Goal: Task Accomplishment & Management: Use online tool/utility

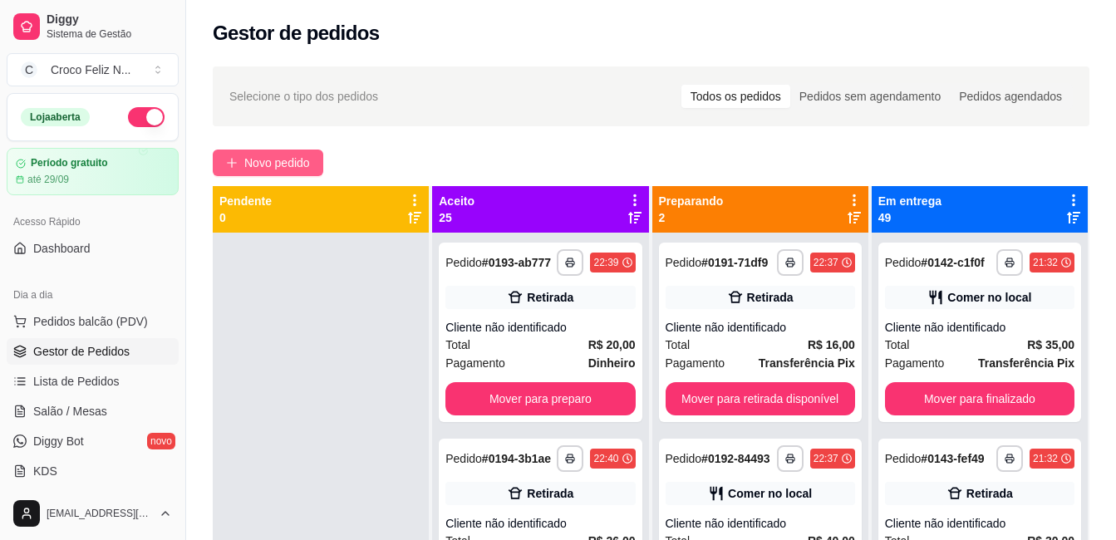
click at [309, 156] on span "Novo pedido" at bounding box center [277, 163] width 66 height 18
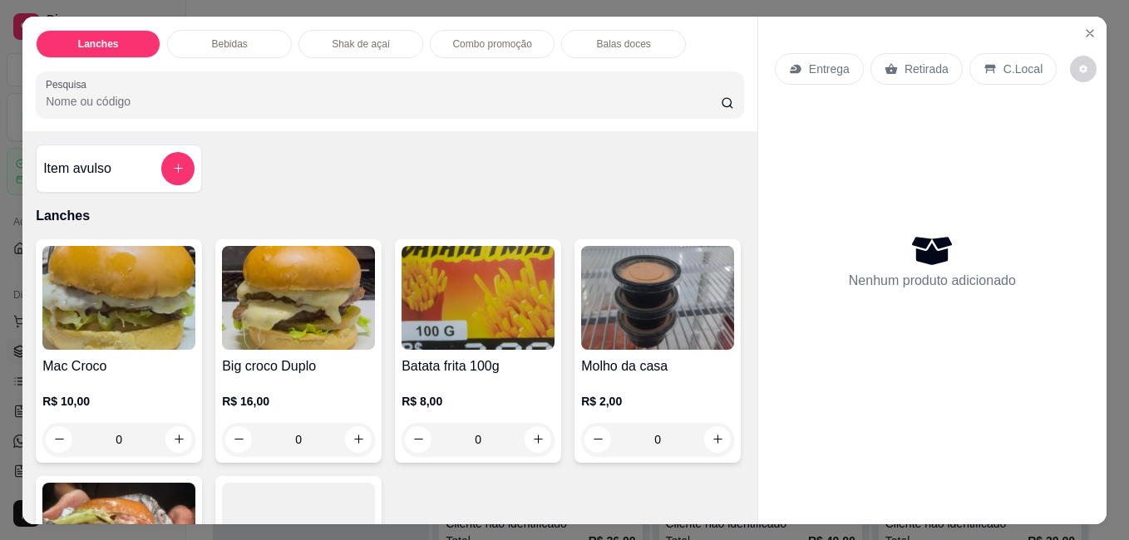
click at [102, 328] on img at bounding box center [118, 298] width 153 height 104
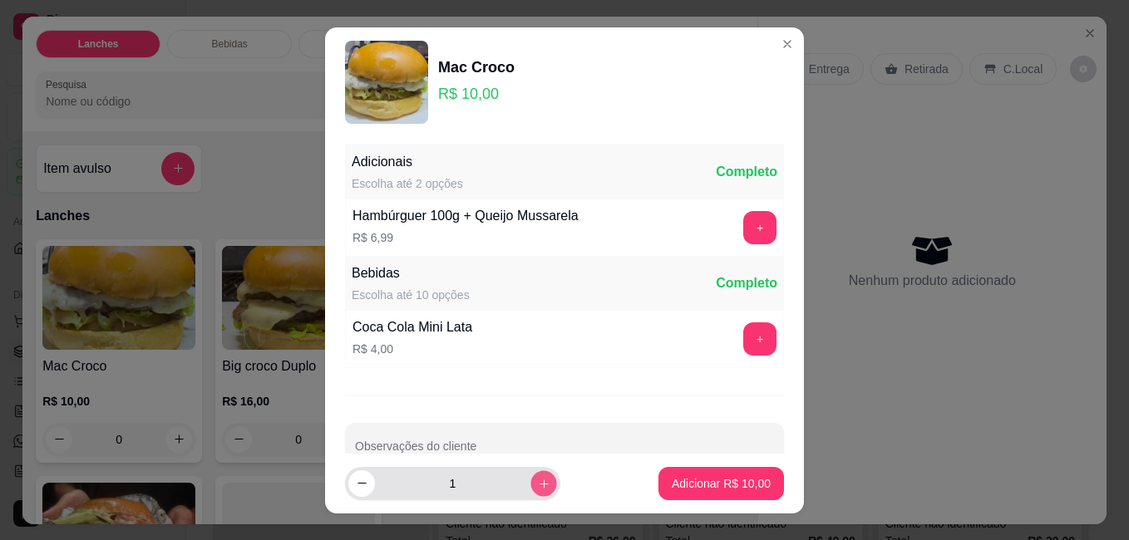
click at [530, 485] on button "increase-product-quantity" at bounding box center [543, 483] width 26 height 26
click at [538, 487] on icon "increase-product-quantity" at bounding box center [544, 483] width 12 height 12
type input "3"
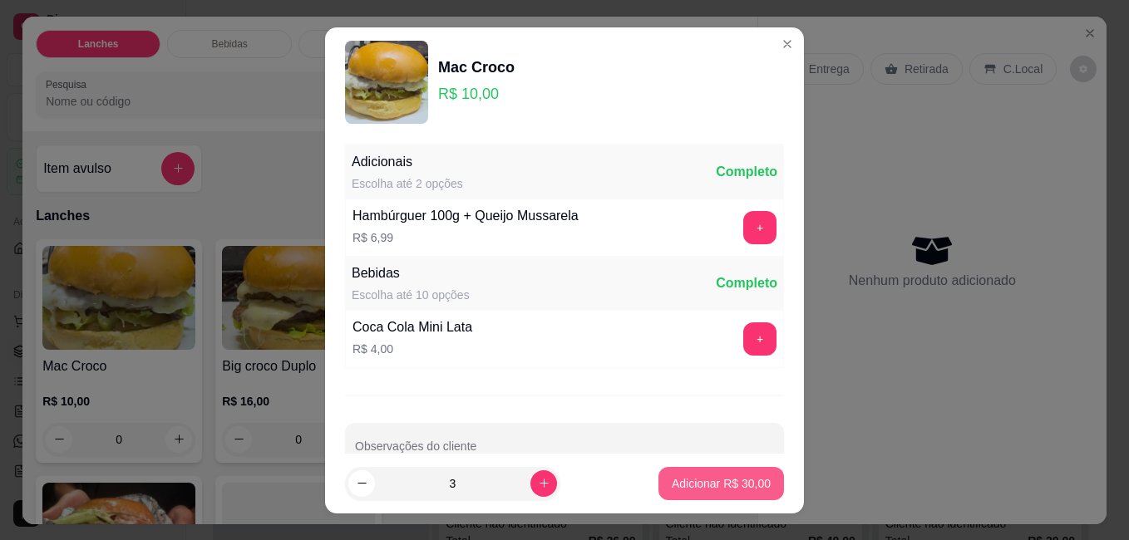
click at [688, 488] on p "Adicionar R$ 30,00" at bounding box center [721, 483] width 99 height 17
type input "3"
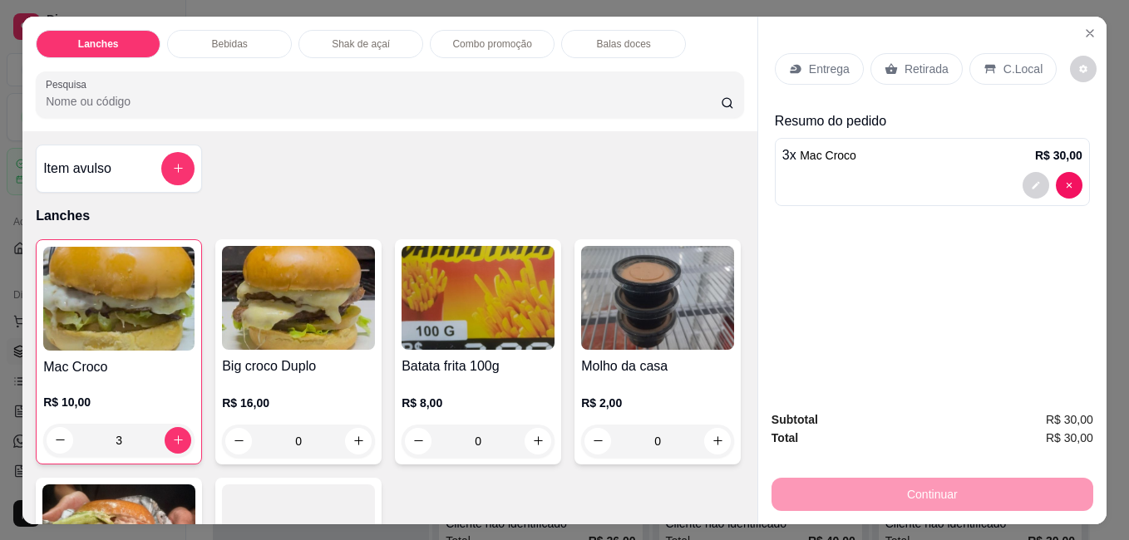
click at [906, 61] on p "Retirada" at bounding box center [926, 69] width 44 height 17
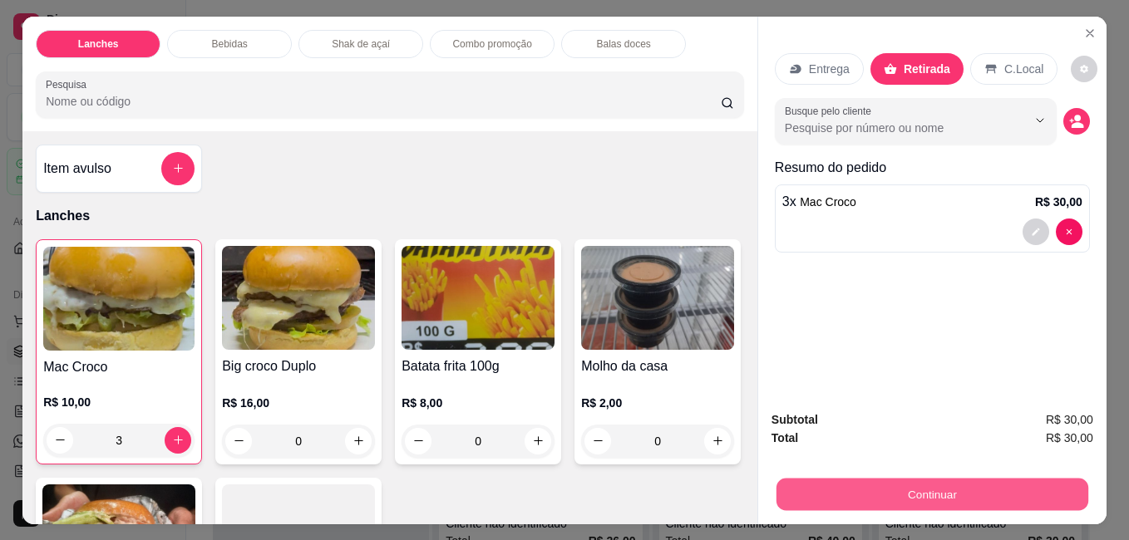
click at [915, 478] on button "Continuar" at bounding box center [932, 494] width 312 height 32
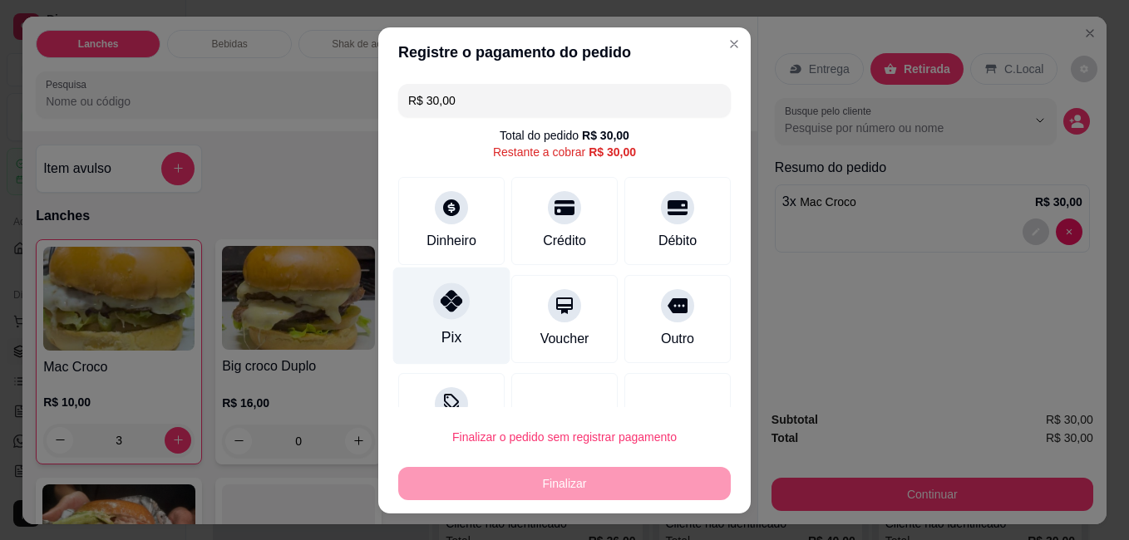
click at [457, 327] on div "Pix" at bounding box center [451, 315] width 117 height 97
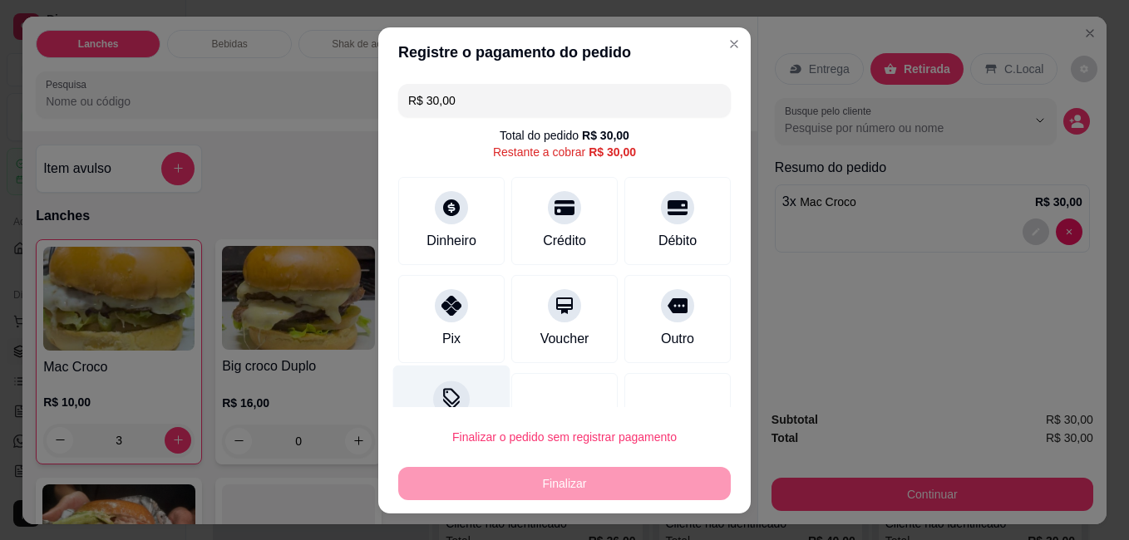
type input "R$ 0,00"
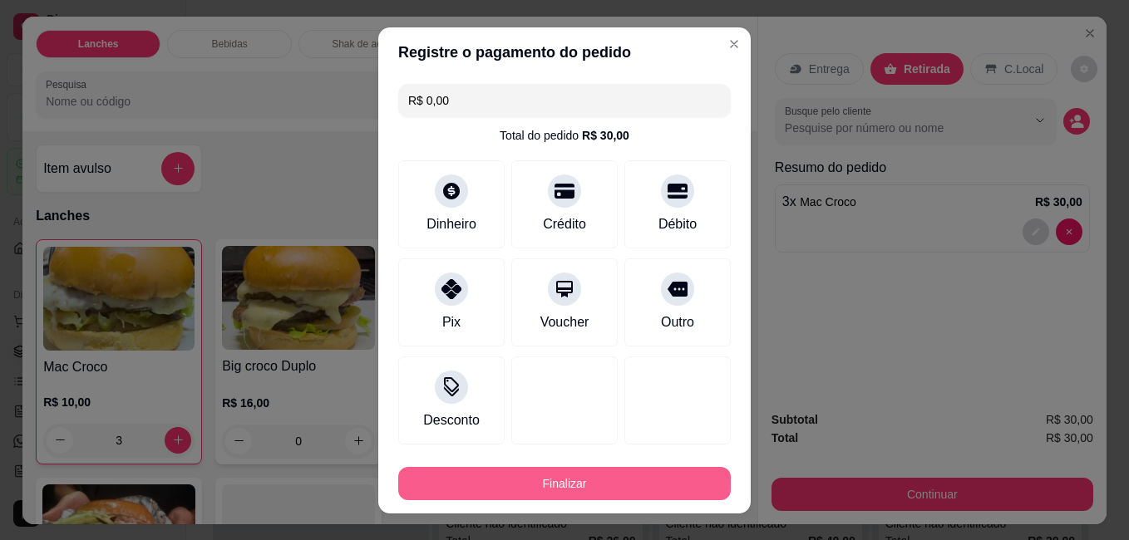
click at [510, 485] on button "Finalizar" at bounding box center [564, 483] width 332 height 33
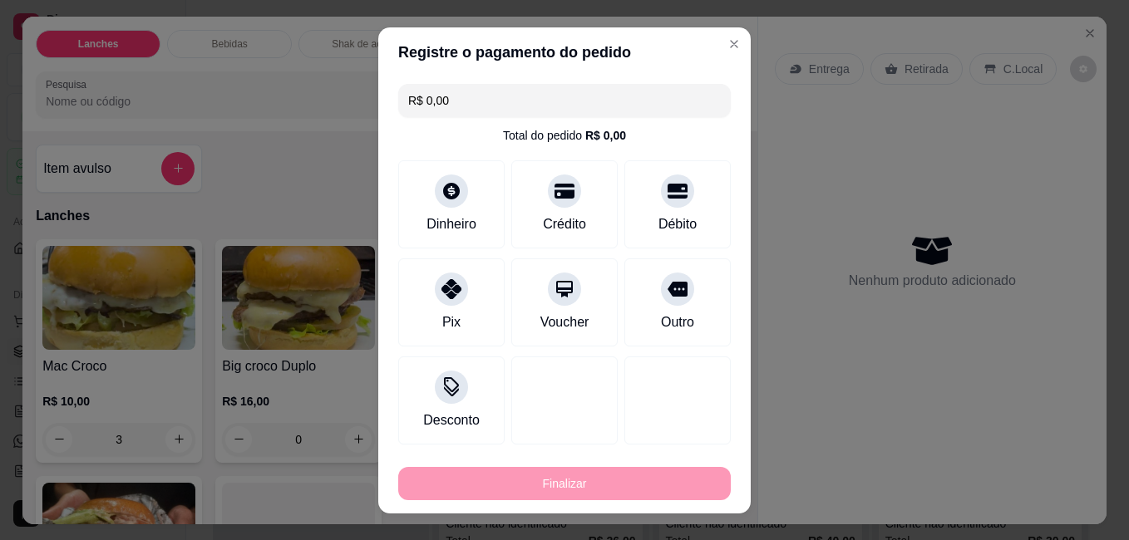
type input "0"
type input "-R$ 30,00"
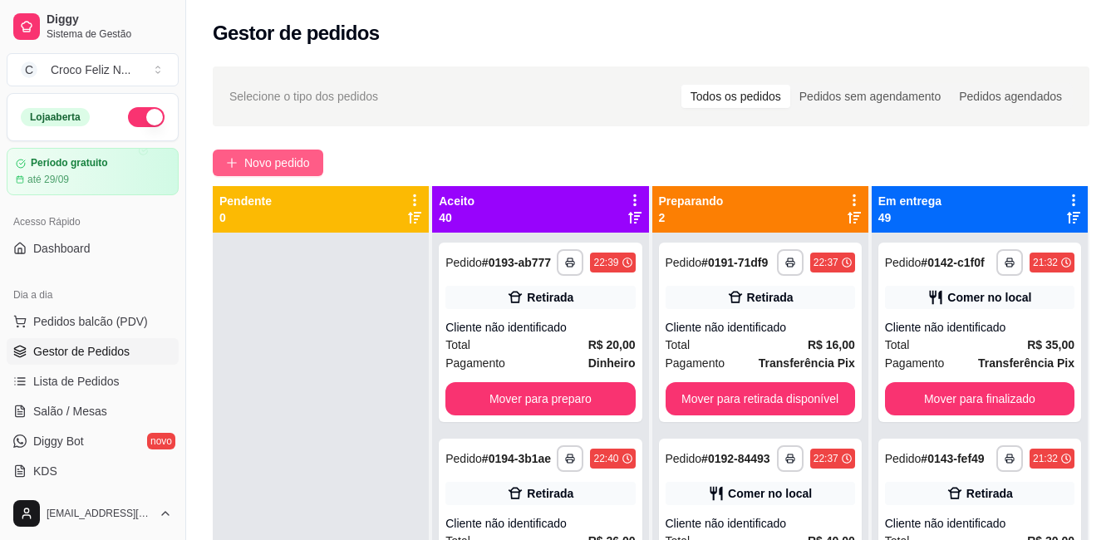
click at [270, 165] on span "Novo pedido" at bounding box center [277, 163] width 66 height 18
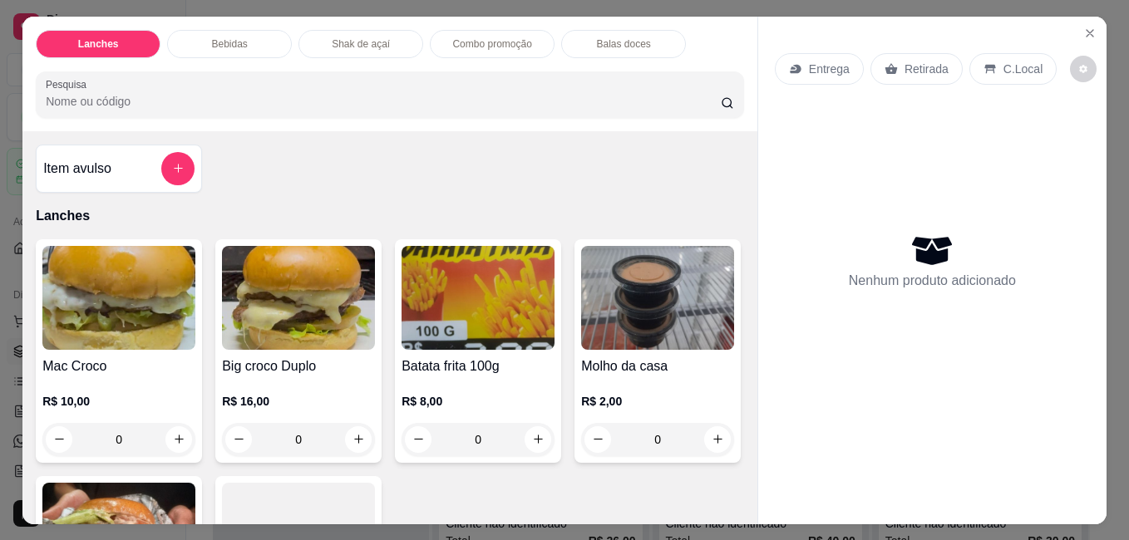
click at [331, 289] on img at bounding box center [298, 298] width 153 height 104
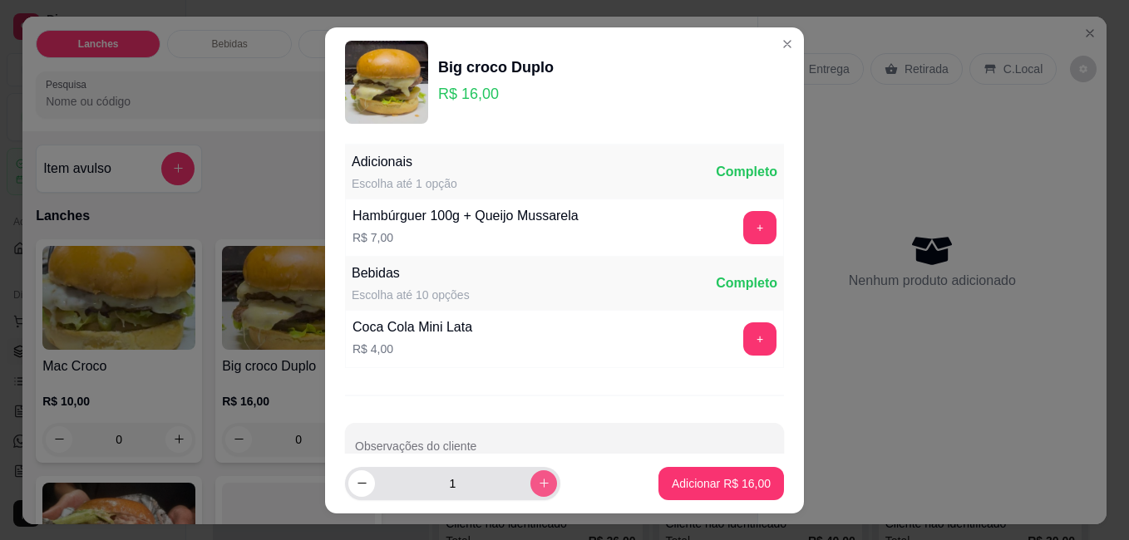
click at [538, 486] on icon "increase-product-quantity" at bounding box center [544, 483] width 12 height 12
type input "4"
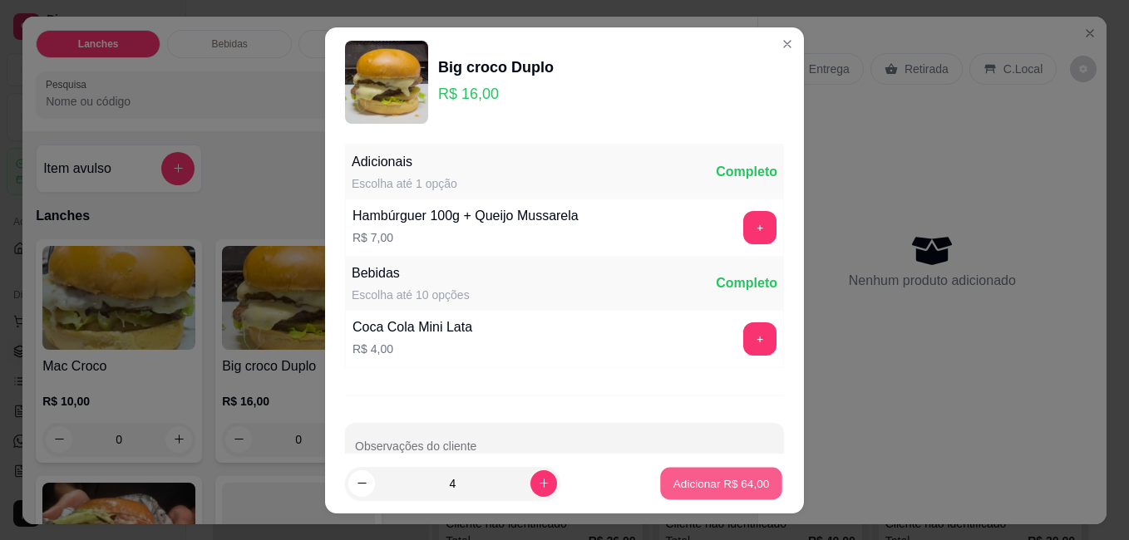
click at [665, 472] on button "Adicionar R$ 64,00" at bounding box center [721, 483] width 122 height 32
type input "4"
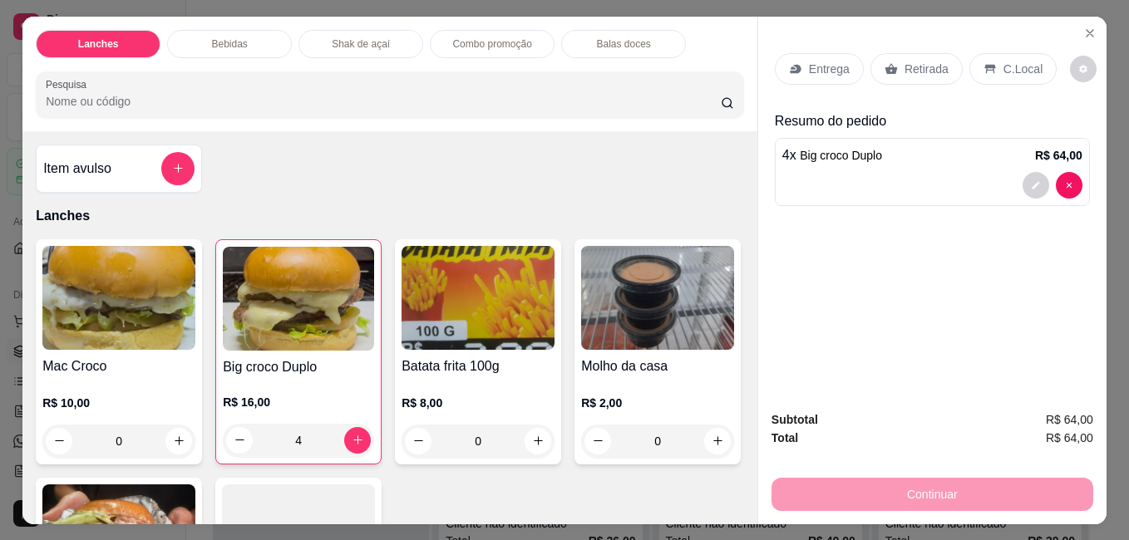
click at [184, 366] on h4 "Mac Croco" at bounding box center [118, 367] width 153 height 20
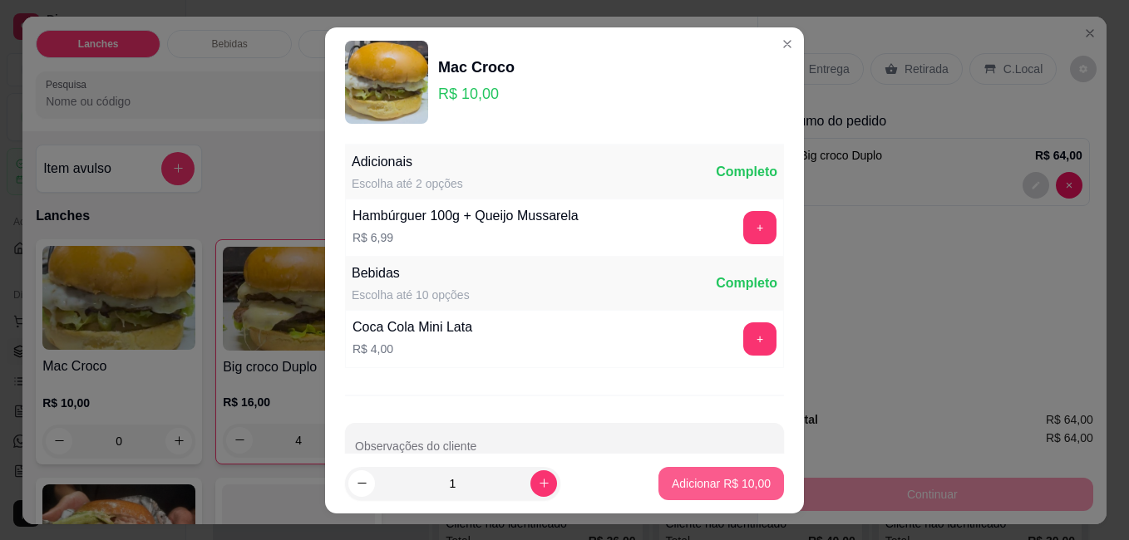
click at [672, 489] on p "Adicionar R$ 10,00" at bounding box center [721, 483] width 99 height 17
type input "1"
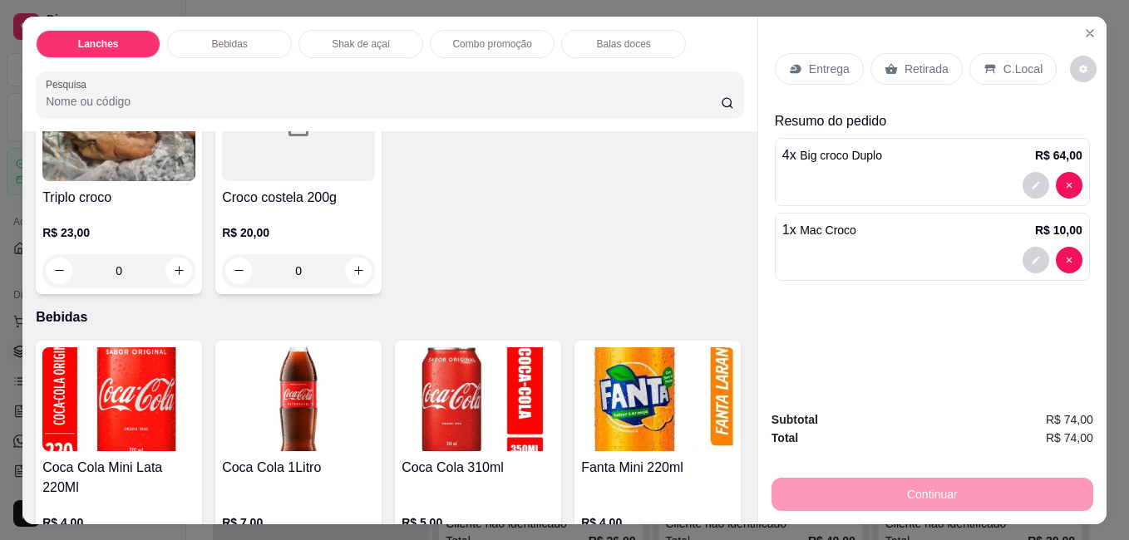
scroll to position [416, 0]
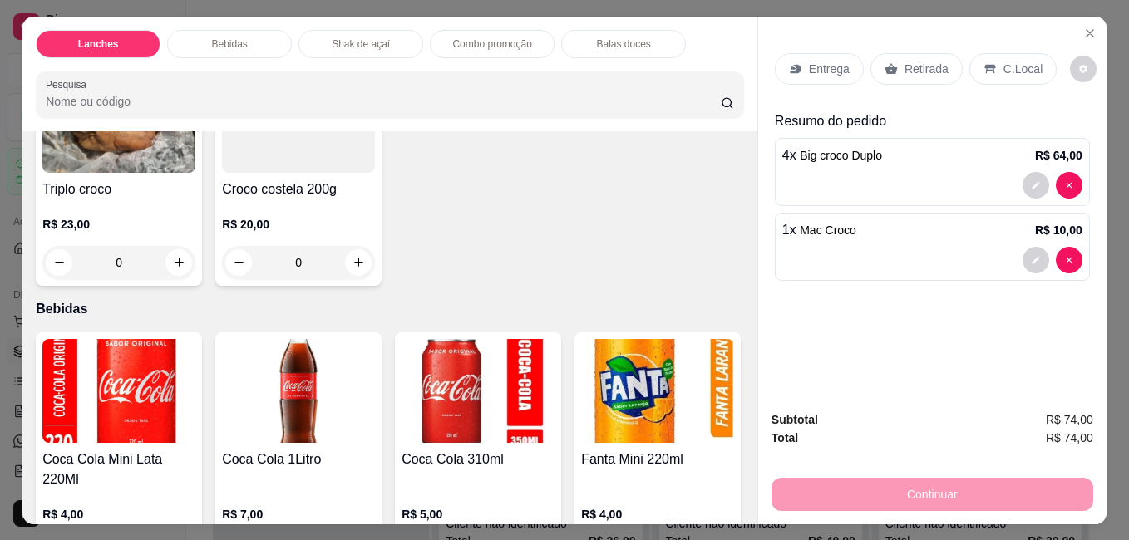
click at [308, 386] on img at bounding box center [298, 391] width 153 height 104
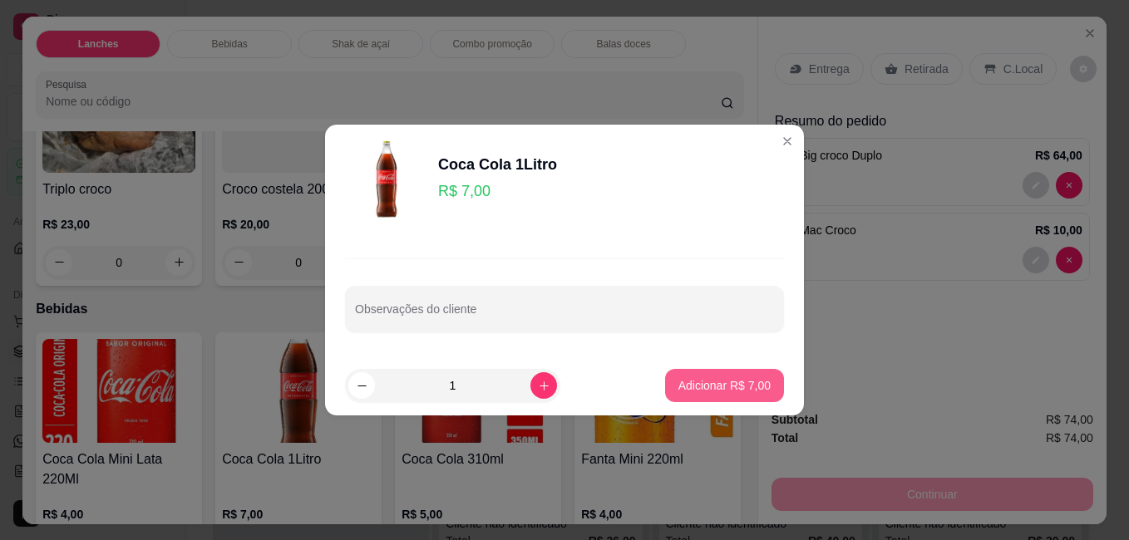
click at [733, 387] on p "Adicionar R$ 7,00" at bounding box center [724, 385] width 92 height 17
type input "1"
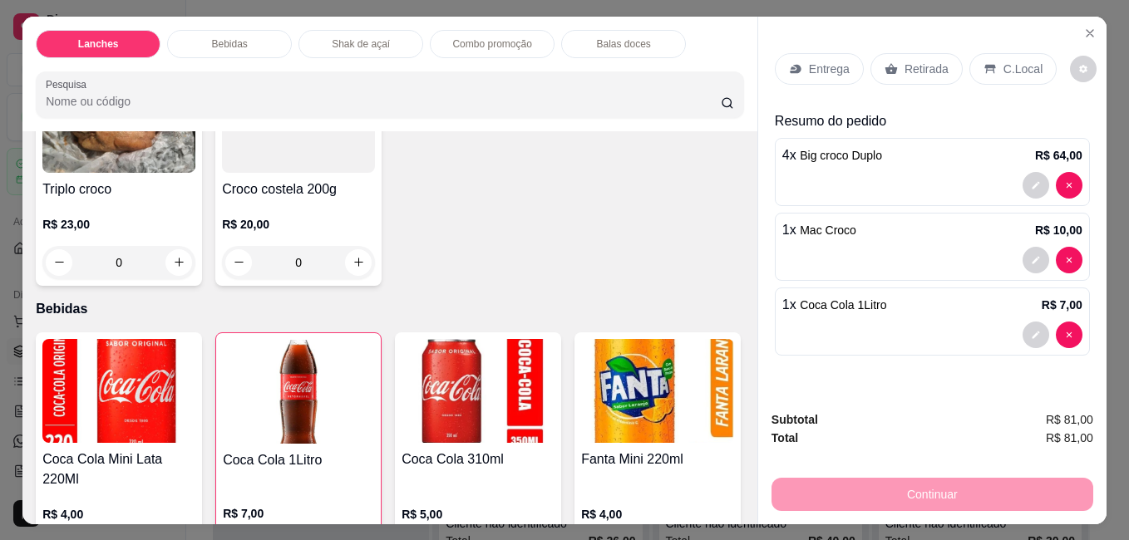
click at [1020, 64] on p "C.Local" at bounding box center [1022, 69] width 39 height 17
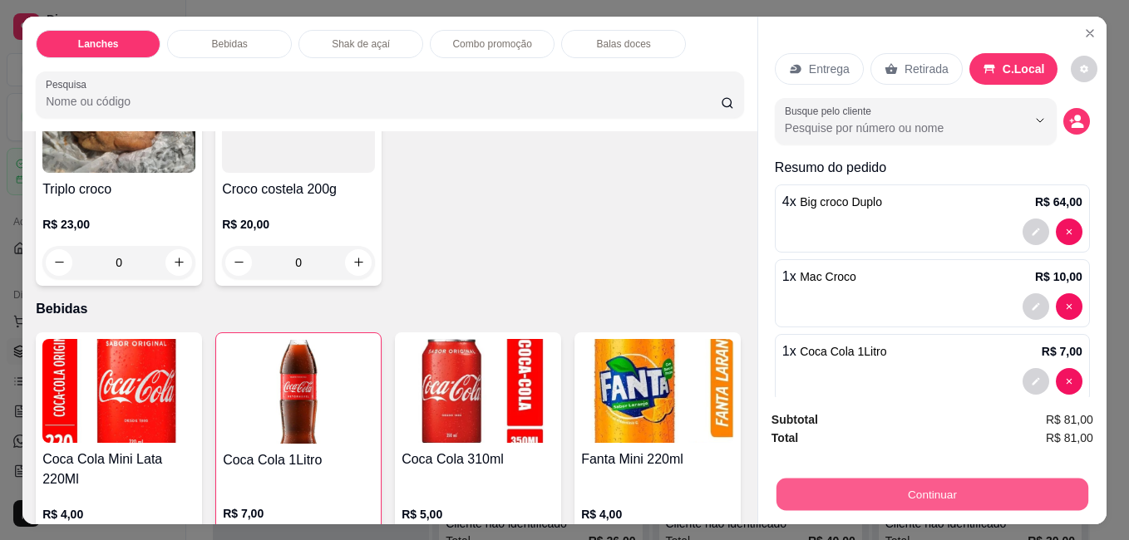
click at [963, 480] on button "Continuar" at bounding box center [932, 494] width 312 height 32
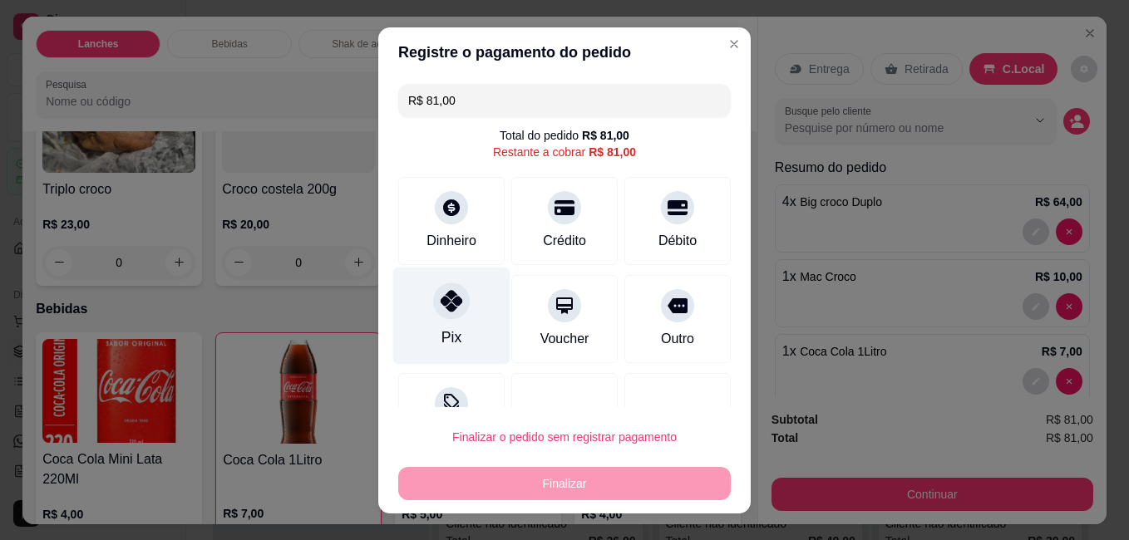
click at [454, 323] on div "Pix" at bounding box center [451, 315] width 117 height 97
type input "R$ 0,00"
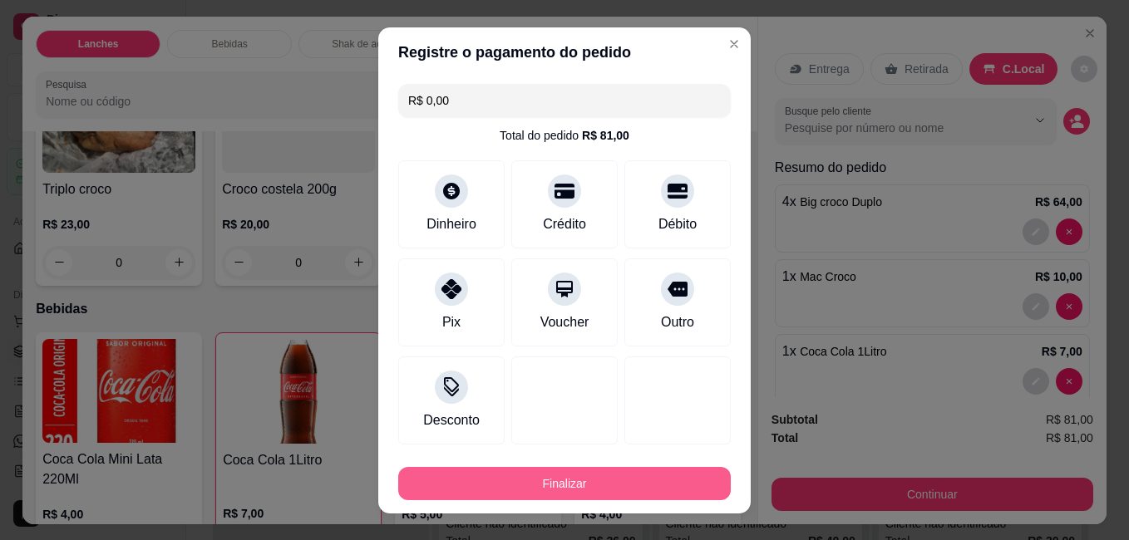
click at [588, 480] on button "Finalizar" at bounding box center [564, 483] width 332 height 33
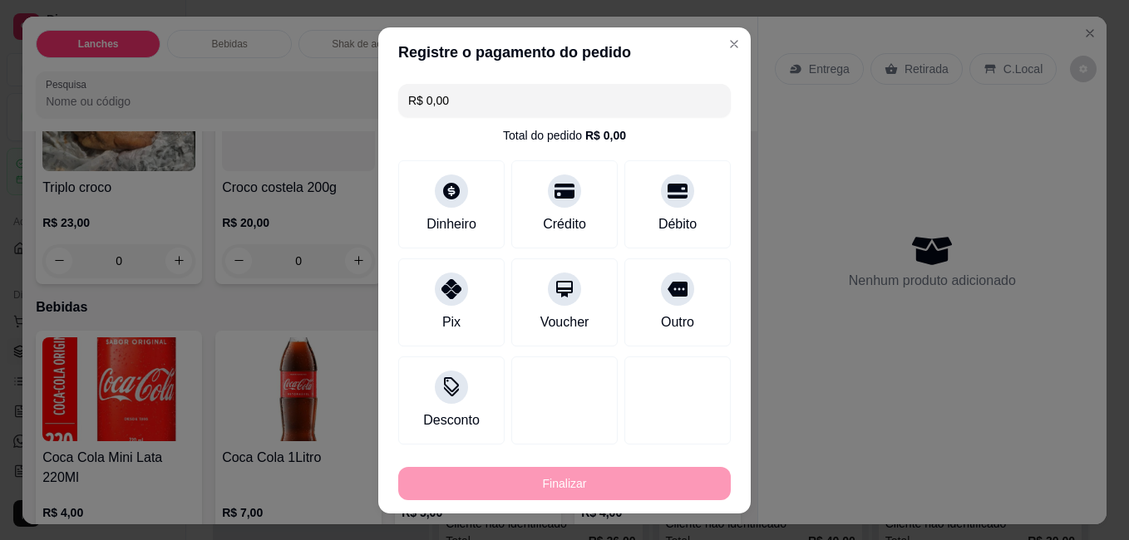
type input "0"
type input "-R$ 81,00"
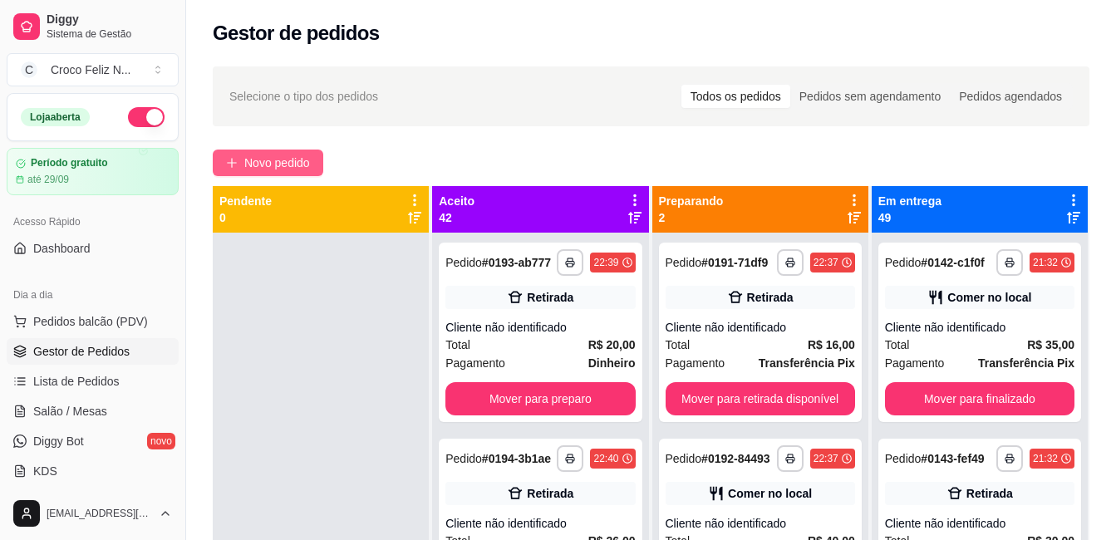
click at [293, 161] on span "Novo pedido" at bounding box center [277, 163] width 66 height 18
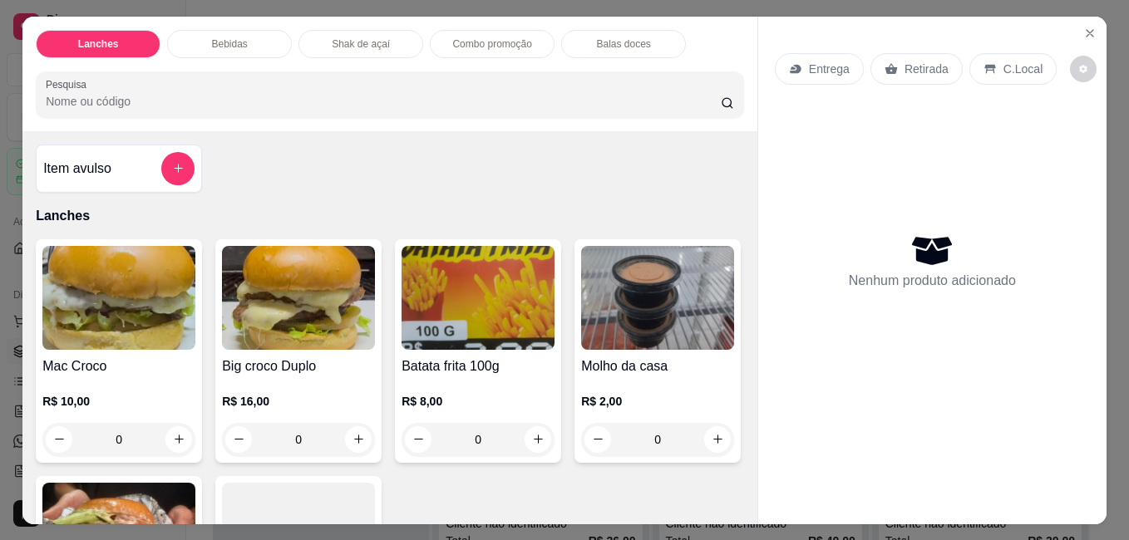
click at [81, 318] on img at bounding box center [118, 298] width 153 height 104
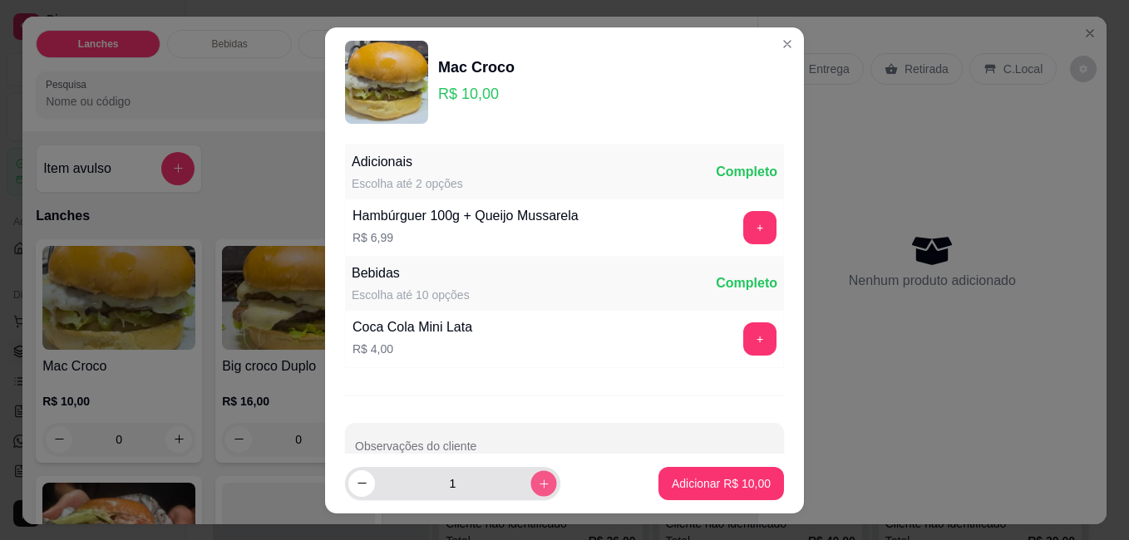
click at [534, 478] on button "increase-product-quantity" at bounding box center [543, 483] width 26 height 26
type input "2"
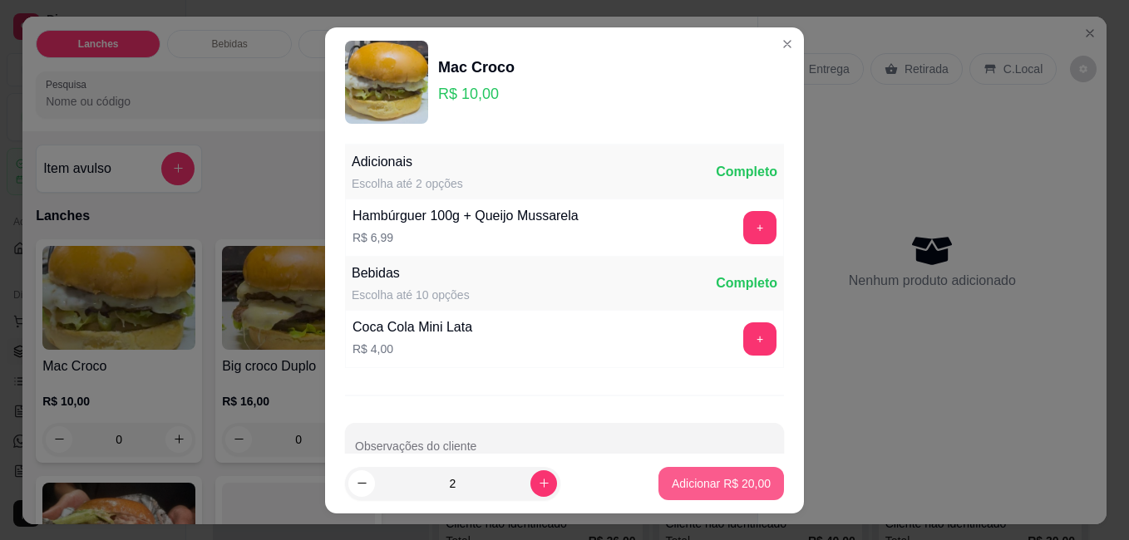
click at [689, 485] on p "Adicionar R$ 20,00" at bounding box center [721, 483] width 99 height 17
type input "2"
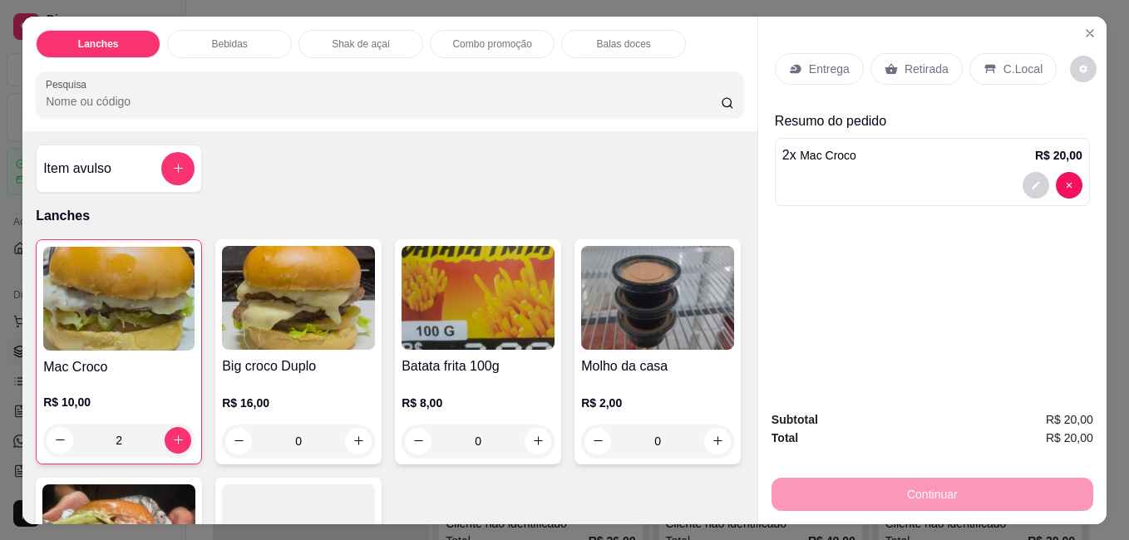
click at [924, 63] on p "Retirada" at bounding box center [926, 69] width 44 height 17
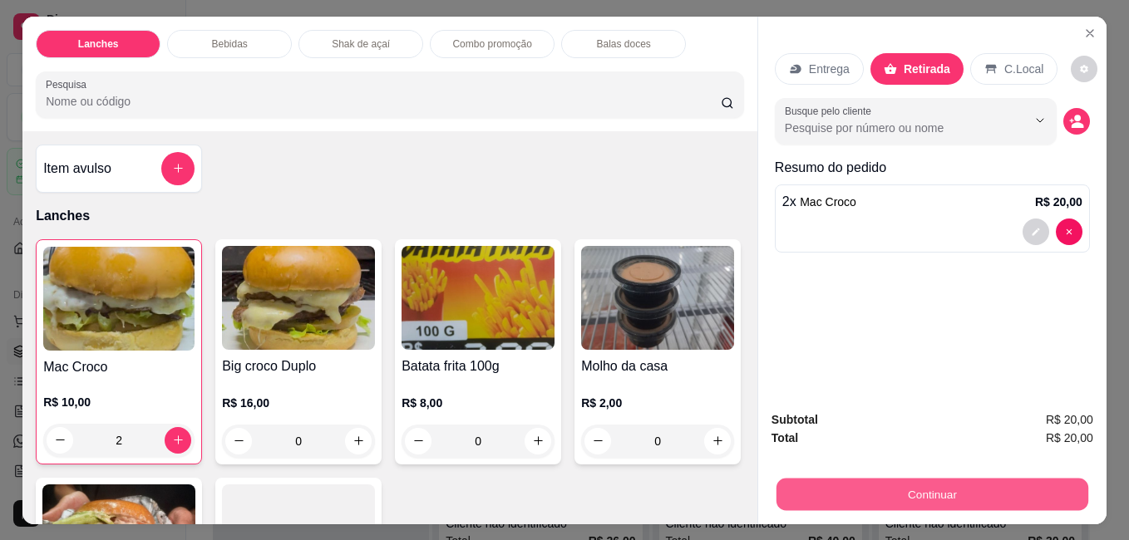
click at [931, 485] on button "Continuar" at bounding box center [932, 494] width 312 height 32
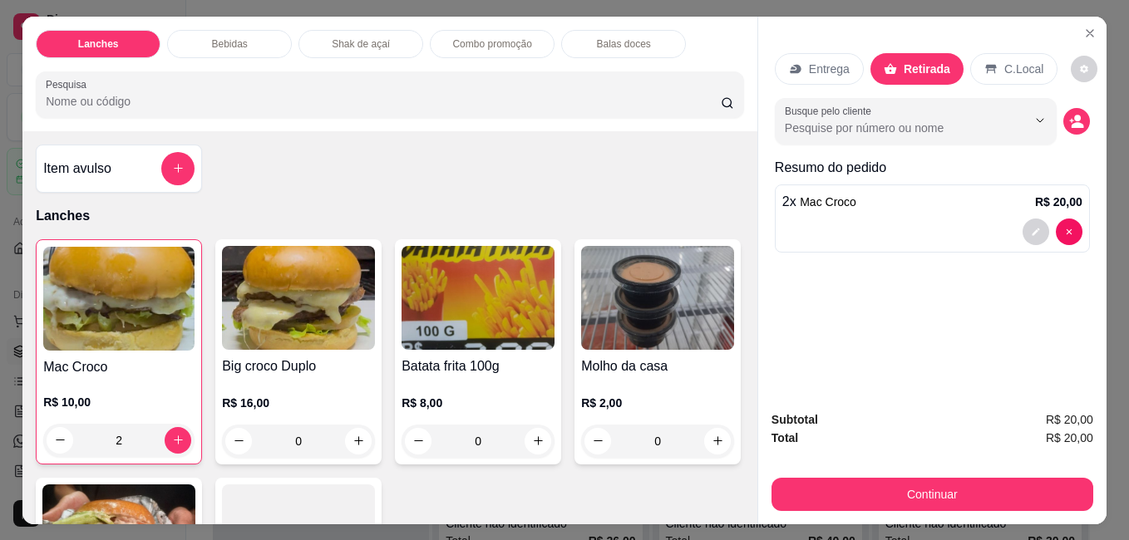
click at [424, 236] on div "Dinheiro" at bounding box center [451, 240] width 55 height 22
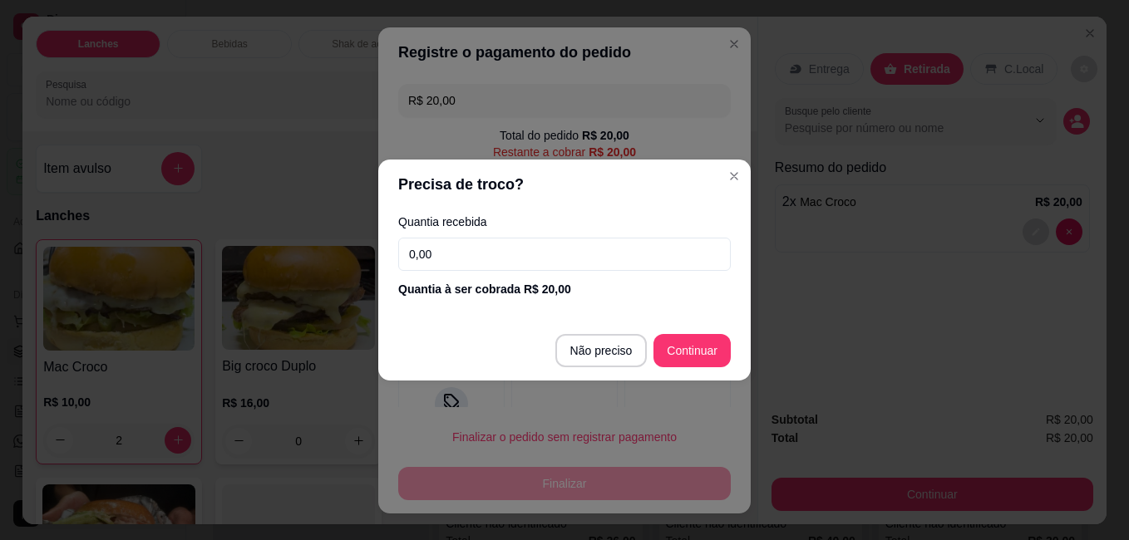
click at [687, 371] on footer "Não preciso Continuar" at bounding box center [564, 351] width 372 height 60
type input "R$ 0,00"
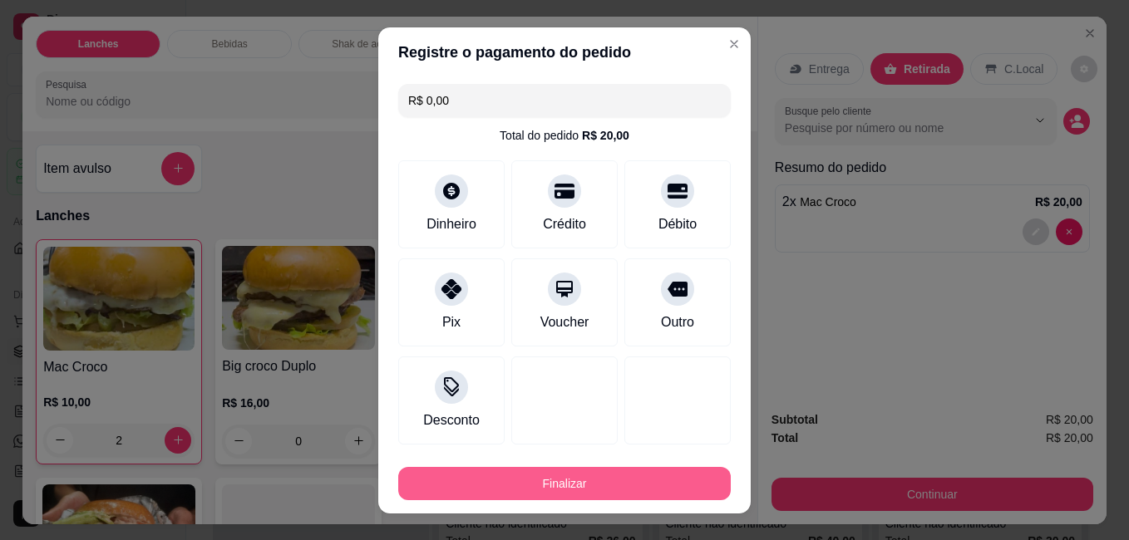
click at [683, 481] on button "Finalizar" at bounding box center [564, 483] width 332 height 33
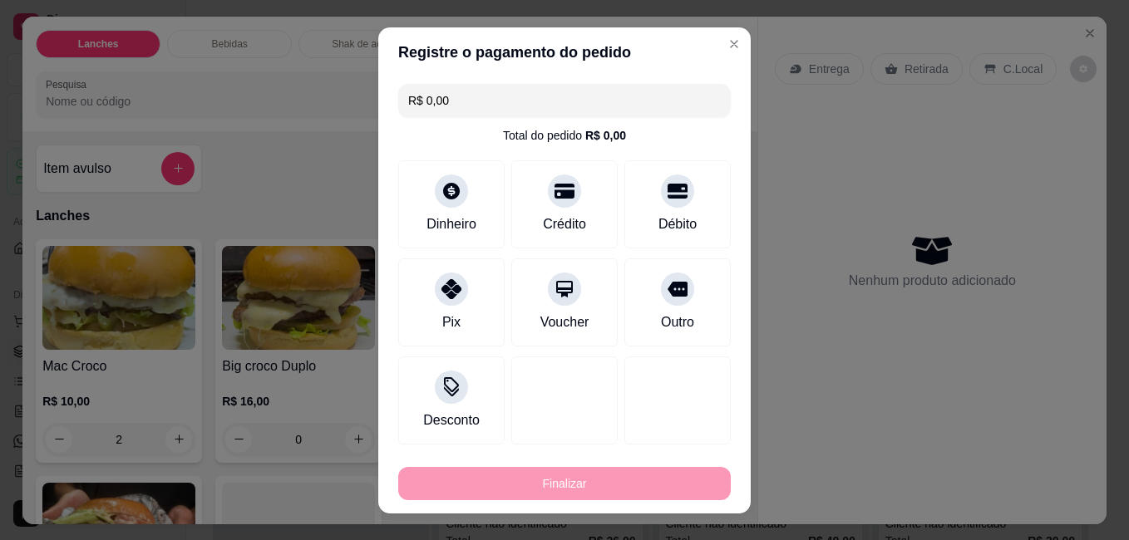
type input "0"
type input "-R$ 20,00"
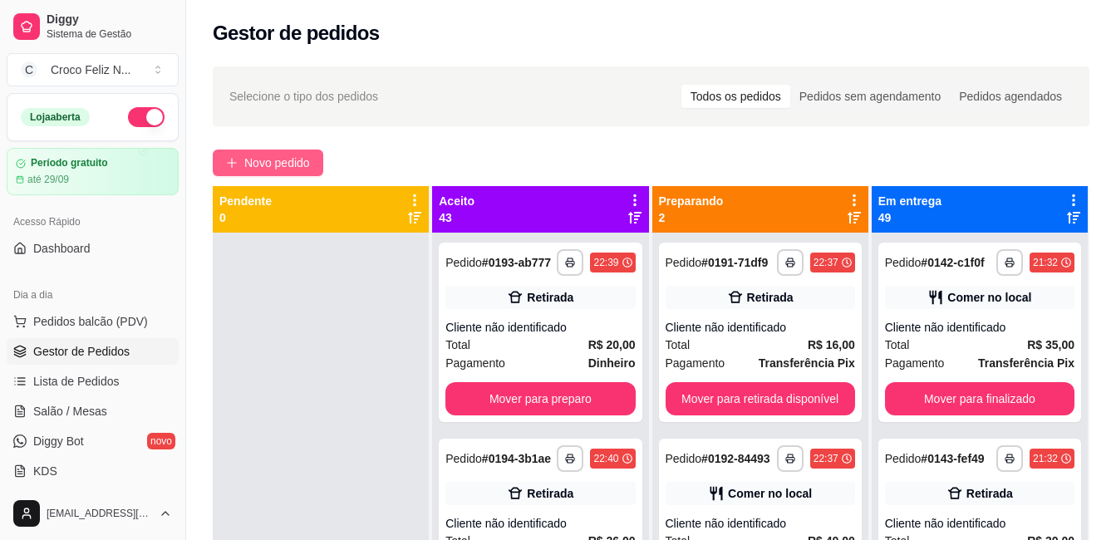
click at [290, 165] on span "Novo pedido" at bounding box center [277, 163] width 66 height 18
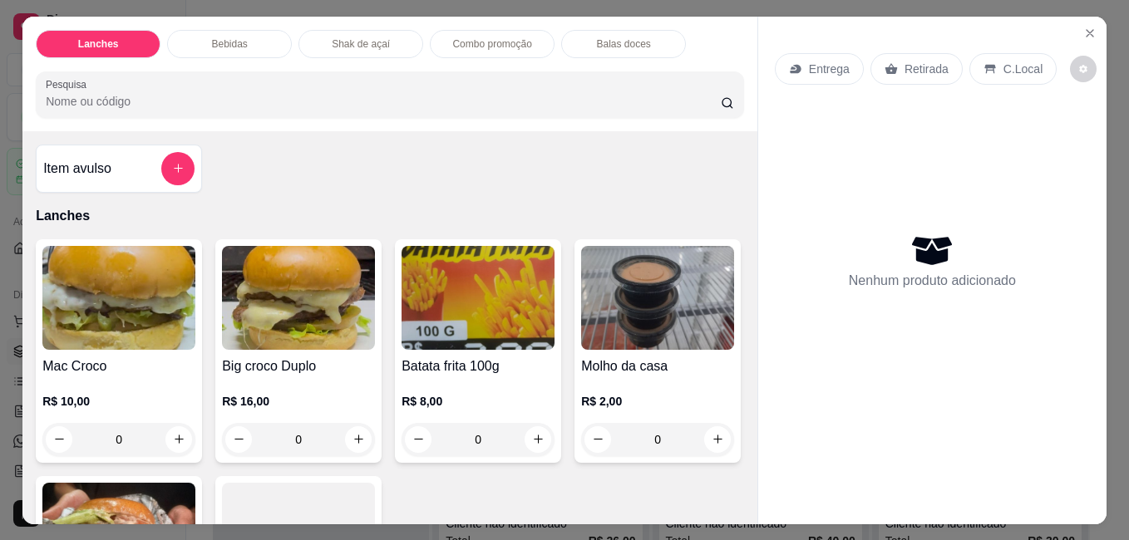
click at [149, 308] on img at bounding box center [118, 298] width 153 height 104
click at [78, 321] on img at bounding box center [118, 298] width 153 height 104
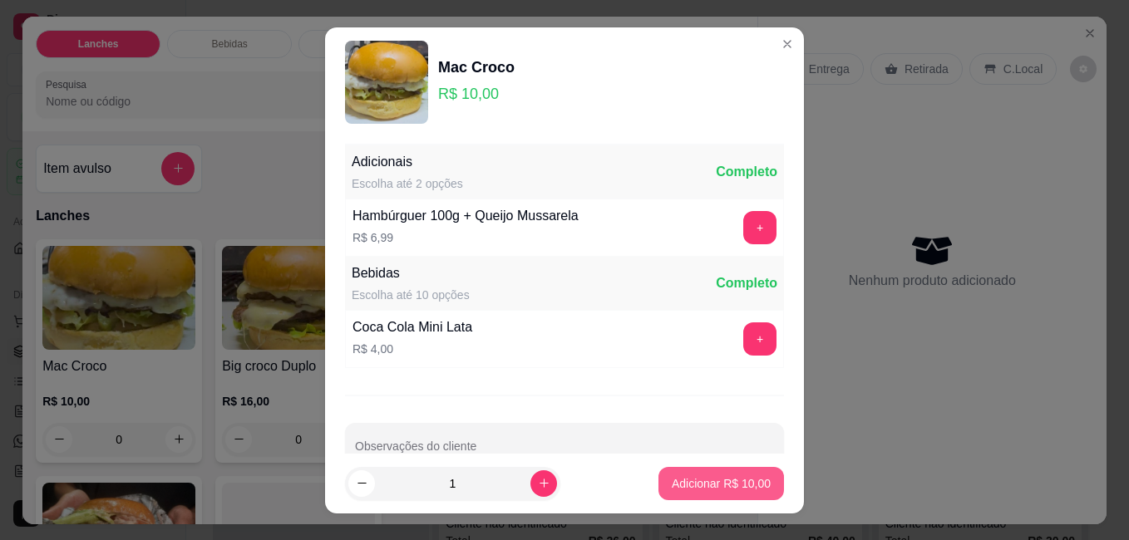
click at [726, 481] on p "Adicionar R$ 10,00" at bounding box center [721, 483] width 99 height 17
type input "1"
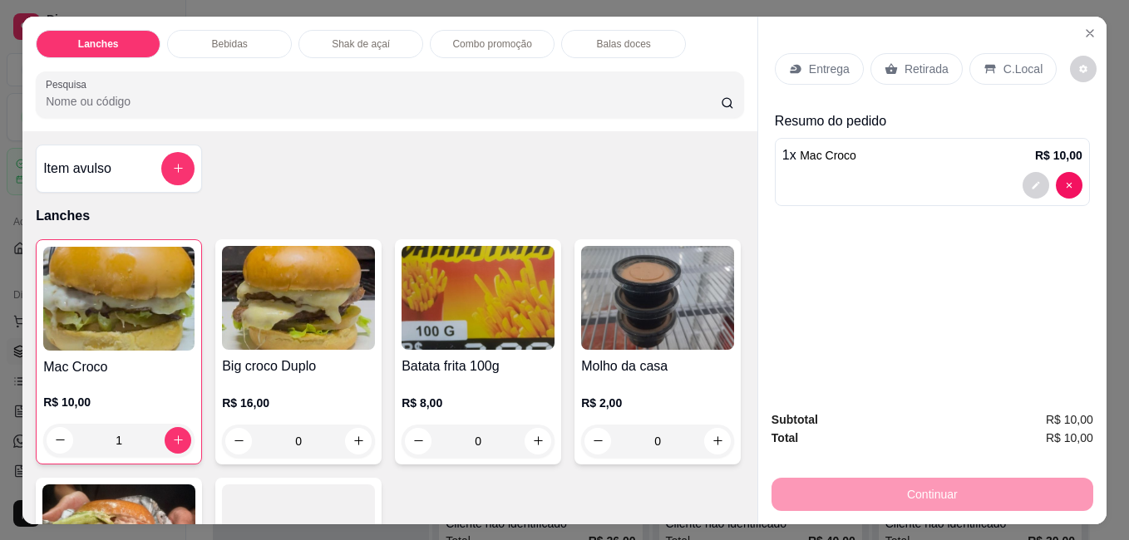
click at [923, 66] on p "Retirada" at bounding box center [926, 69] width 44 height 17
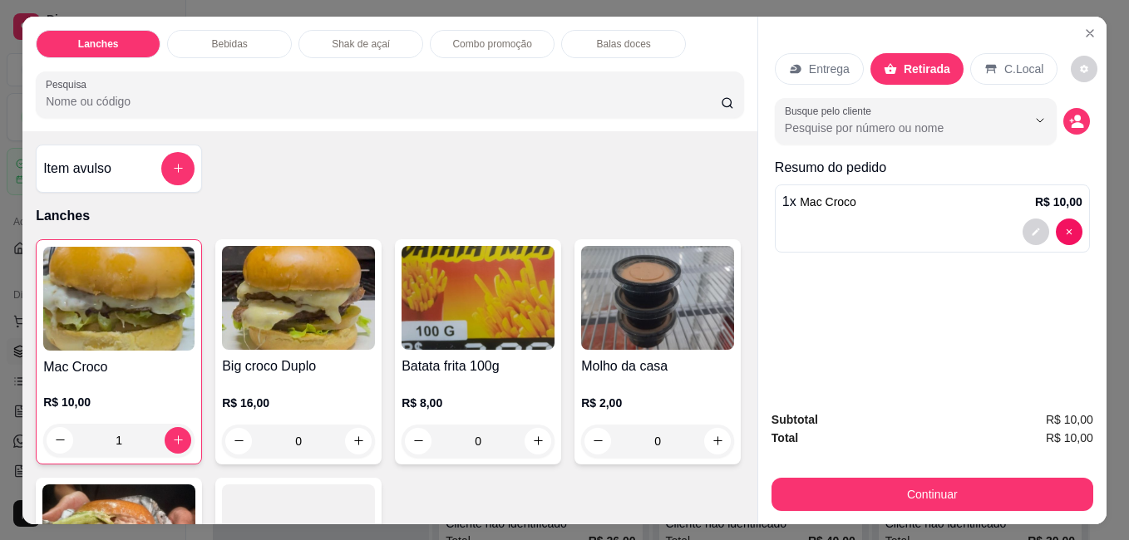
drag, startPoint x: 1010, startPoint y: 62, endPoint x: 1011, endPoint y: 172, distance: 109.7
click at [1010, 63] on p "C.Local" at bounding box center [1023, 69] width 39 height 17
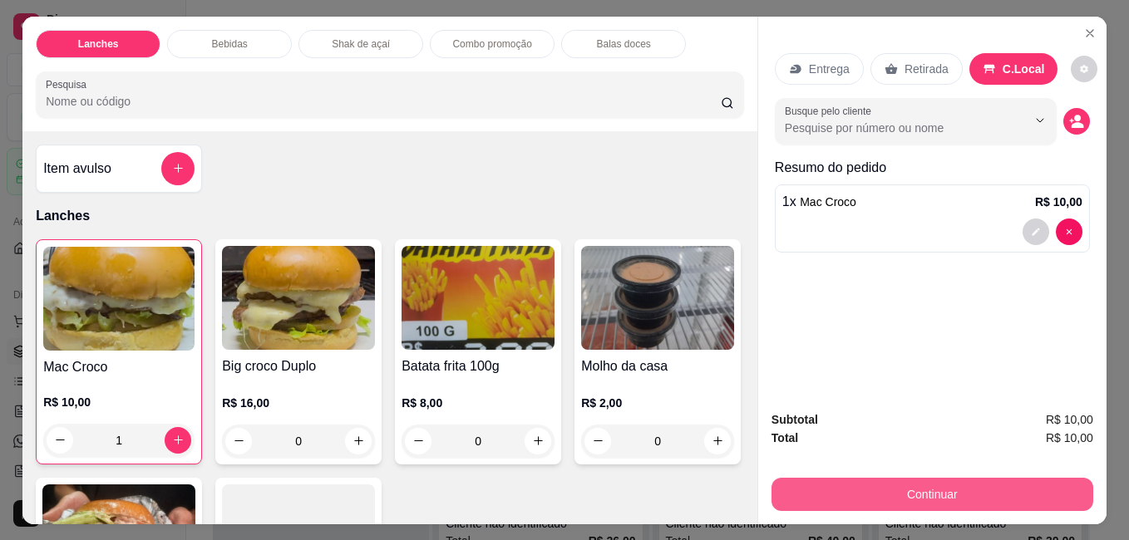
click at [992, 482] on button "Continuar" at bounding box center [932, 494] width 322 height 33
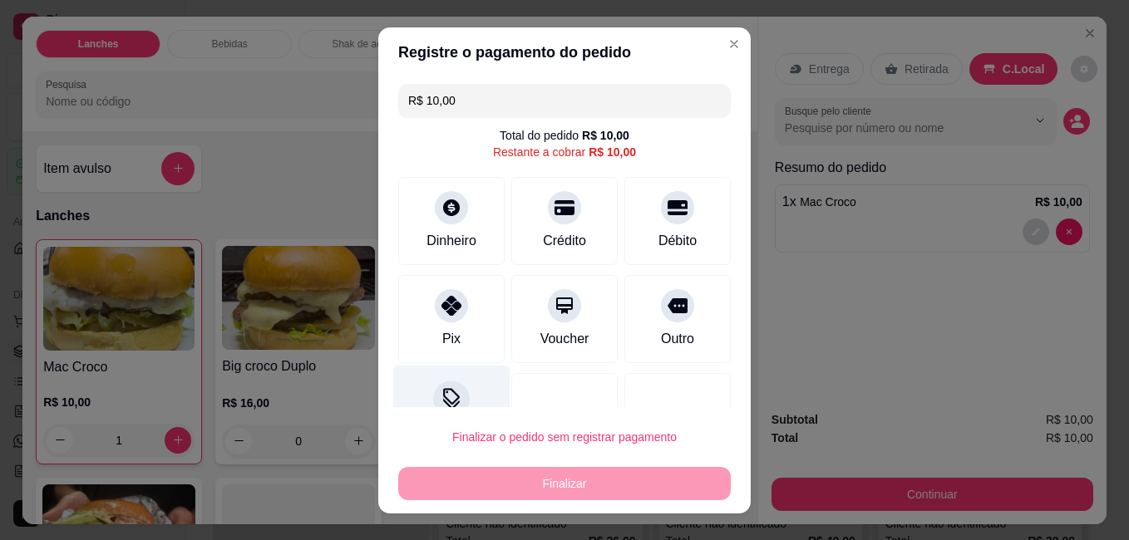
drag, startPoint x: 437, startPoint y: 309, endPoint x: 484, endPoint y: 394, distance: 96.7
click at [437, 314] on div at bounding box center [451, 305] width 33 height 33
type input "R$ 0,00"
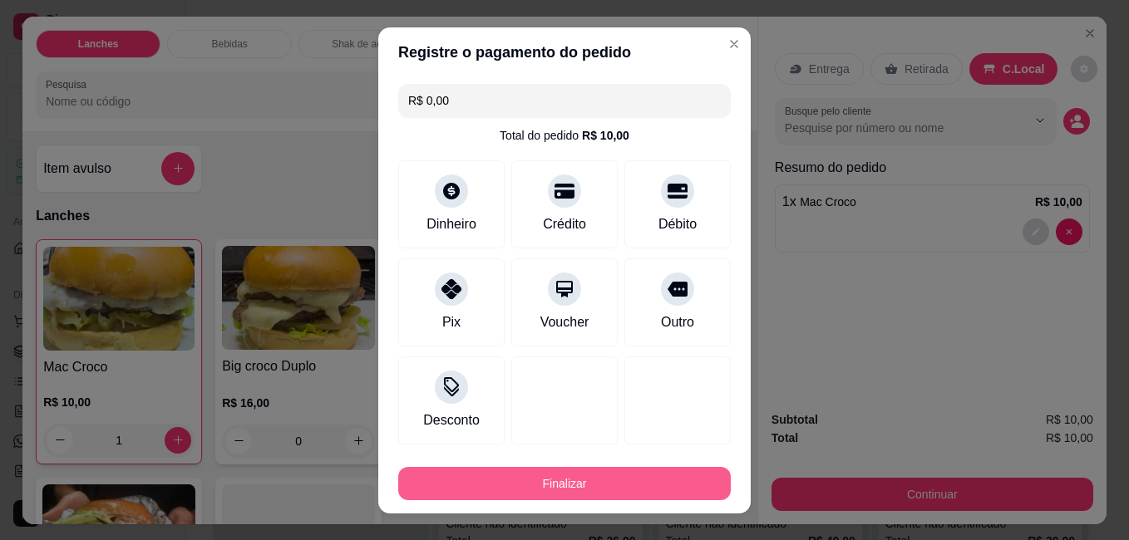
click at [539, 477] on button "Finalizar" at bounding box center [564, 483] width 332 height 33
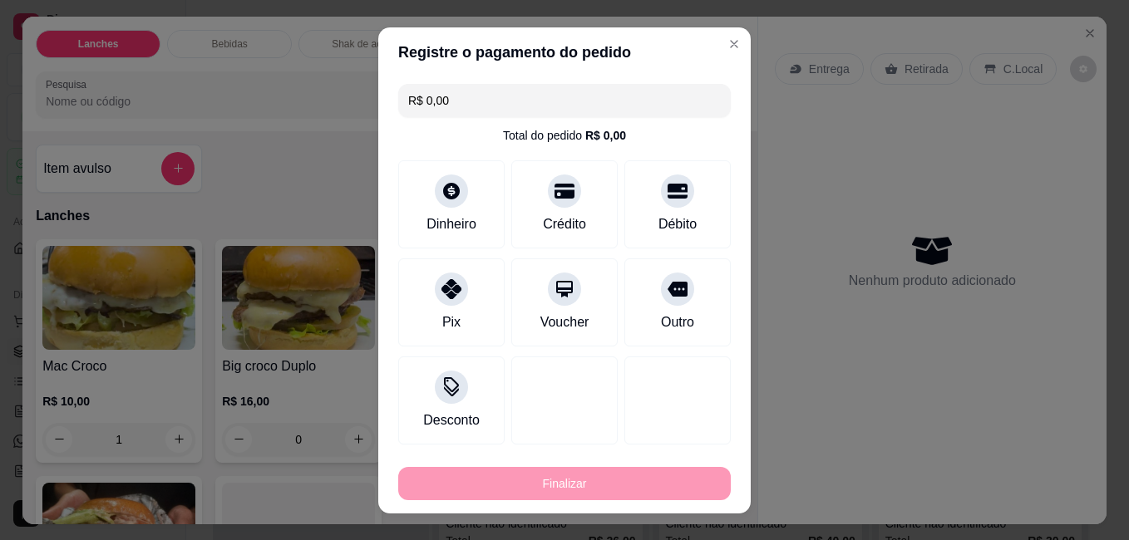
type input "0"
type input "-R$ 10,00"
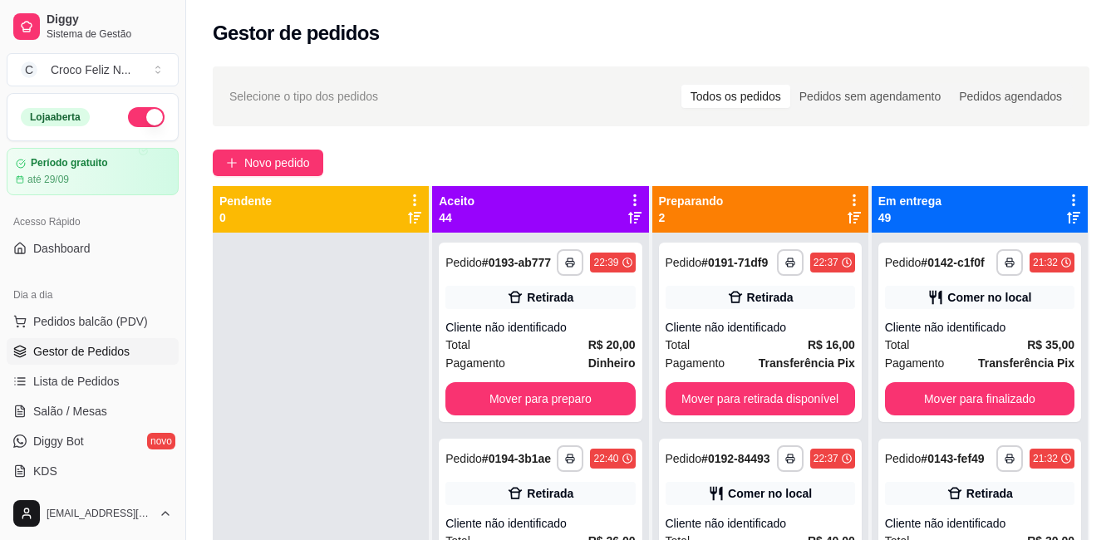
click at [627, 198] on icon at bounding box center [634, 200] width 15 height 15
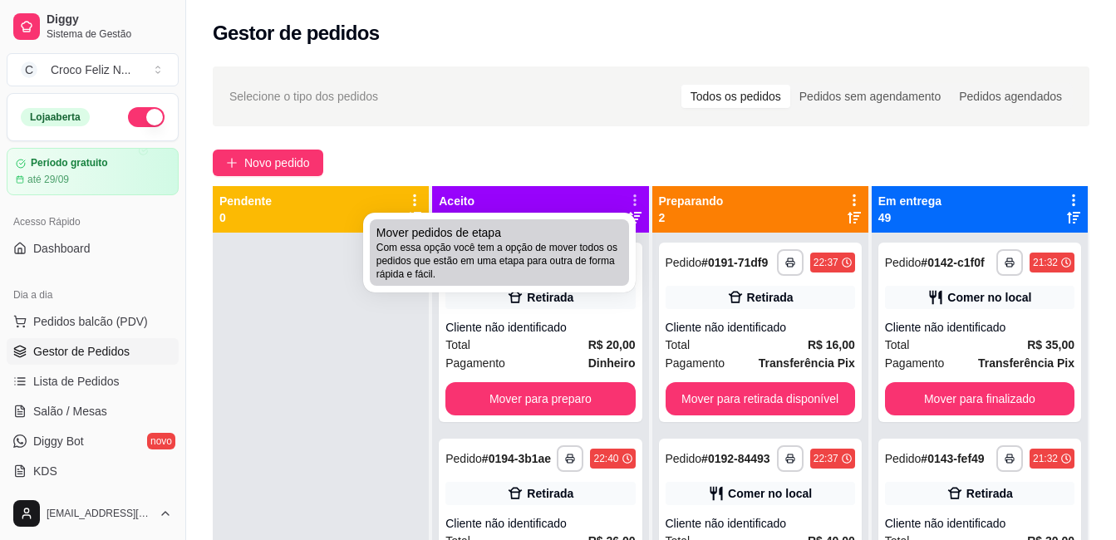
click at [552, 251] on span "Com essa opção você tem a opção de mover todos os pedidos que estão em uma etap…" at bounding box center [499, 261] width 246 height 40
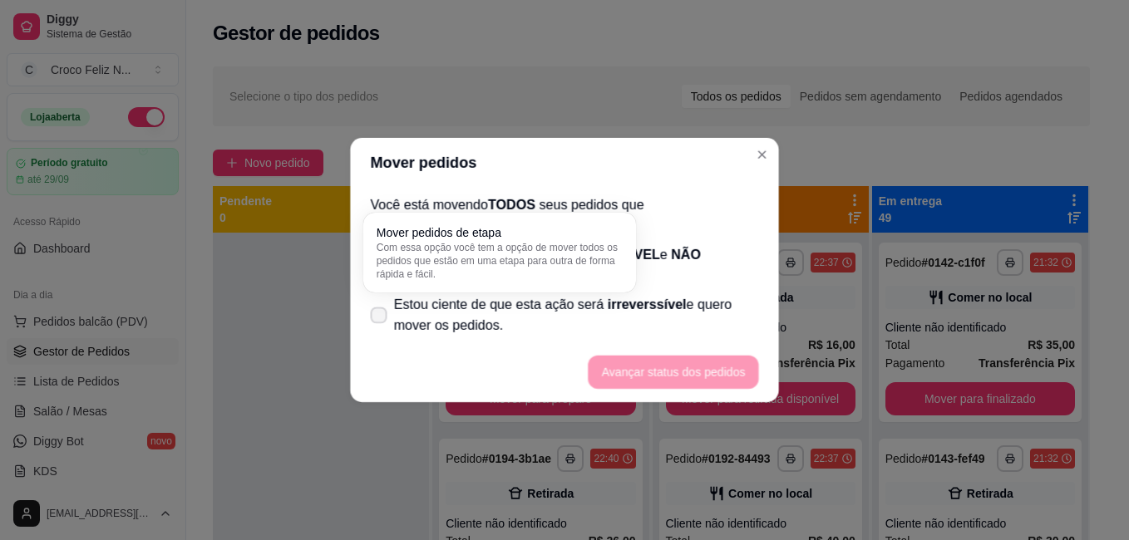
click at [504, 305] on span "Estou ciente de que esta ação será irreverssível e quero mover os pedidos." at bounding box center [576, 315] width 365 height 40
click at [380, 318] on input "Estou ciente de que esta ação será irreverssível e quero mover os pedidos." at bounding box center [374, 323] width 11 height 11
checkbox input "true"
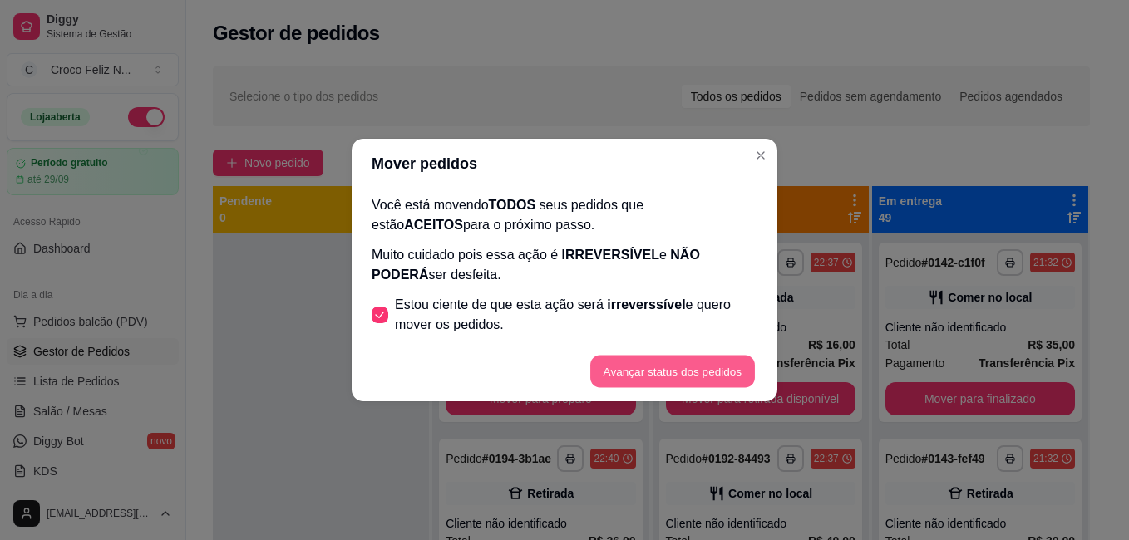
click at [662, 381] on button "Avançar status dos pedidos" at bounding box center [672, 372] width 165 height 32
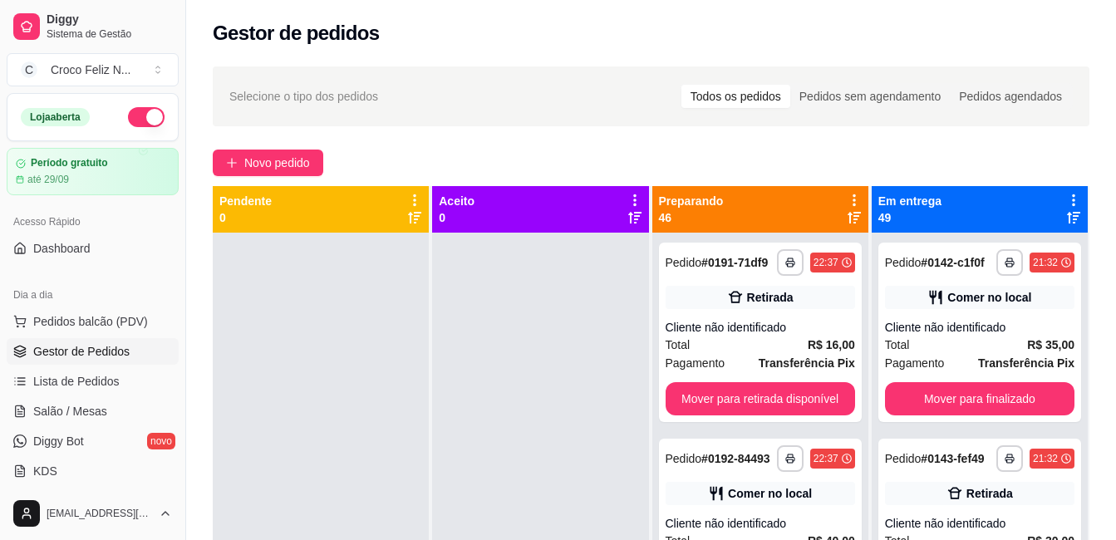
click at [847, 201] on icon at bounding box center [854, 200] width 15 height 15
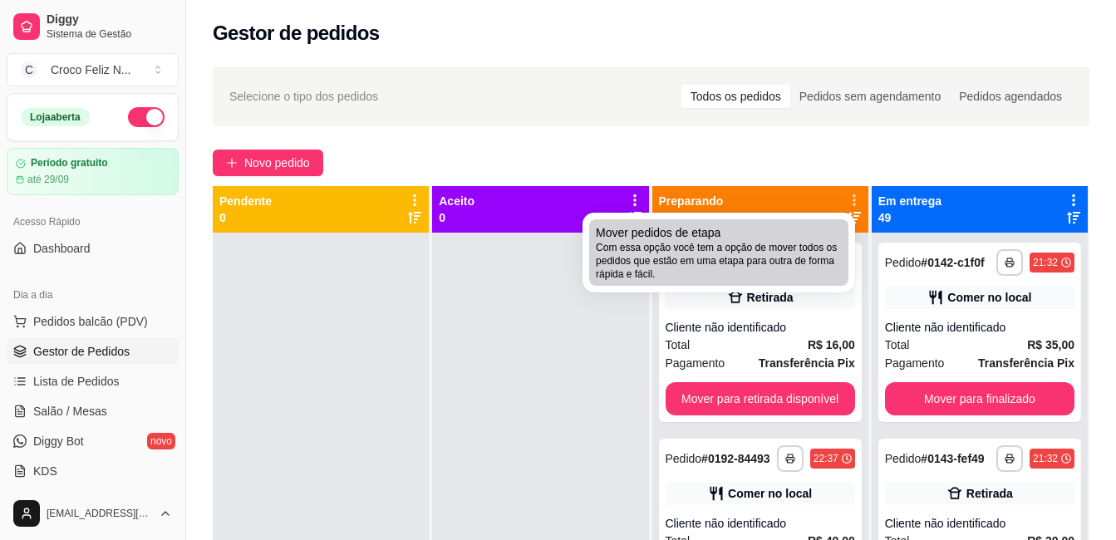
click at [769, 253] on span "Com essa opção você tem a opção de mover todos os pedidos que estão em uma etap…" at bounding box center [719, 261] width 246 height 40
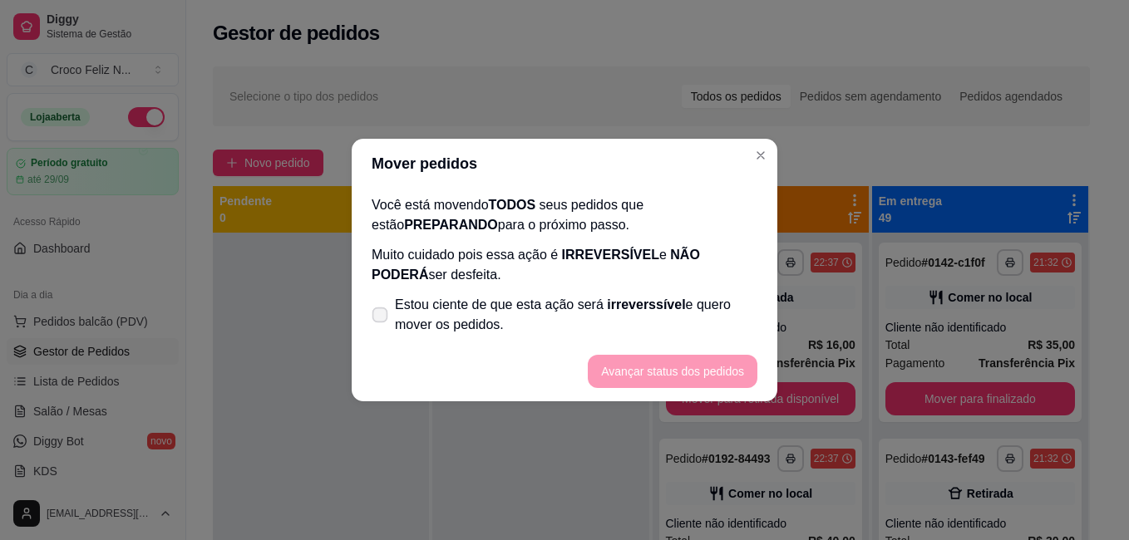
click at [627, 300] on span "irreverssível" at bounding box center [646, 305] width 78 height 14
click at [381, 318] on input "Estou ciente de que esta ação será irreverssível e quero mover os pedidos." at bounding box center [376, 323] width 11 height 11
checkbox input "true"
click at [657, 362] on button "Avançar status dos pedidos" at bounding box center [673, 371] width 170 height 33
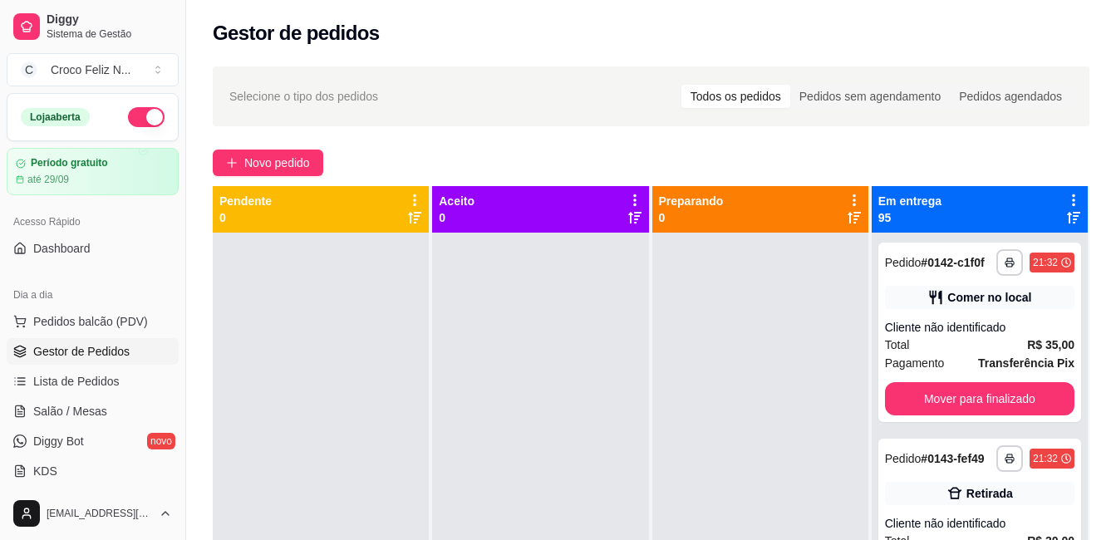
click at [1066, 202] on icon at bounding box center [1073, 200] width 15 height 15
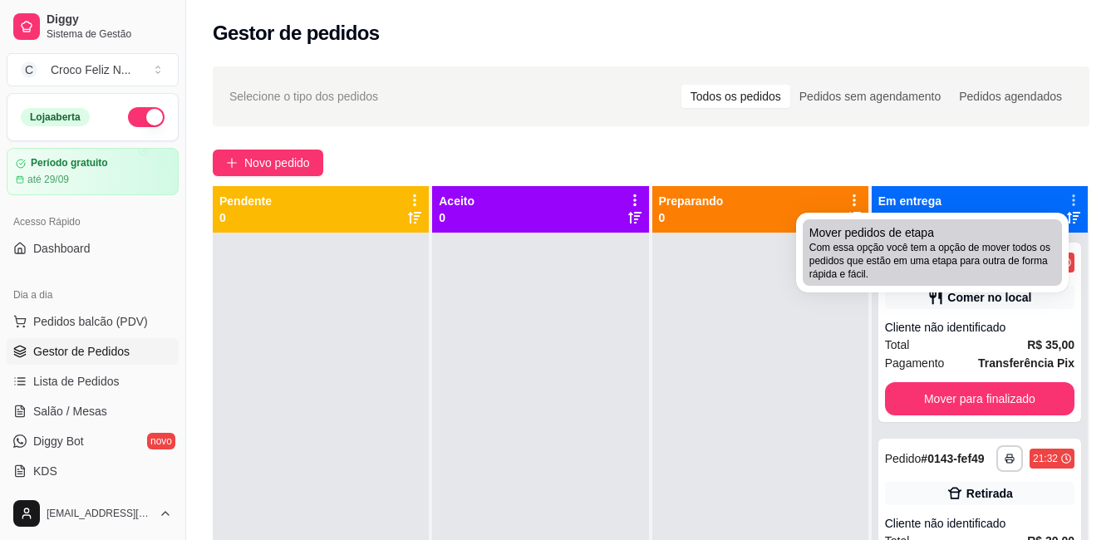
click at [847, 247] on span "Com essa opção você tem a opção de mover todos os pedidos que estão em uma etap…" at bounding box center [933, 261] width 246 height 40
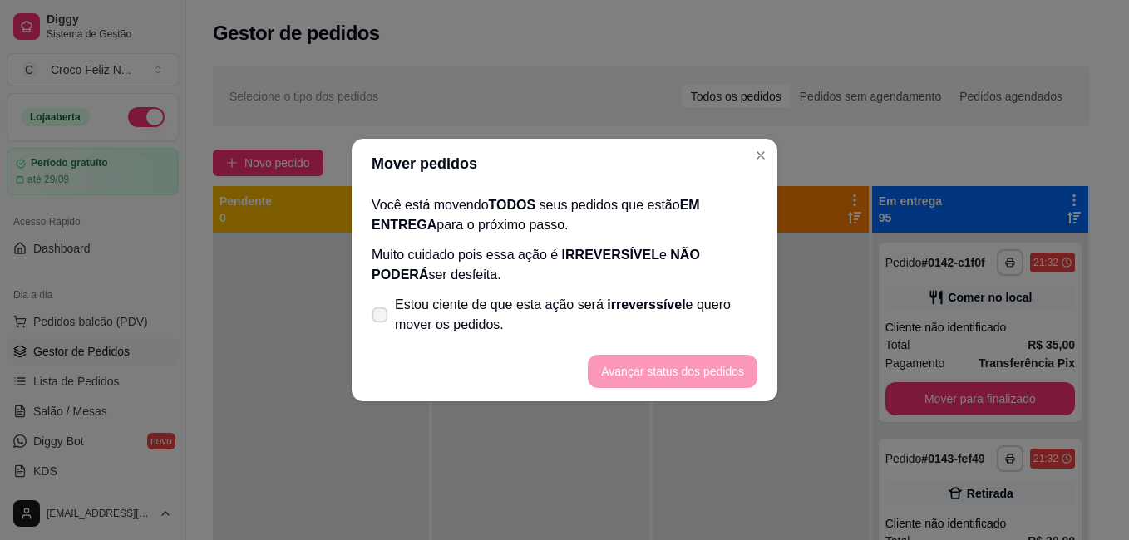
click at [628, 299] on span "irreverssível" at bounding box center [646, 305] width 78 height 14
click at [381, 318] on input "Estou ciente de que esta ação será irreverssível e quero mover os pedidos." at bounding box center [376, 323] width 11 height 11
checkbox input "true"
click at [697, 374] on button "Avançar status dos pedidos" at bounding box center [672, 372] width 165 height 32
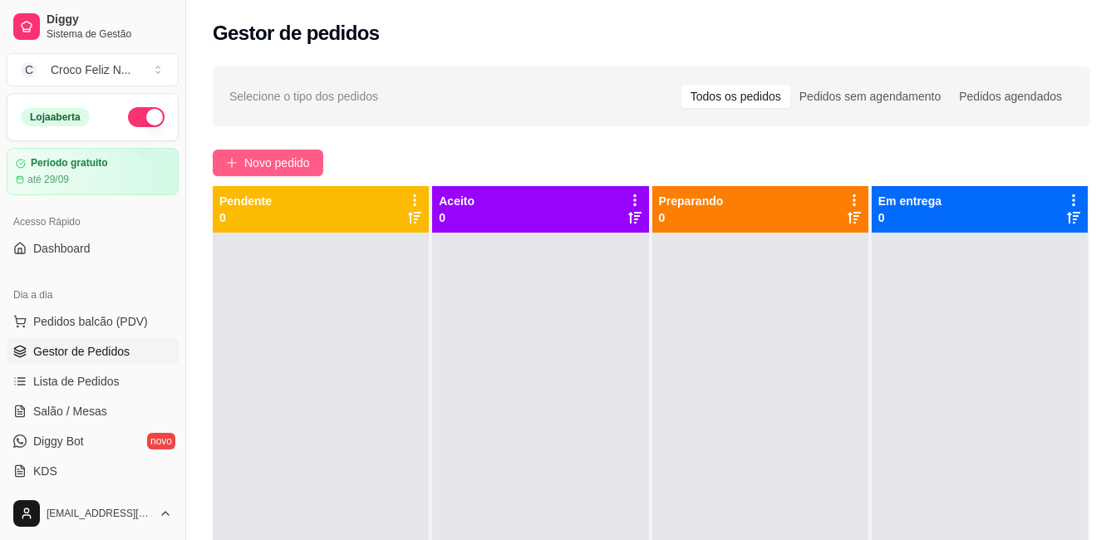
click at [258, 172] on button "Novo pedido" at bounding box center [268, 163] width 111 height 27
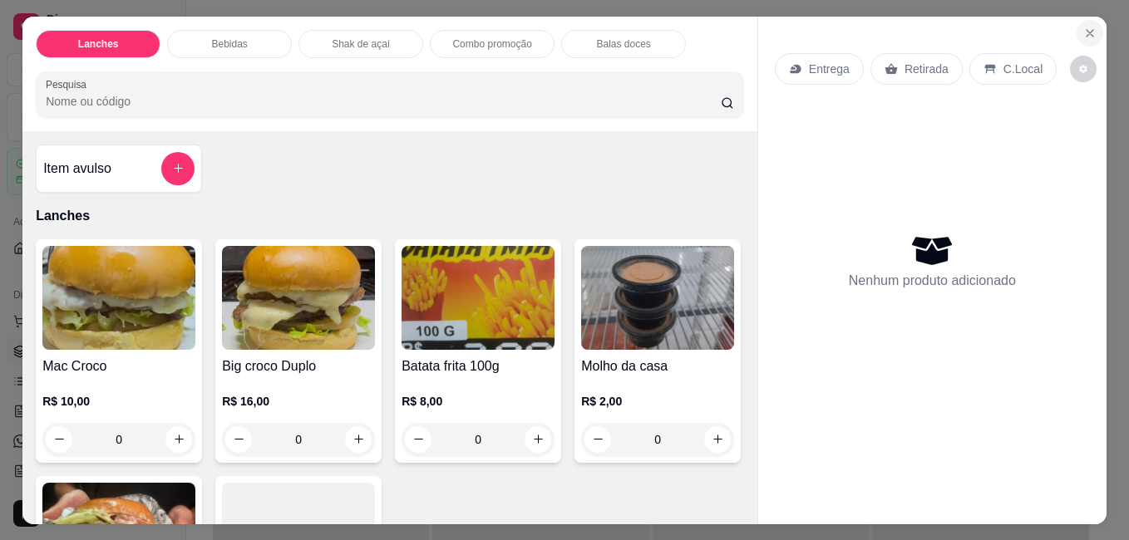
click at [1083, 28] on icon "Close" at bounding box center [1089, 33] width 13 height 13
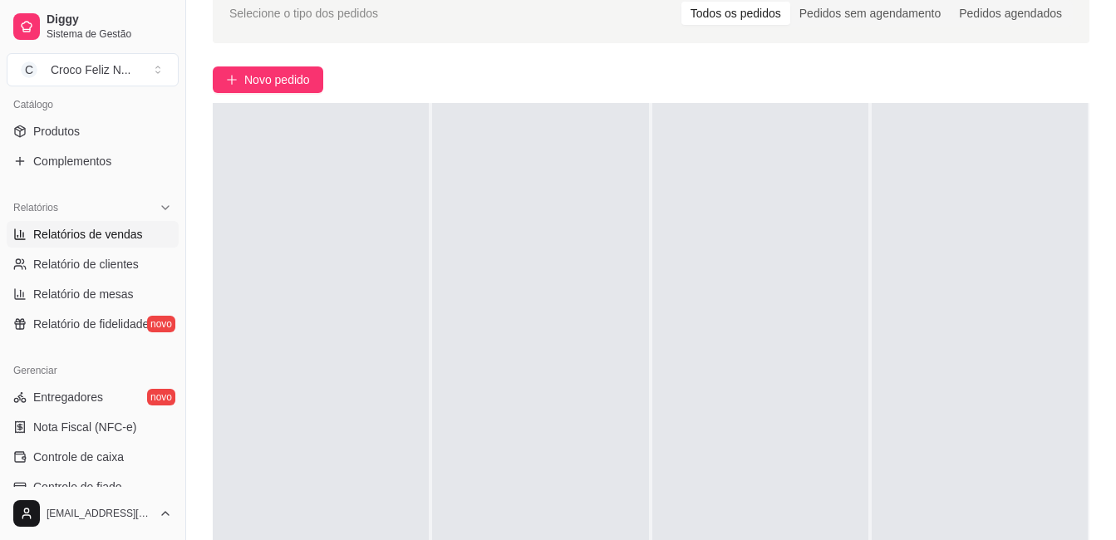
scroll to position [416, 0]
click at [76, 241] on link "Relatórios de vendas" at bounding box center [93, 232] width 172 height 27
select select "ALL"
select select "0"
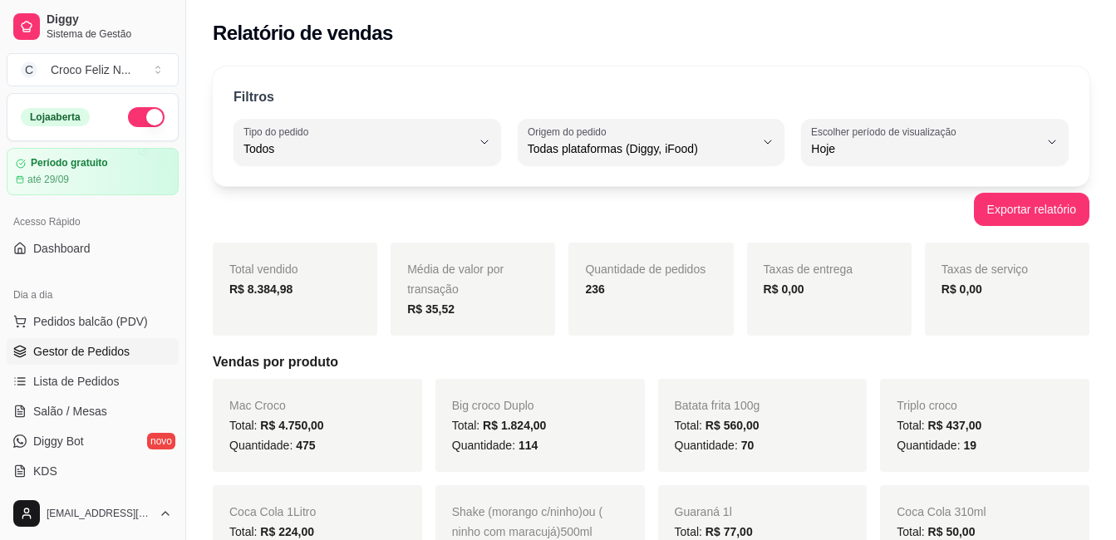
click at [98, 352] on span "Gestor de Pedidos" at bounding box center [81, 351] width 96 height 17
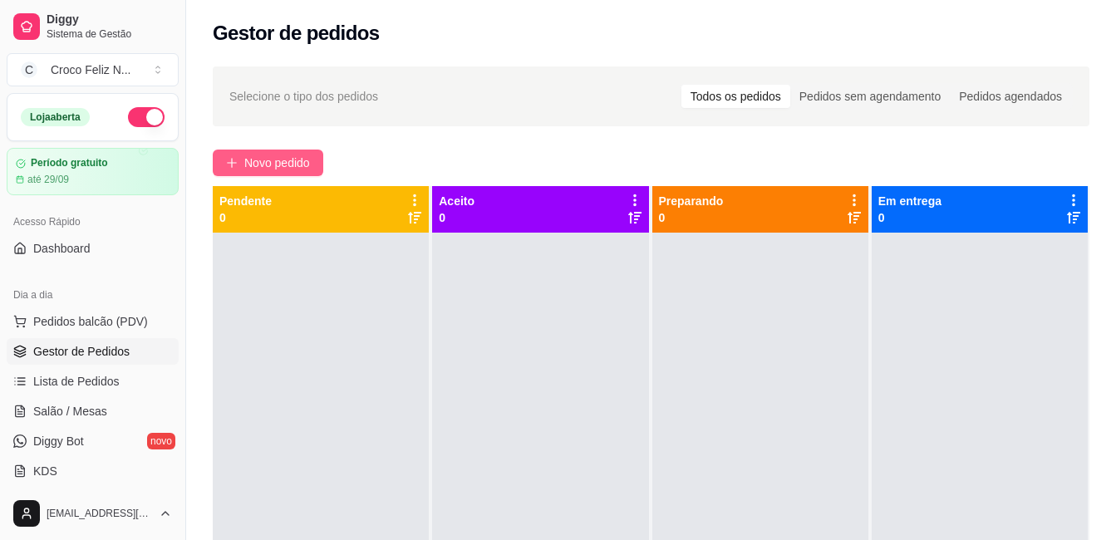
click at [297, 166] on span "Novo pedido" at bounding box center [277, 163] width 66 height 18
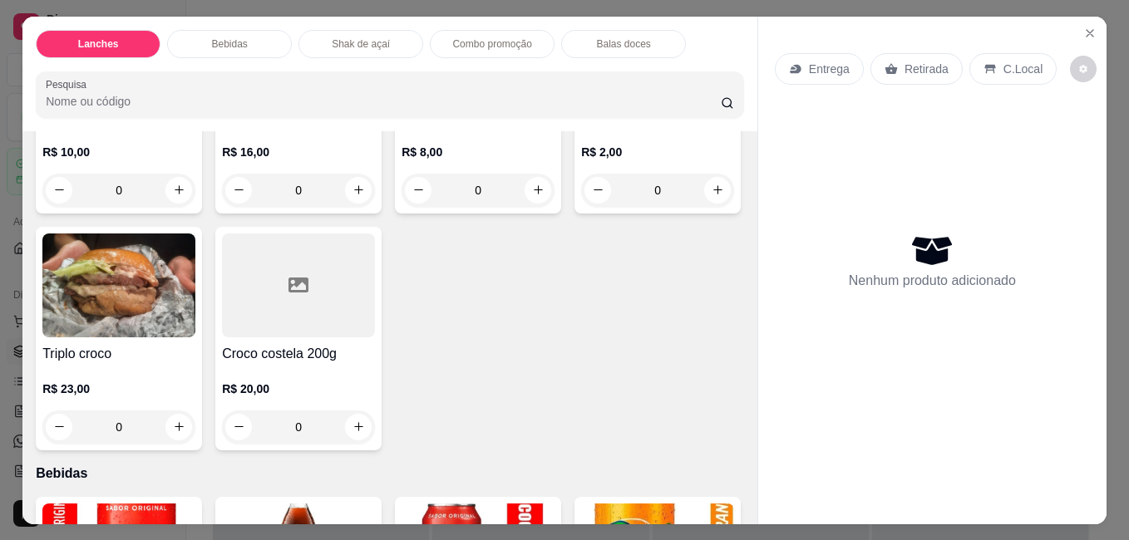
scroll to position [332, 0]
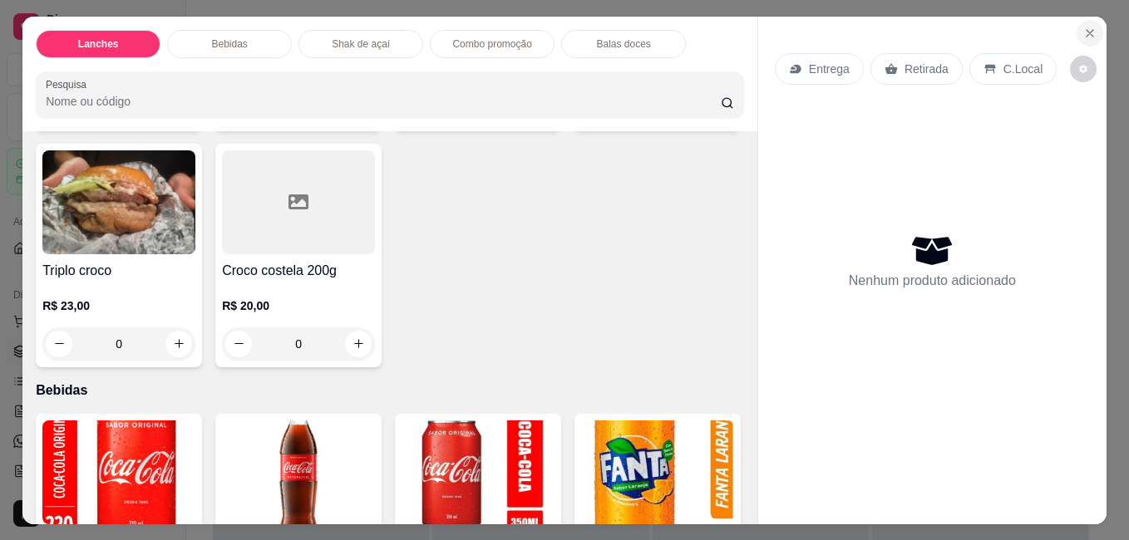
click at [1083, 27] on icon "Close" at bounding box center [1089, 33] width 13 height 13
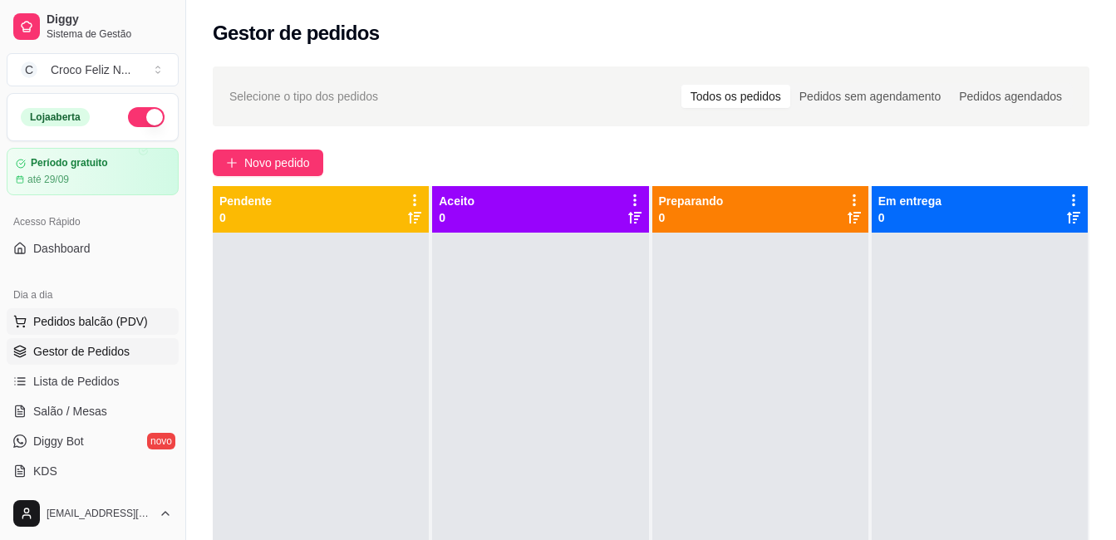
click at [66, 318] on span "Pedidos balcão (PDV)" at bounding box center [90, 321] width 115 height 17
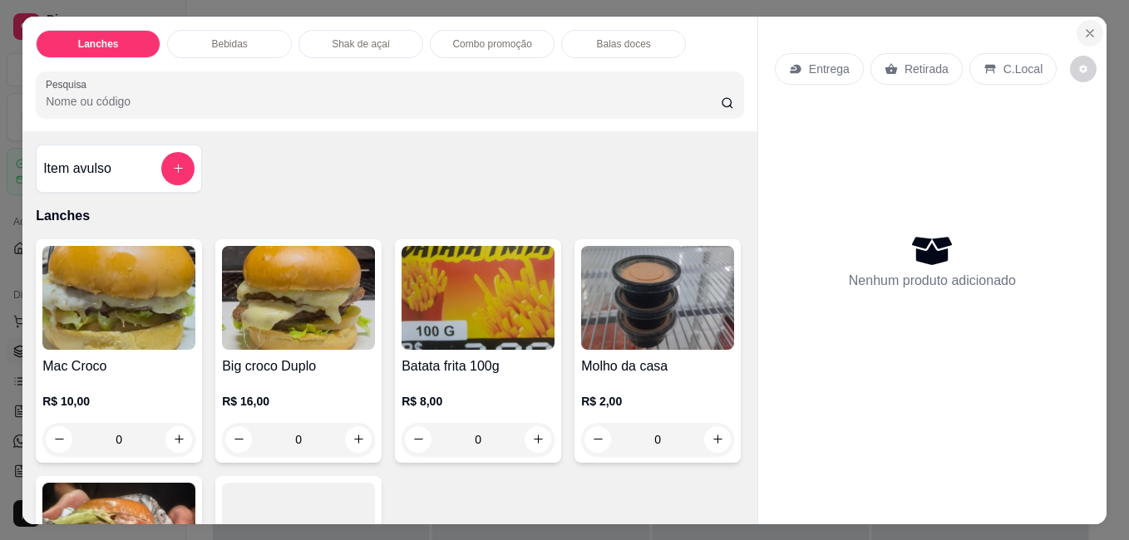
click at [1086, 27] on icon "Close" at bounding box center [1089, 33] width 13 height 13
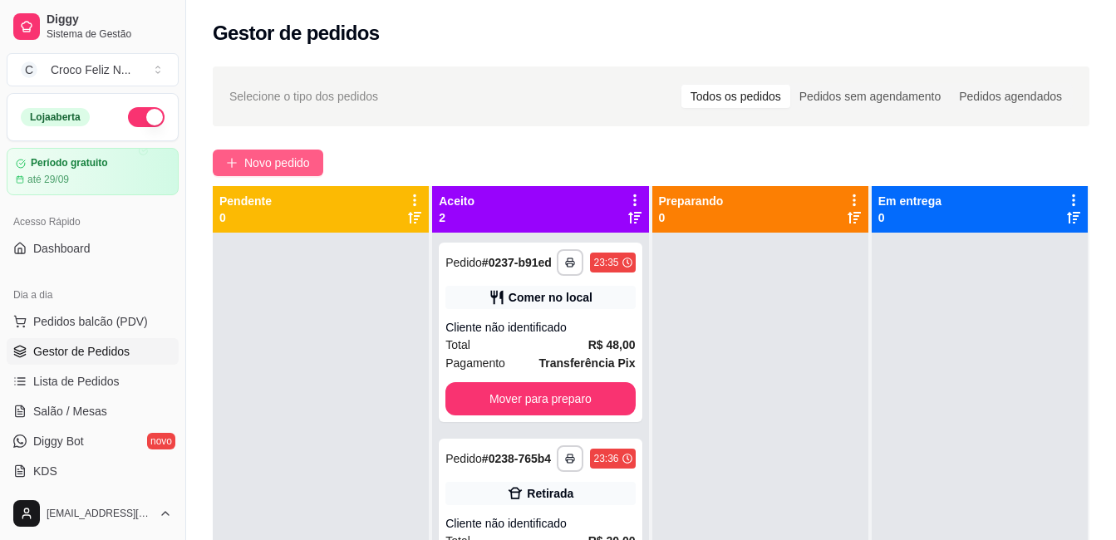
click at [276, 158] on span "Novo pedido" at bounding box center [277, 163] width 66 height 18
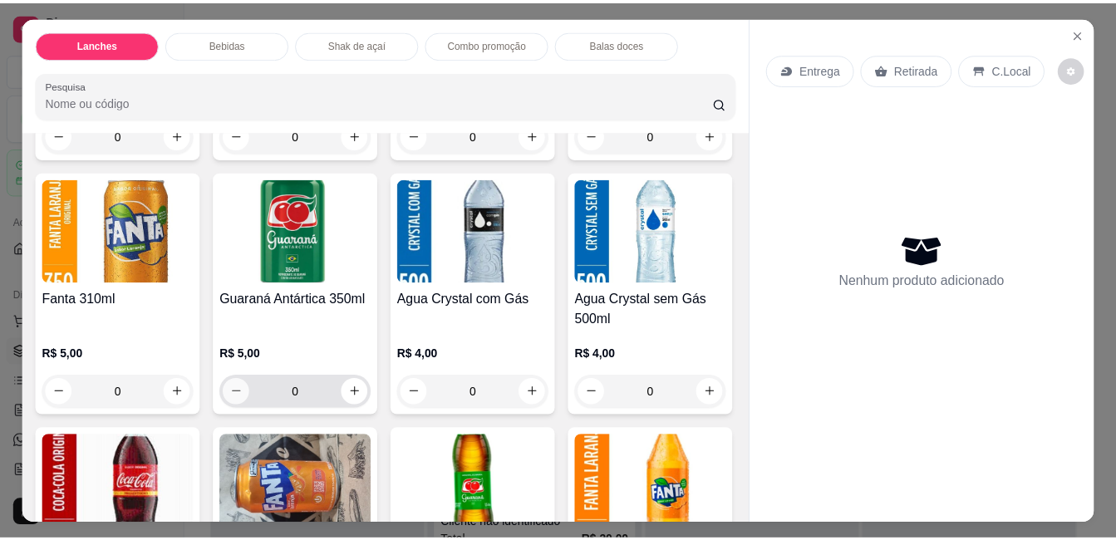
scroll to position [914, 0]
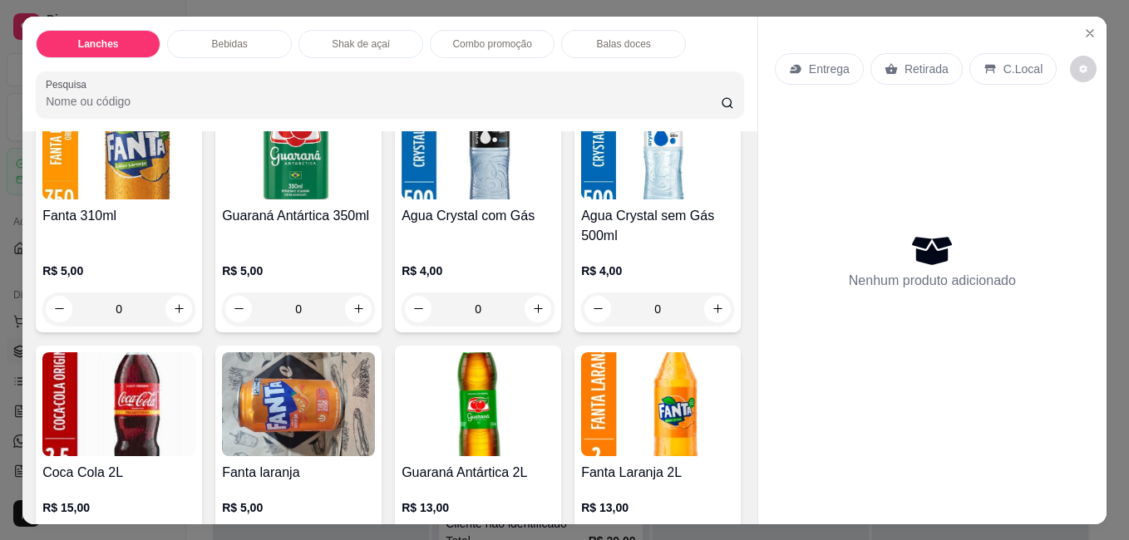
click at [581, 199] on img at bounding box center [657, 148] width 153 height 104
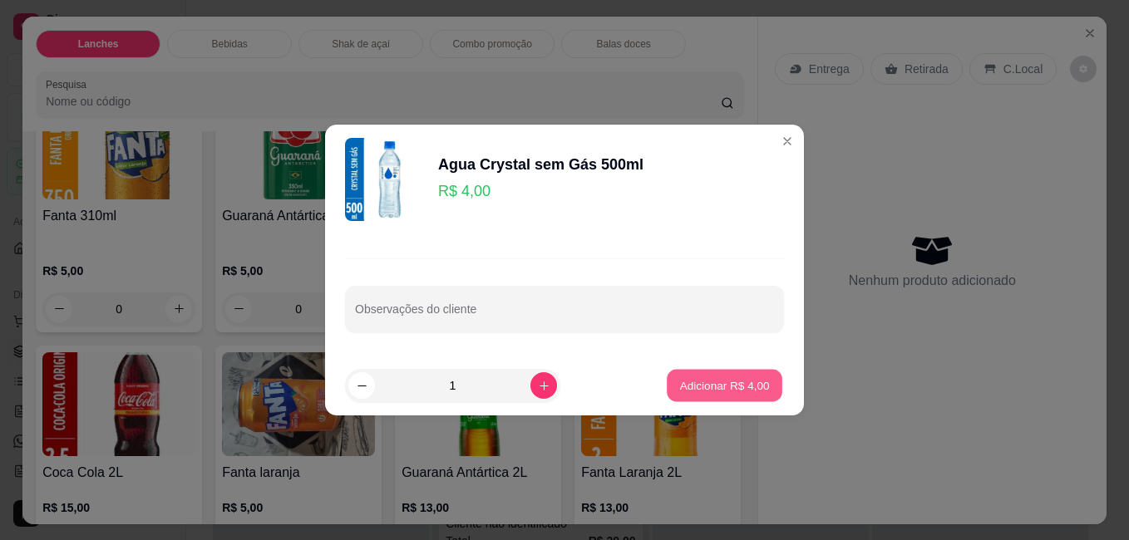
click at [685, 375] on button "Adicionar R$ 4,00" at bounding box center [725, 386] width 116 height 32
type input "1"
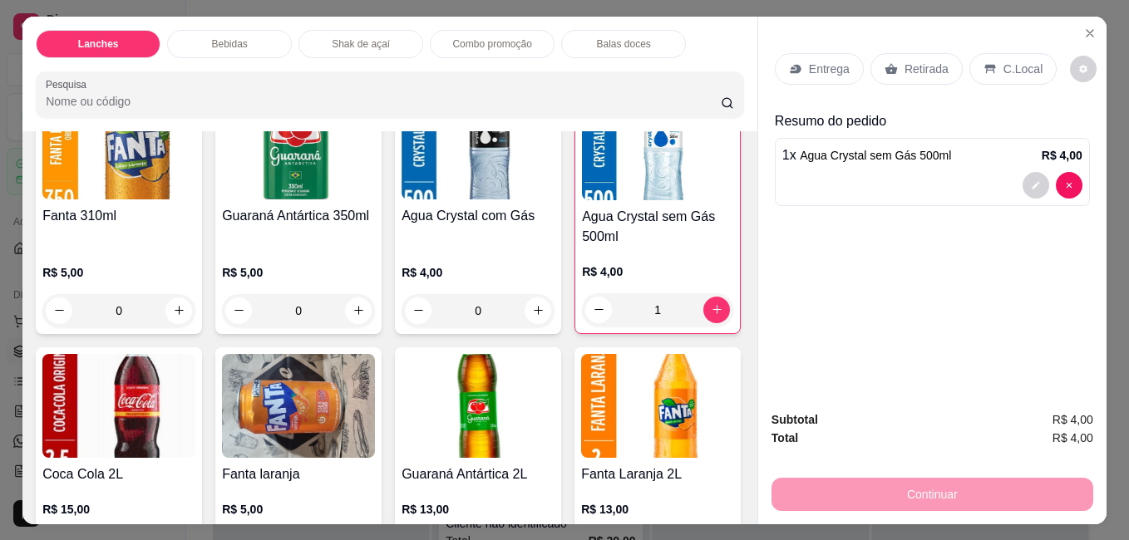
click at [920, 65] on p "Retirada" at bounding box center [926, 69] width 44 height 17
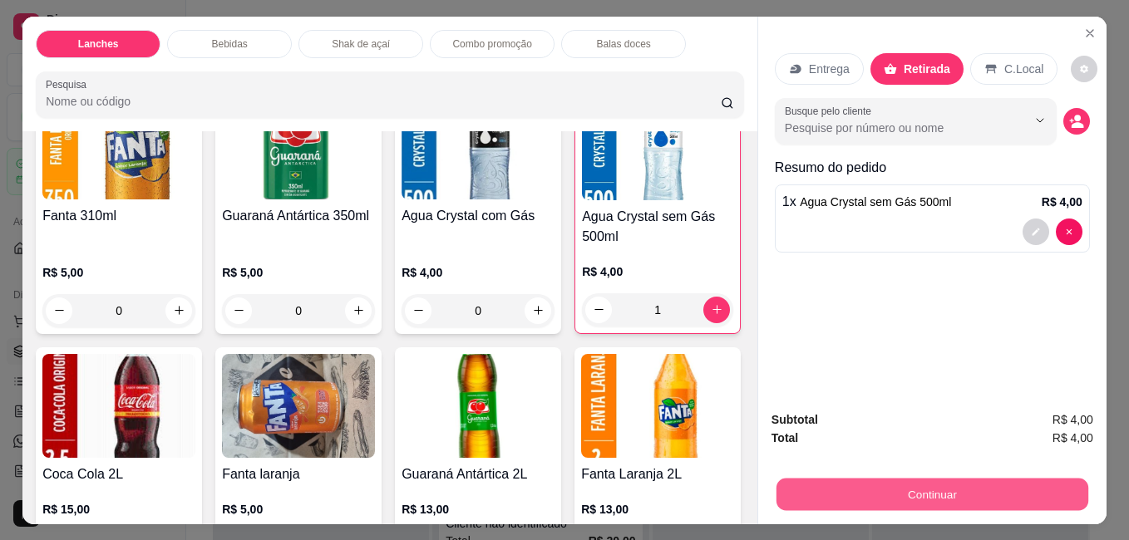
click at [882, 492] on button "Continuar" at bounding box center [932, 494] width 312 height 32
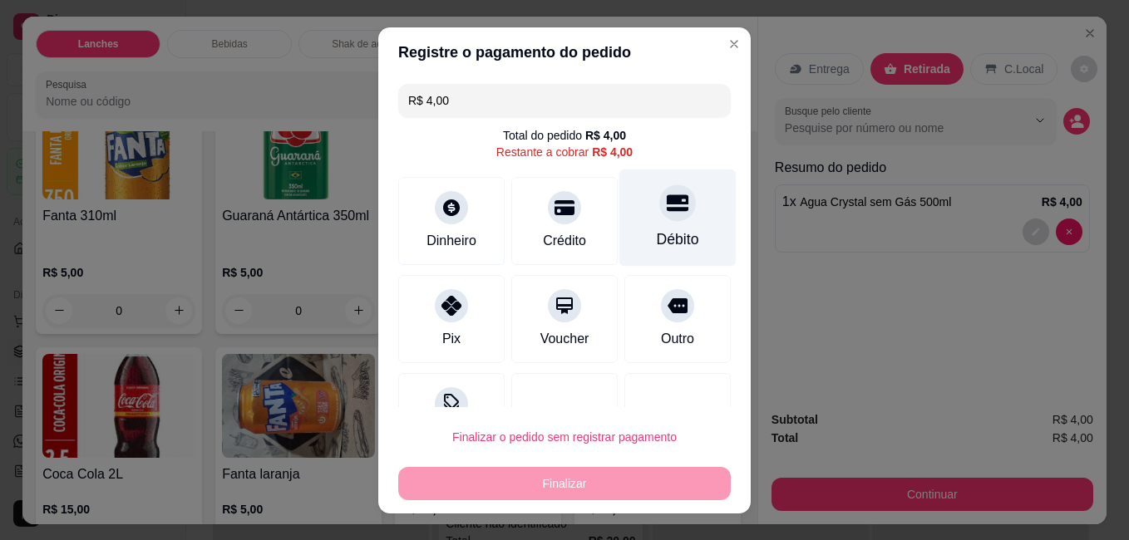
drag, startPoint x: 652, startPoint y: 220, endPoint x: 651, endPoint y: 242, distance: 21.7
click at [652, 239] on div "Débito" at bounding box center [677, 217] width 117 height 97
type input "R$ 0,00"
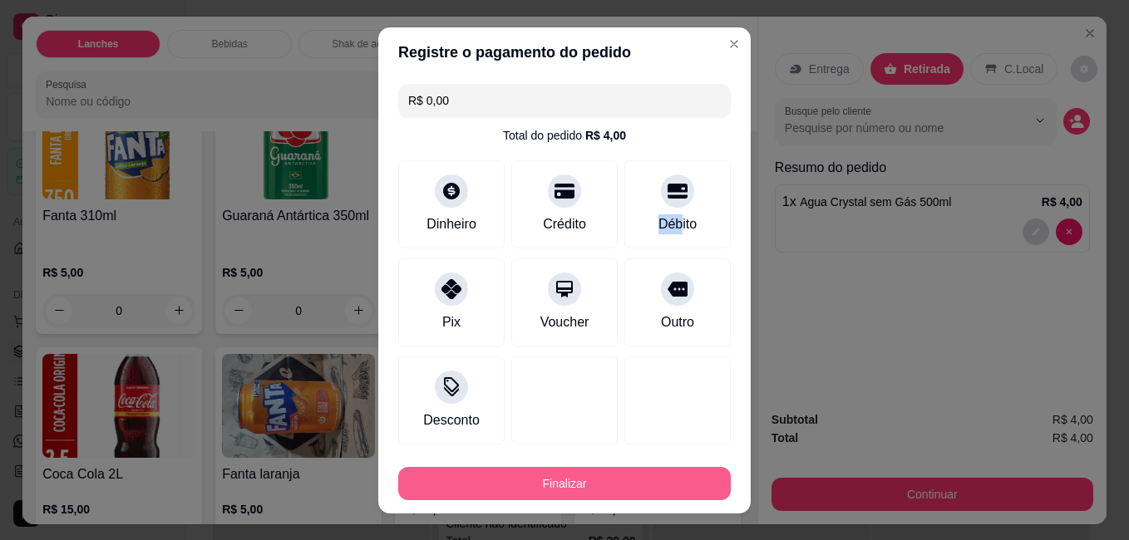
click at [672, 484] on button "Finalizar" at bounding box center [564, 483] width 332 height 33
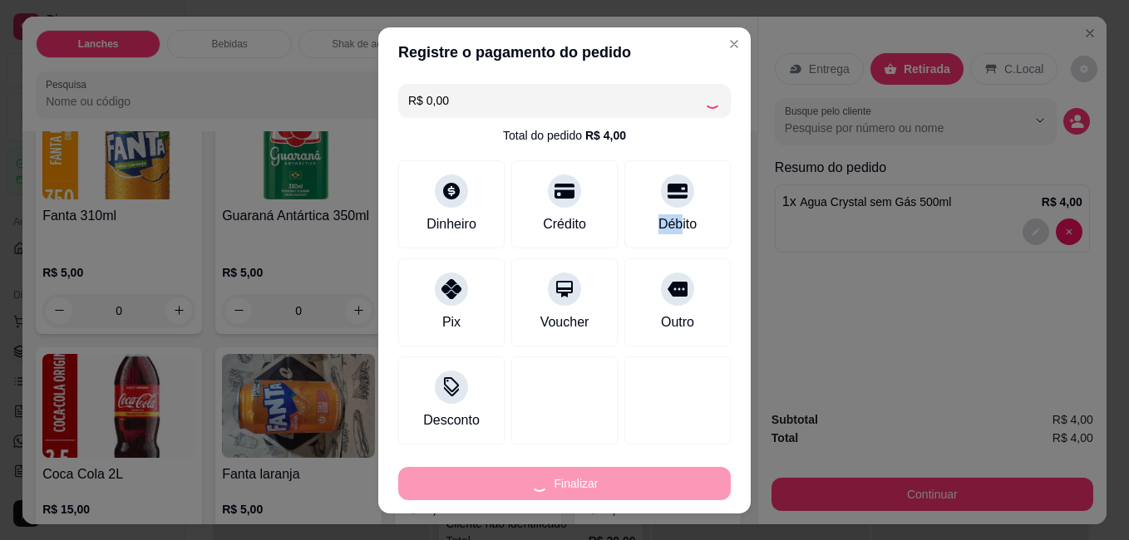
type input "0"
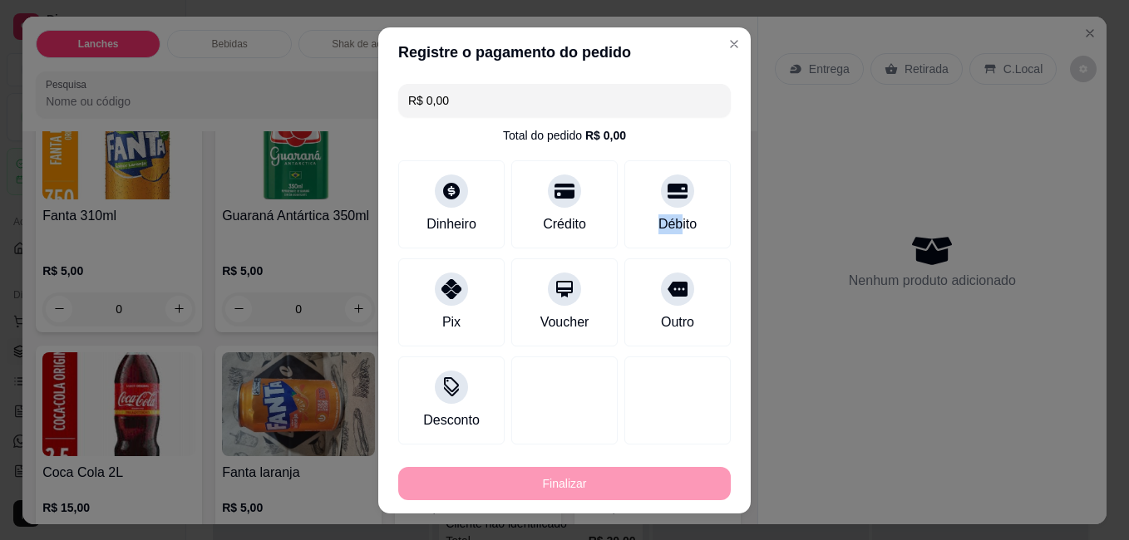
type input "-R$ 4,00"
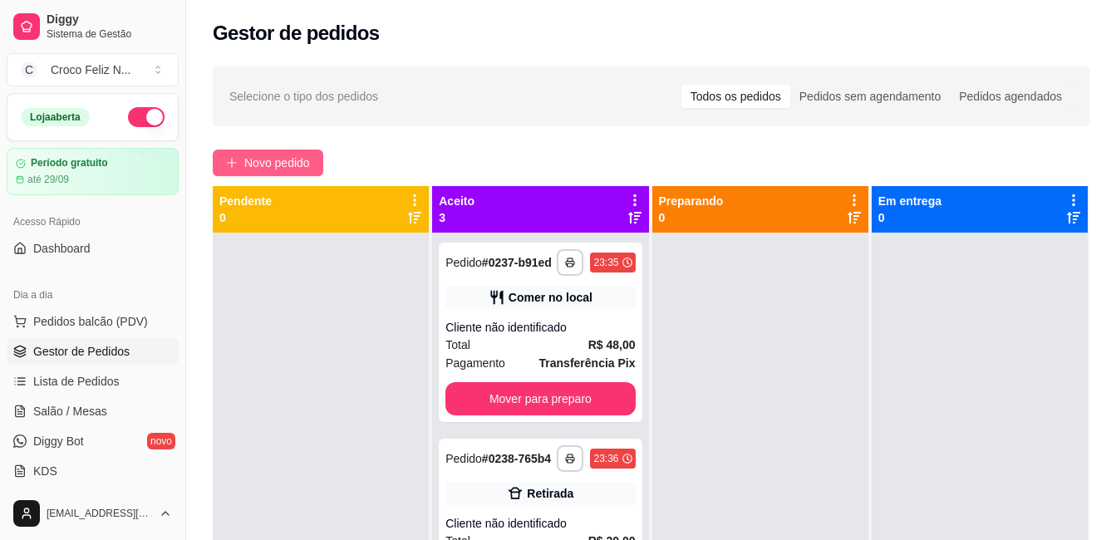
click at [303, 160] on span "Novo pedido" at bounding box center [277, 163] width 66 height 18
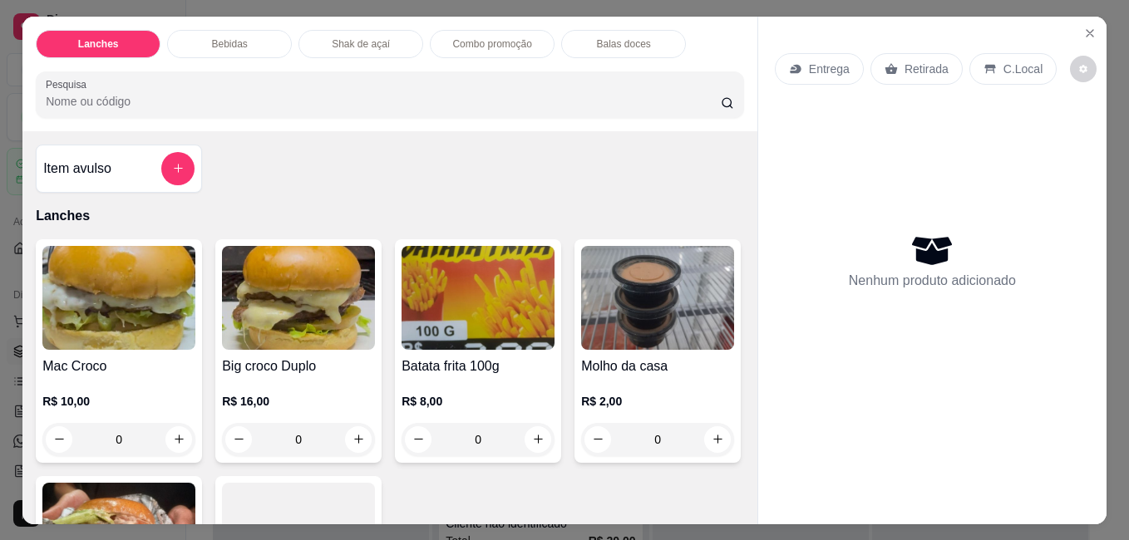
click at [332, 308] on img at bounding box center [298, 298] width 153 height 104
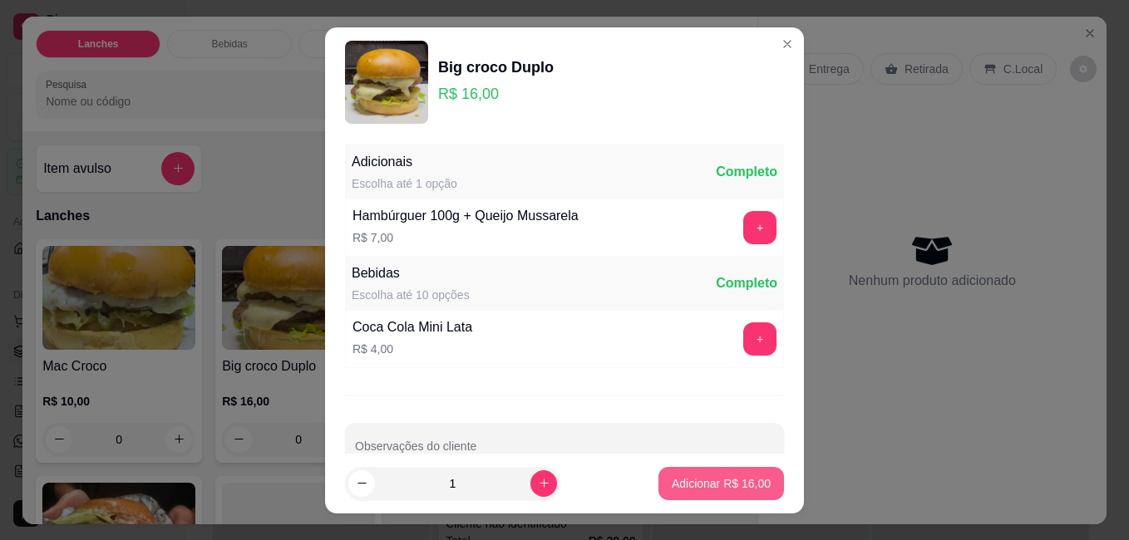
click at [741, 490] on p "Adicionar R$ 16,00" at bounding box center [721, 483] width 99 height 17
type input "1"
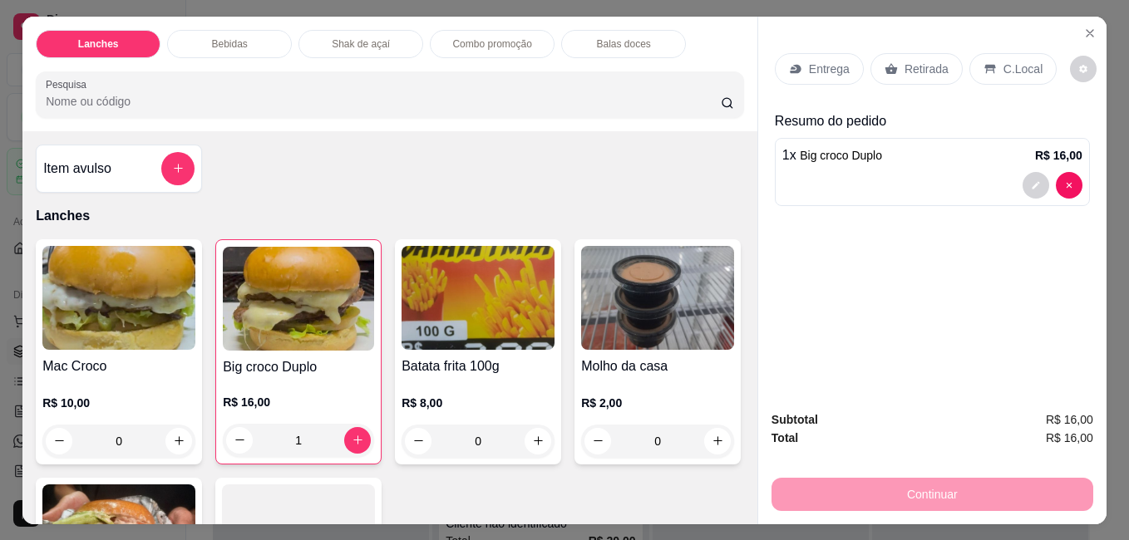
click at [917, 70] on p "Retirada" at bounding box center [926, 69] width 44 height 17
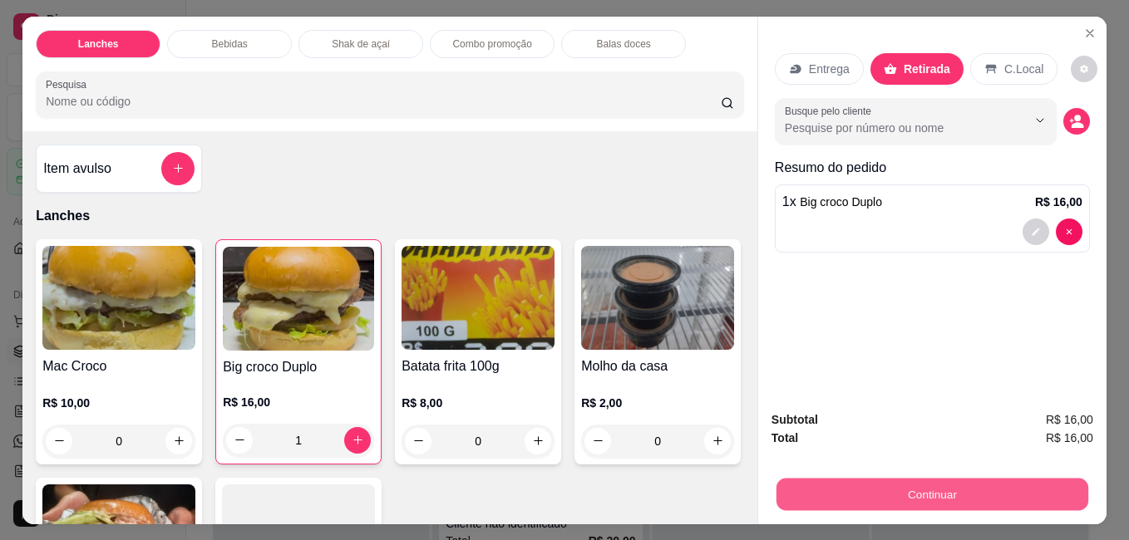
click at [930, 493] on button "Continuar" at bounding box center [932, 494] width 312 height 32
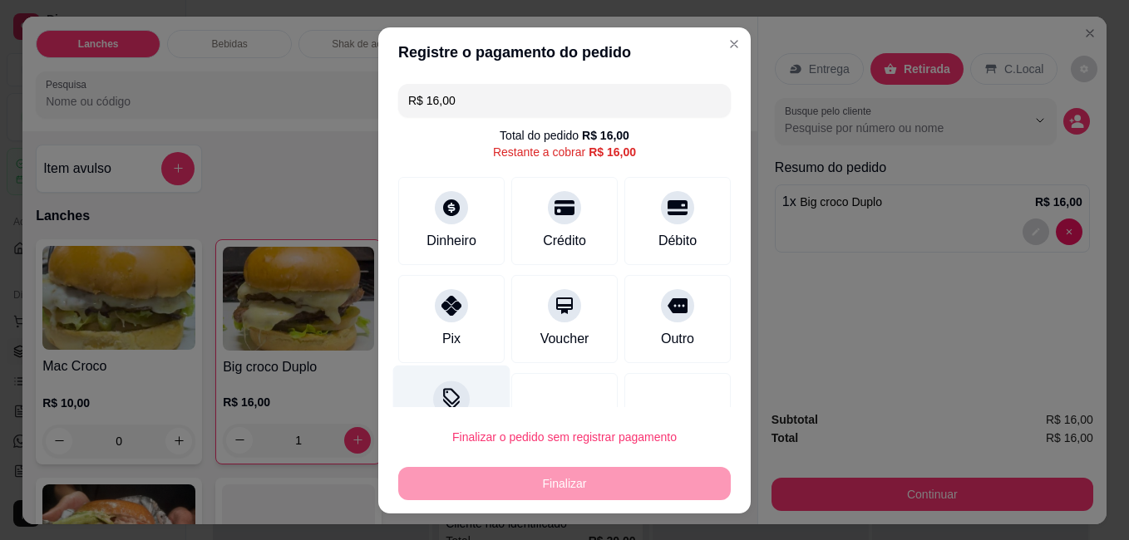
drag, startPoint x: 458, startPoint y: 323, endPoint x: 485, endPoint y: 394, distance: 75.8
click at [458, 327] on div "Pix" at bounding box center [451, 319] width 106 height 88
type input "R$ 0,00"
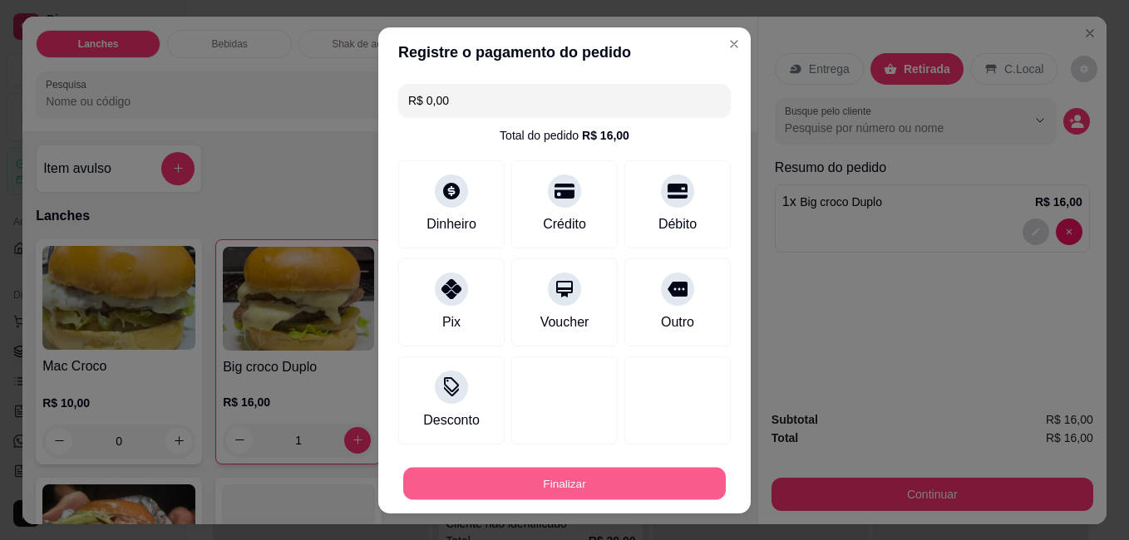
click at [517, 490] on button "Finalizar" at bounding box center [564, 483] width 322 height 32
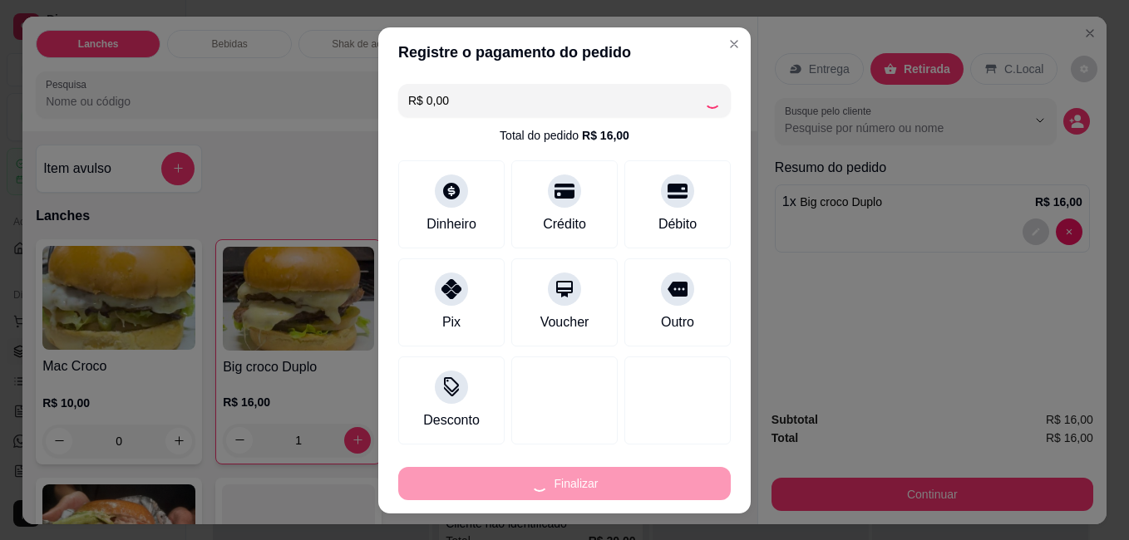
type input "0"
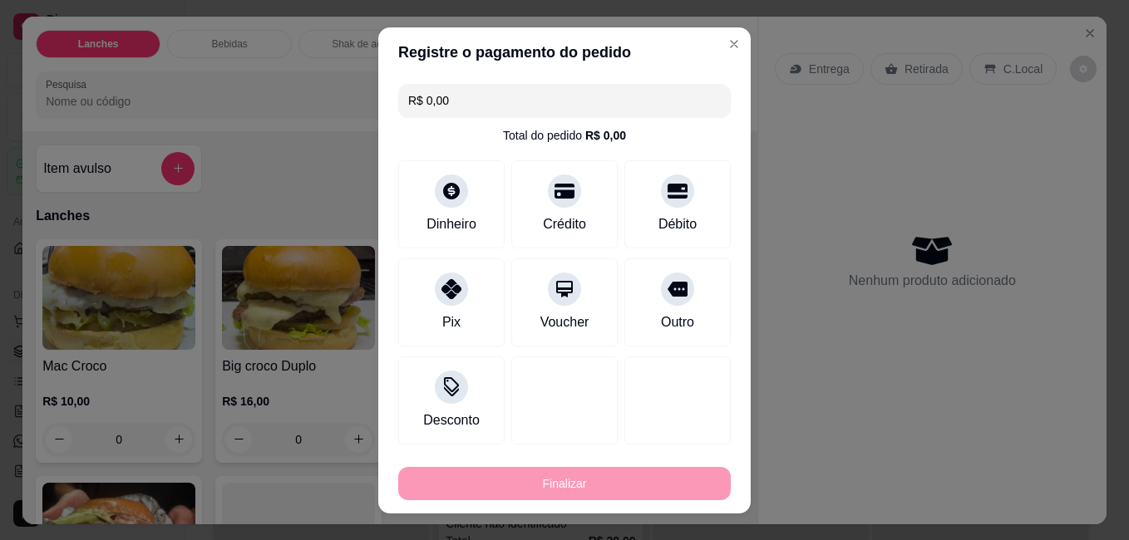
type input "-R$ 16,00"
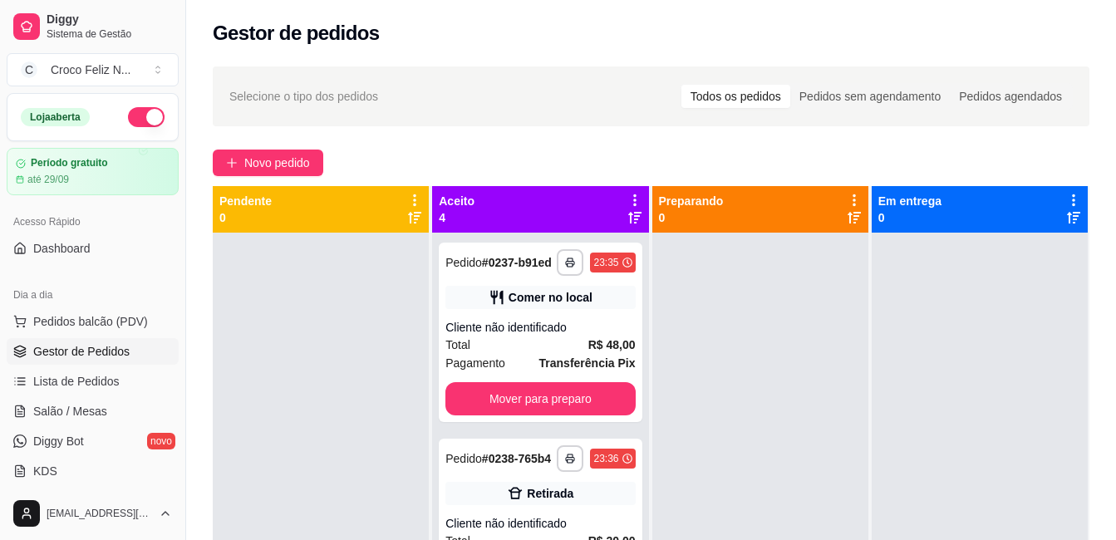
click at [628, 198] on icon at bounding box center [634, 200] width 15 height 15
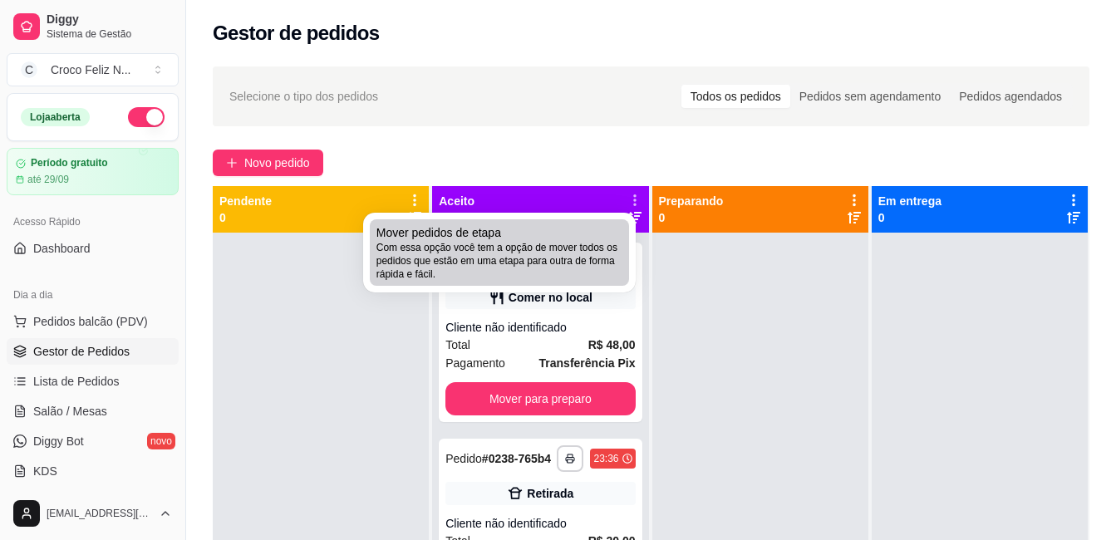
click at [582, 228] on div "Mover pedidos de etapa Com essa opção você tem a opção de mover todos os pedido…" at bounding box center [499, 252] width 246 height 57
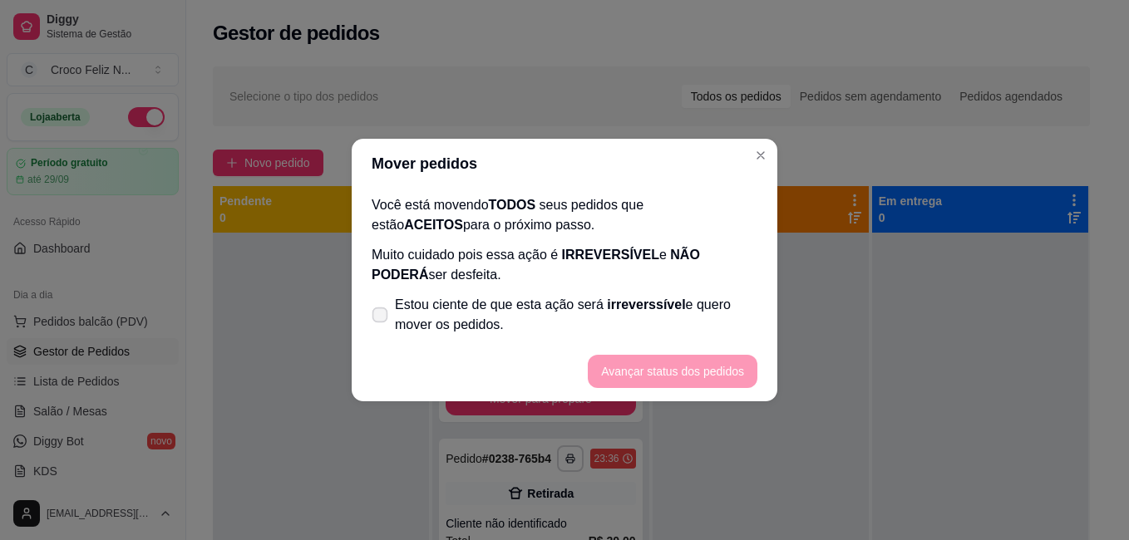
click at [500, 314] on span "Estou ciente de que esta ação será irreverssível e quero mover os pedidos." at bounding box center [576, 315] width 362 height 40
click at [381, 318] on input "Estou ciente de que esta ação será irreverssível e quero mover os pedidos." at bounding box center [376, 323] width 11 height 11
checkbox input "true"
click at [672, 380] on button "Avançar status dos pedidos" at bounding box center [672, 372] width 165 height 32
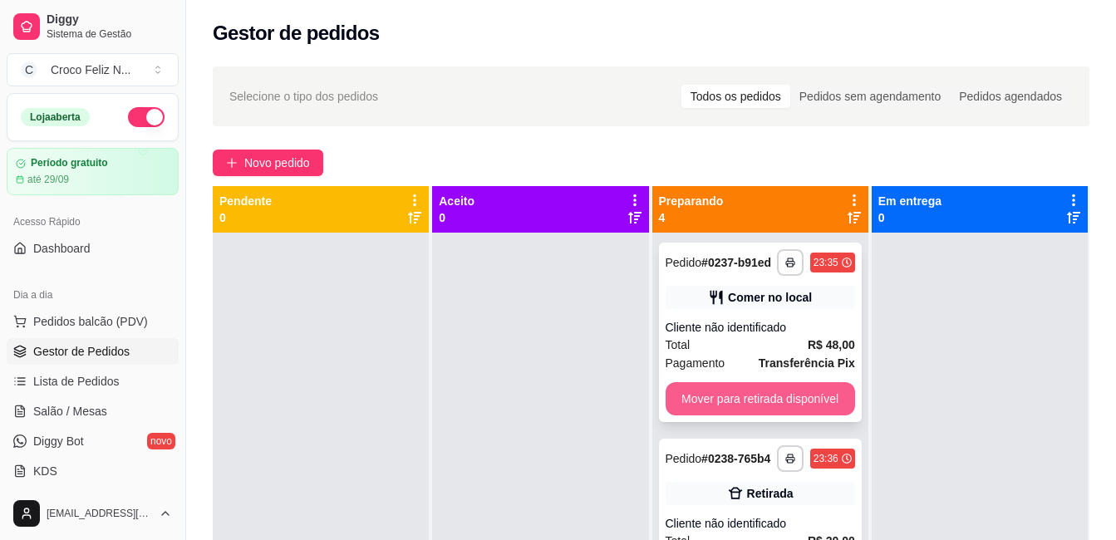
click at [783, 408] on button "Mover para retirada disponível" at bounding box center [760, 398] width 189 height 33
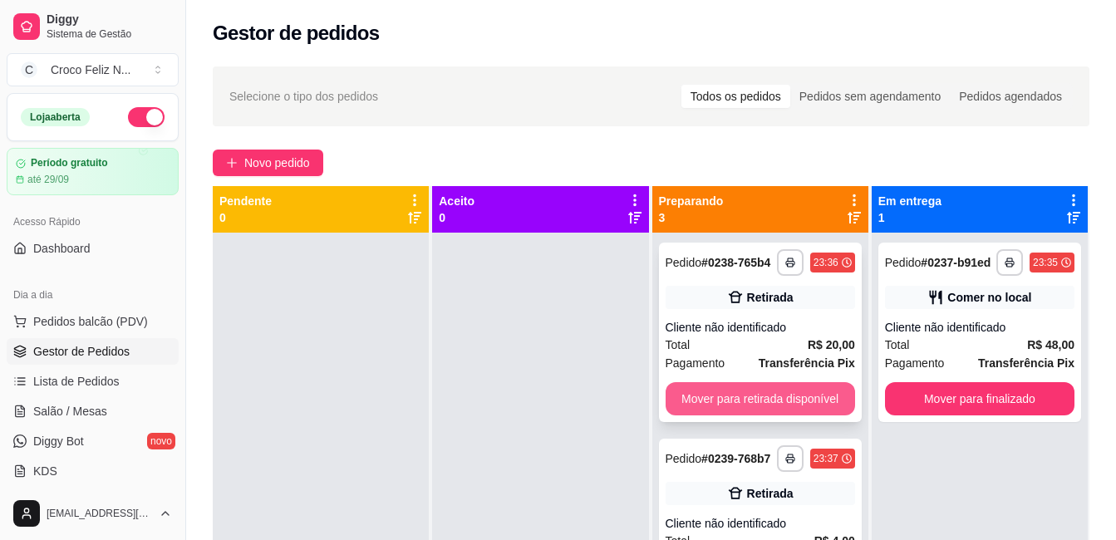
click at [783, 404] on button "Mover para retirada disponível" at bounding box center [760, 398] width 189 height 33
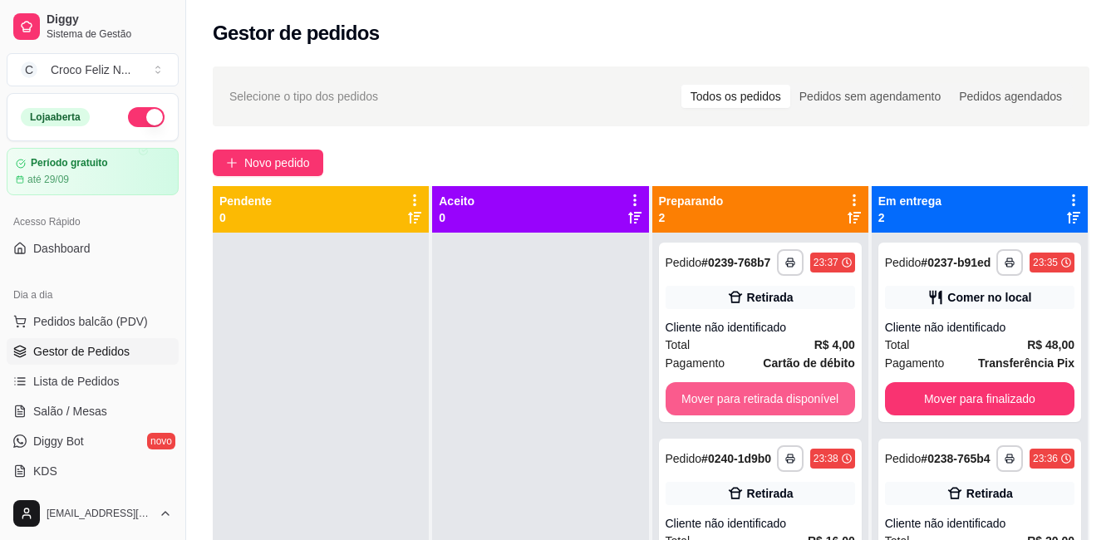
click at [783, 404] on button "Mover para retirada disponível" at bounding box center [760, 398] width 189 height 33
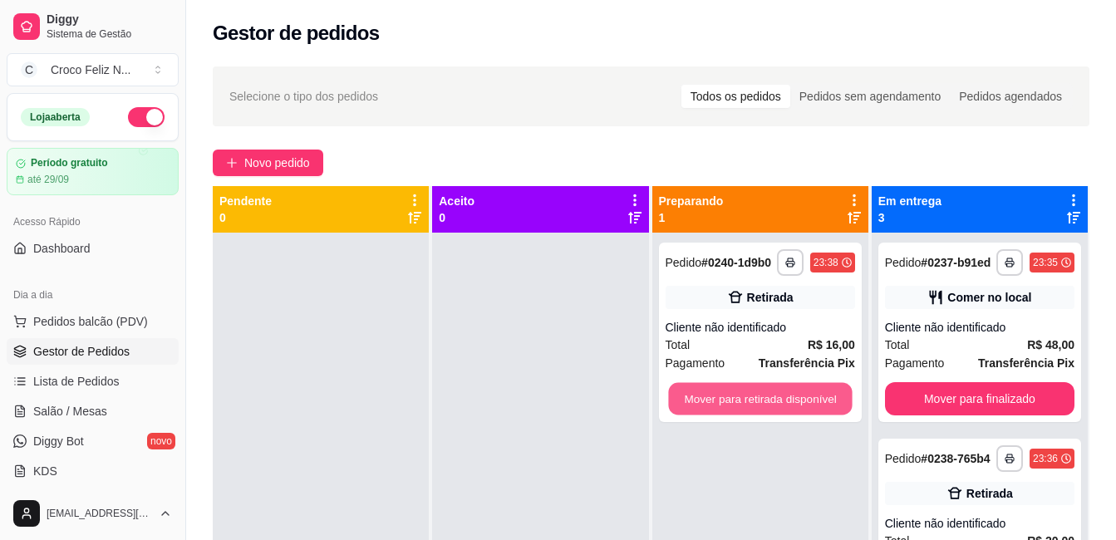
click at [783, 404] on button "Mover para retirada disponível" at bounding box center [760, 399] width 184 height 32
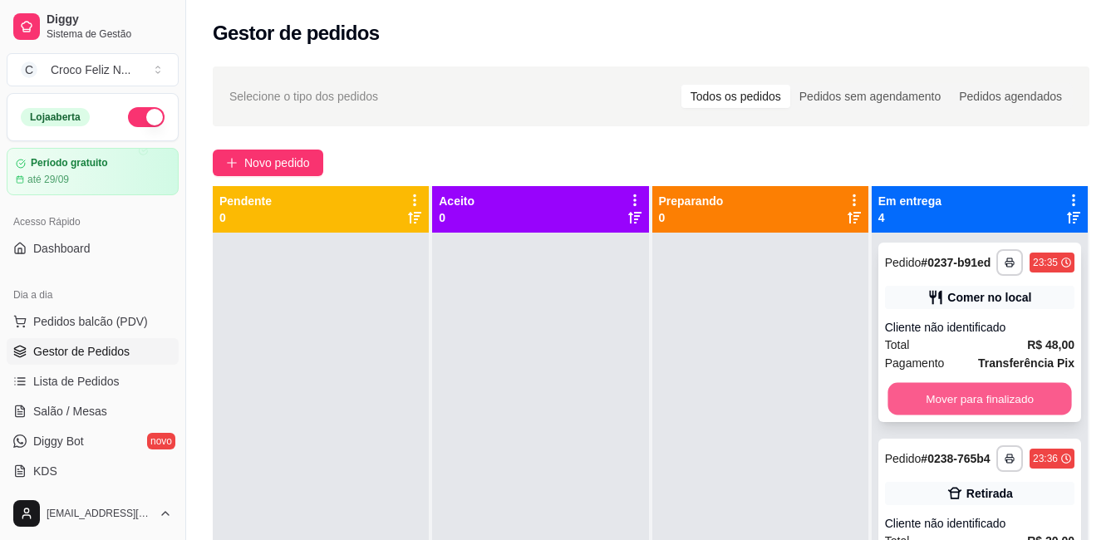
click at [975, 416] on button "Mover para finalizado" at bounding box center [980, 399] width 184 height 32
click at [975, 416] on button "Mover para finalizado" at bounding box center [979, 398] width 189 height 33
click at [976, 392] on button "Mover para finalizado" at bounding box center [980, 399] width 184 height 32
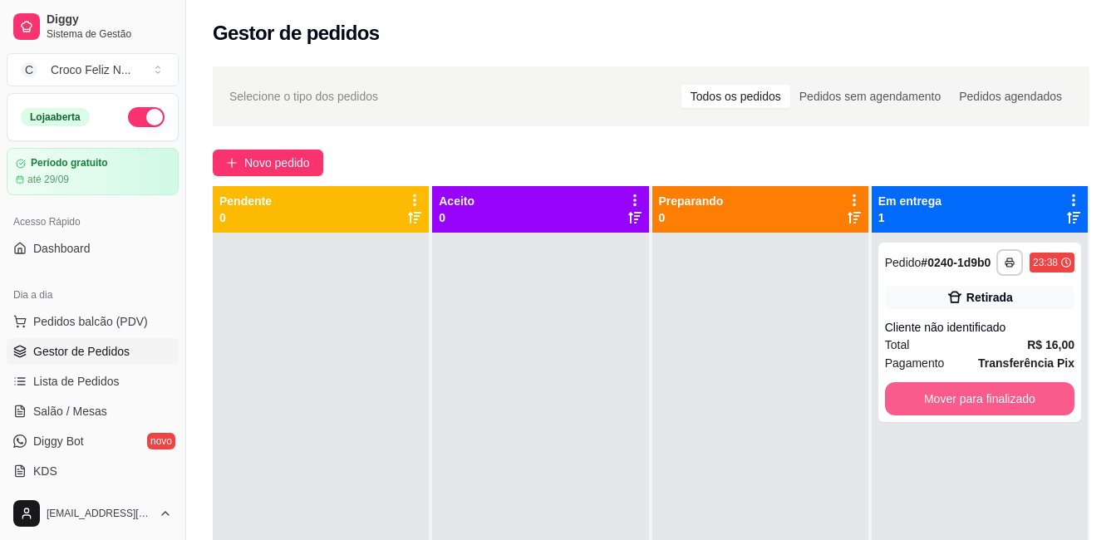
click at [976, 392] on button "Mover para finalizado" at bounding box center [979, 398] width 189 height 33
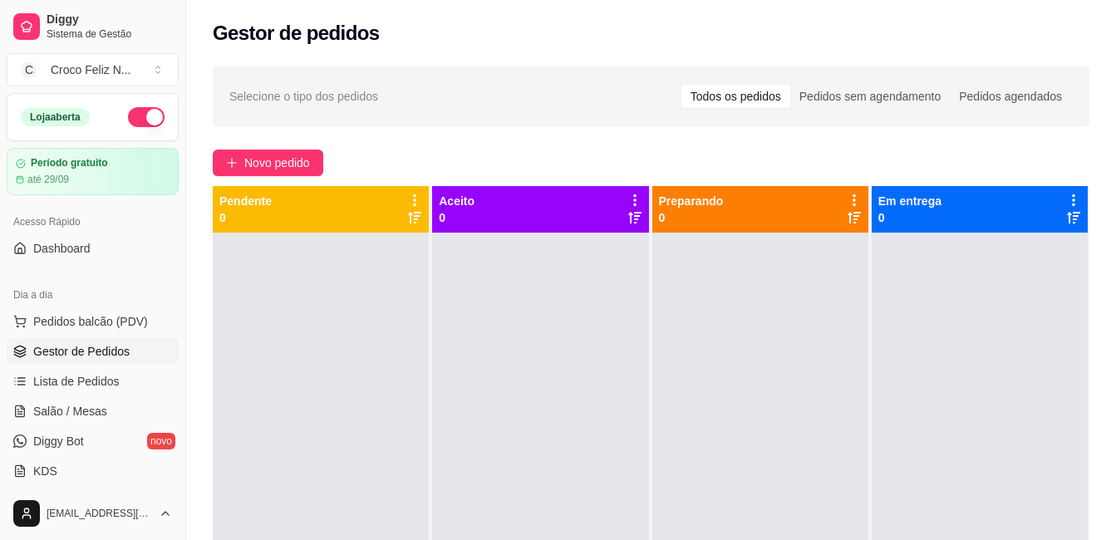
click at [1011, 313] on div at bounding box center [980, 503] width 216 height 540
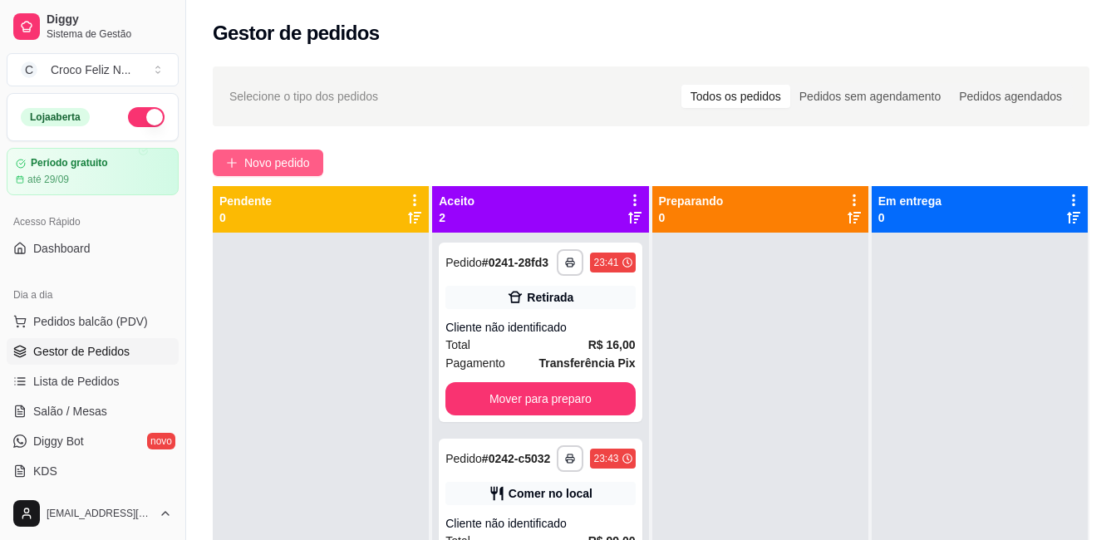
click at [298, 160] on span "Novo pedido" at bounding box center [277, 163] width 66 height 18
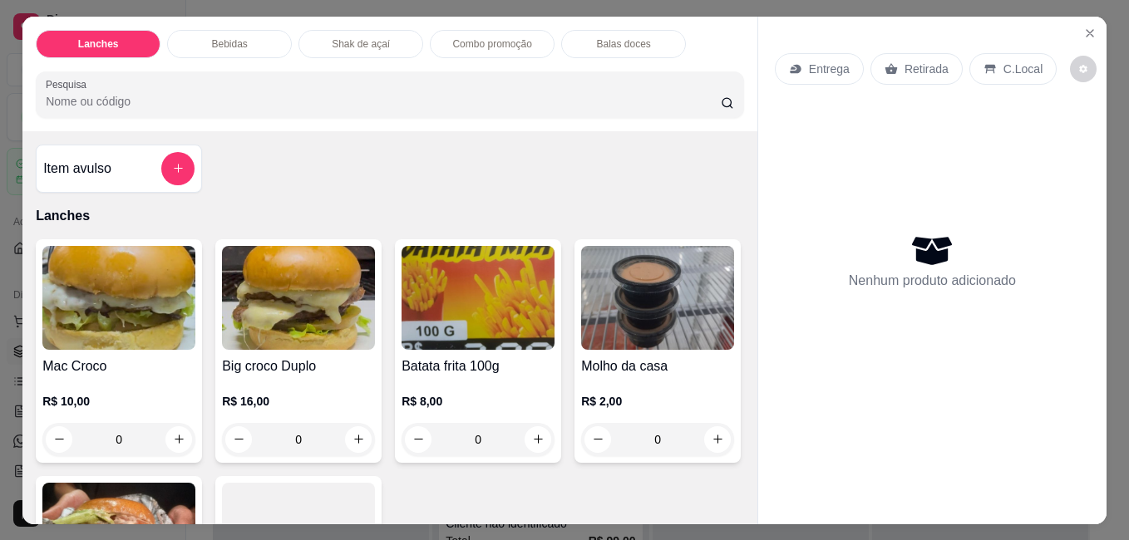
click at [132, 289] on img at bounding box center [118, 298] width 153 height 104
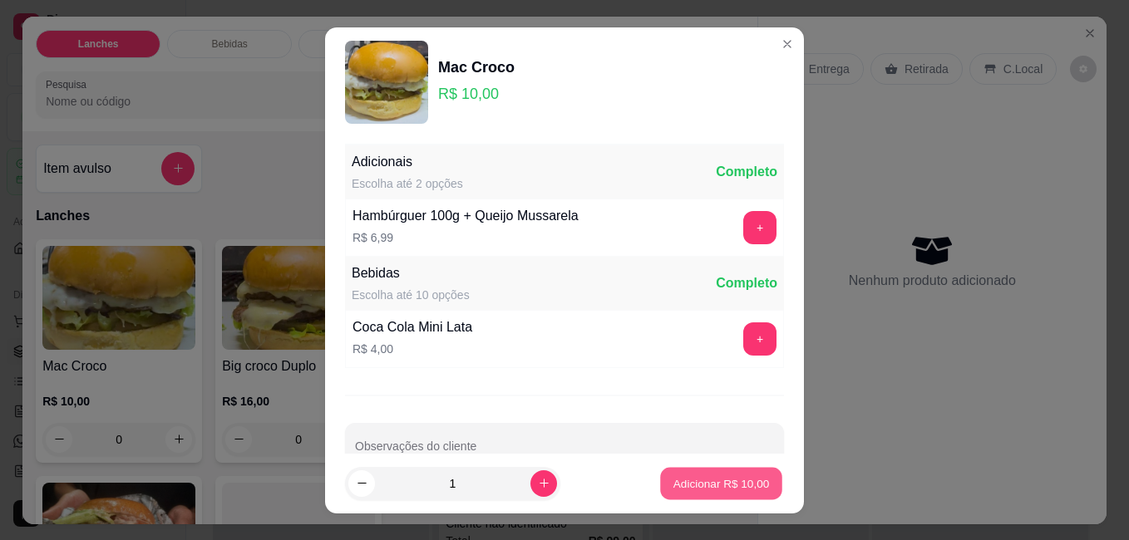
click at [744, 482] on p "Adicionar R$ 10,00" at bounding box center [721, 483] width 96 height 16
type input "1"
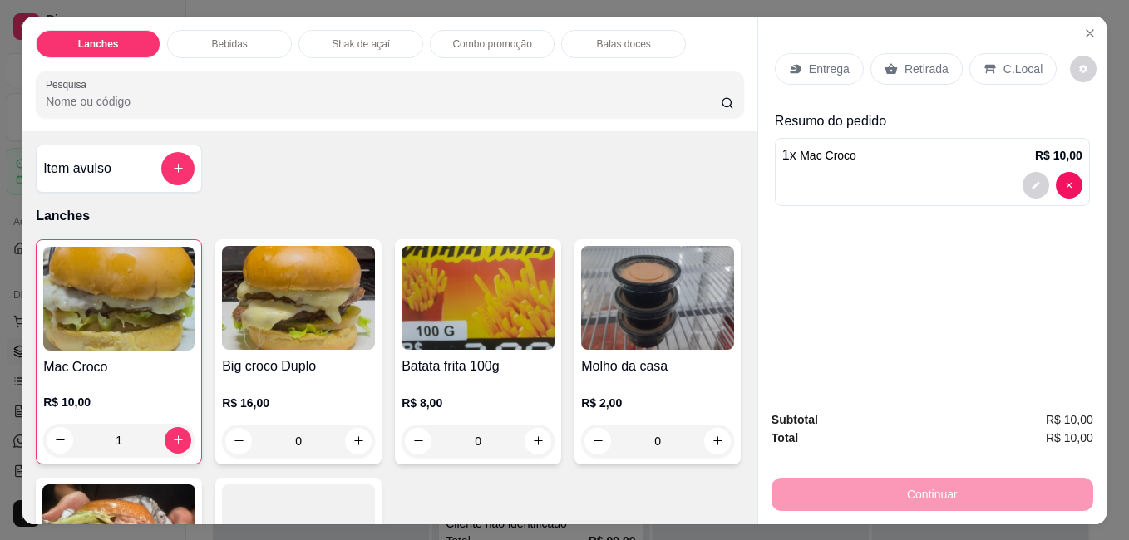
drag, startPoint x: 889, startPoint y: 214, endPoint x: 1080, endPoint y: 57, distance: 246.8
click at [1008, 62] on p "C.Local" at bounding box center [1022, 69] width 39 height 17
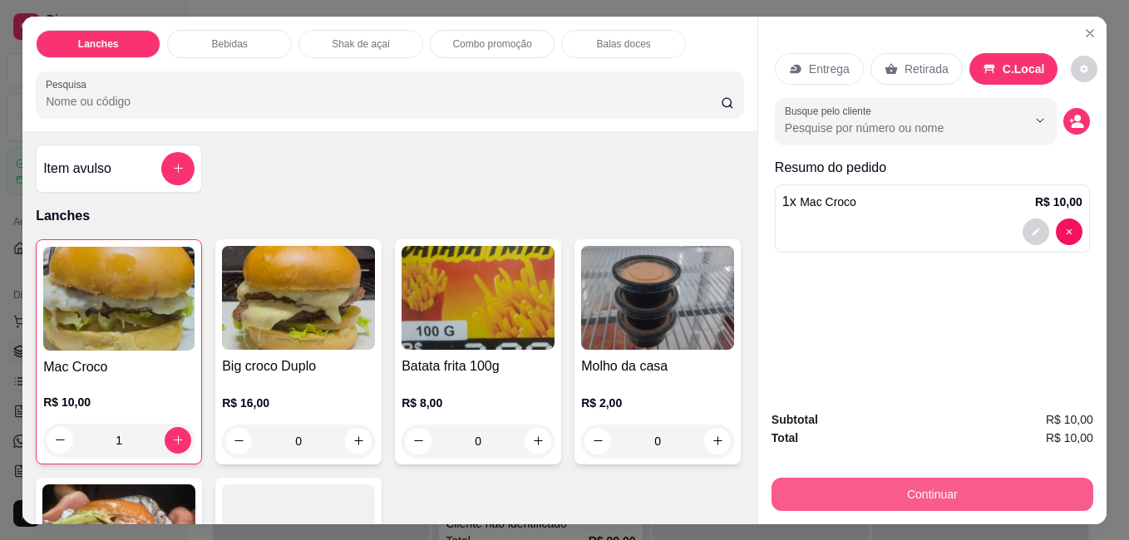
click at [989, 480] on button "Continuar" at bounding box center [932, 494] width 322 height 33
click at [924, 489] on button "Continuar" at bounding box center [932, 494] width 322 height 33
click at [911, 479] on button "Continuar" at bounding box center [932, 494] width 322 height 33
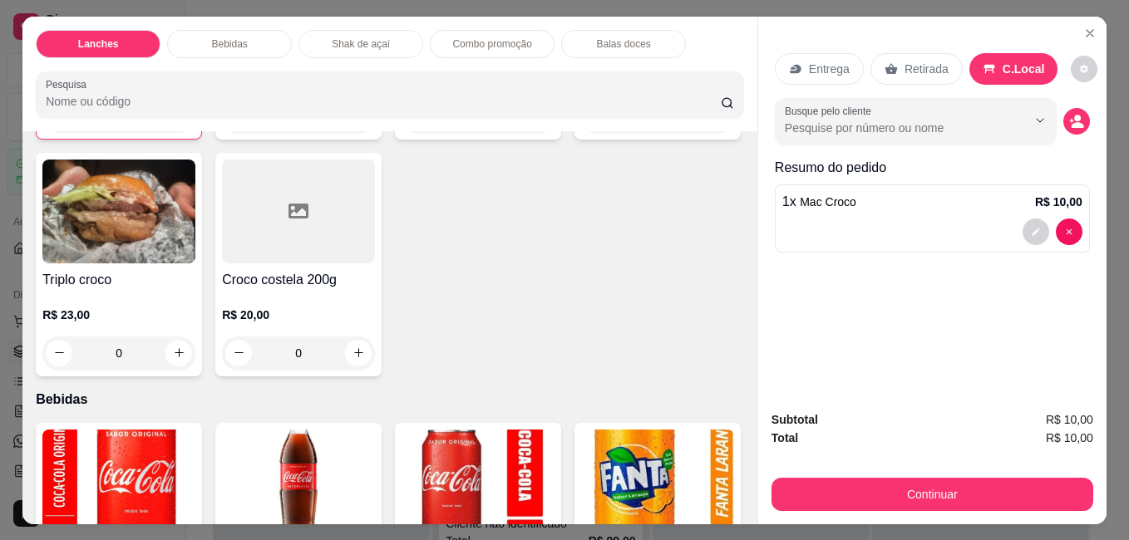
scroll to position [416, 0]
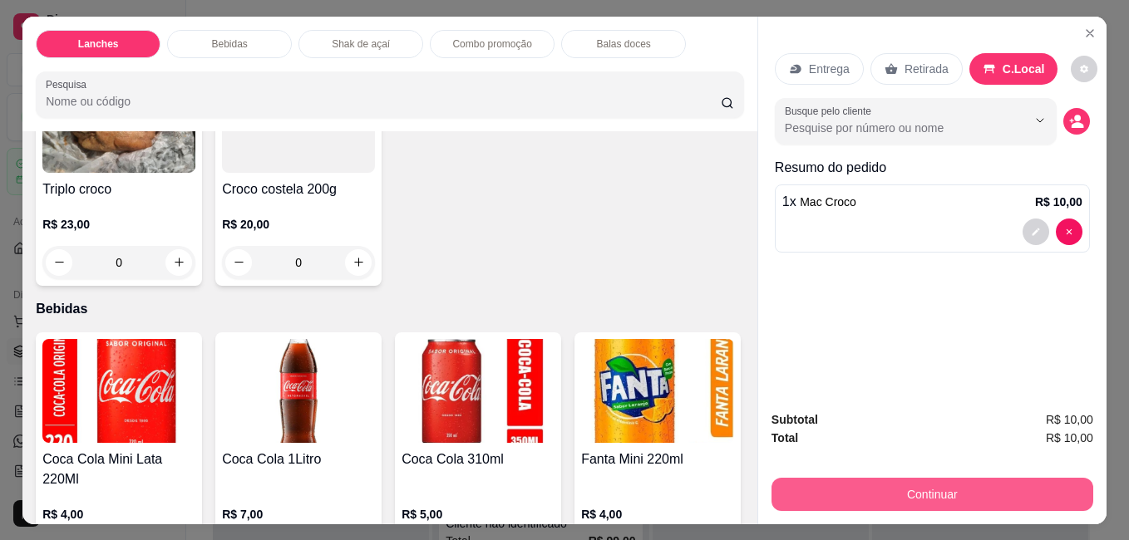
click at [928, 484] on button "Continuar" at bounding box center [932, 494] width 322 height 33
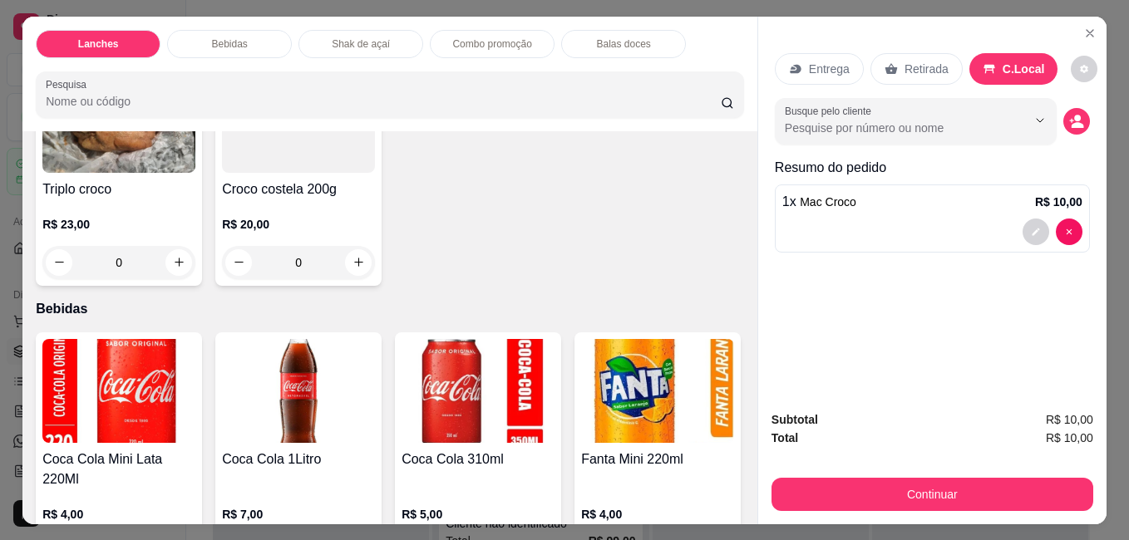
click at [904, 61] on p "Retirada" at bounding box center [926, 69] width 44 height 17
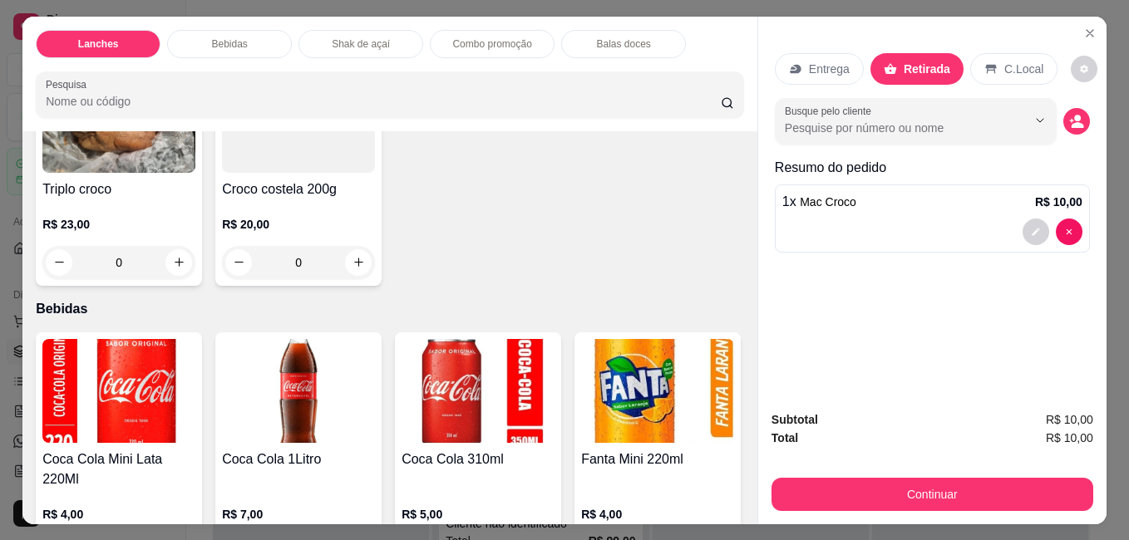
click at [1016, 61] on p "C.Local" at bounding box center [1023, 69] width 39 height 17
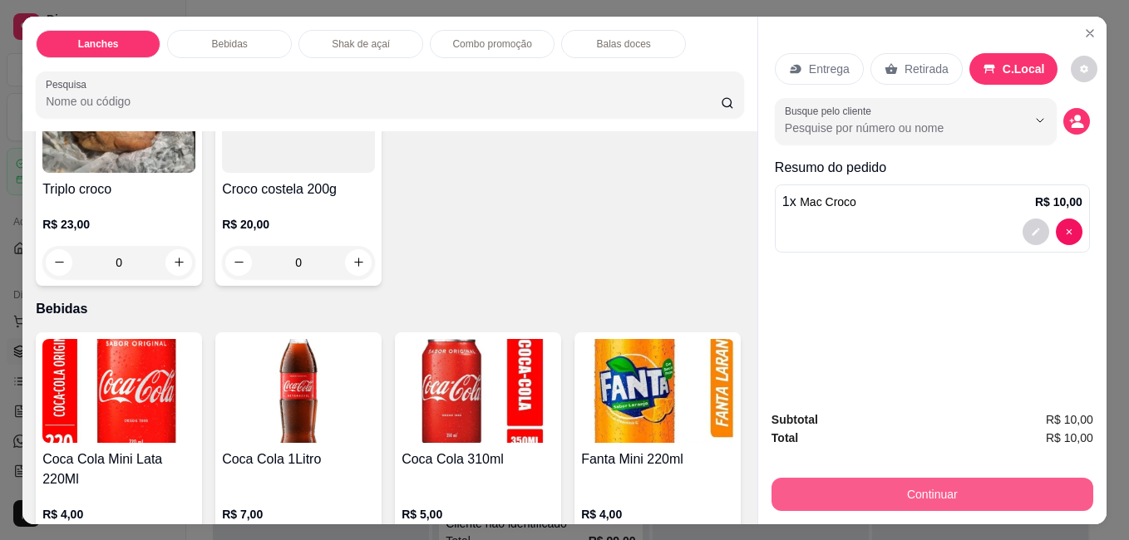
click at [988, 483] on button "Continuar" at bounding box center [932, 494] width 322 height 33
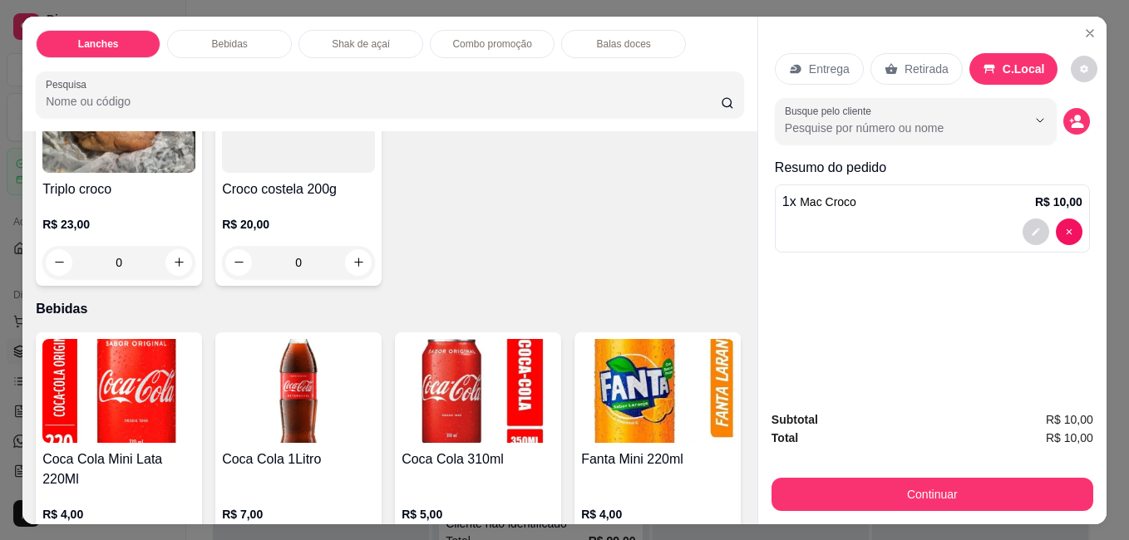
click at [842, 197] on span "Mac Croco" at bounding box center [828, 201] width 57 height 13
click at [869, 474] on div "Continuar" at bounding box center [932, 492] width 322 height 37
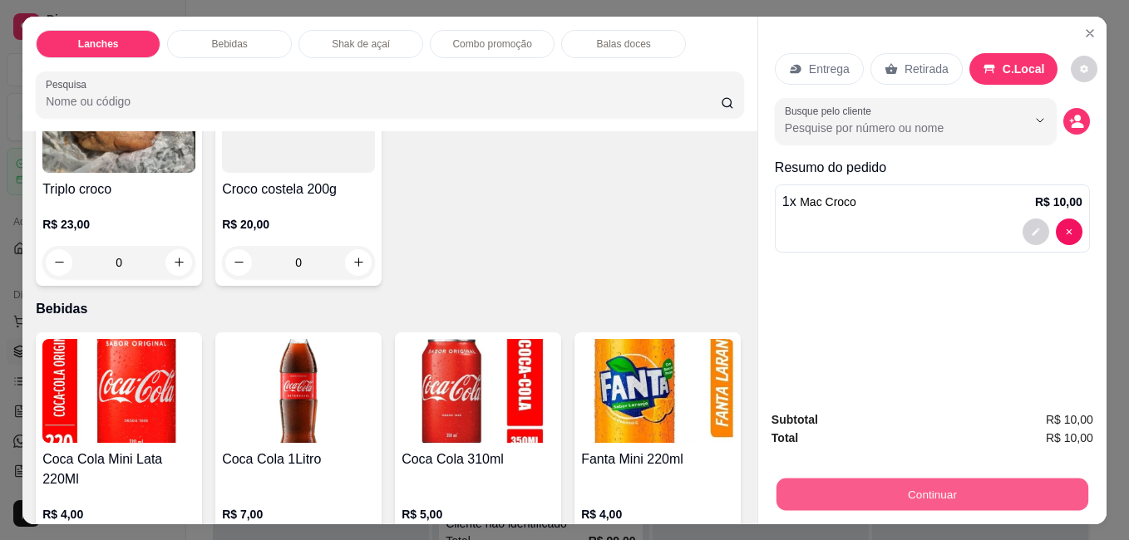
click at [869, 478] on button "Continuar" at bounding box center [932, 494] width 312 height 32
click at [869, 478] on button "Continuar" at bounding box center [932, 494] width 322 height 33
click at [867, 485] on button "Continuar" at bounding box center [932, 494] width 312 height 32
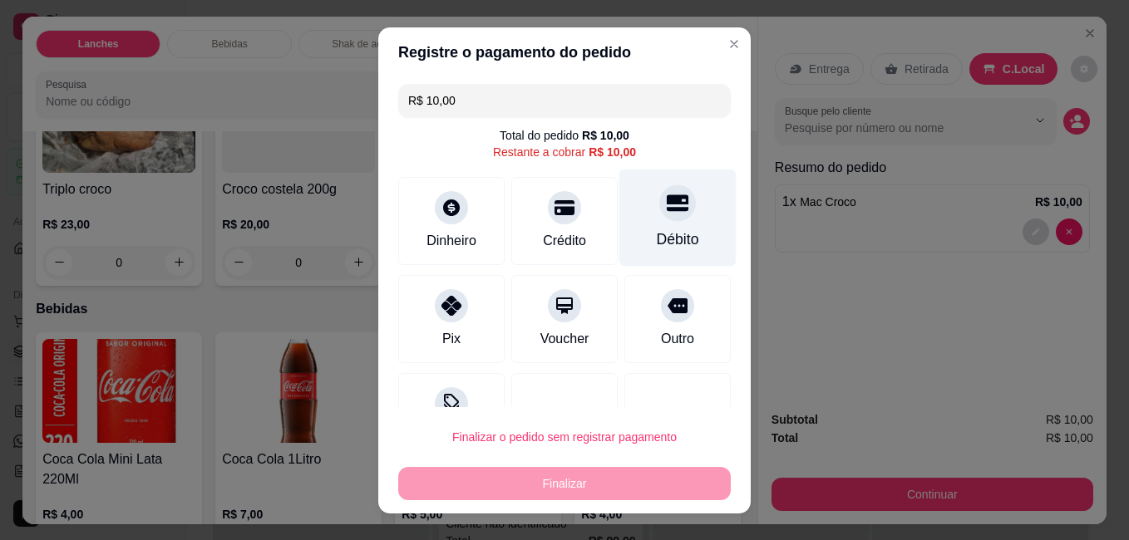
click at [647, 223] on div "Débito" at bounding box center [677, 217] width 117 height 97
type input "R$ 0,00"
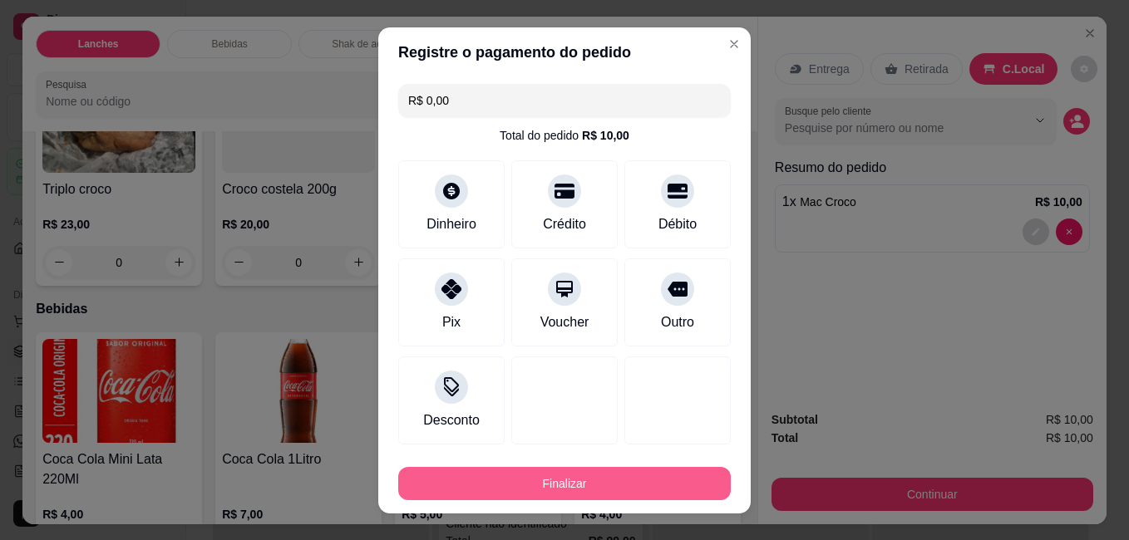
click at [670, 475] on button "Finalizar" at bounding box center [564, 483] width 332 height 33
drag, startPoint x: 670, startPoint y: 473, endPoint x: 456, endPoint y: 297, distance: 276.9
click at [456, 297] on div "Pix" at bounding box center [451, 298] width 117 height 97
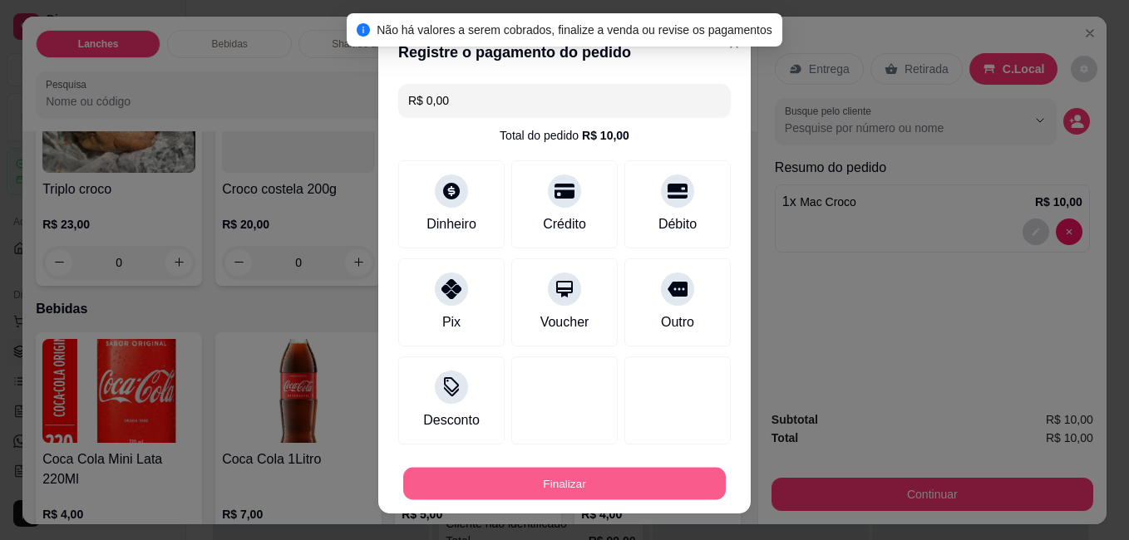
click at [531, 488] on button "Finalizar" at bounding box center [564, 483] width 322 height 32
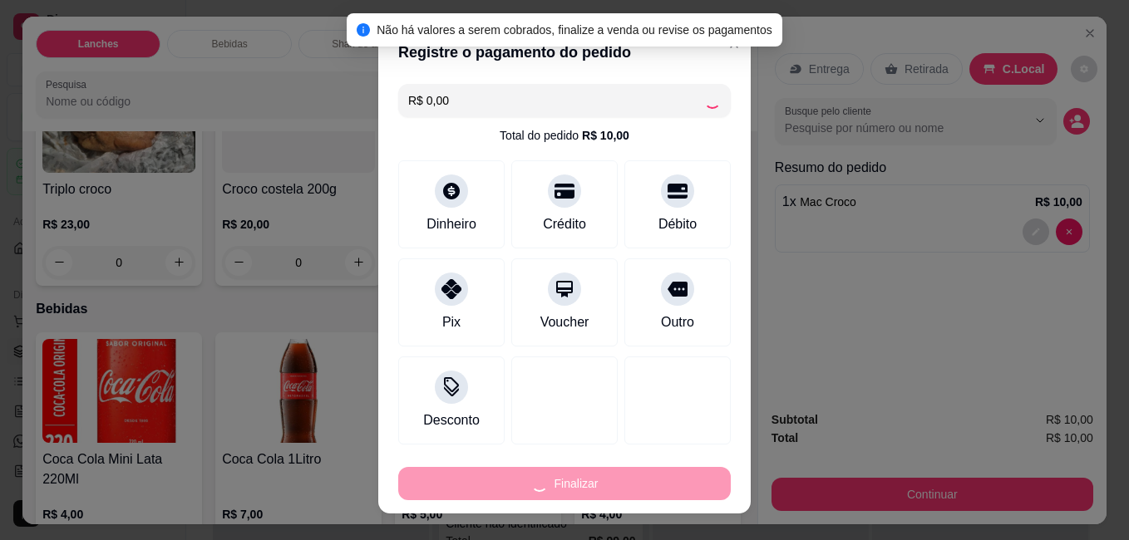
type input "0"
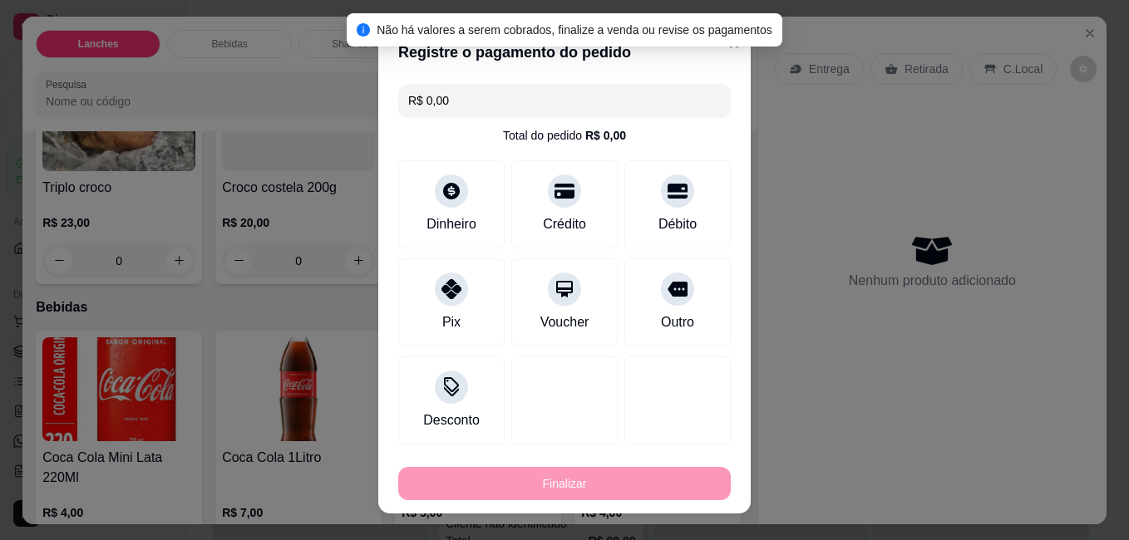
type input "-R$ 10,00"
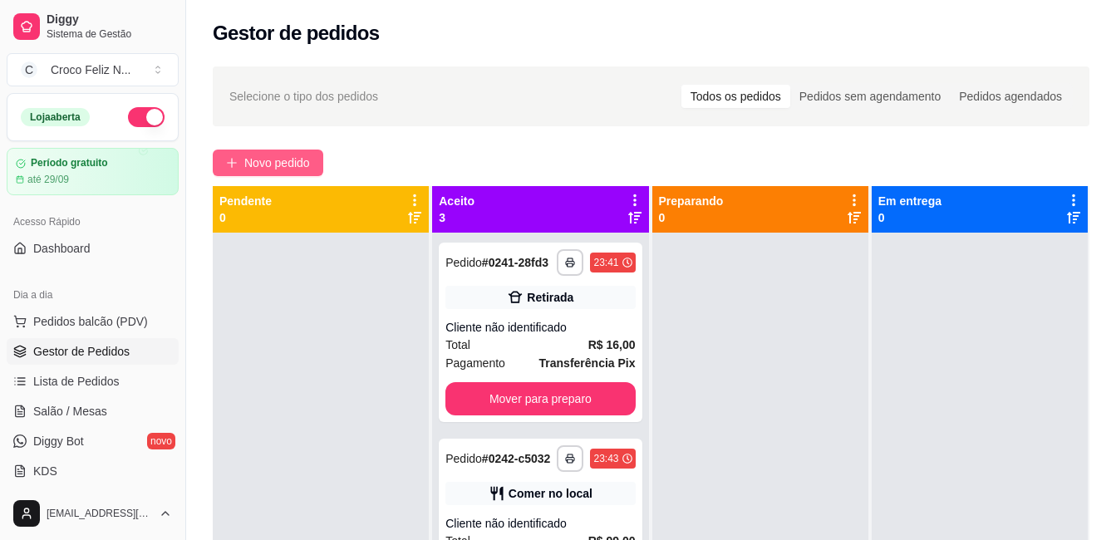
drag, startPoint x: 268, startPoint y: 175, endPoint x: 274, endPoint y: 166, distance: 10.8
click at [274, 166] on button "Novo pedido" at bounding box center [268, 163] width 111 height 27
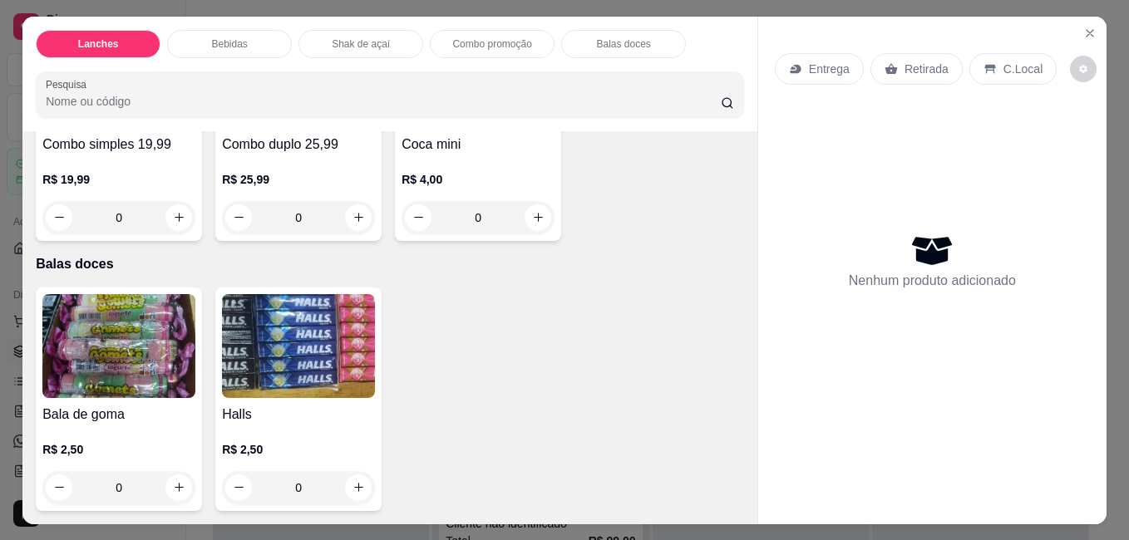
scroll to position [2327, 0]
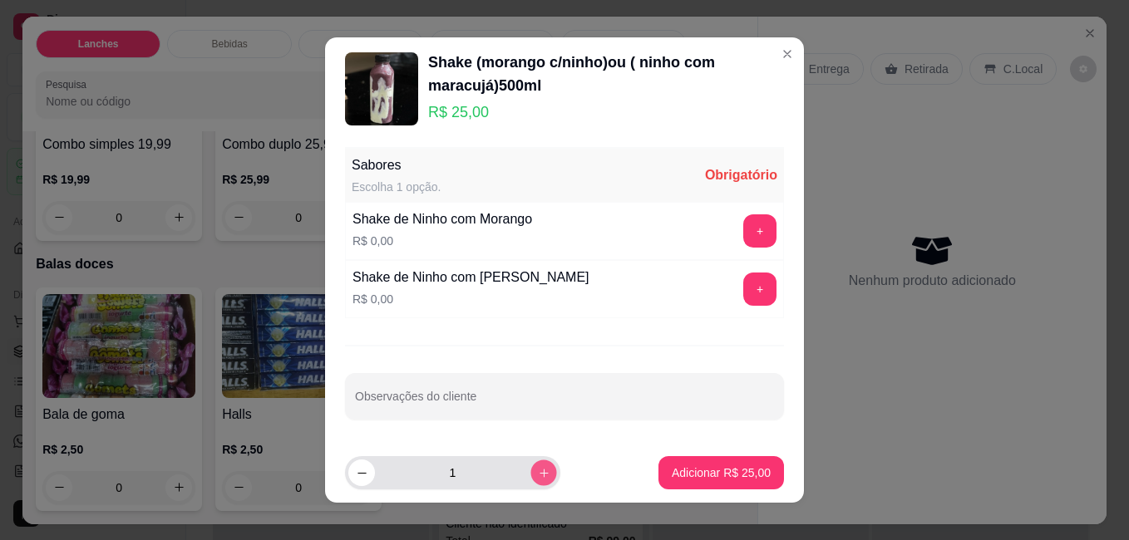
click at [538, 478] on icon "increase-product-quantity" at bounding box center [544, 473] width 12 height 12
type input "2"
click at [746, 290] on button "+" at bounding box center [759, 289] width 33 height 33
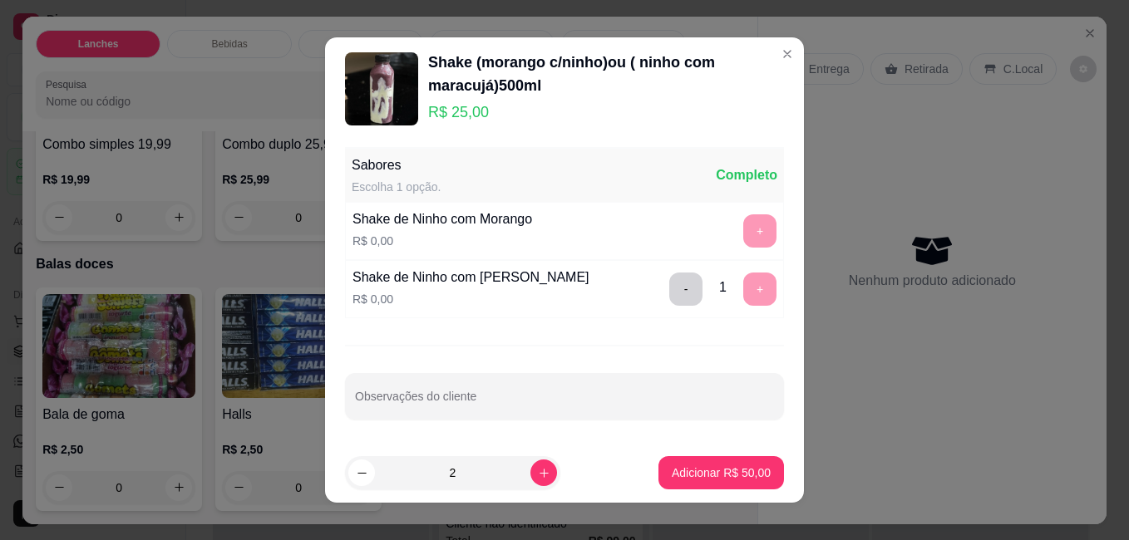
drag, startPoint x: 733, startPoint y: 229, endPoint x: 741, endPoint y: 324, distance: 95.9
click at [736, 241] on div "+" at bounding box center [759, 230] width 47 height 33
click at [719, 460] on button "Adicionar R$ 50,00" at bounding box center [720, 472] width 125 height 33
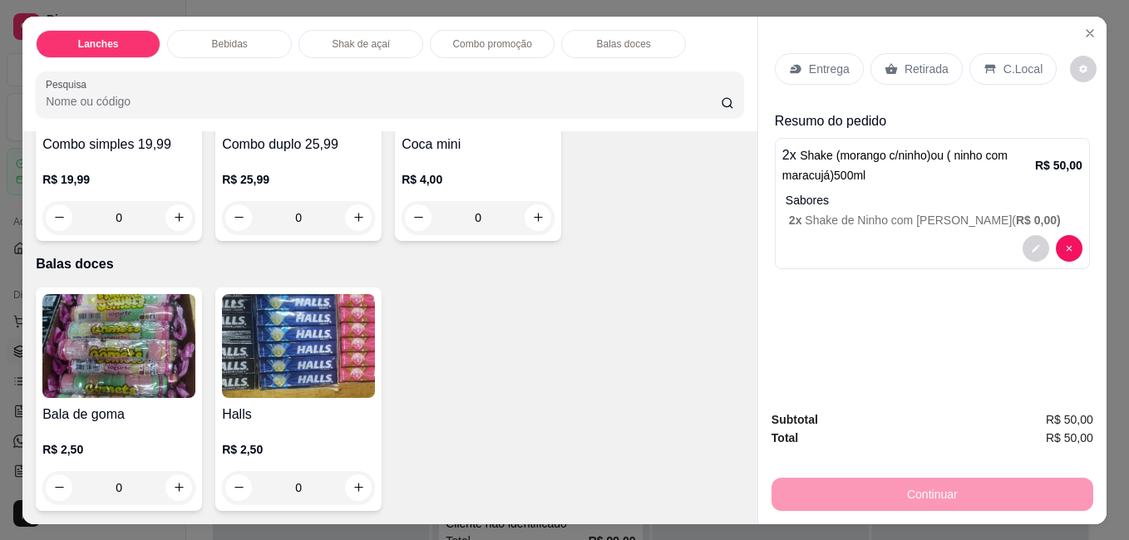
drag, startPoint x: 1003, startPoint y: 63, endPoint x: 966, endPoint y: 305, distance: 244.7
click at [1001, 72] on div "C.Local" at bounding box center [1012, 69] width 87 height 32
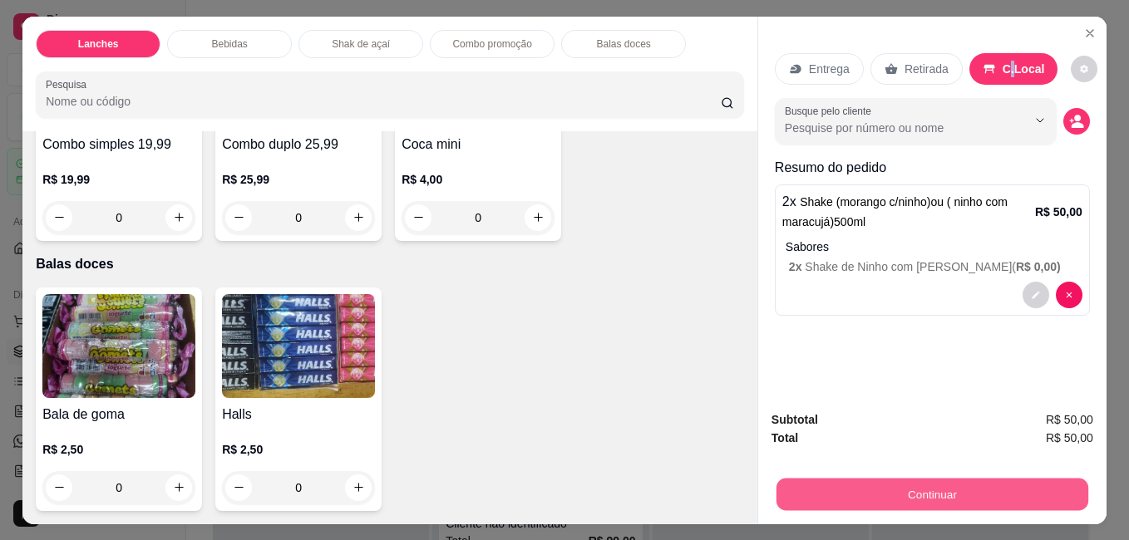
click at [938, 487] on button "Continuar" at bounding box center [932, 494] width 312 height 32
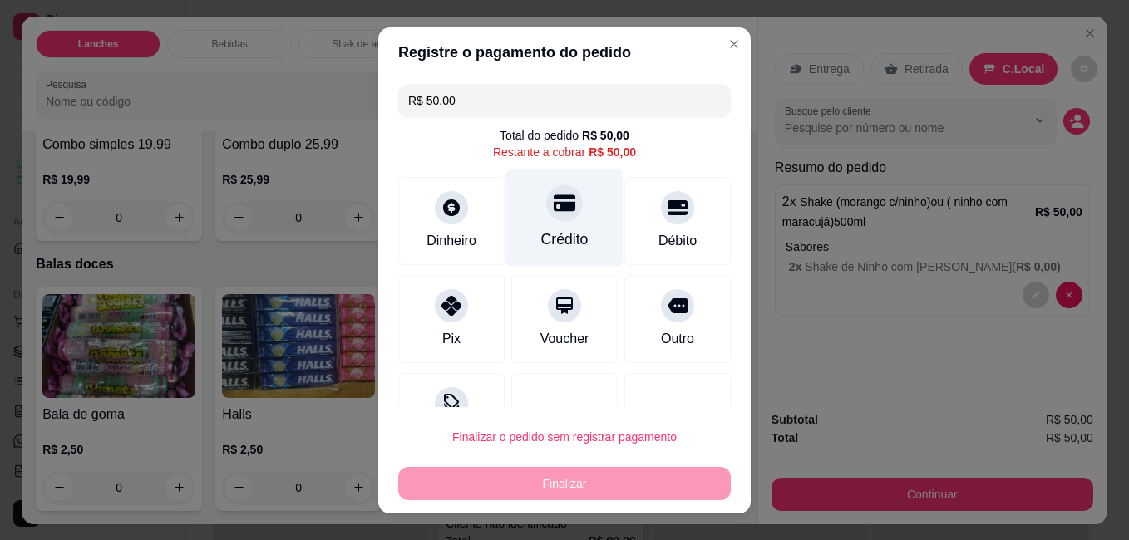
click at [554, 218] on div at bounding box center [564, 203] width 37 height 37
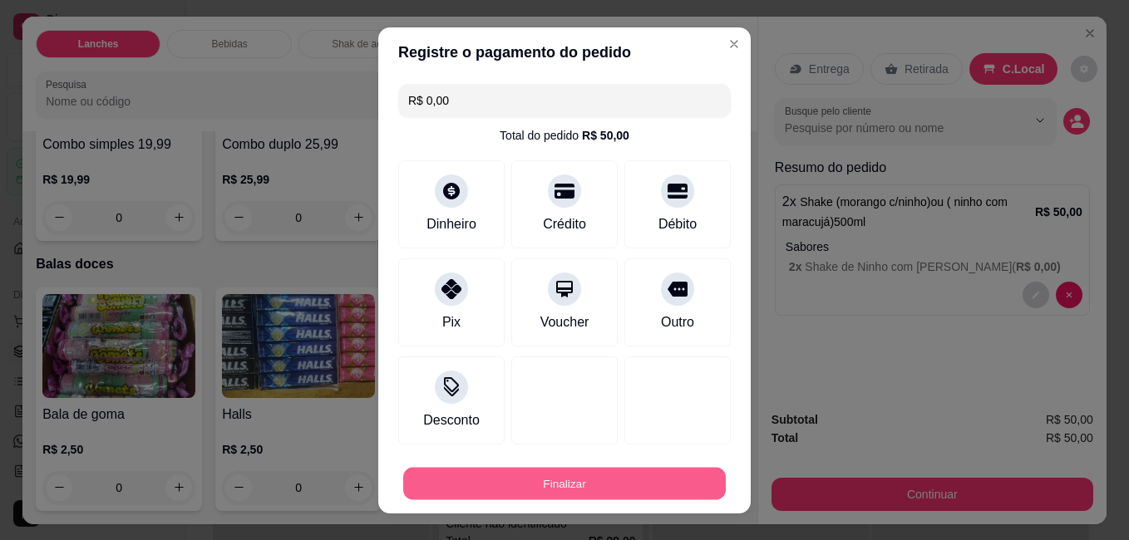
click at [594, 480] on button "Finalizar" at bounding box center [564, 483] width 322 height 32
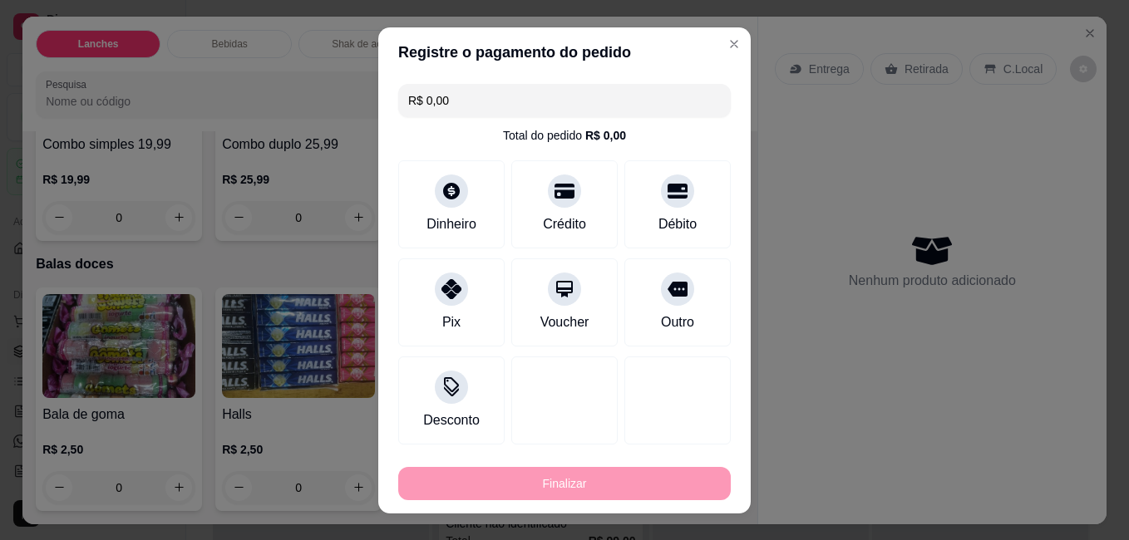
type input "-R$ 50,00"
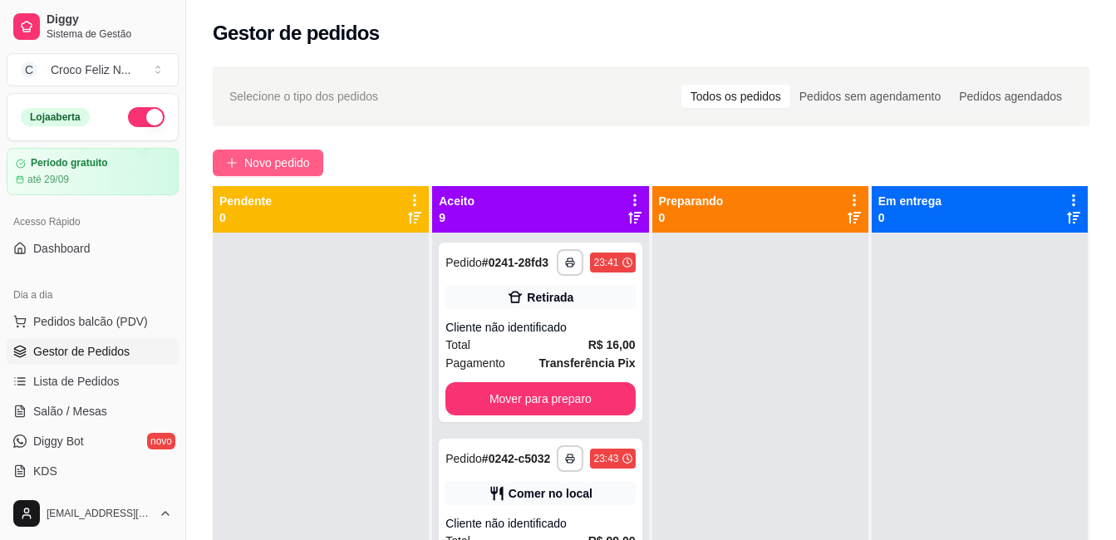
click at [301, 163] on span "Novo pedido" at bounding box center [277, 163] width 66 height 18
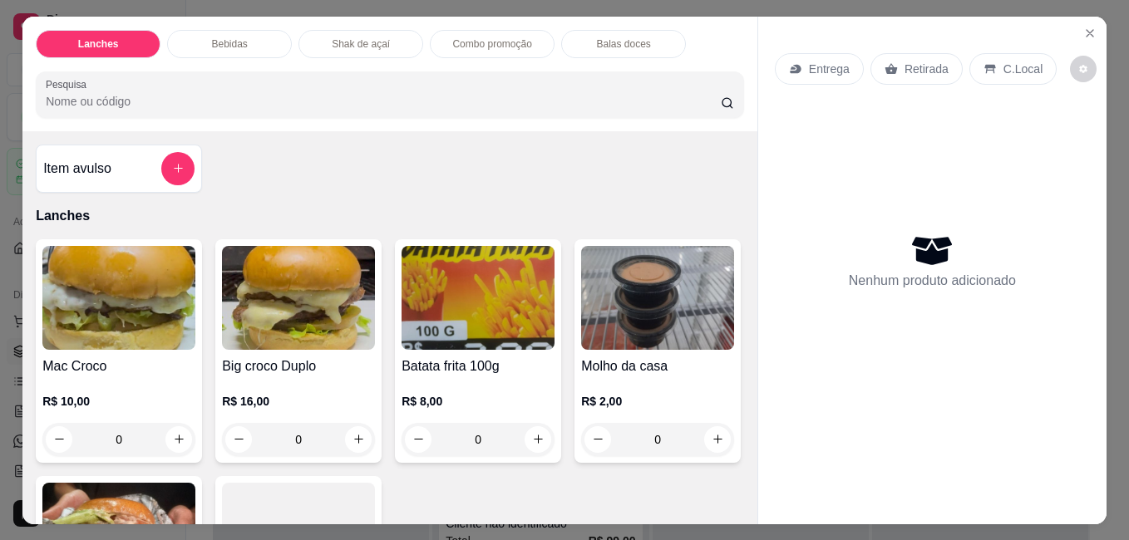
click at [63, 302] on img at bounding box center [118, 298] width 153 height 104
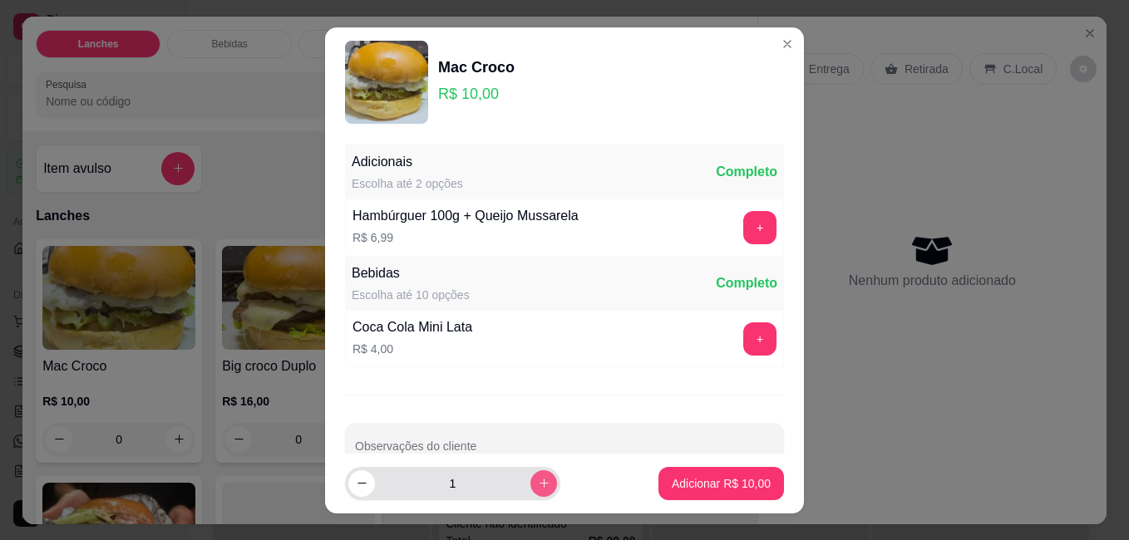
click at [534, 488] on button "increase-product-quantity" at bounding box center [543, 483] width 27 height 27
type input "2"
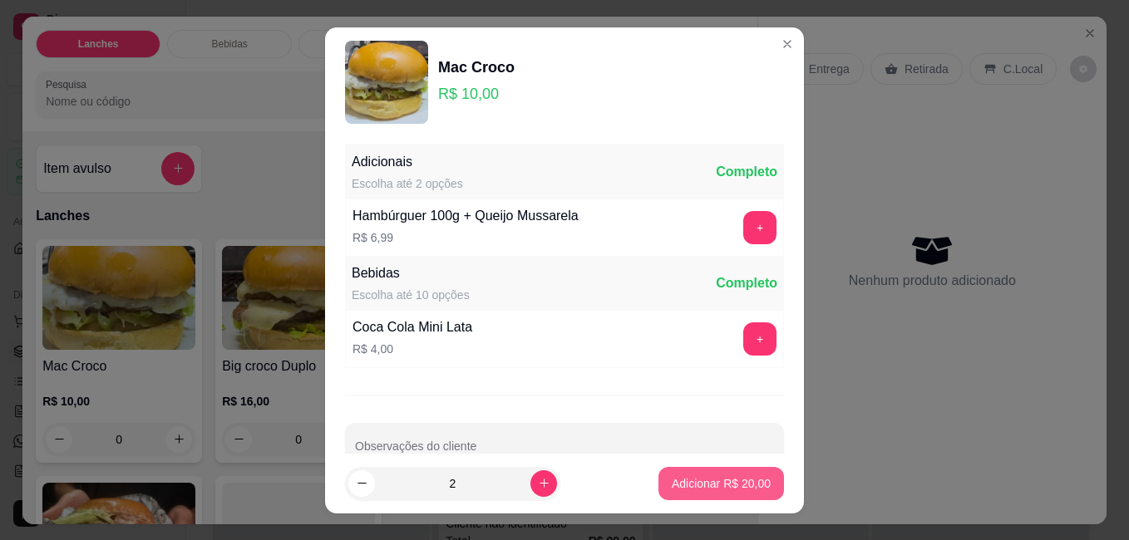
click at [693, 480] on p "Adicionar R$ 20,00" at bounding box center [721, 483] width 99 height 17
type input "2"
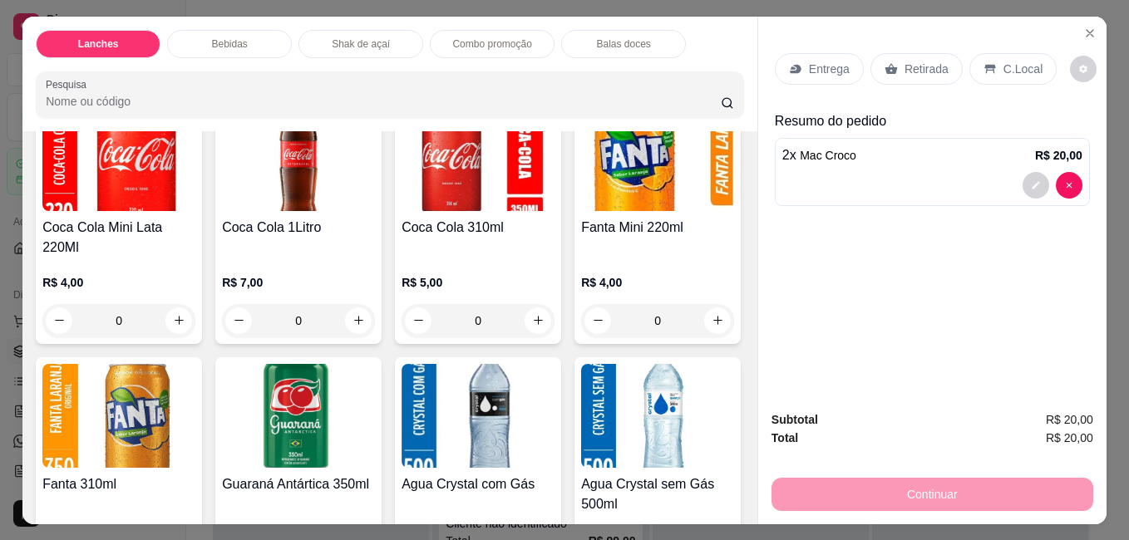
scroll to position [665, 0]
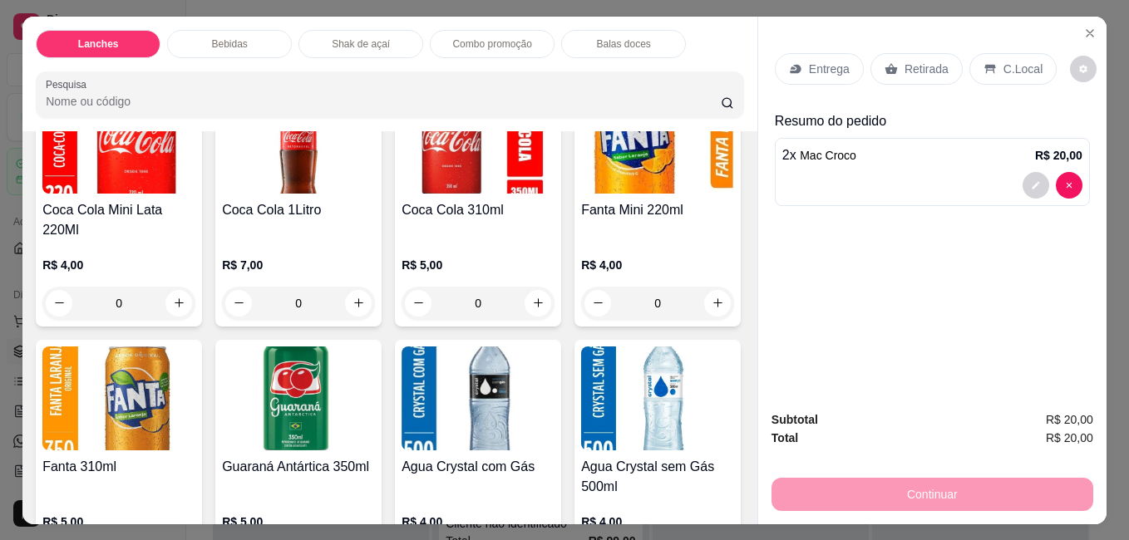
click at [283, 183] on img at bounding box center [298, 142] width 153 height 104
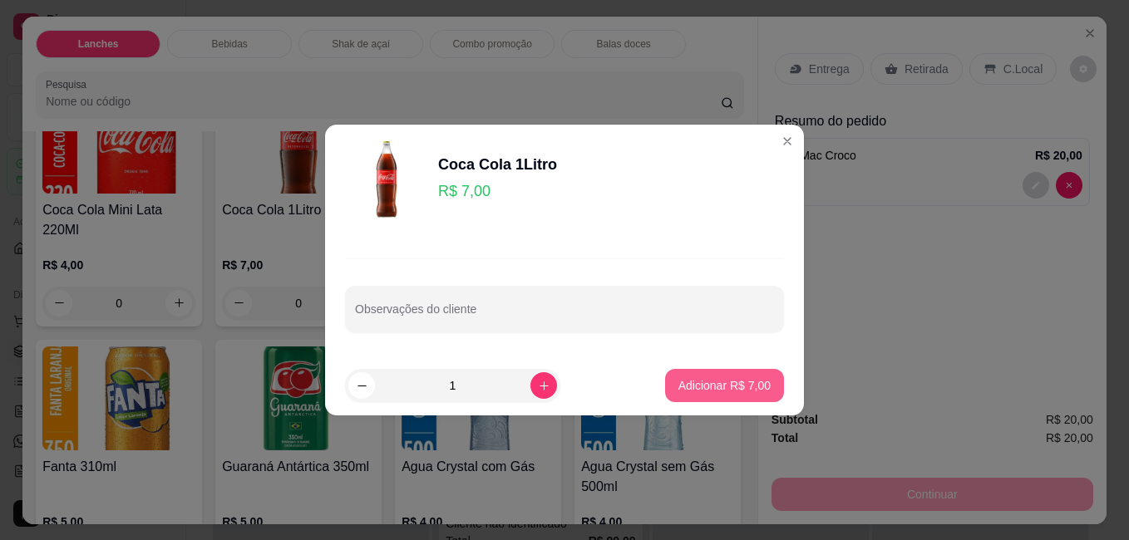
click at [743, 382] on p "Adicionar R$ 7,00" at bounding box center [724, 385] width 92 height 17
type input "1"
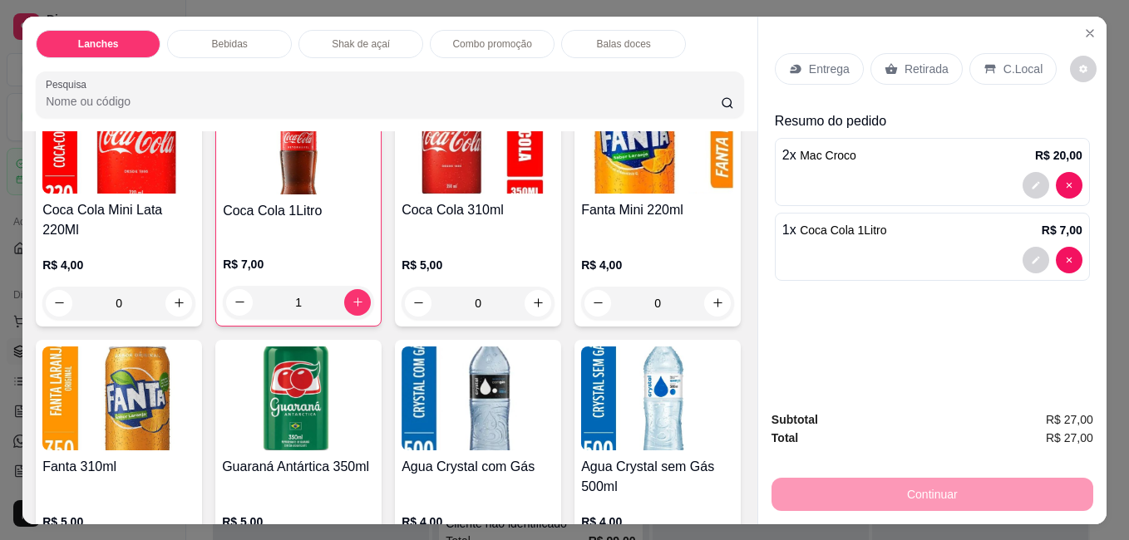
click at [992, 63] on div "C.Local" at bounding box center [1012, 69] width 87 height 32
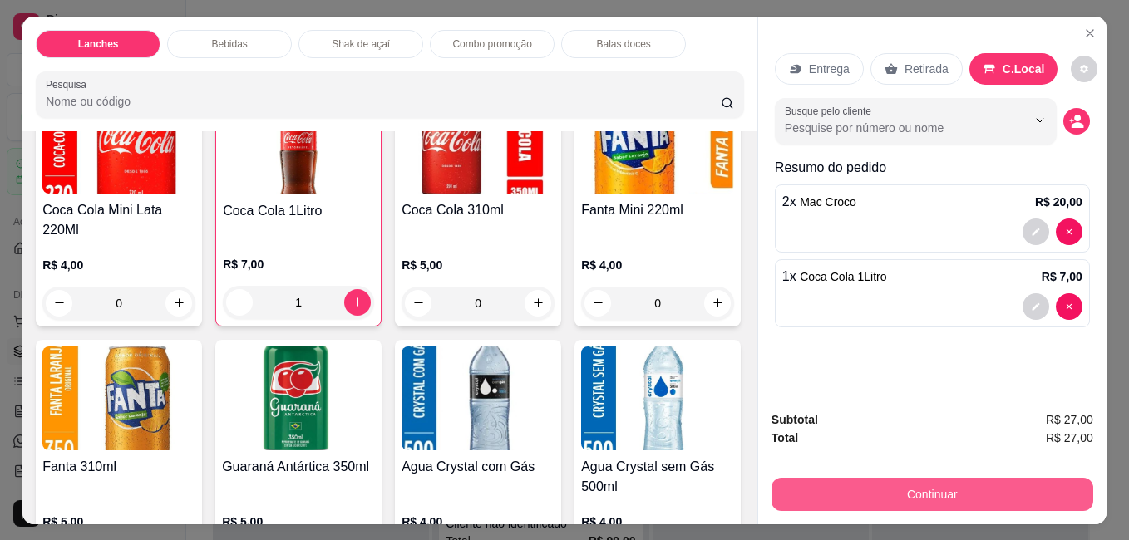
click at [958, 479] on button "Continuar" at bounding box center [932, 494] width 322 height 33
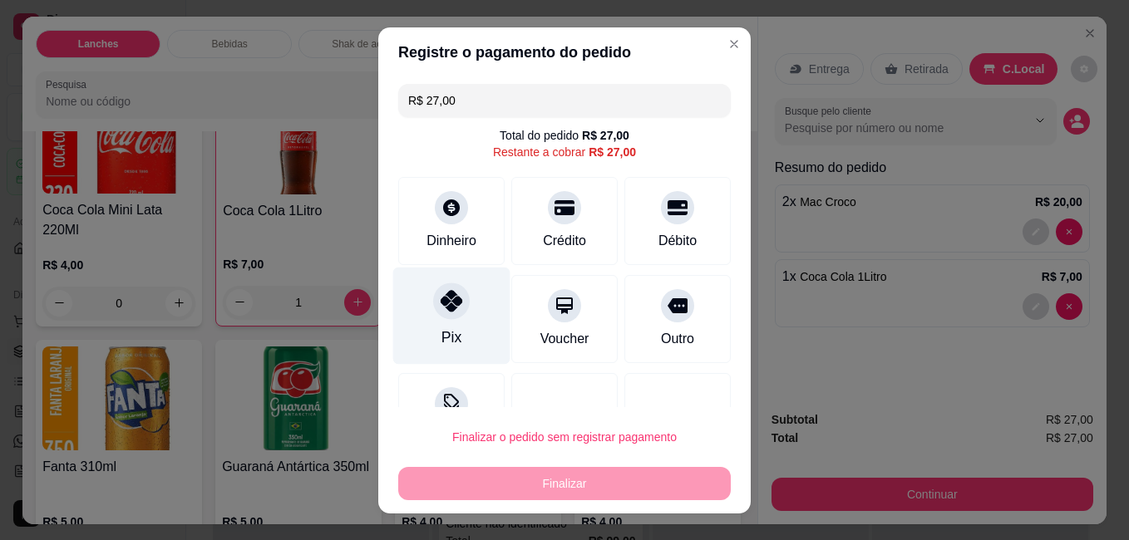
click at [441, 329] on div "Pix" at bounding box center [451, 338] width 20 height 22
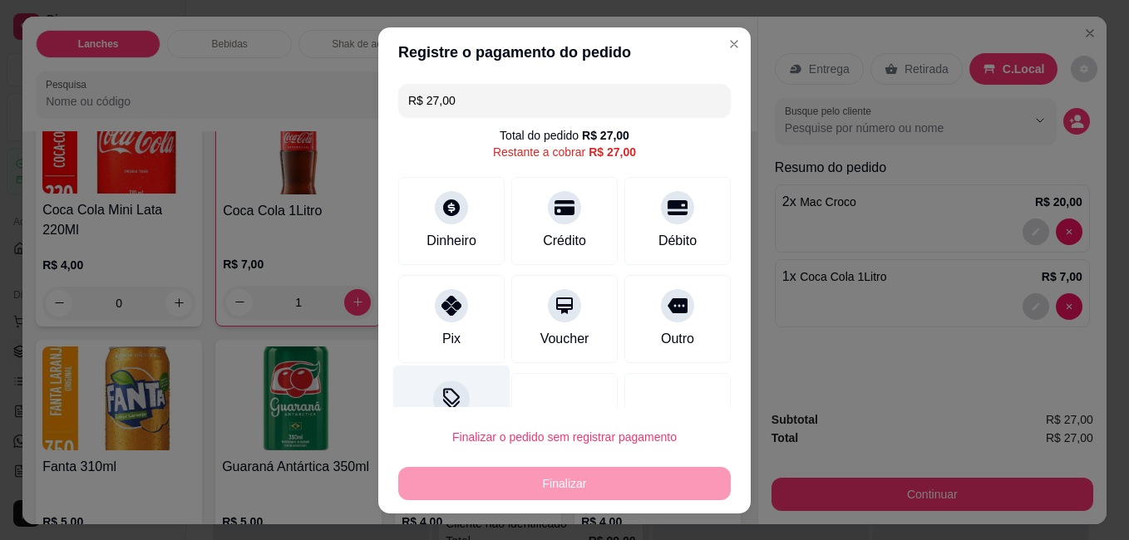
type input "R$ 0,00"
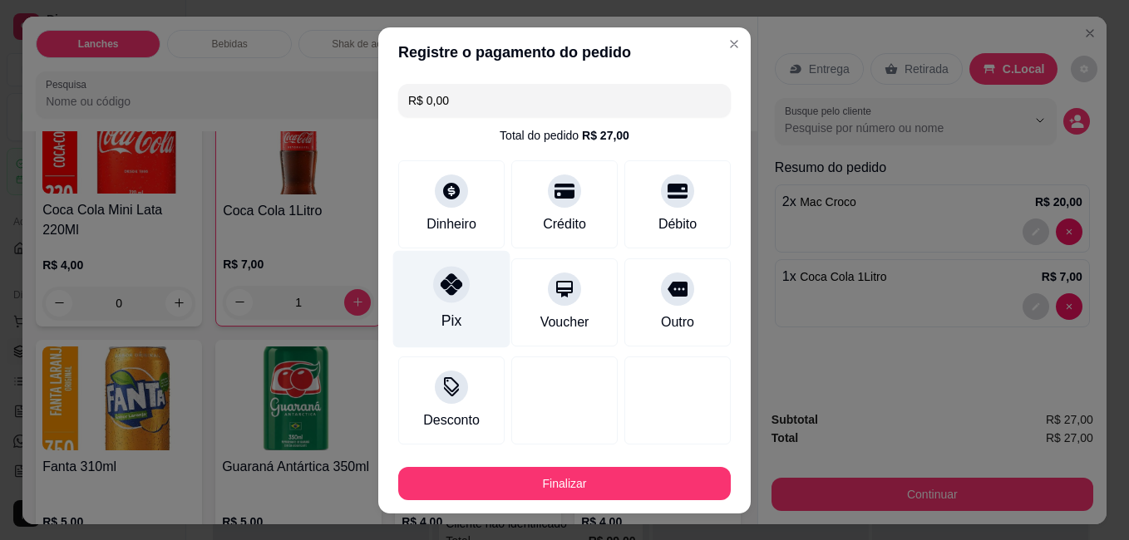
click at [440, 289] on icon at bounding box center [451, 284] width 22 height 22
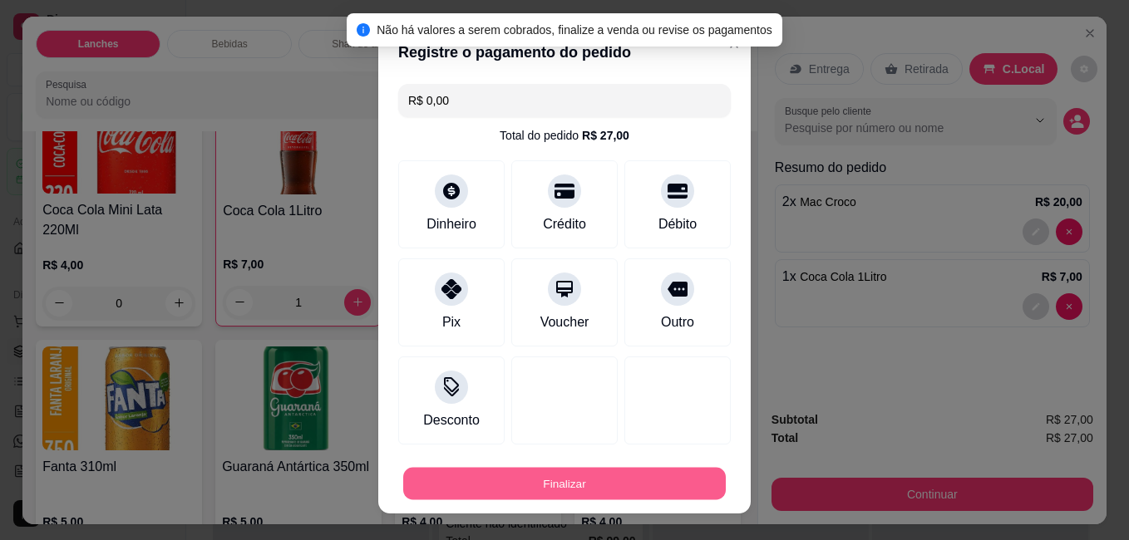
click at [563, 477] on button "Finalizar" at bounding box center [564, 483] width 322 height 32
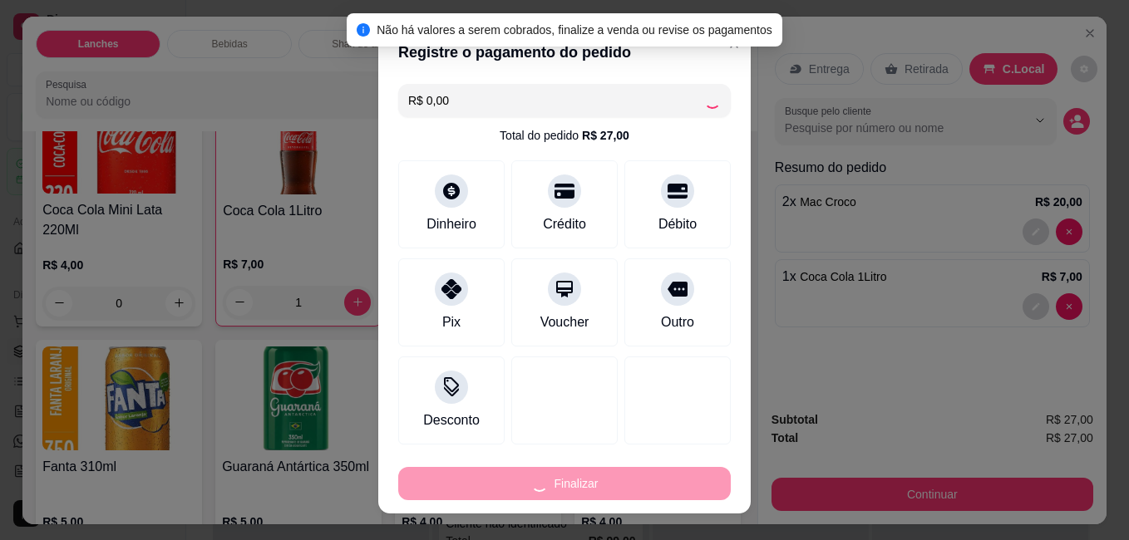
type input "0"
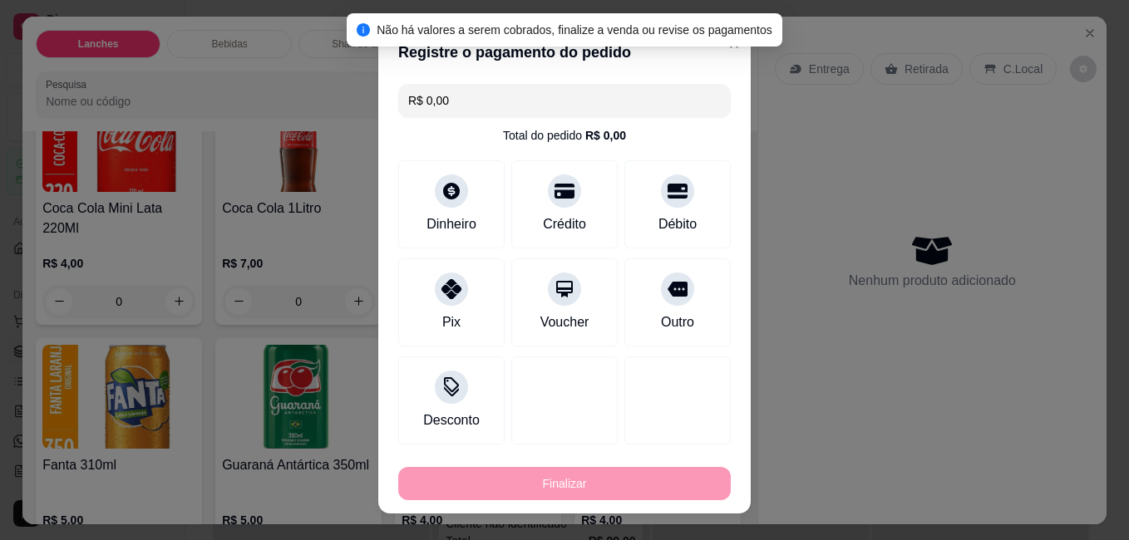
type input "-R$ 27,00"
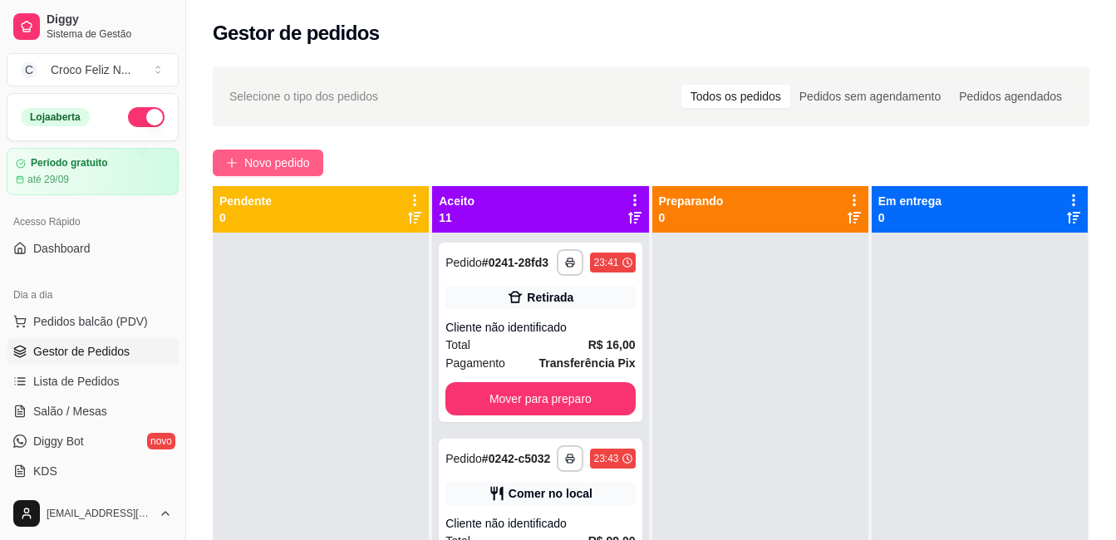
click at [302, 160] on span "Novo pedido" at bounding box center [277, 163] width 66 height 18
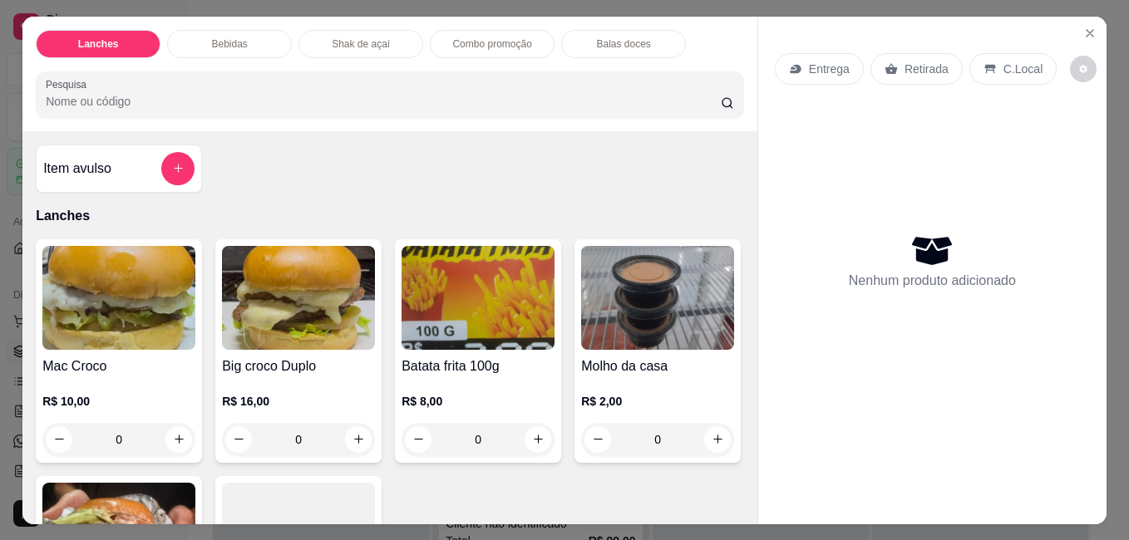
click at [265, 257] on img at bounding box center [298, 298] width 153 height 104
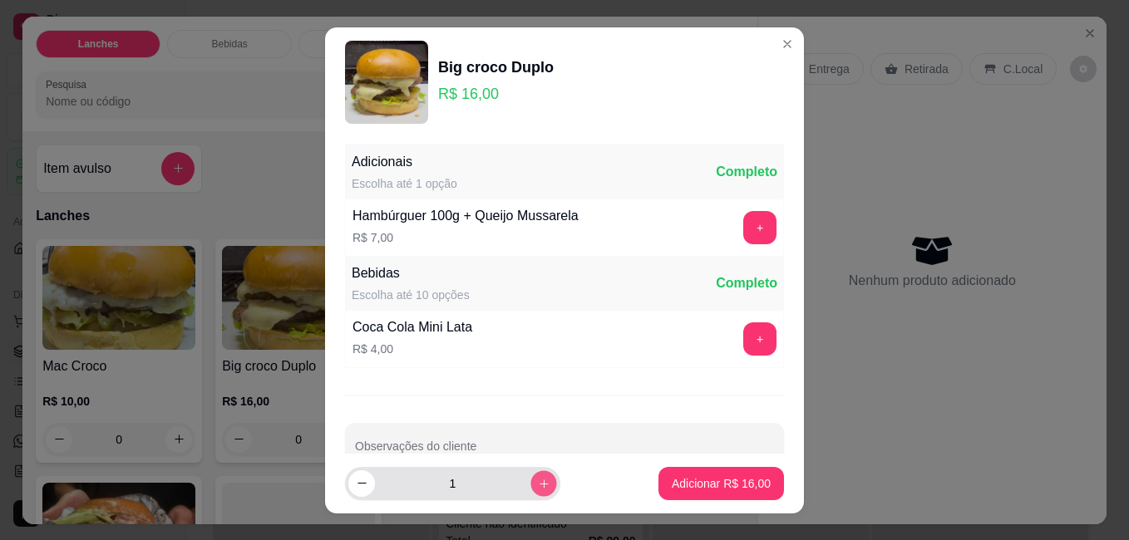
click at [538, 485] on icon "increase-product-quantity" at bounding box center [544, 483] width 12 height 12
type input "2"
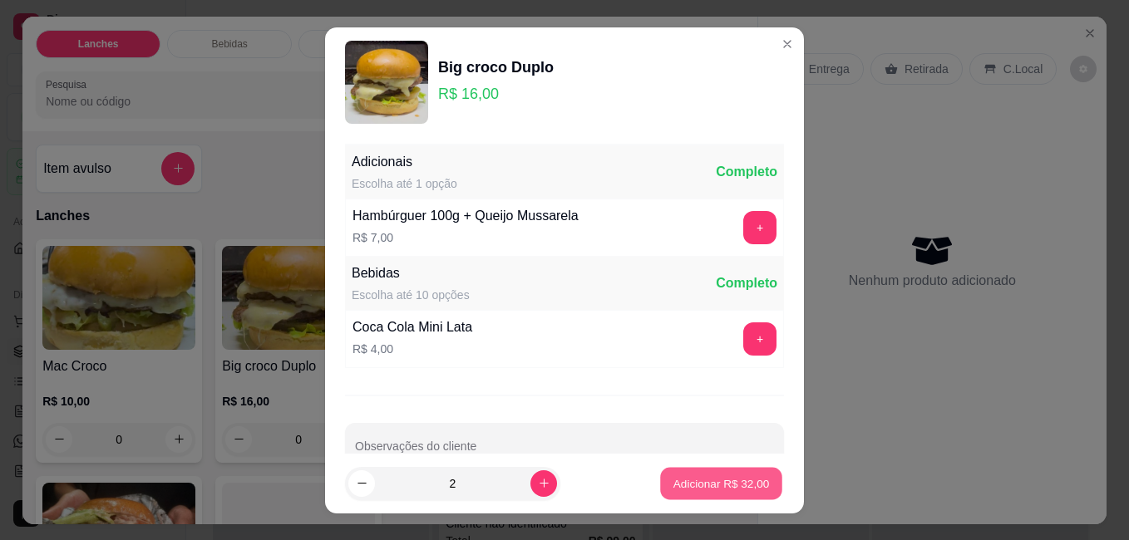
click at [706, 482] on p "Adicionar R$ 32,00" at bounding box center [721, 483] width 96 height 16
type input "2"
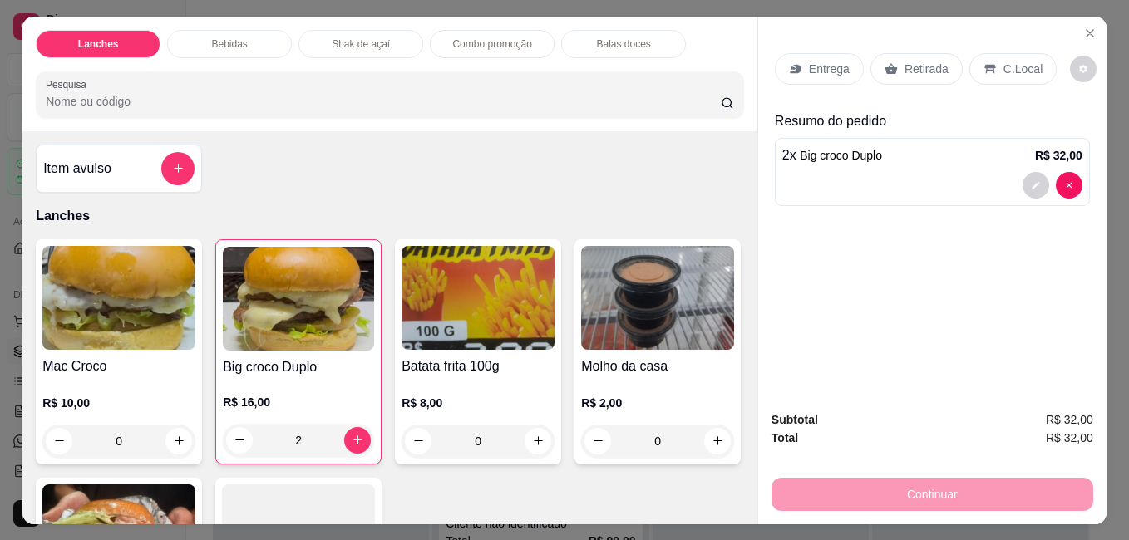
click at [115, 259] on img at bounding box center [118, 298] width 153 height 104
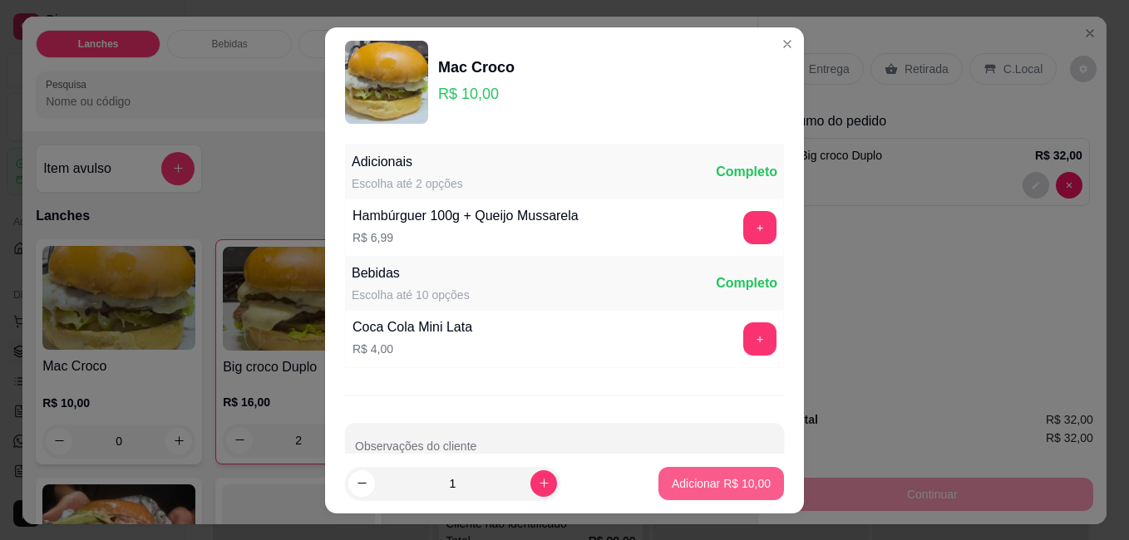
click at [710, 479] on p "Adicionar R$ 10,00" at bounding box center [721, 483] width 99 height 17
type input "1"
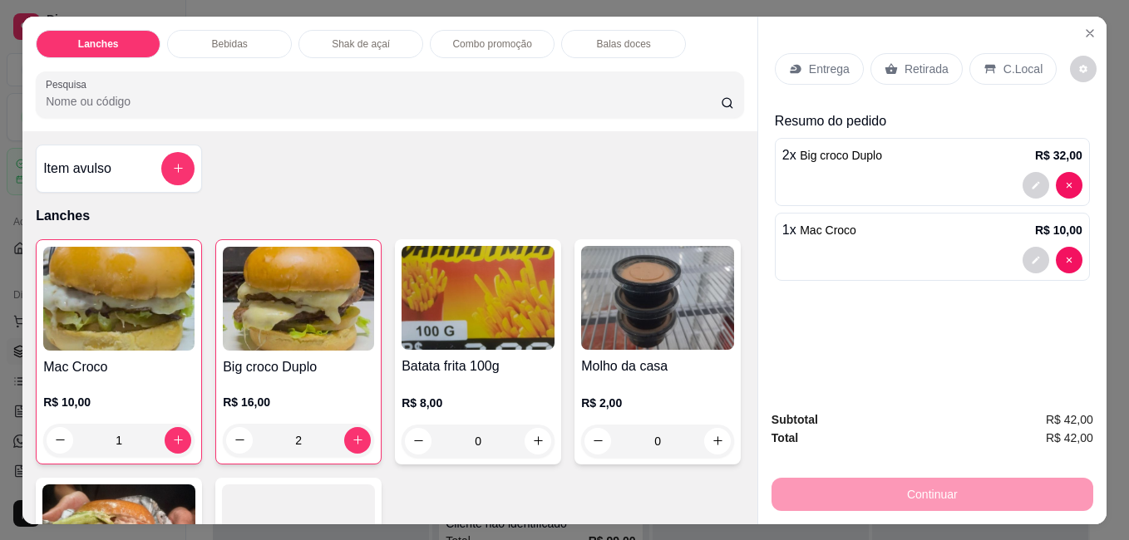
click at [488, 313] on img at bounding box center [477, 298] width 153 height 104
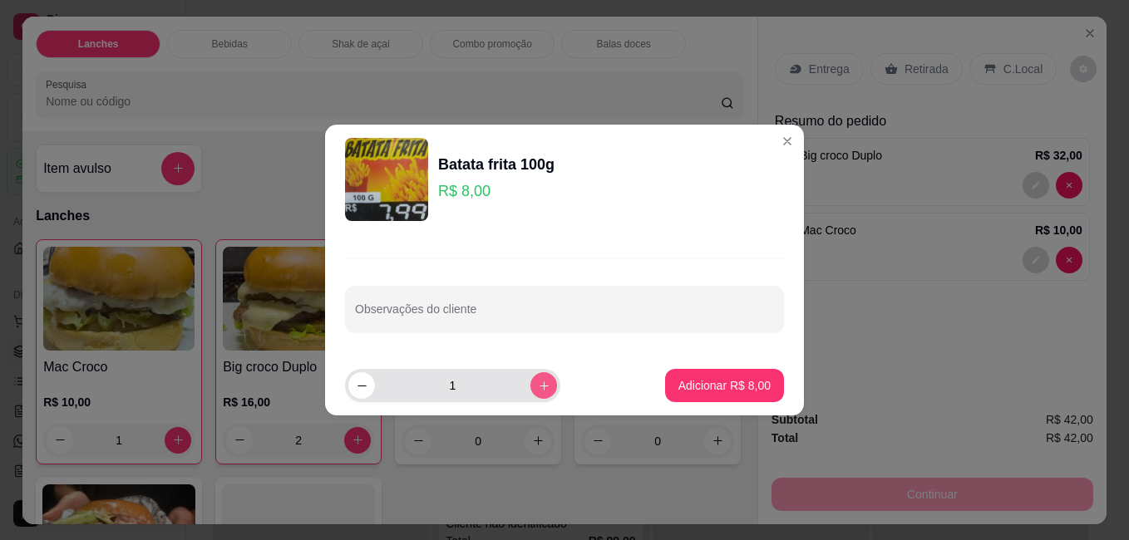
click at [538, 386] on icon "increase-product-quantity" at bounding box center [544, 386] width 12 height 12
type input "2"
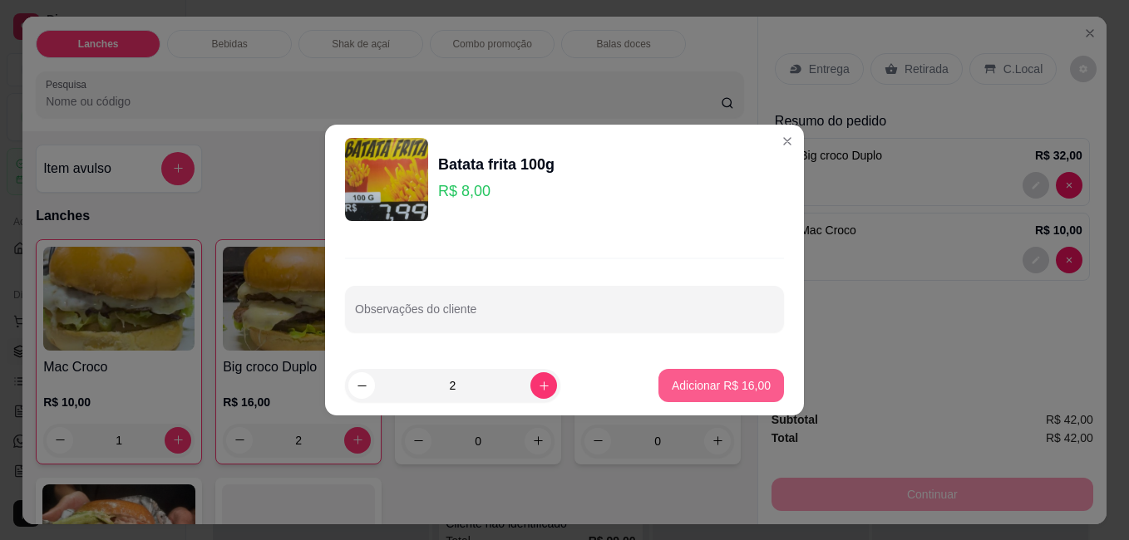
click at [672, 387] on p "Adicionar R$ 16,00" at bounding box center [721, 385] width 99 height 17
type input "2"
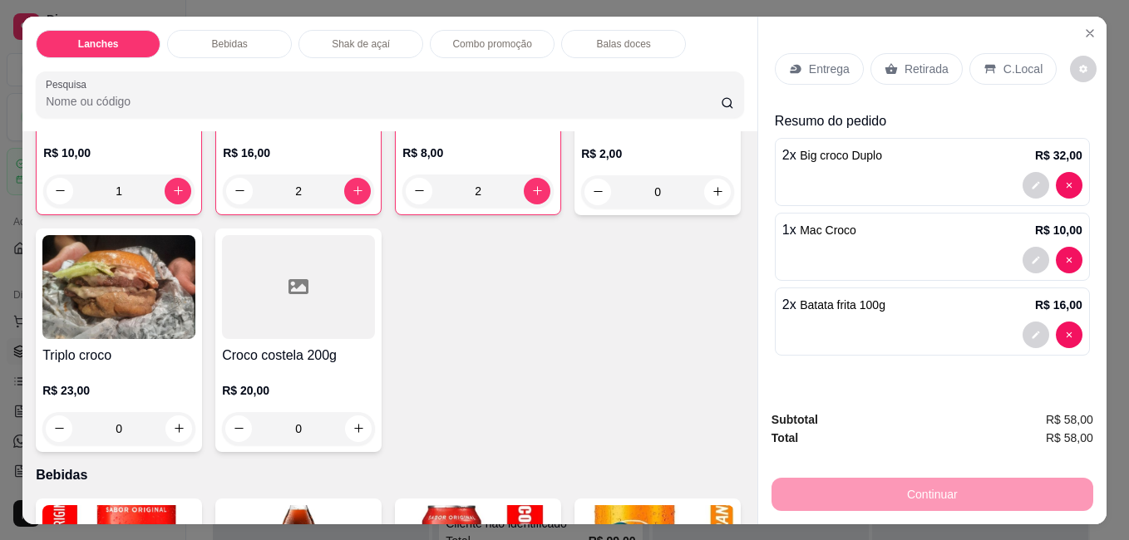
scroll to position [499, 0]
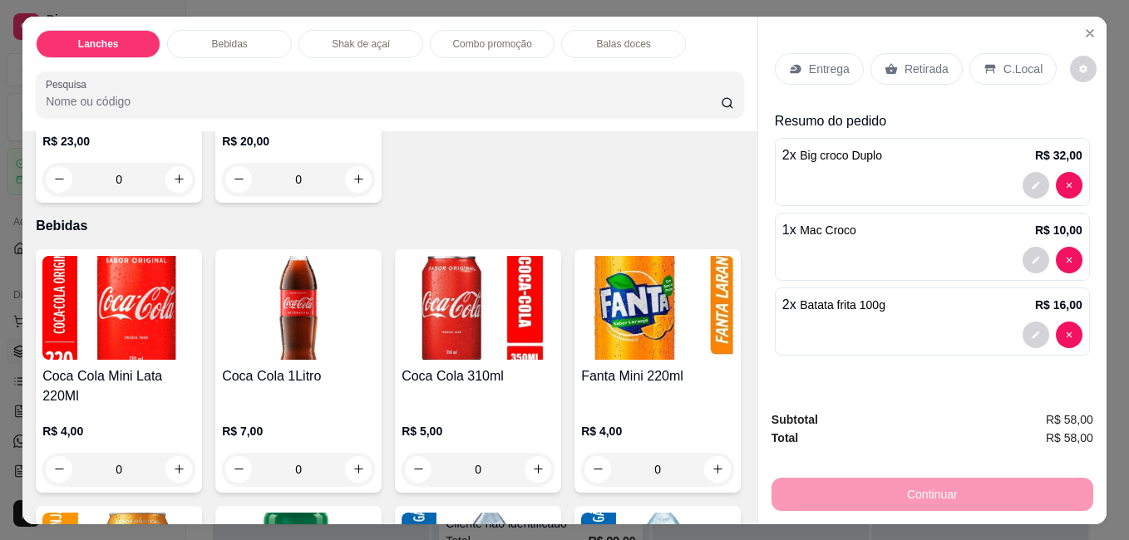
click at [308, 301] on img at bounding box center [298, 308] width 153 height 104
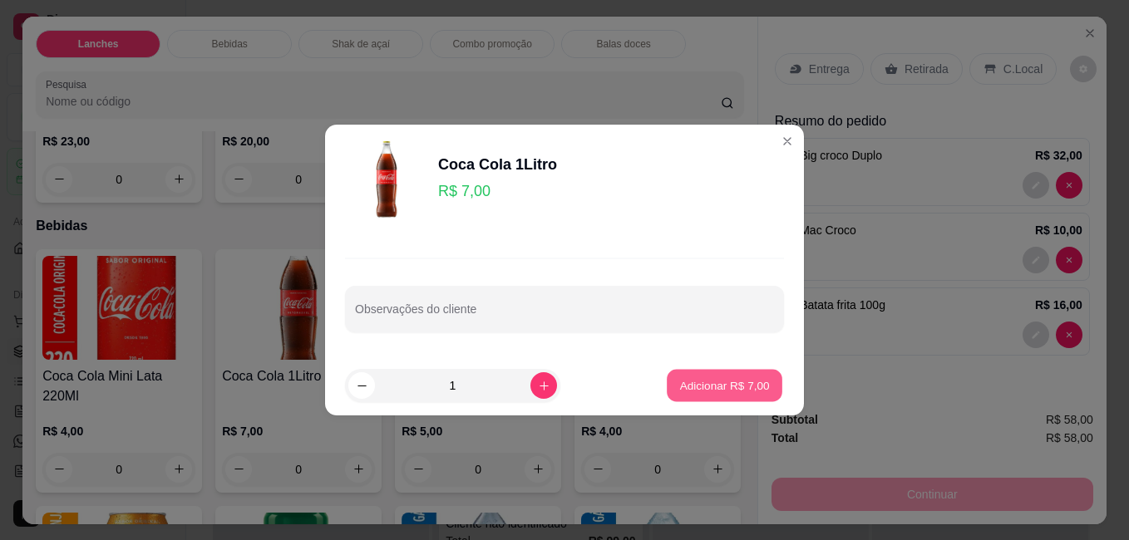
click at [667, 379] on button "Adicionar R$ 7,00" at bounding box center [725, 386] width 116 height 32
type input "1"
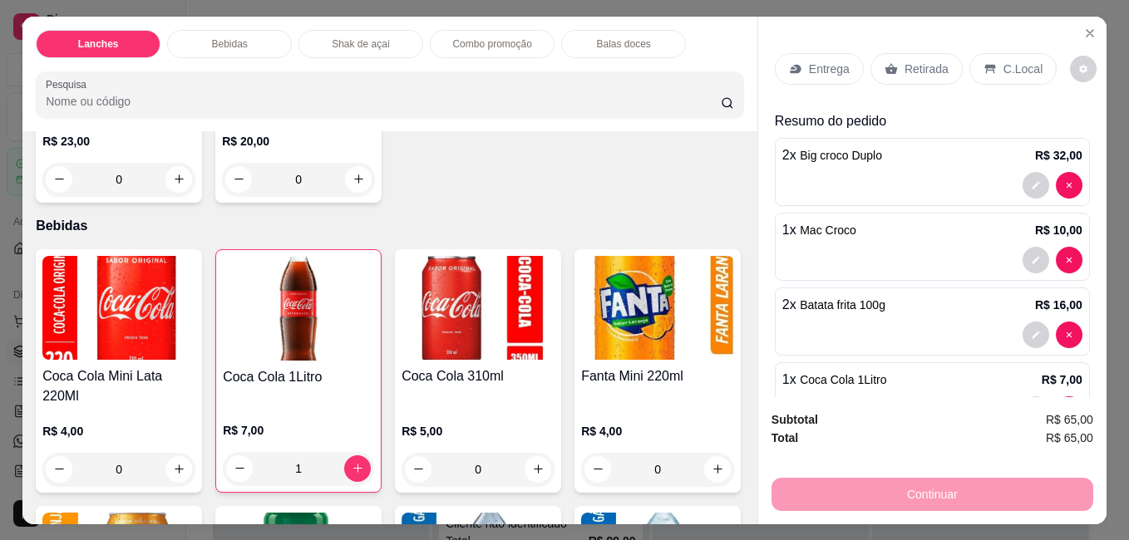
click at [1014, 61] on p "C.Local" at bounding box center [1022, 69] width 39 height 17
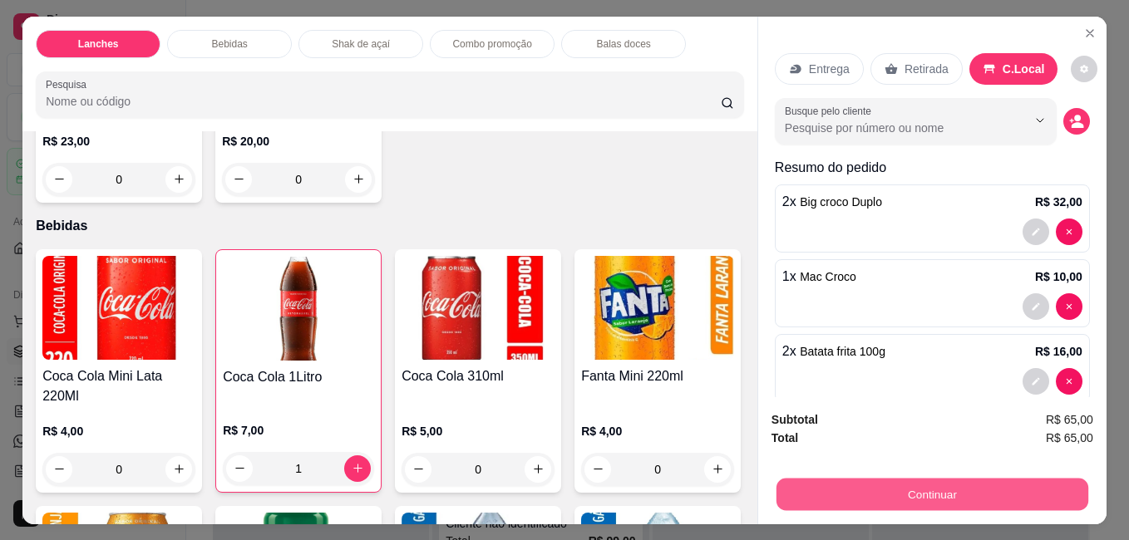
click at [948, 491] on button "Continuar" at bounding box center [932, 494] width 312 height 32
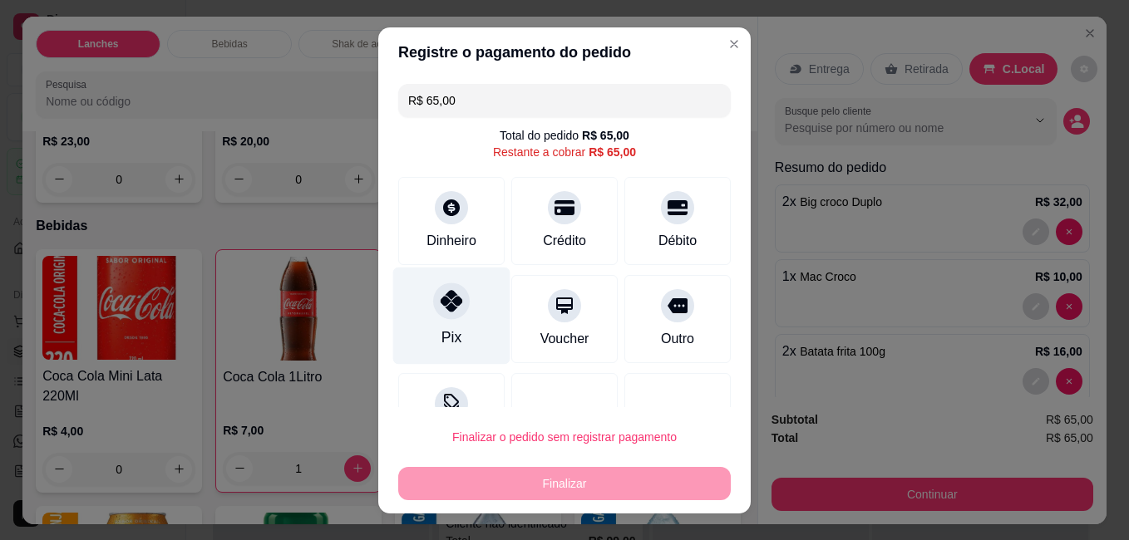
click at [453, 300] on div at bounding box center [451, 301] width 37 height 37
type input "R$ 0,00"
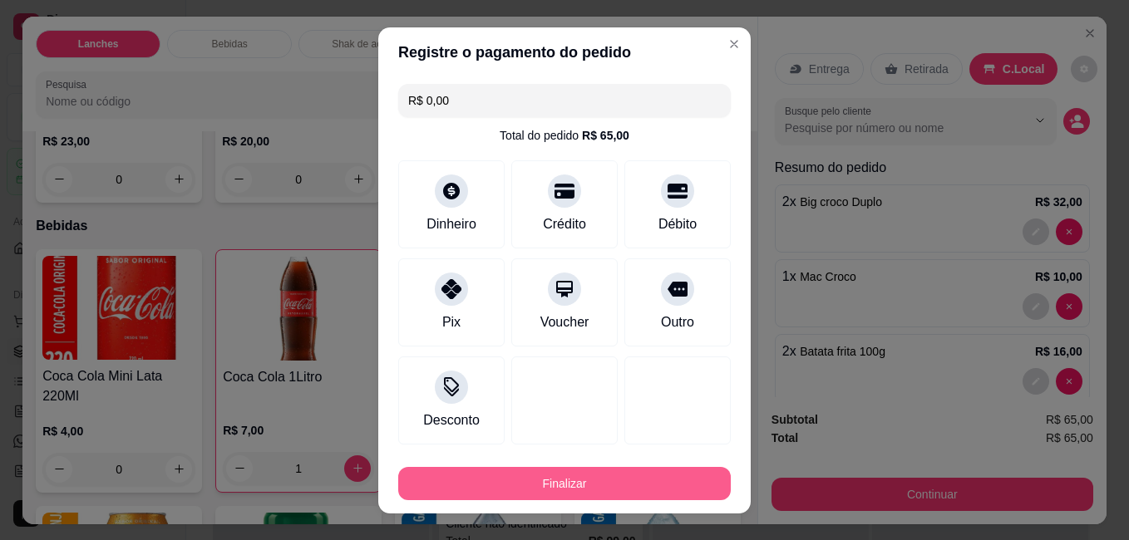
click at [613, 480] on button "Finalizar" at bounding box center [564, 483] width 332 height 33
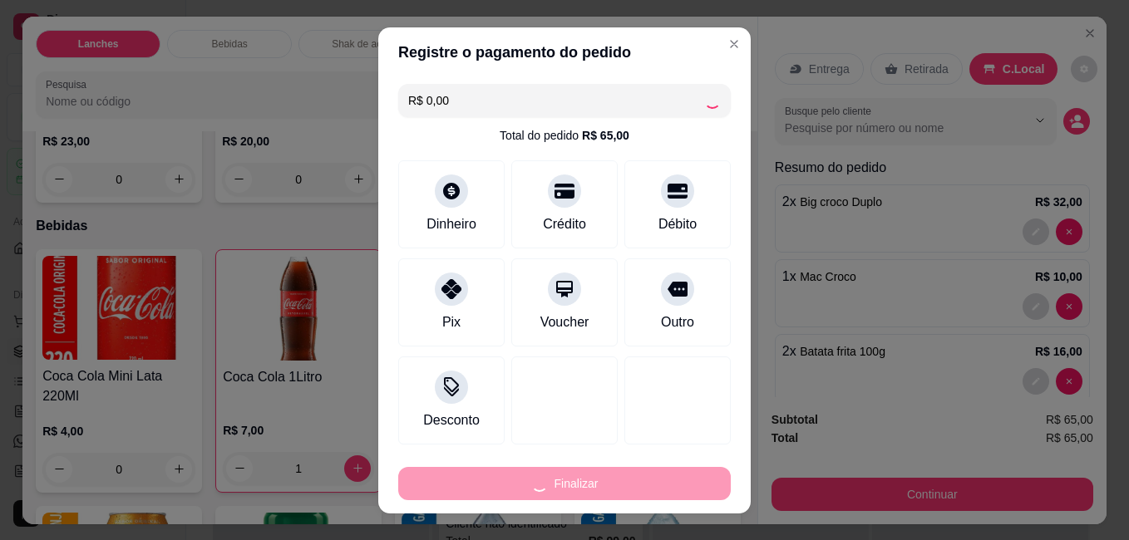
type input "0"
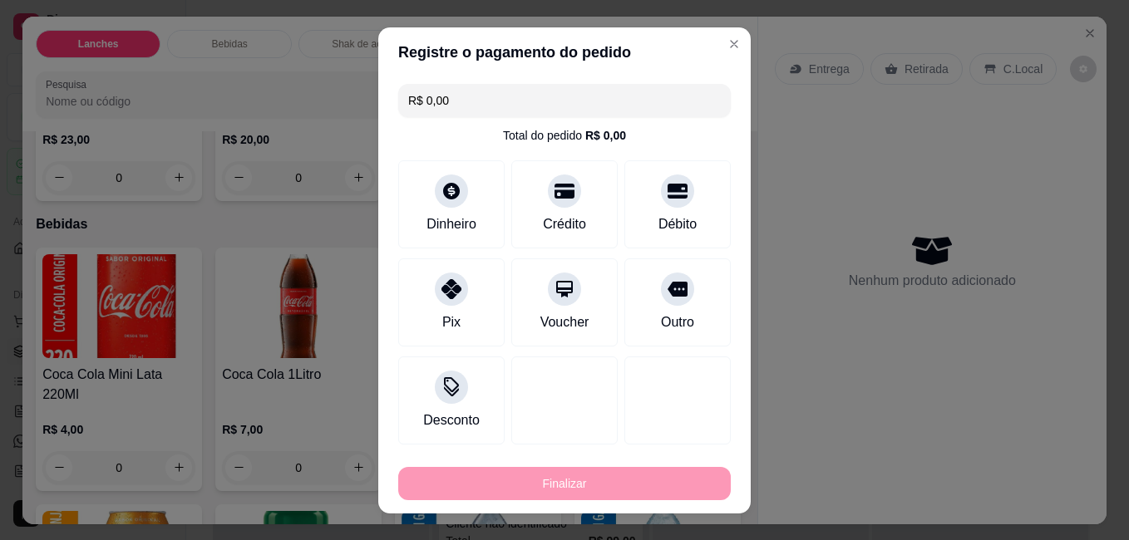
type input "-R$ 65,00"
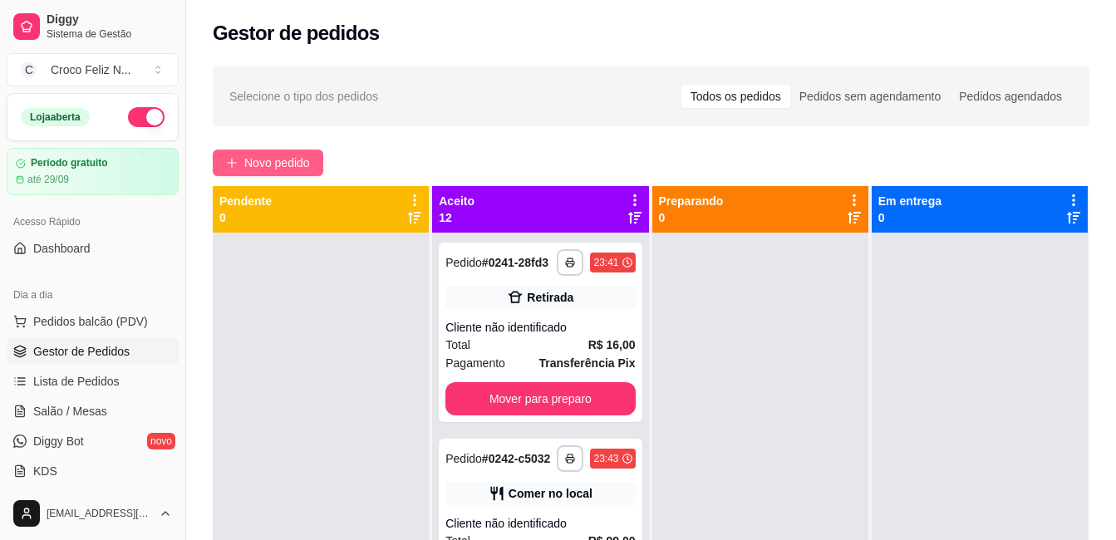
click at [298, 160] on span "Novo pedido" at bounding box center [277, 163] width 66 height 18
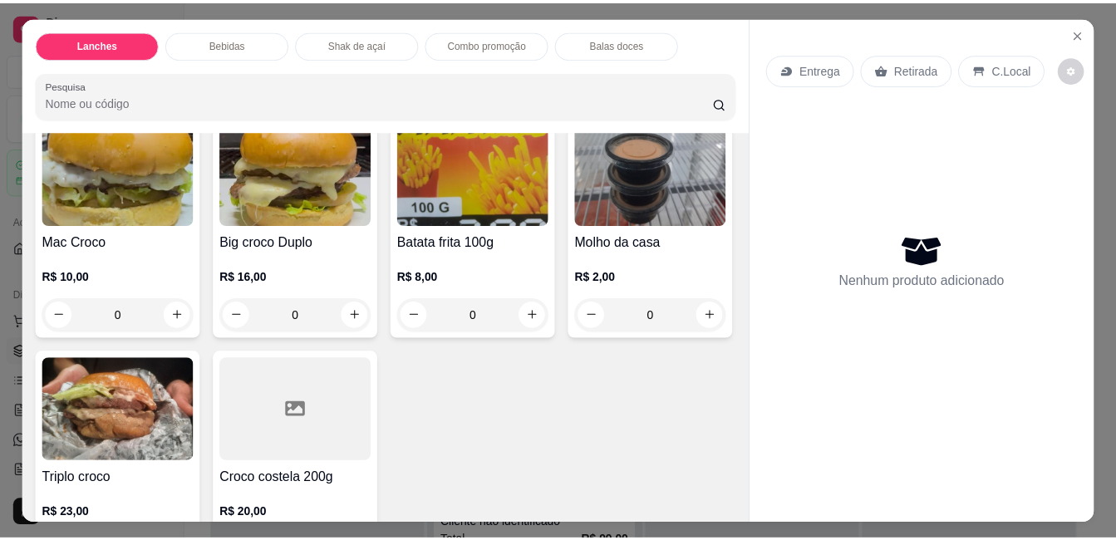
scroll to position [83, 0]
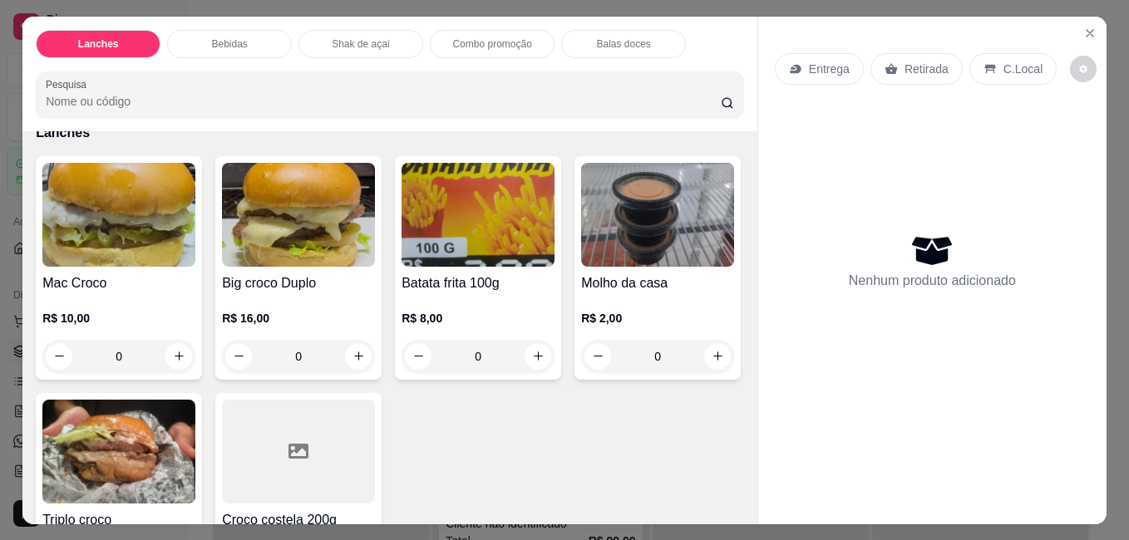
click at [86, 303] on div "R$ 10,00 0" at bounding box center [118, 333] width 153 height 80
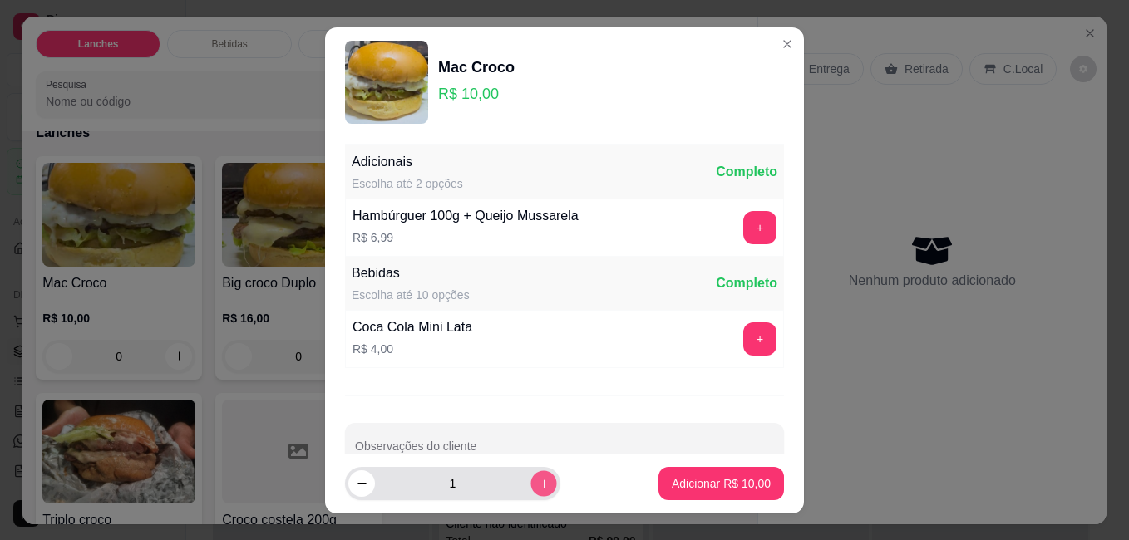
click at [538, 477] on icon "increase-product-quantity" at bounding box center [544, 483] width 12 height 12
click at [539, 480] on icon "increase-product-quantity" at bounding box center [543, 483] width 8 height 8
type input "3"
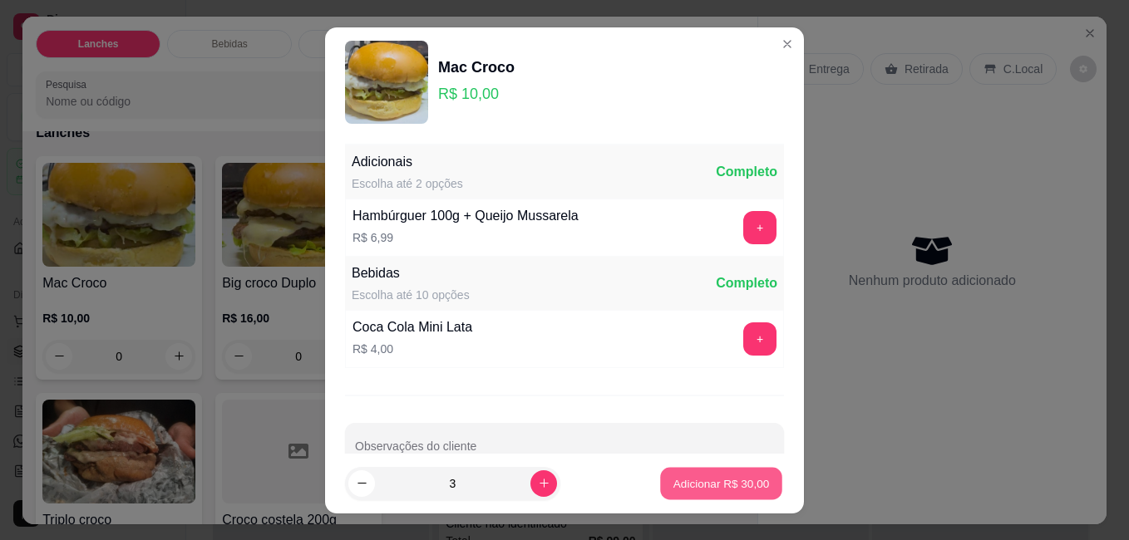
click at [641, 473] on footer "3 Adicionar R$ 30,00" at bounding box center [564, 484] width 479 height 60
click at [714, 482] on p "Adicionar R$ 30,00" at bounding box center [721, 483] width 99 height 17
type input "3"
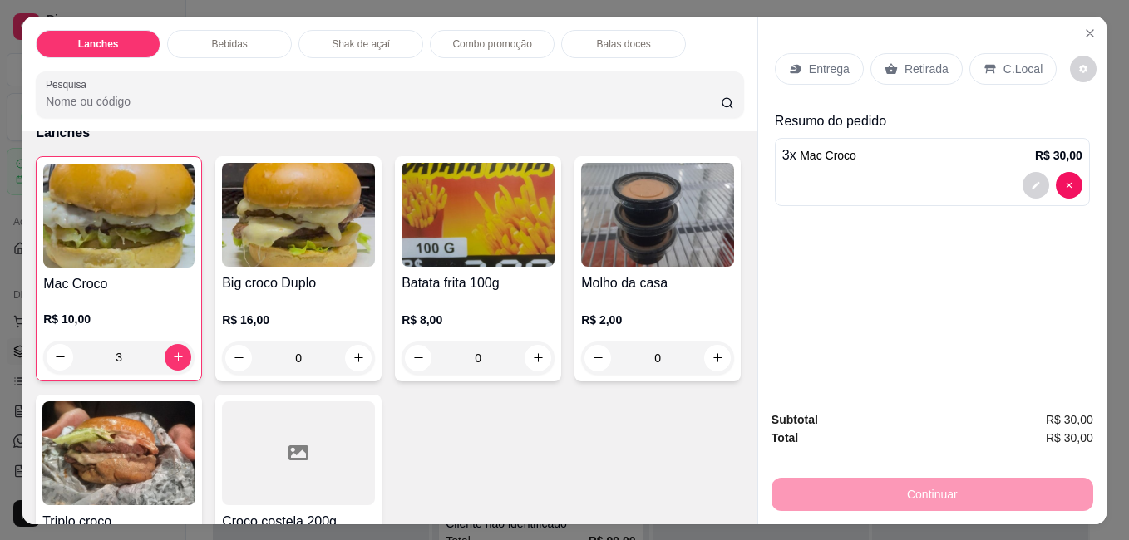
click at [458, 298] on div "R$ 8,00 0" at bounding box center [477, 335] width 153 height 80
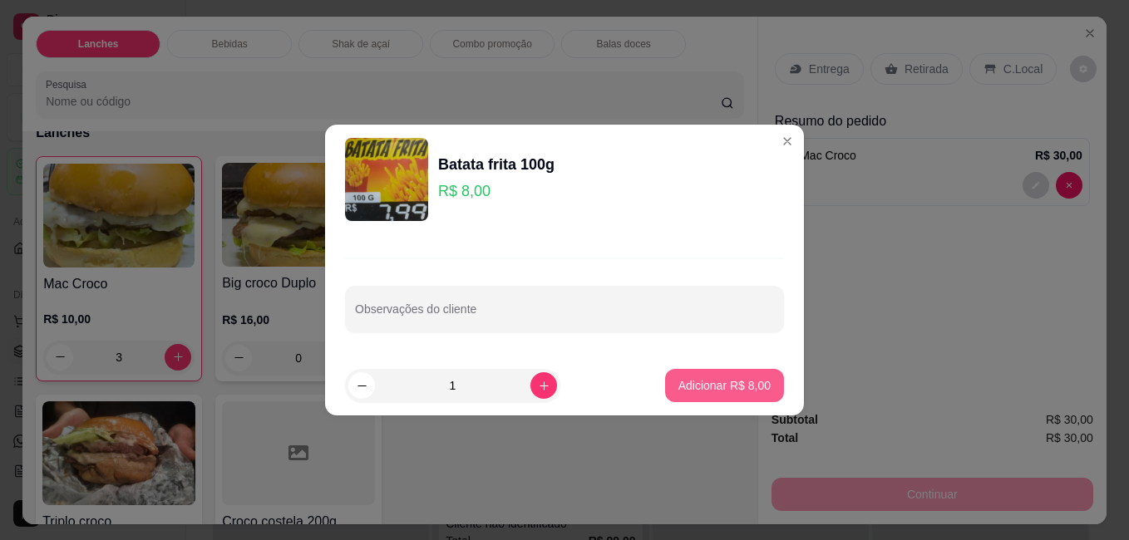
click at [740, 385] on p "Adicionar R$ 8,00" at bounding box center [724, 385] width 92 height 17
type input "1"
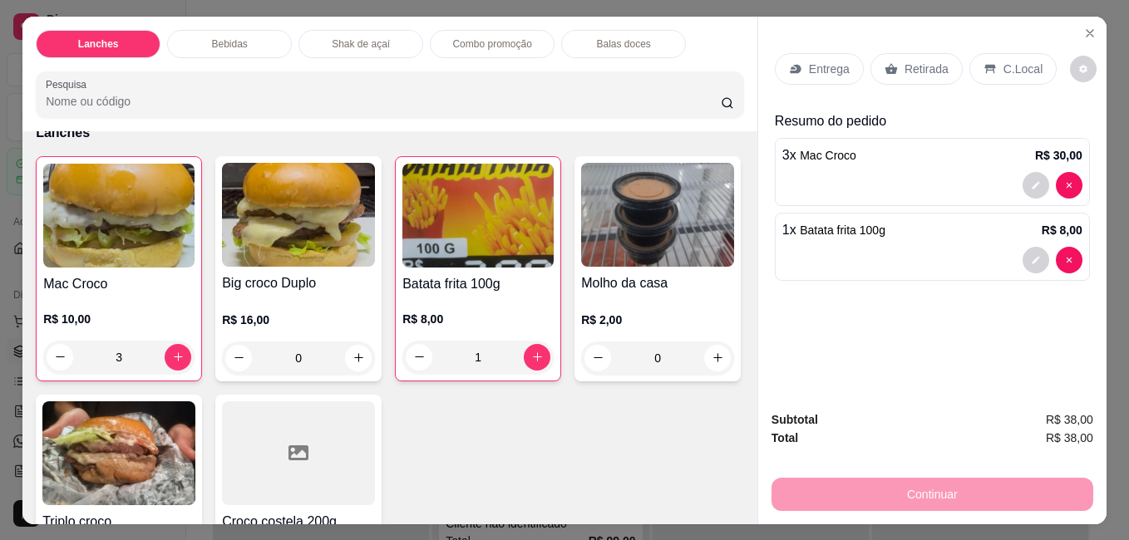
drag, startPoint x: 985, startPoint y: 56, endPoint x: 962, endPoint y: 197, distance: 143.1
click at [972, 71] on div "C.Local" at bounding box center [1012, 69] width 87 height 32
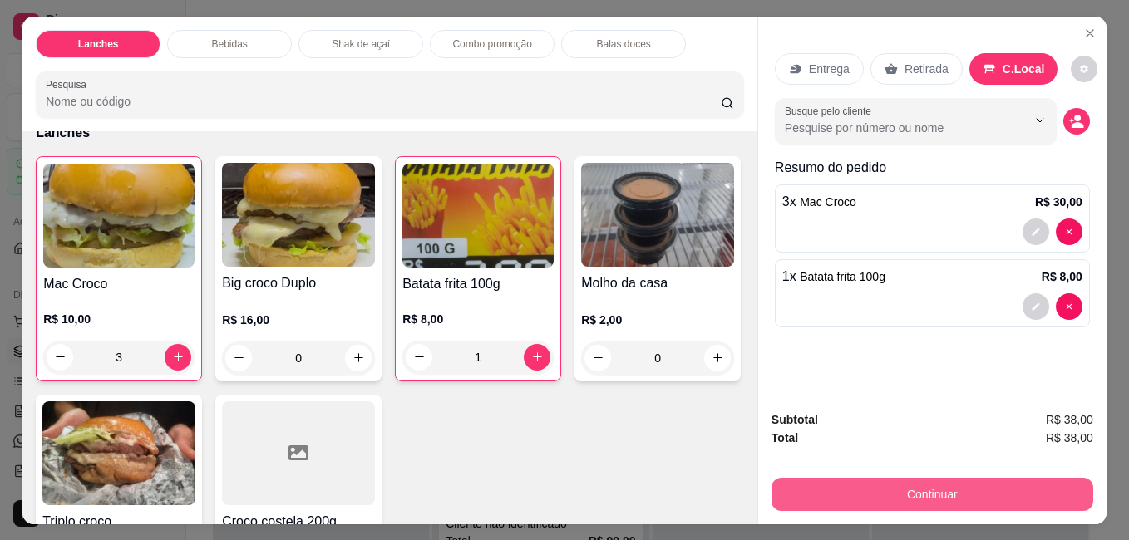
click at [943, 490] on button "Continuar" at bounding box center [932, 494] width 322 height 33
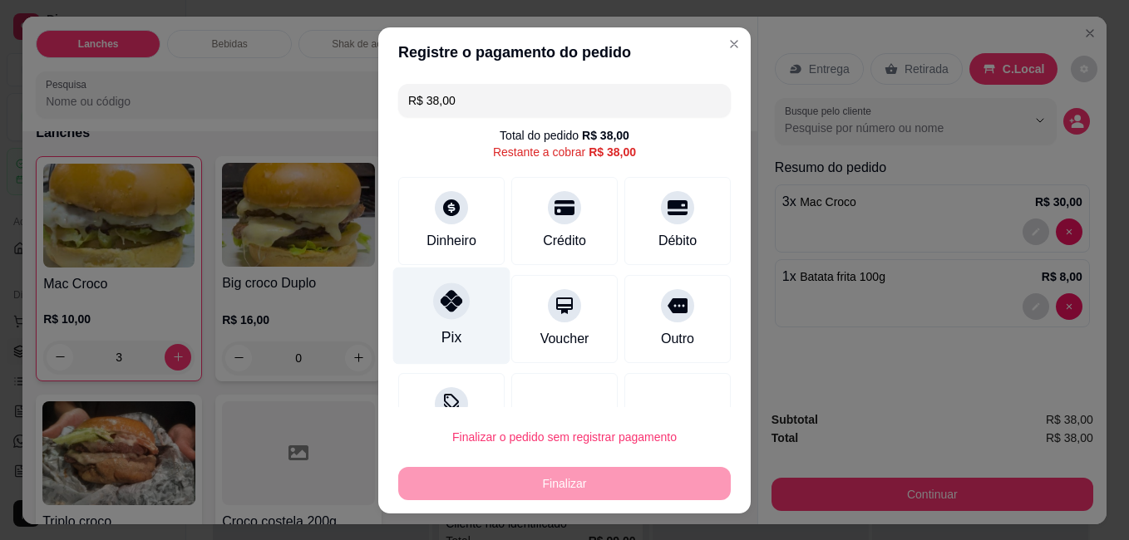
click at [452, 288] on div at bounding box center [451, 301] width 37 height 37
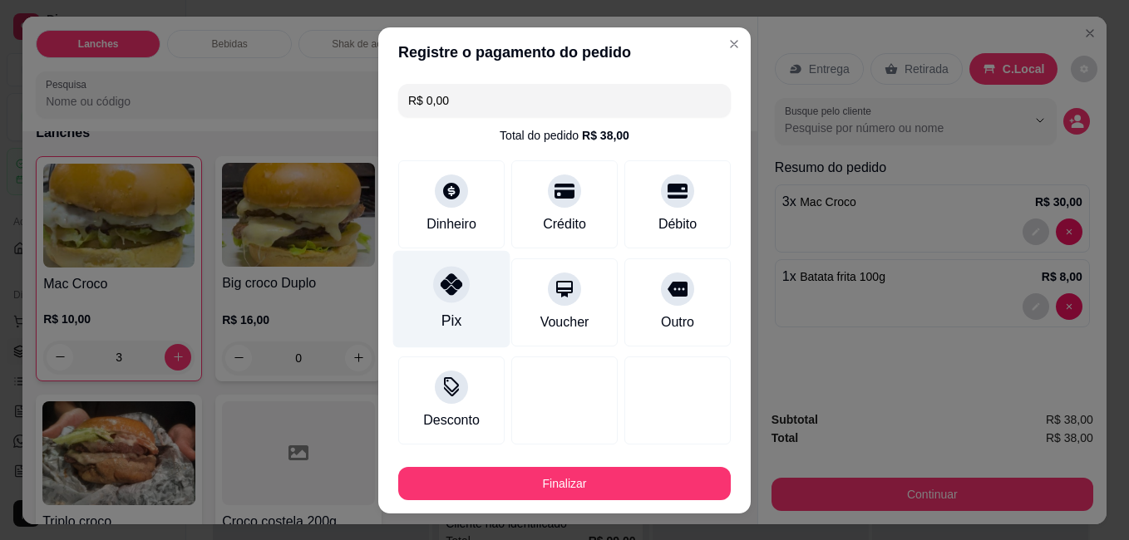
type input "R$ 0,00"
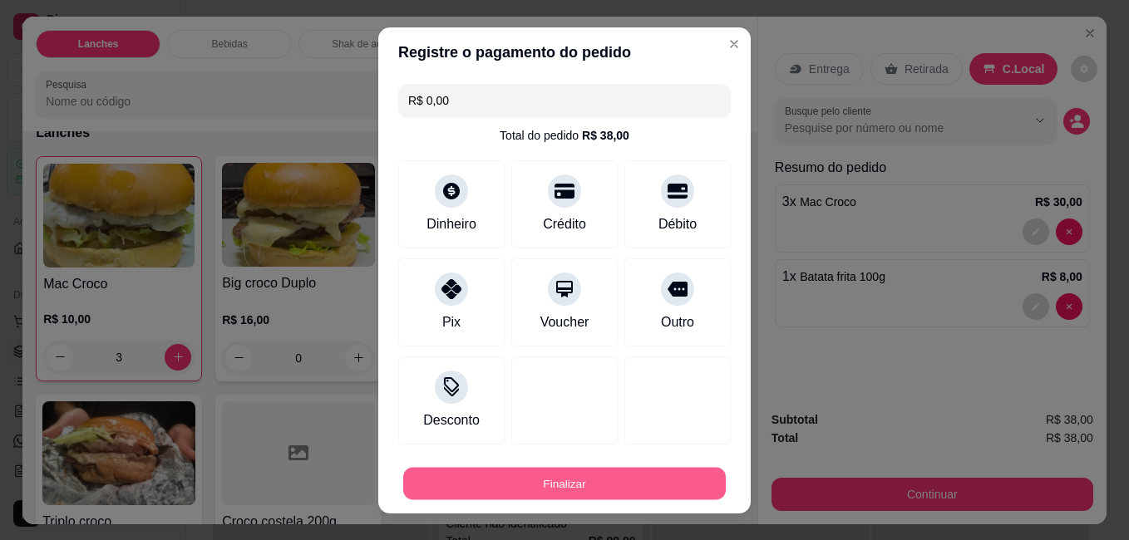
click at [508, 486] on button "Finalizar" at bounding box center [564, 483] width 322 height 32
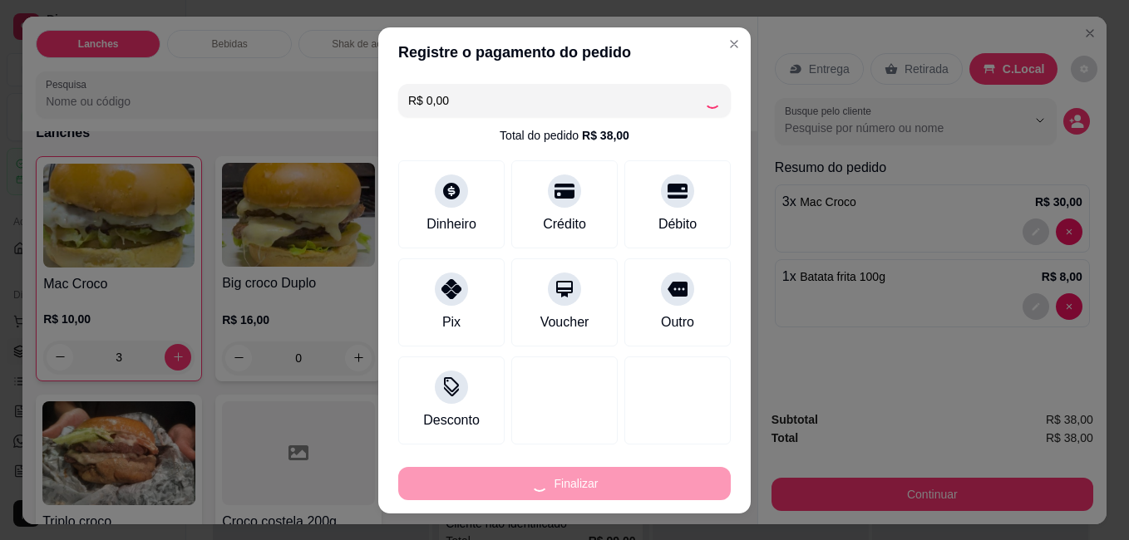
type input "0"
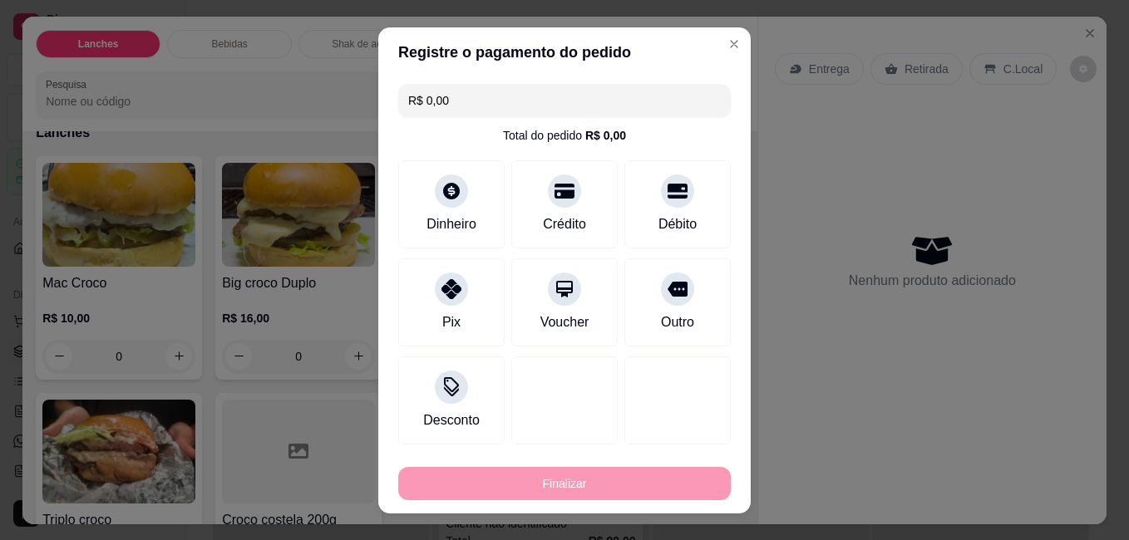
type input "-R$ 38,00"
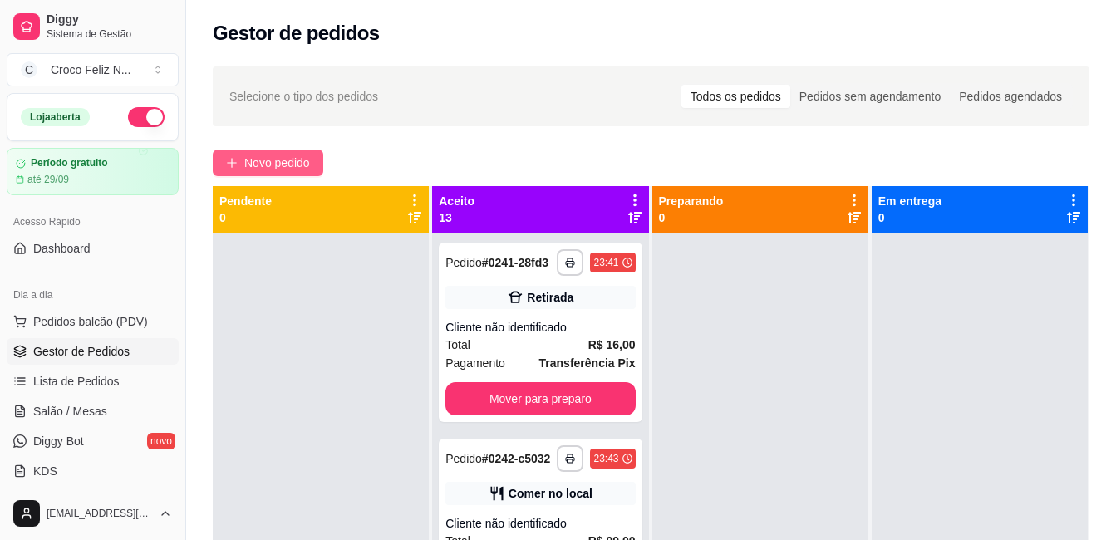
click at [298, 158] on span "Novo pedido" at bounding box center [277, 163] width 66 height 18
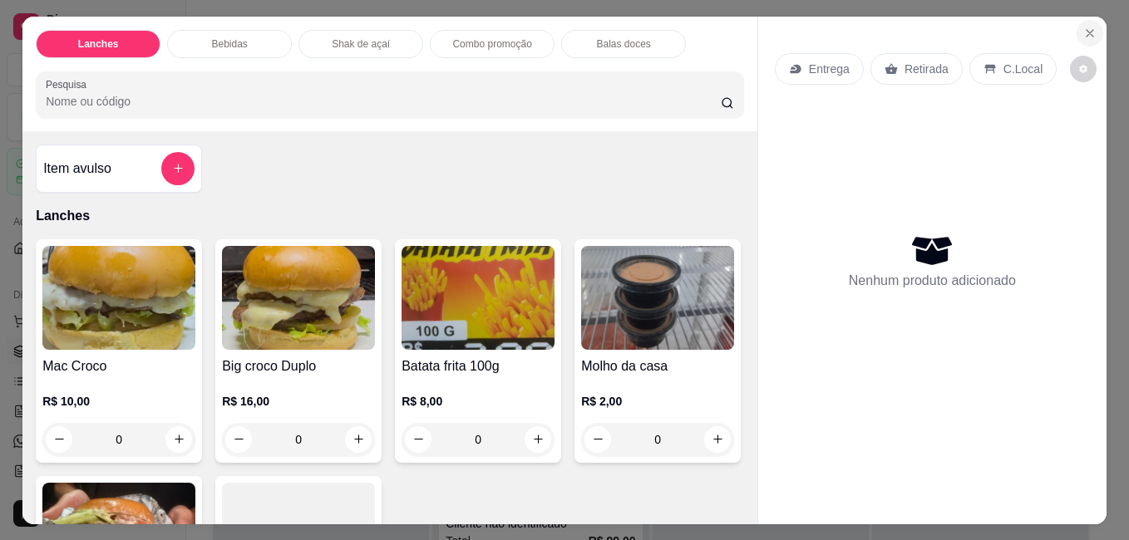
click at [1085, 20] on button "Close" at bounding box center [1089, 33] width 27 height 27
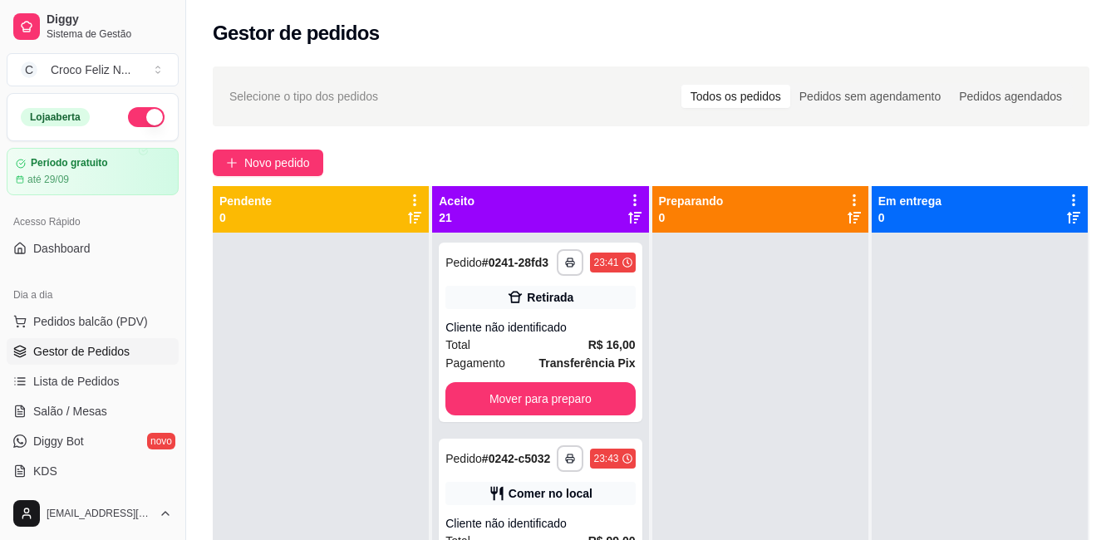
click at [627, 210] on div at bounding box center [634, 209] width 15 height 32
click at [629, 202] on icon at bounding box center [634, 200] width 15 height 15
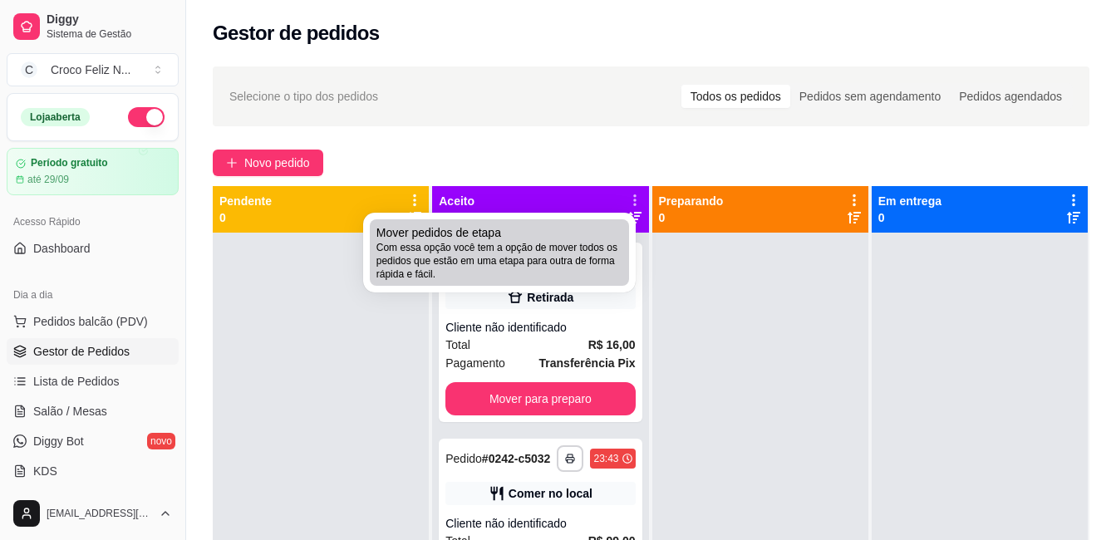
click at [580, 239] on div "Mover pedidos de etapa Com essa opção você tem a opção de mover todos os pedido…" at bounding box center [499, 252] width 246 height 57
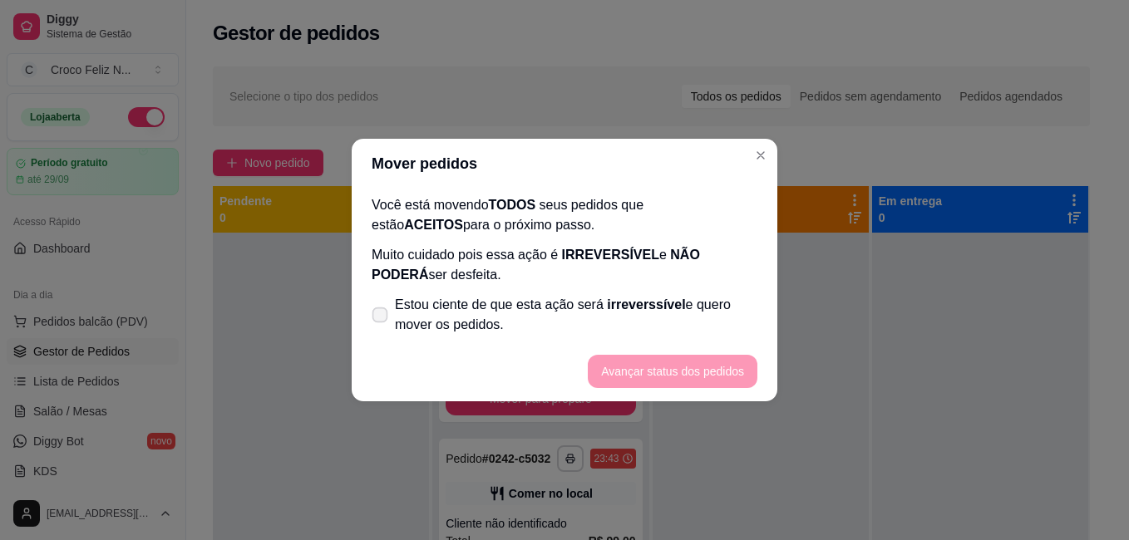
click at [536, 313] on span "Estou ciente de que esta ação será irreverssível e quero mover os pedidos." at bounding box center [576, 315] width 362 height 40
click at [381, 318] on input "Estou ciente de que esta ação será irreverssível e quero mover os pedidos." at bounding box center [376, 323] width 11 height 11
checkbox input "true"
click at [639, 370] on button "Avançar status dos pedidos" at bounding box center [673, 371] width 170 height 33
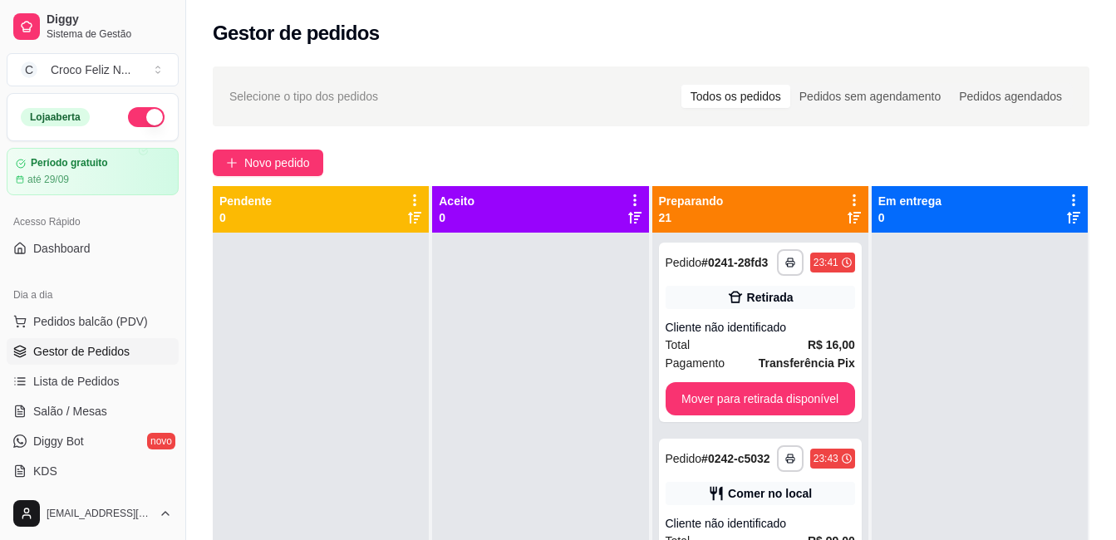
click at [847, 200] on icon at bounding box center [854, 200] width 15 height 15
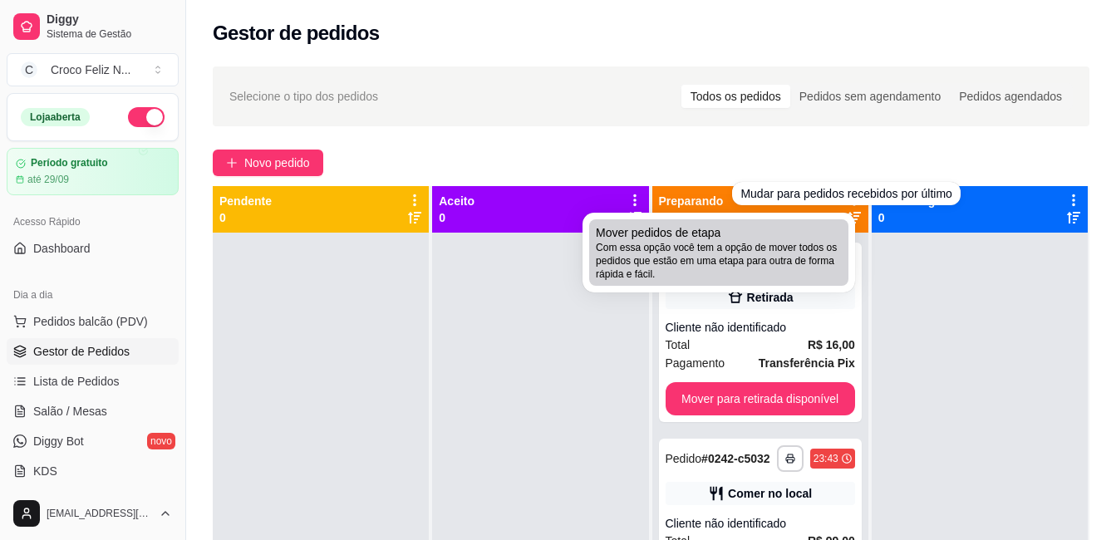
click at [830, 258] on span "Com essa opção você tem a opção de mover todos os pedidos que estão em uma etap…" at bounding box center [719, 261] width 246 height 40
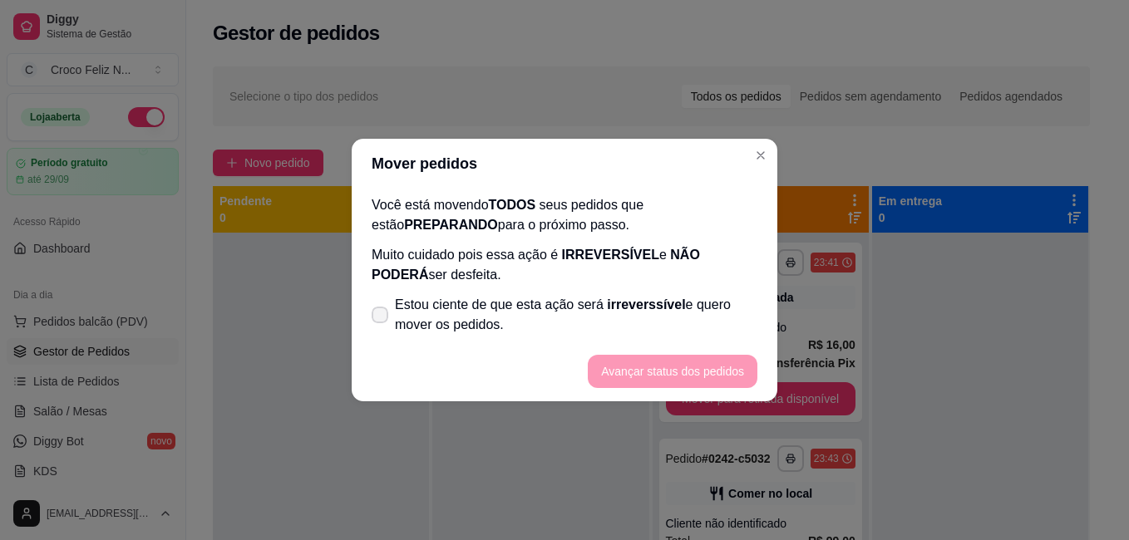
click at [677, 302] on span "Estou ciente de que esta ação será irreverssível e quero mover os pedidos." at bounding box center [576, 315] width 362 height 40
click at [381, 318] on input "Estou ciente de que esta ação será irreverssível e quero mover os pedidos." at bounding box center [376, 323] width 11 height 11
checkbox input "true"
click at [697, 368] on button "Avançar status dos pedidos" at bounding box center [673, 371] width 170 height 33
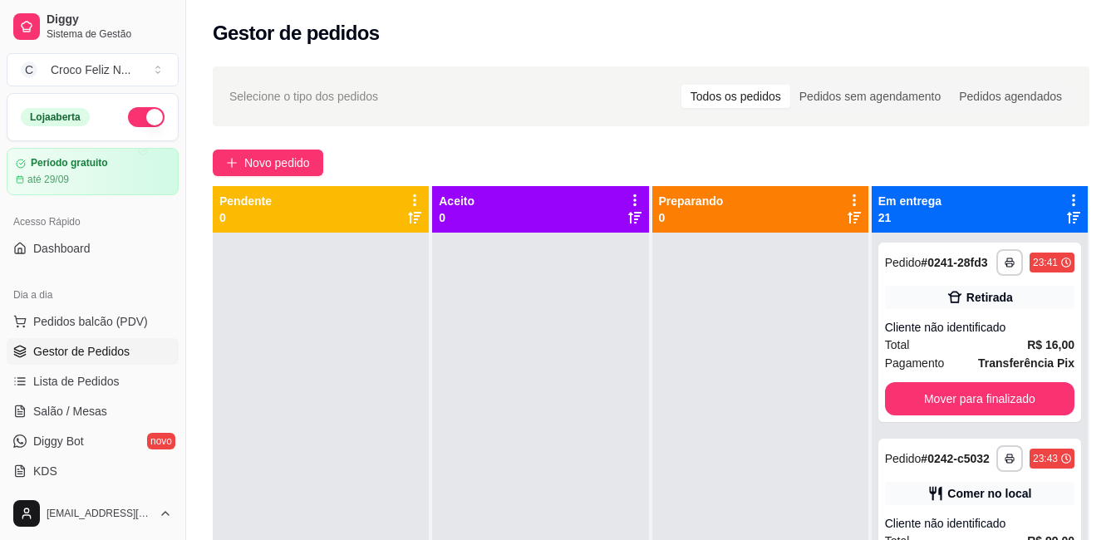
click at [1066, 201] on icon at bounding box center [1073, 200] width 15 height 15
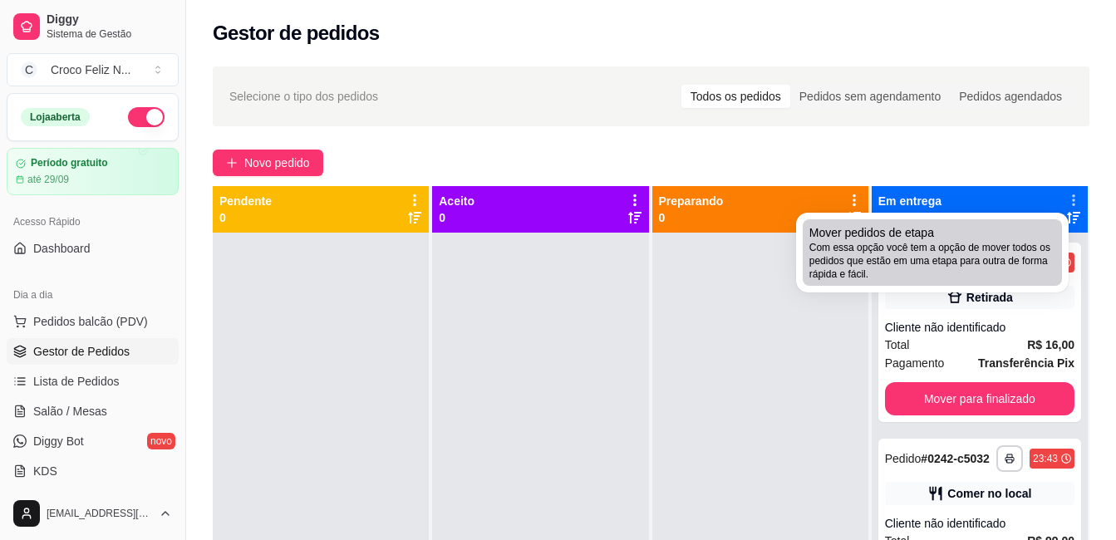
click at [989, 245] on div "Mover pedidos de etapa Com essa opção você tem a opção de mover todos os pedido…" at bounding box center [933, 252] width 246 height 57
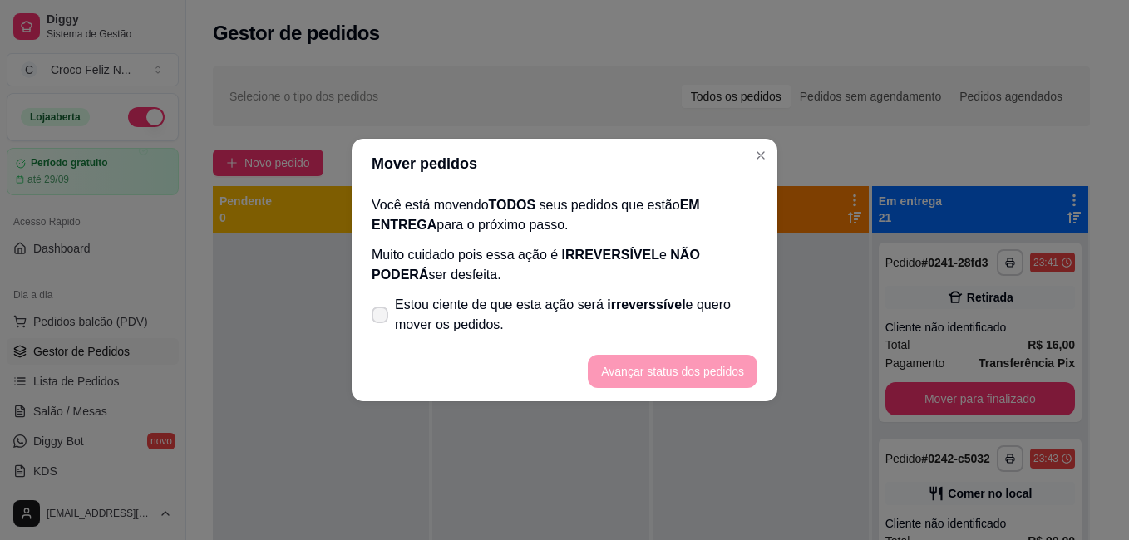
click at [677, 291] on label "Estou ciente de que esta ação será irreverssível e quero mover os pedidos." at bounding box center [564, 314] width 399 height 53
click at [381, 318] on input "Estou ciente de que esta ação será irreverssível e quero mover os pedidos." at bounding box center [376, 323] width 11 height 11
checkbox input "true"
click at [694, 368] on button "Avançar status dos pedidos" at bounding box center [672, 372] width 165 height 32
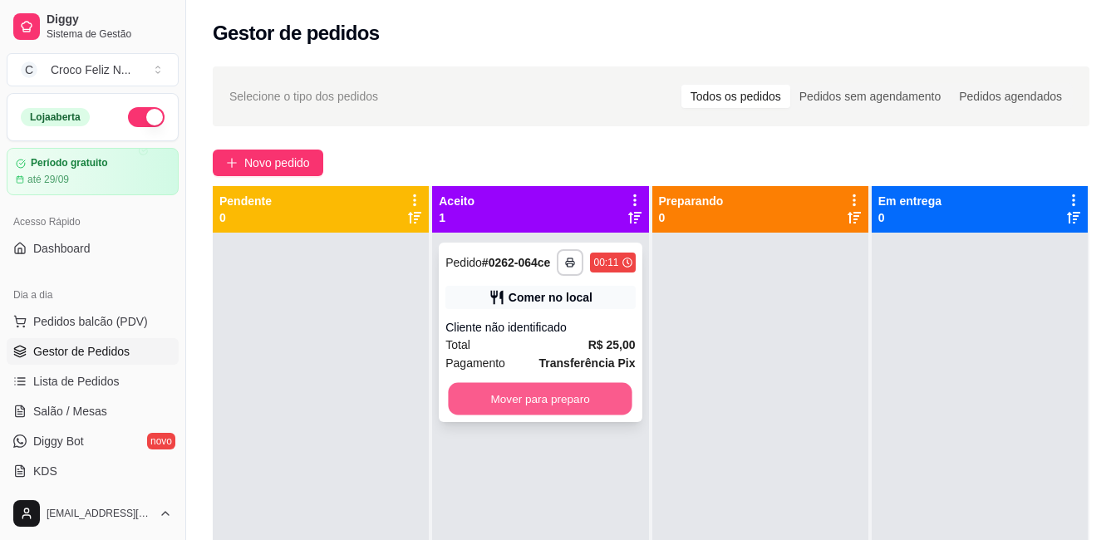
click at [559, 406] on button "Mover para preparo" at bounding box center [541, 399] width 184 height 32
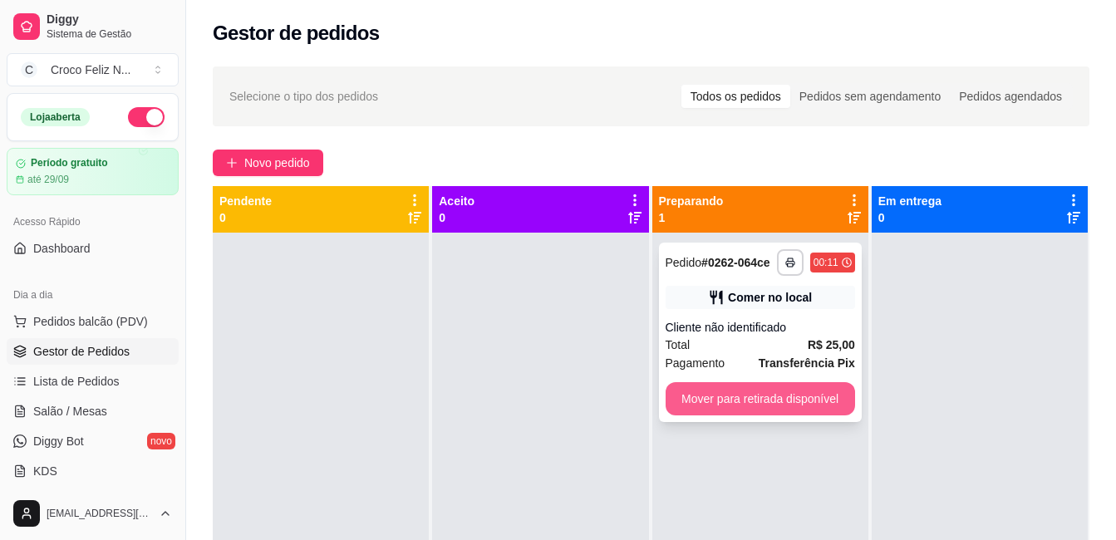
click at [728, 404] on button "Mover para retirada disponível" at bounding box center [760, 398] width 189 height 33
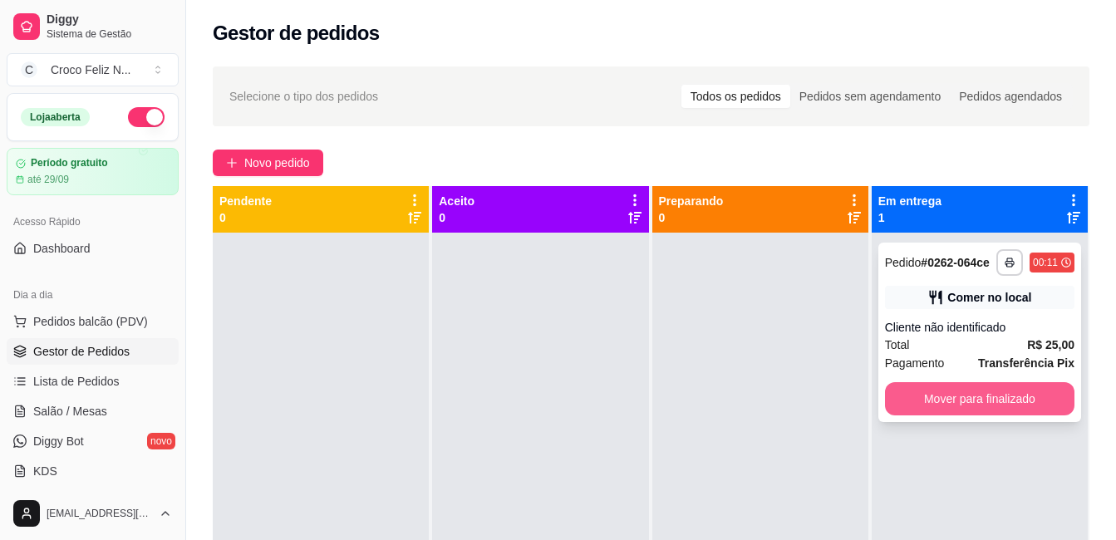
click at [982, 403] on button "Mover para finalizado" at bounding box center [979, 398] width 189 height 33
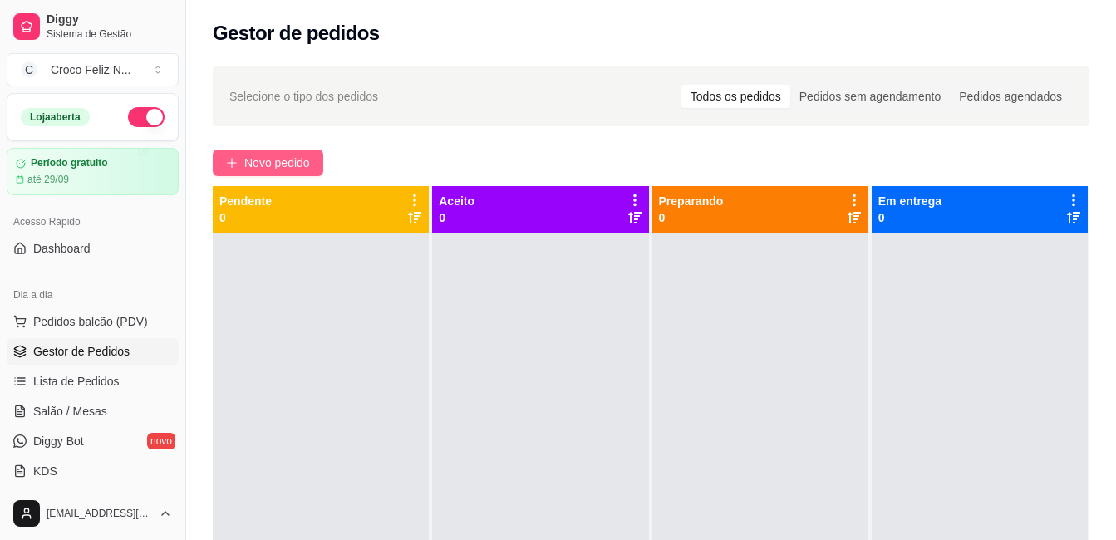
click at [285, 170] on span "Novo pedido" at bounding box center [277, 163] width 66 height 18
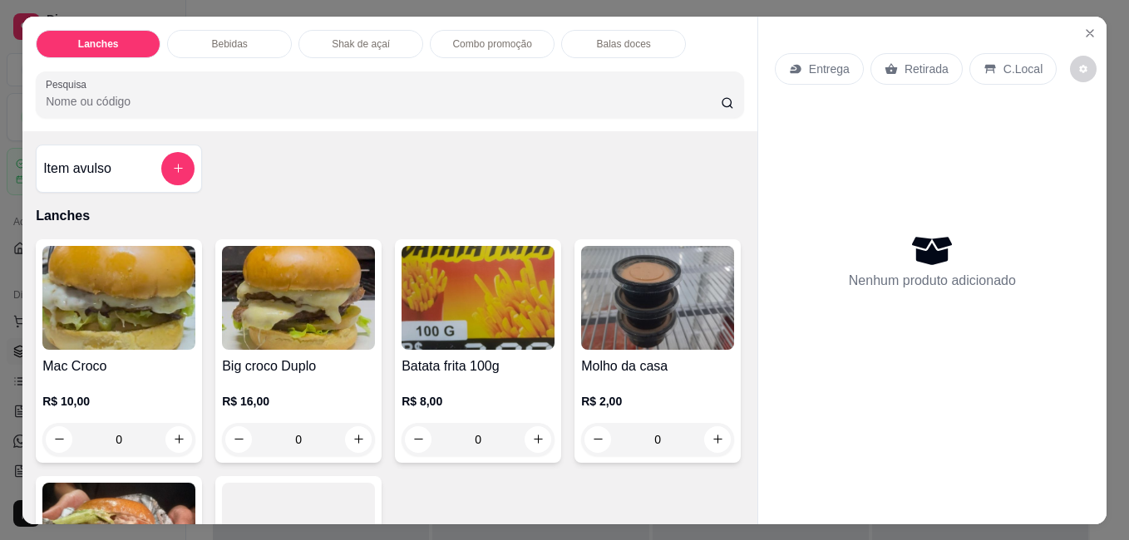
click at [162, 316] on img at bounding box center [118, 298] width 153 height 104
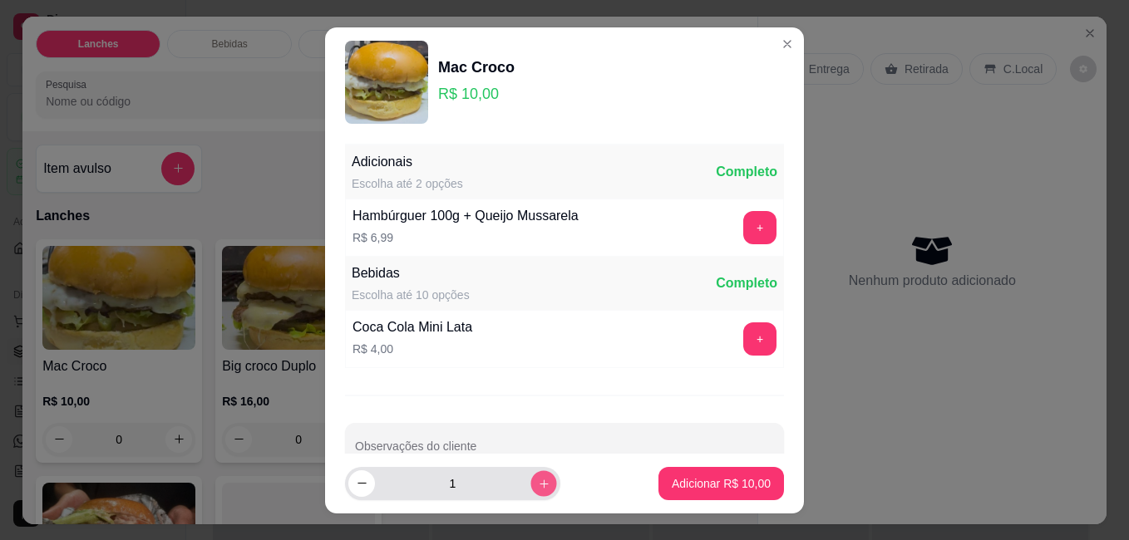
click at [538, 486] on icon "increase-product-quantity" at bounding box center [544, 483] width 12 height 12
type input "3"
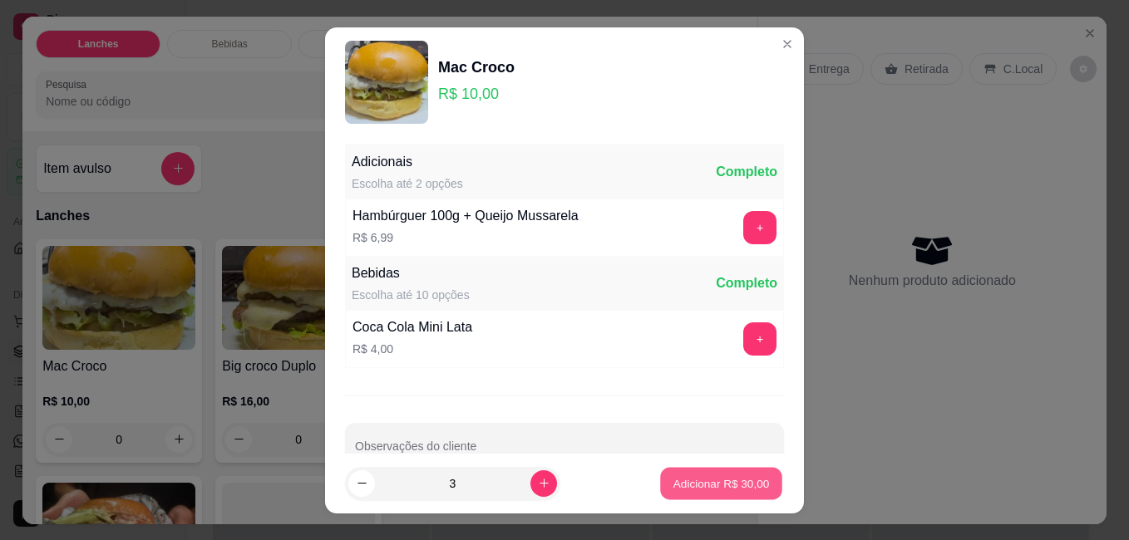
click at [682, 485] on p "Adicionar R$ 30,00" at bounding box center [721, 483] width 96 height 16
type input "3"
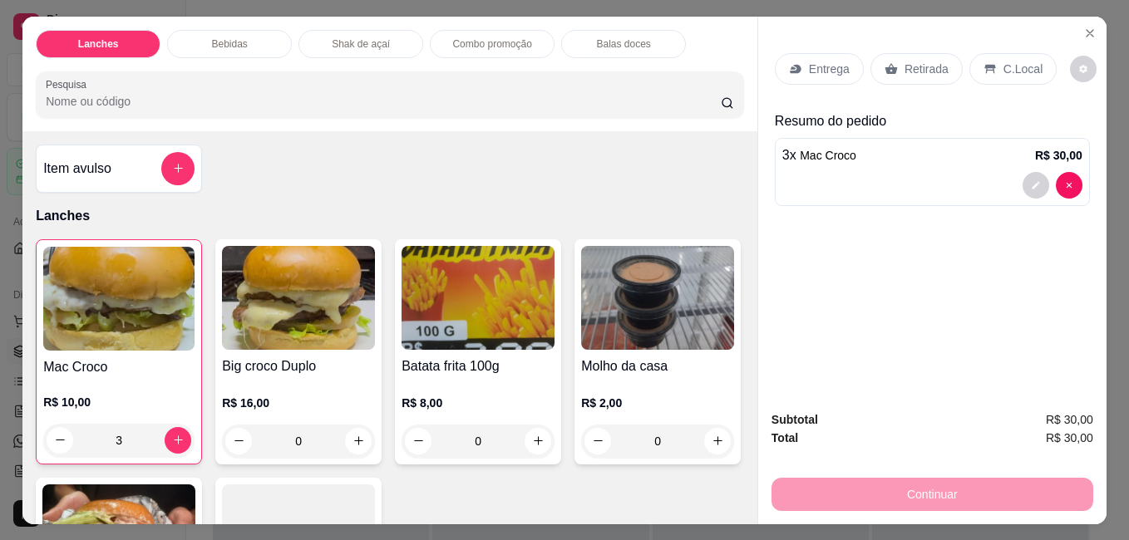
click at [457, 289] on img at bounding box center [477, 298] width 153 height 104
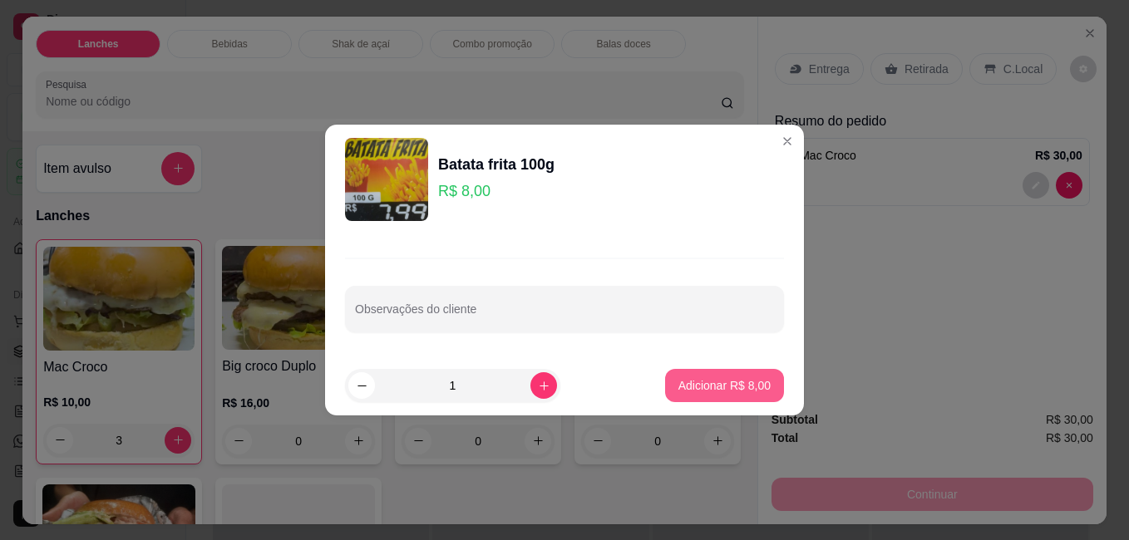
click at [721, 392] on p "Adicionar R$ 8,00" at bounding box center [724, 385] width 92 height 17
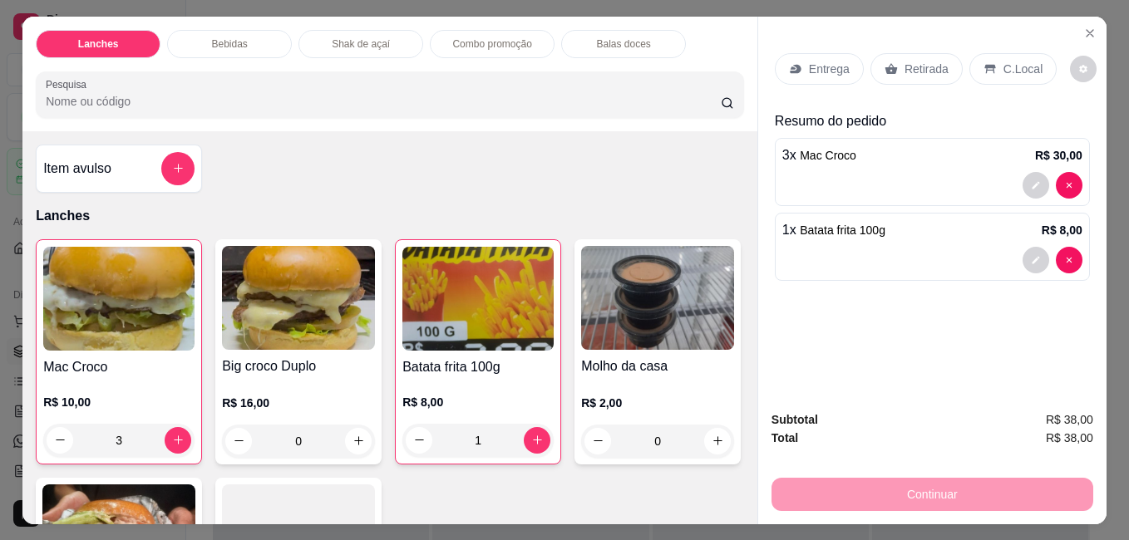
type input "1"
click at [931, 61] on p "Retirada" at bounding box center [926, 69] width 44 height 17
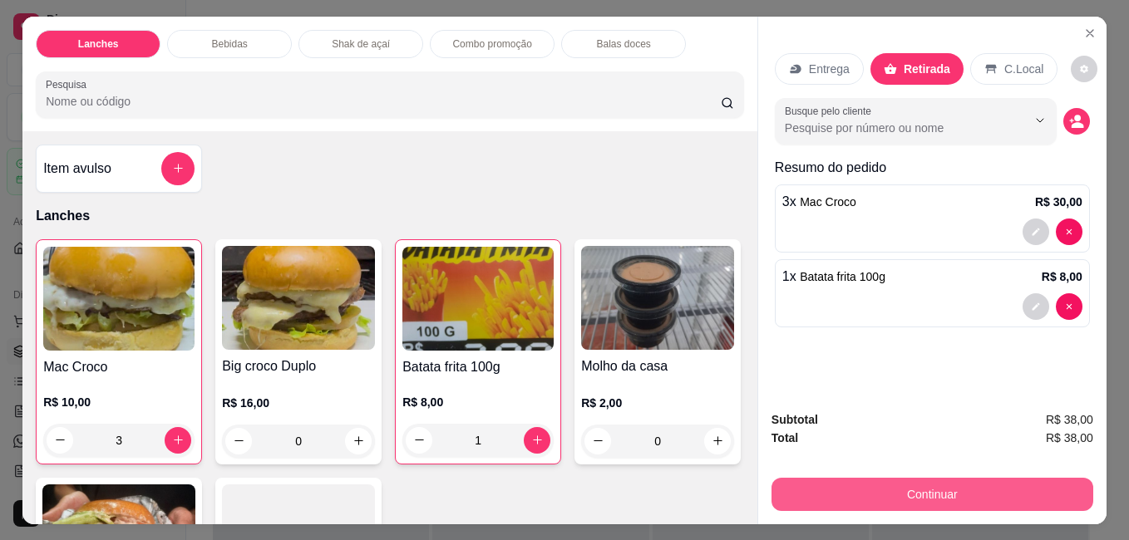
click at [972, 483] on button "Continuar" at bounding box center [932, 494] width 322 height 33
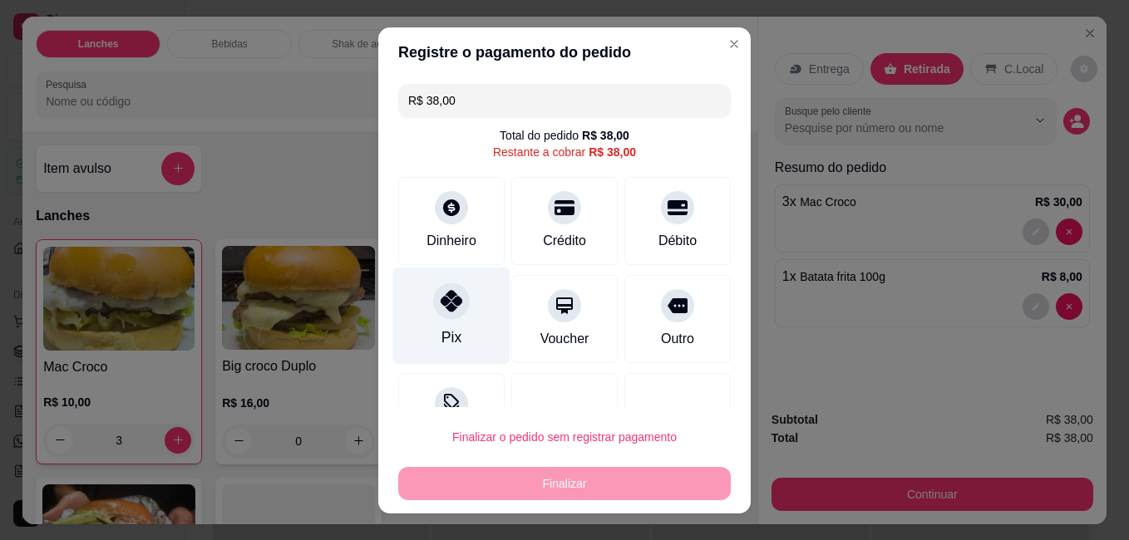
click at [433, 309] on div at bounding box center [451, 301] width 37 height 37
type input "R$ 0,00"
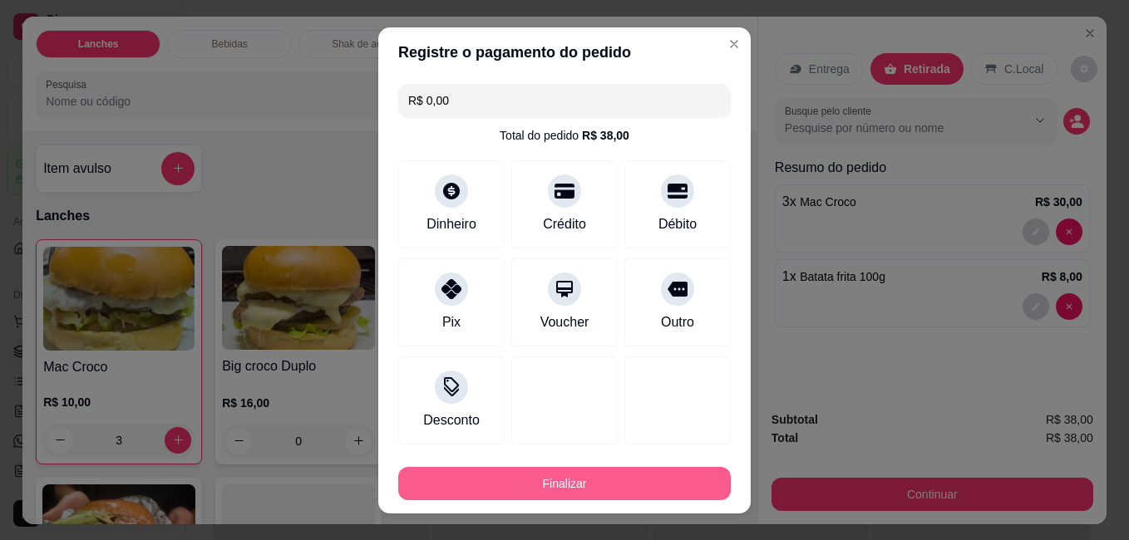
click at [554, 481] on button "Finalizar" at bounding box center [564, 483] width 332 height 33
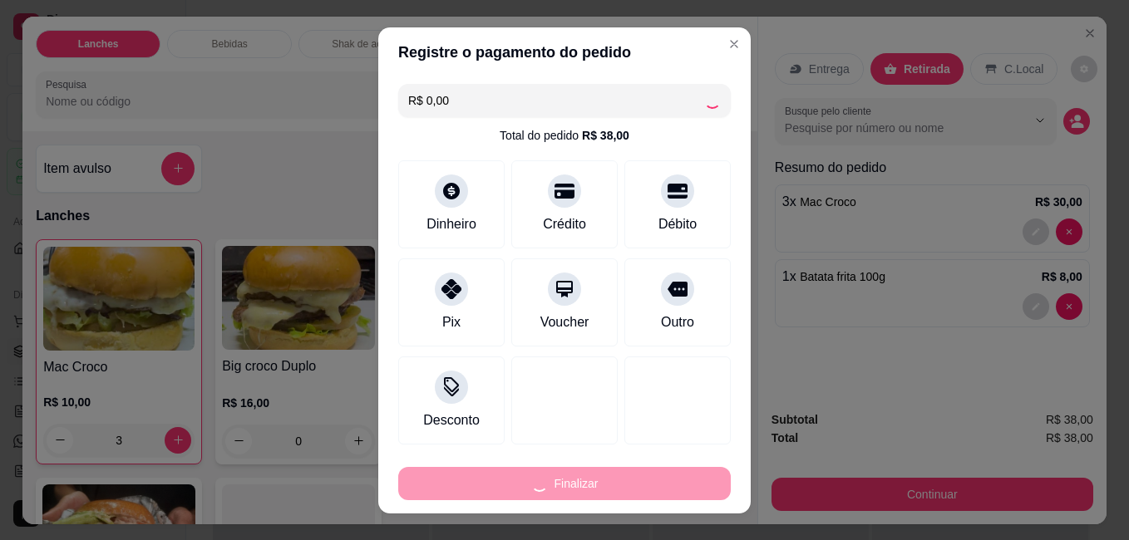
type input "0"
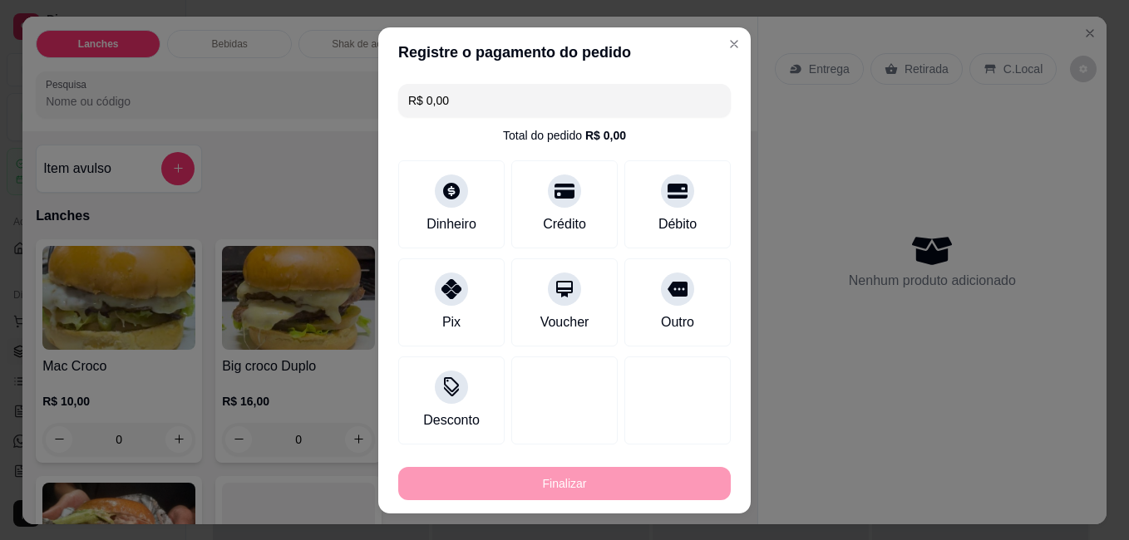
type input "-R$ 38,00"
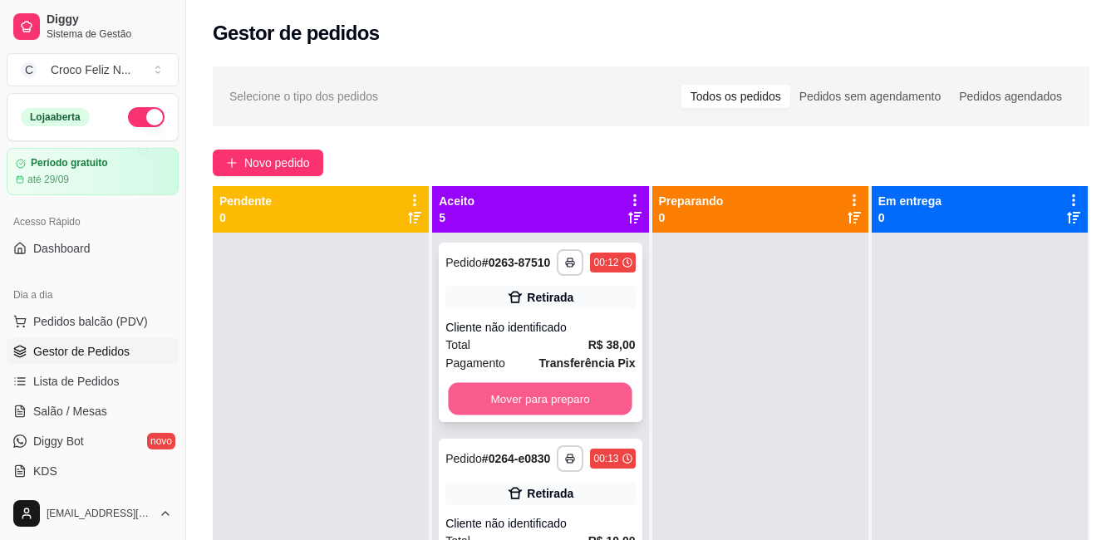
click at [573, 411] on button "Mover para preparo" at bounding box center [541, 399] width 184 height 32
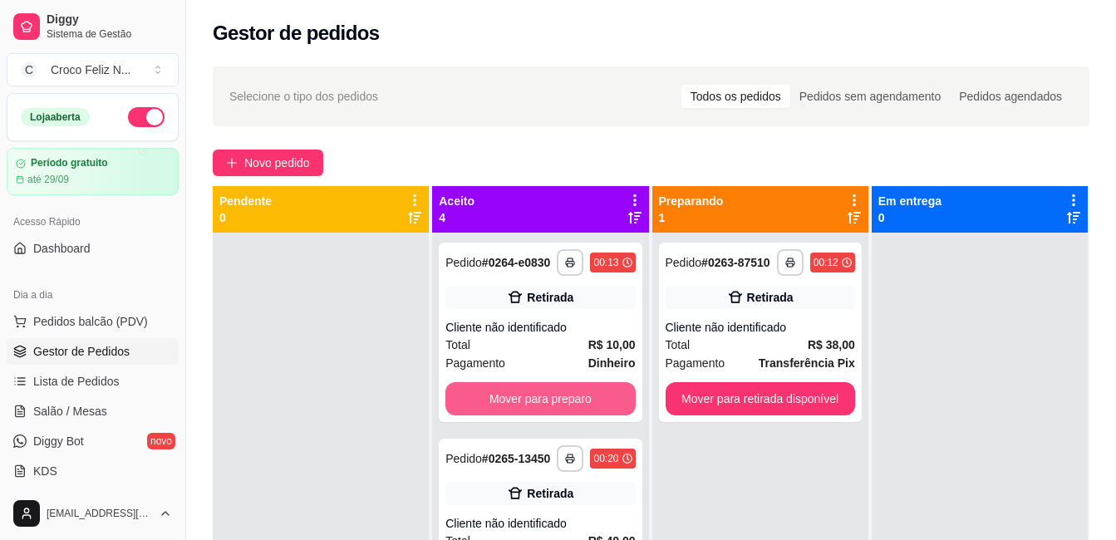
click at [573, 411] on button "Mover para preparo" at bounding box center [539, 398] width 189 height 33
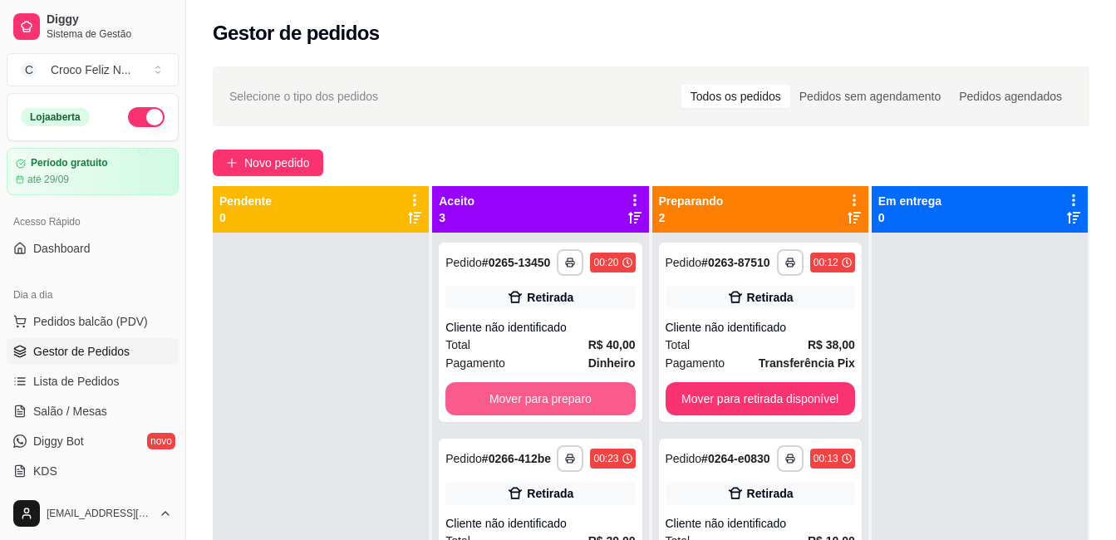
click at [573, 411] on button "Mover para preparo" at bounding box center [539, 398] width 189 height 33
click at [573, 411] on button "Mover para preparo" at bounding box center [541, 399] width 184 height 32
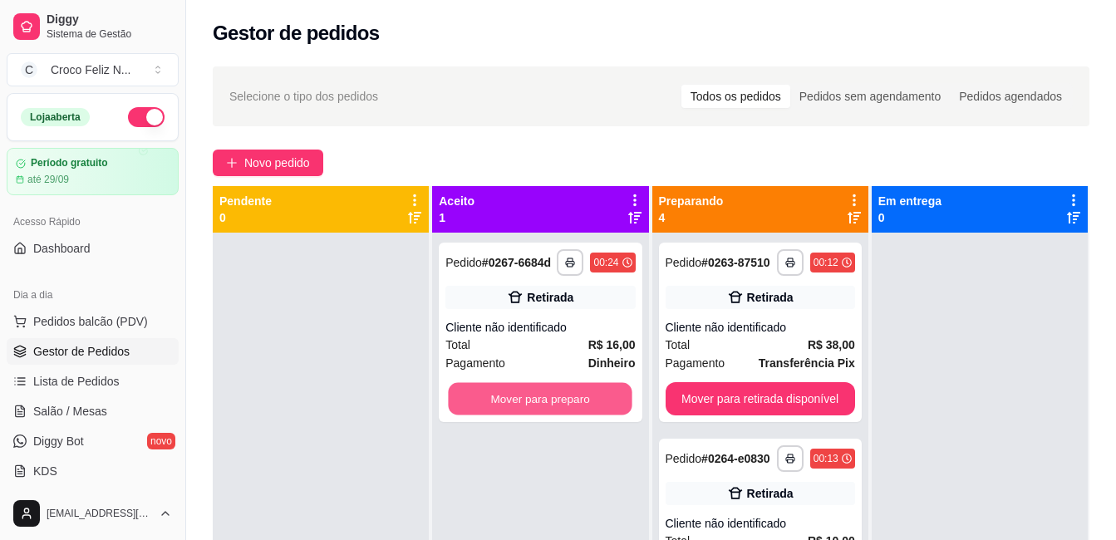
click at [573, 411] on button "Mover para preparo" at bounding box center [541, 399] width 184 height 32
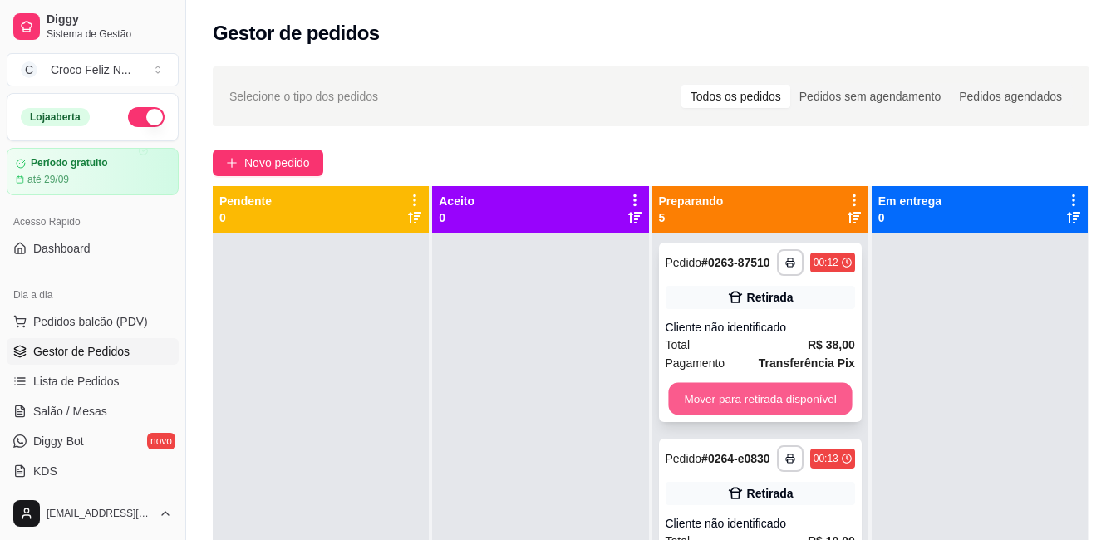
click at [704, 405] on button "Mover para retirada disponível" at bounding box center [760, 399] width 184 height 32
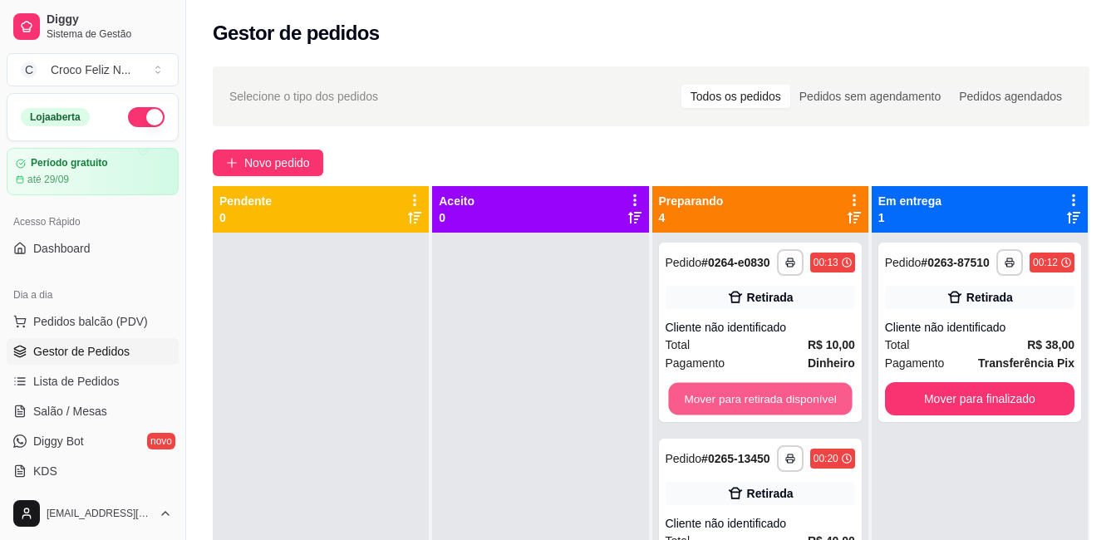
click at [704, 405] on button "Mover para retirada disponível" at bounding box center [760, 399] width 184 height 32
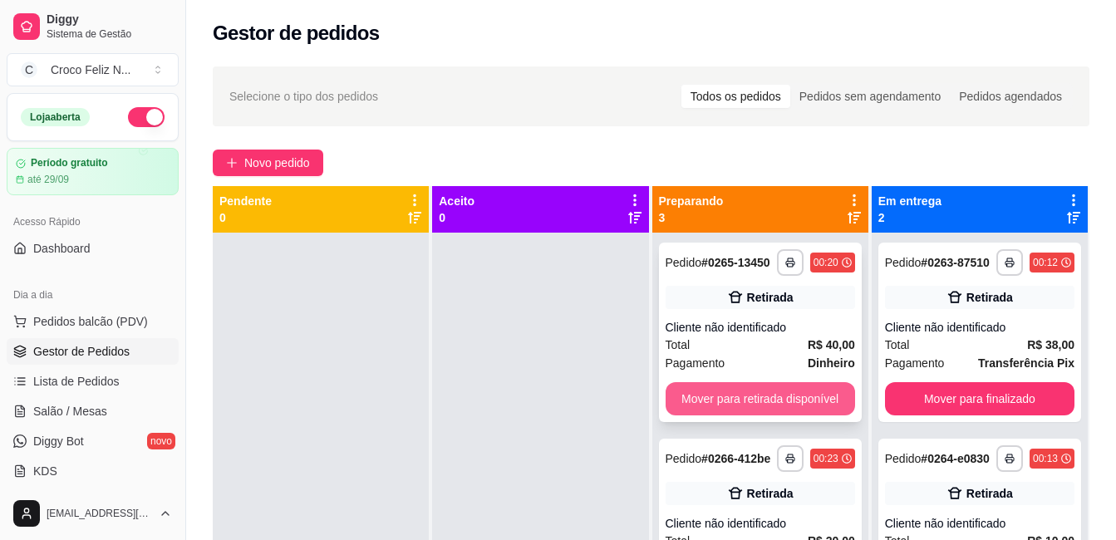
click at [704, 407] on button "Mover para retirada disponível" at bounding box center [760, 398] width 189 height 33
click at [704, 407] on button "Mover para retirada disponível" at bounding box center [760, 399] width 184 height 32
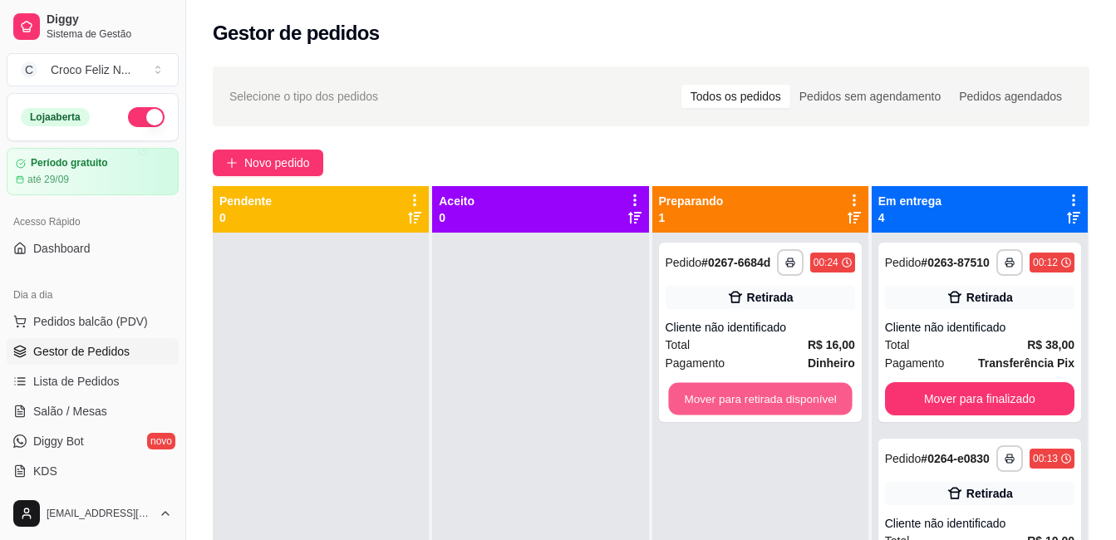
click at [704, 407] on button "Mover para retirada disponível" at bounding box center [760, 399] width 184 height 32
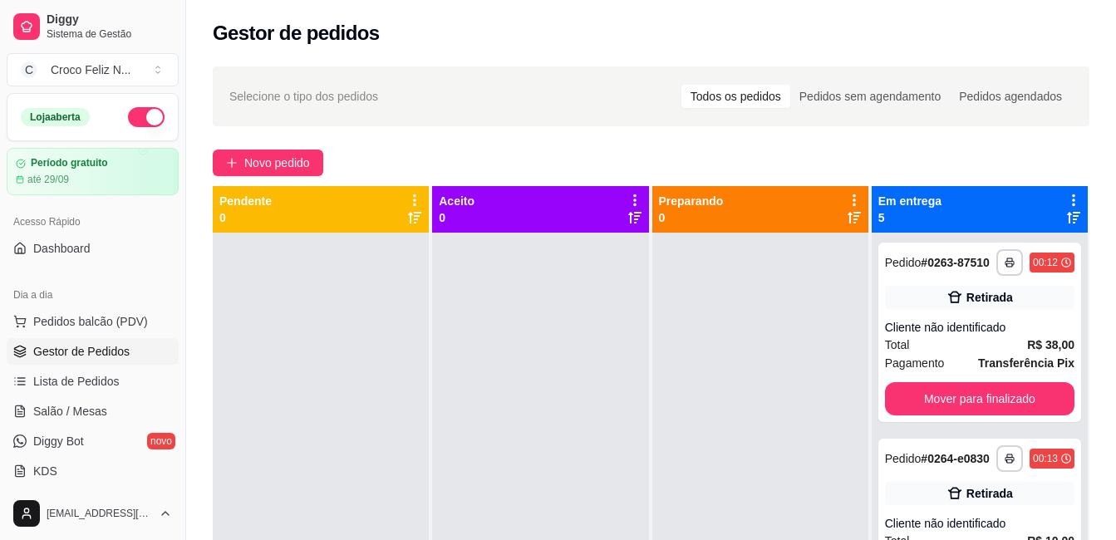
click at [704, 407] on div at bounding box center [760, 503] width 216 height 540
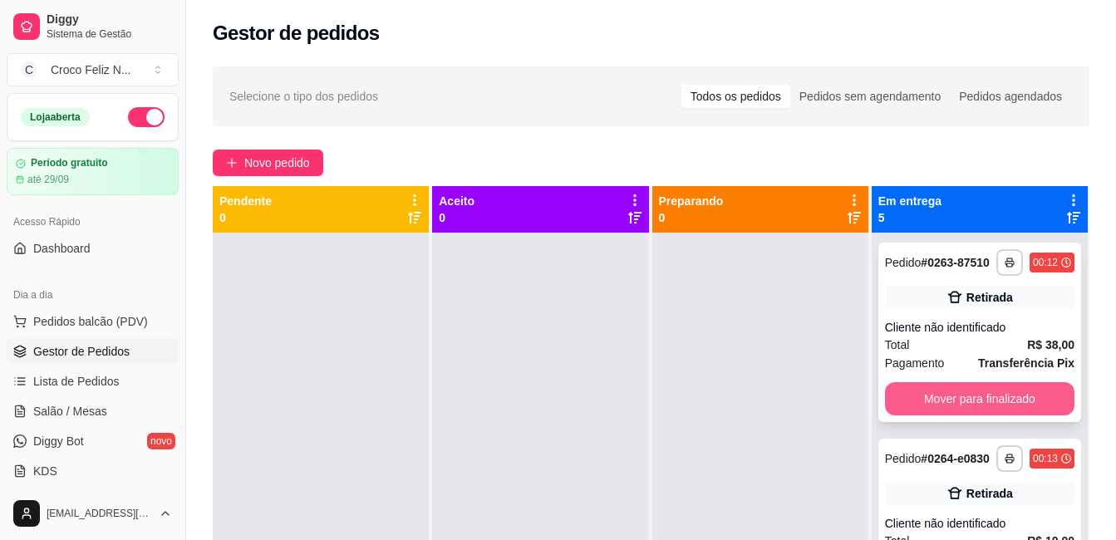
click at [992, 409] on button "Mover para finalizado" at bounding box center [979, 398] width 189 height 33
click at [992, 409] on button "Mover para finalizado" at bounding box center [980, 399] width 184 height 32
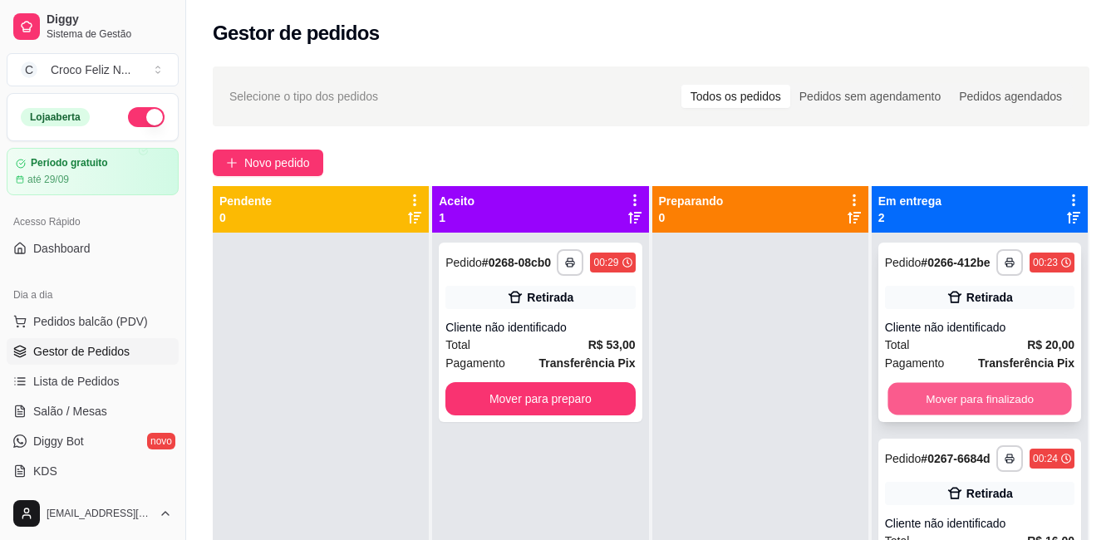
click at [991, 390] on button "Mover para finalizado" at bounding box center [980, 399] width 184 height 32
click at [1026, 400] on button "Mover para finalizado" at bounding box center [979, 398] width 189 height 33
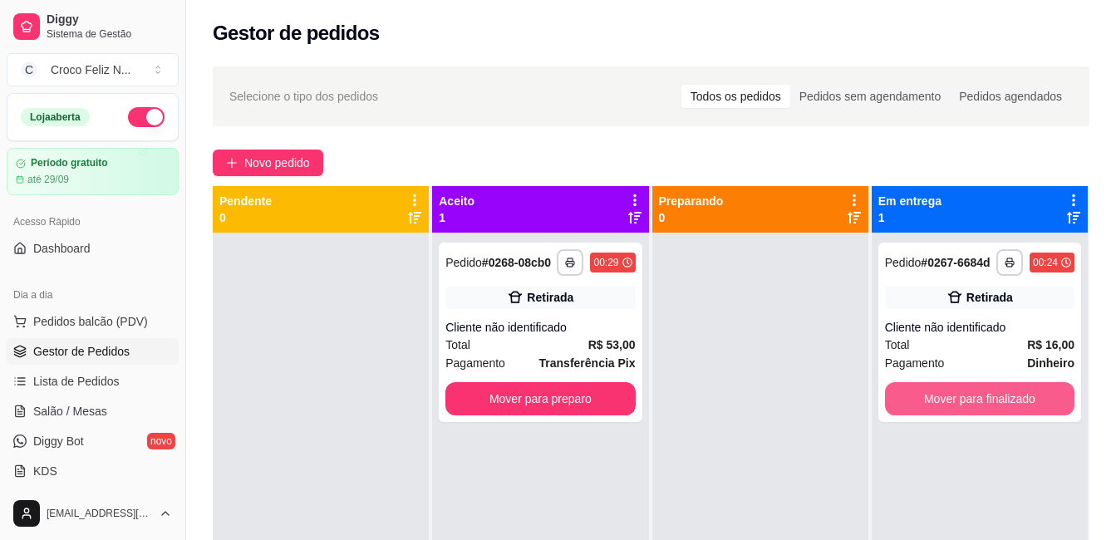
click at [1025, 399] on button "Mover para finalizado" at bounding box center [979, 398] width 189 height 33
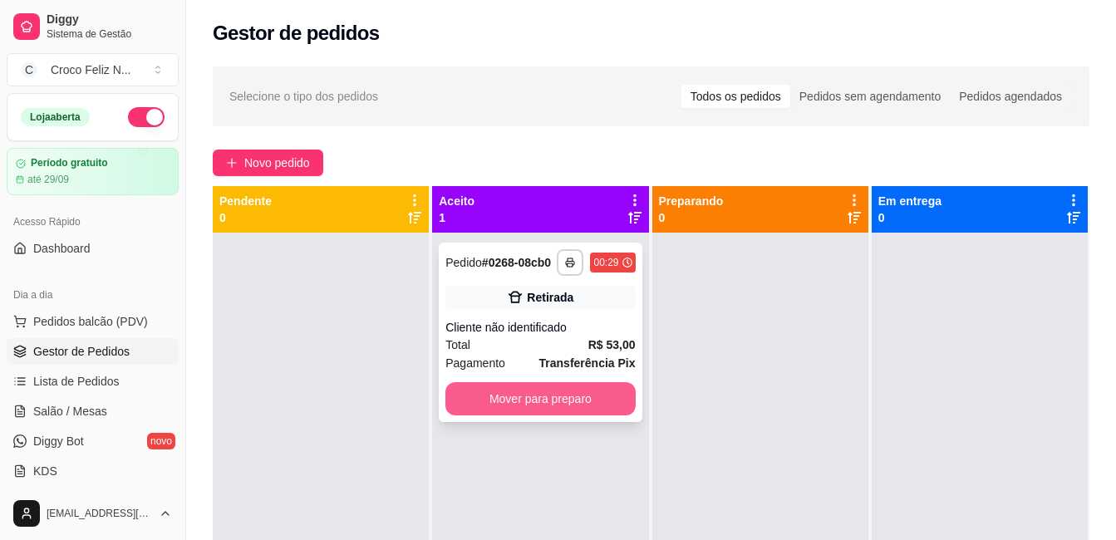
click at [561, 399] on button "Mover para preparo" at bounding box center [539, 398] width 189 height 33
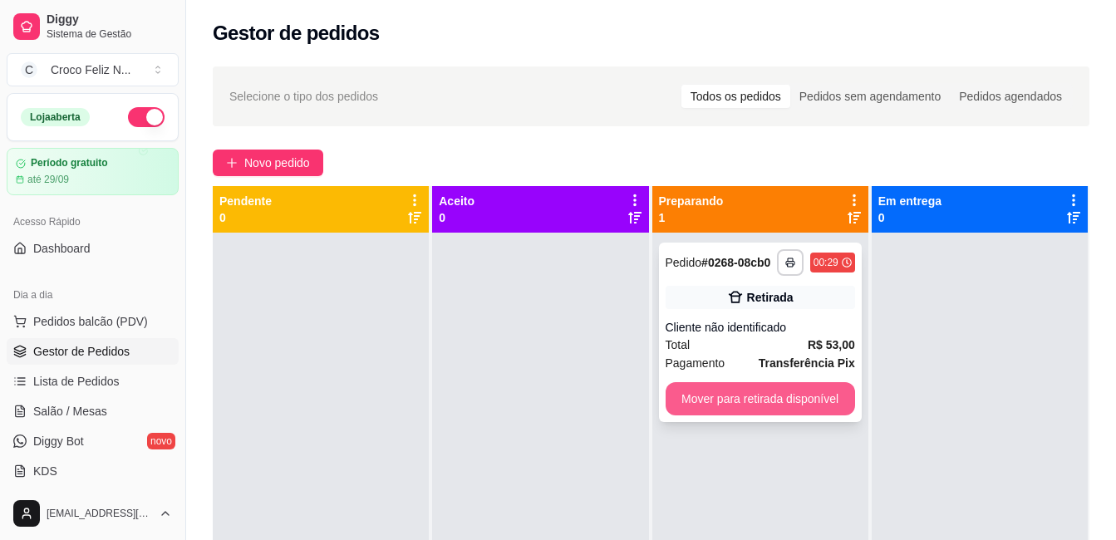
click at [711, 403] on button "Mover para retirada disponível" at bounding box center [760, 398] width 189 height 33
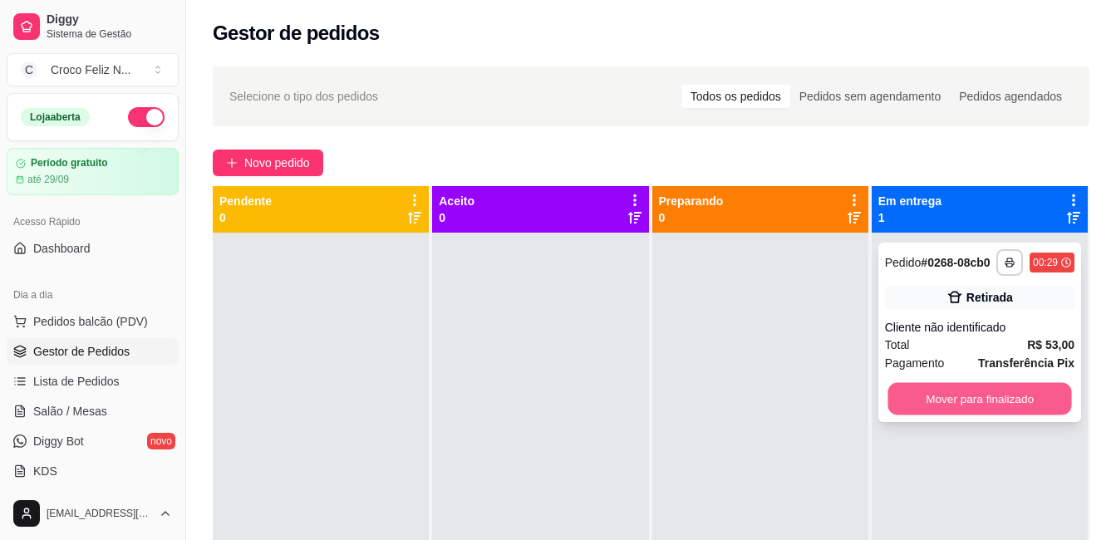
click at [972, 397] on button "Mover para finalizado" at bounding box center [980, 399] width 184 height 32
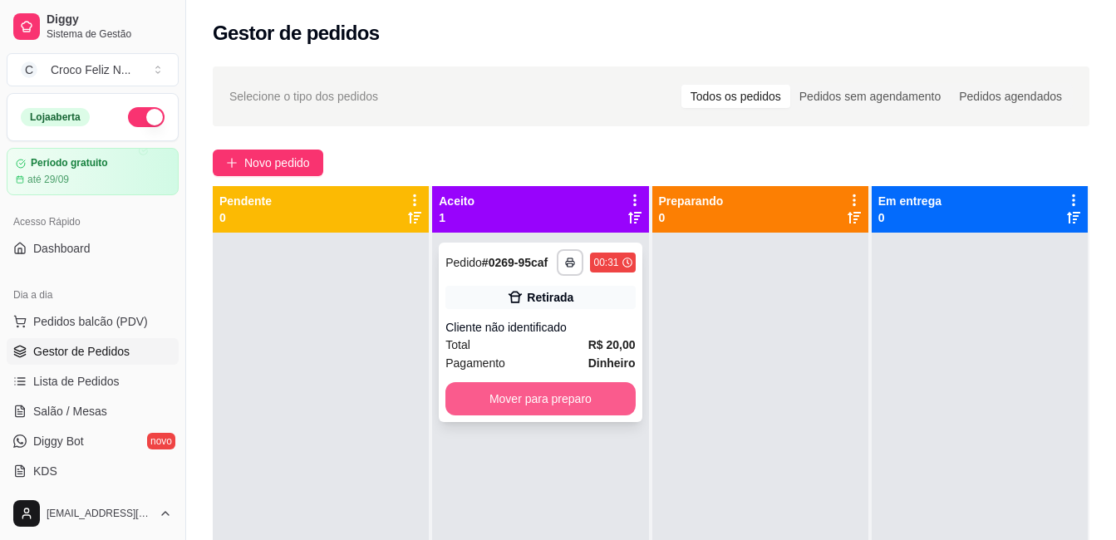
click at [534, 402] on button "Mover para preparo" at bounding box center [539, 398] width 189 height 33
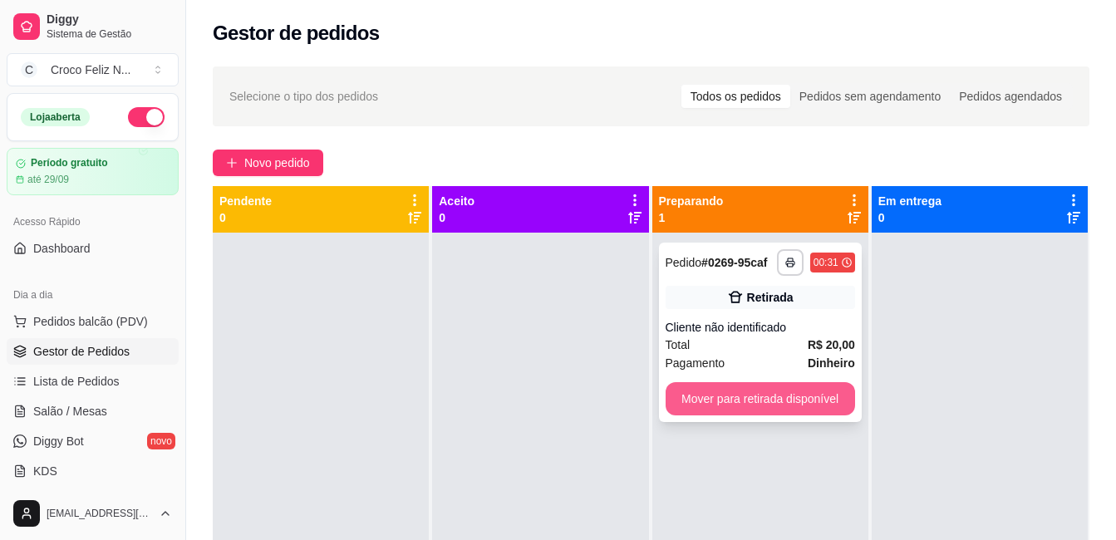
click at [758, 397] on button "Mover para retirada disponível" at bounding box center [760, 398] width 189 height 33
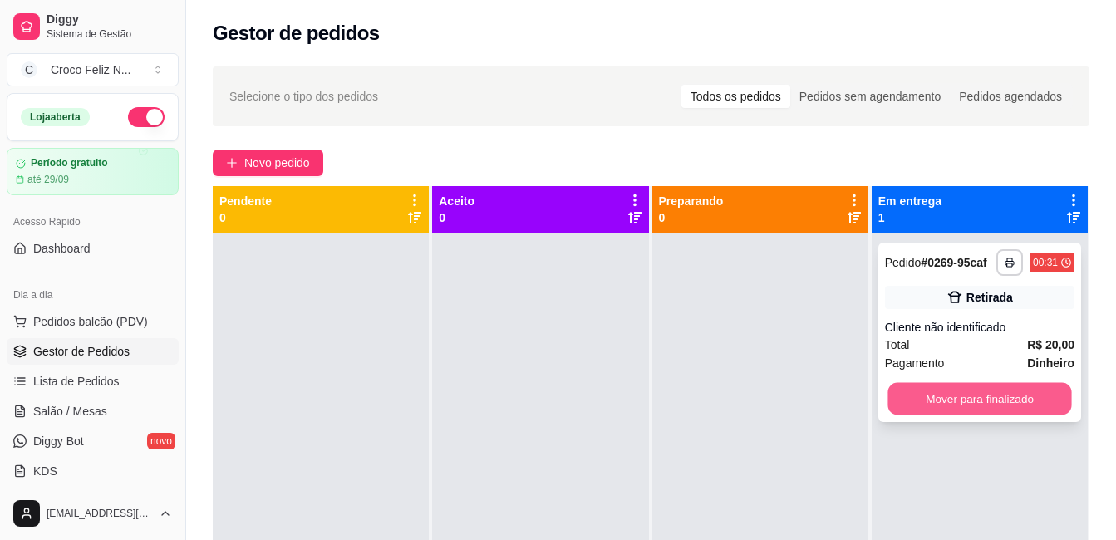
click at [933, 394] on button "Mover para finalizado" at bounding box center [980, 399] width 184 height 32
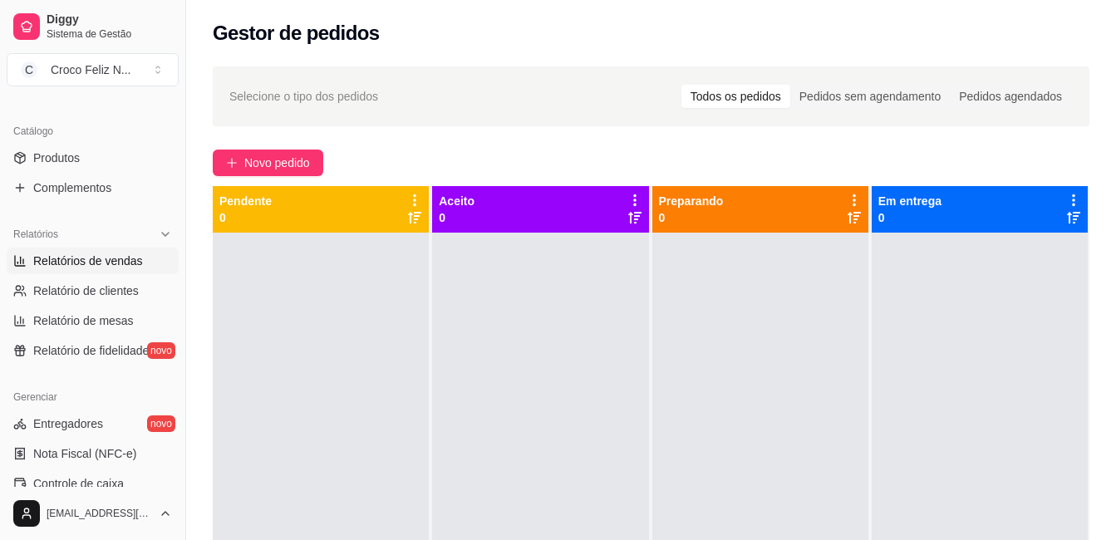
scroll to position [416, 0]
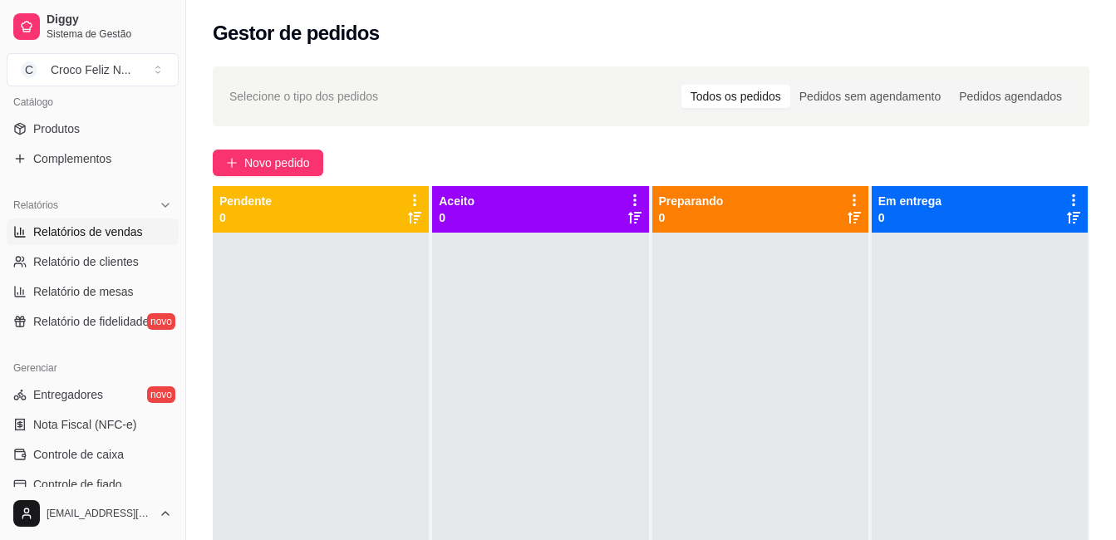
click at [134, 236] on span "Relatórios de vendas" at bounding box center [88, 232] width 110 height 17
select select "ALL"
select select "0"
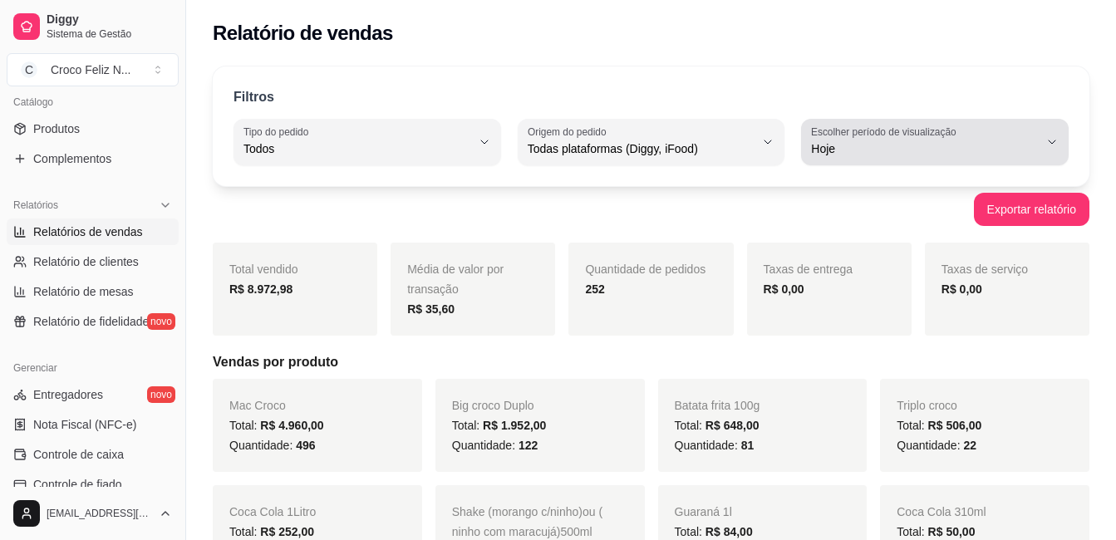
click at [901, 147] on span "Hoje" at bounding box center [925, 148] width 228 height 17
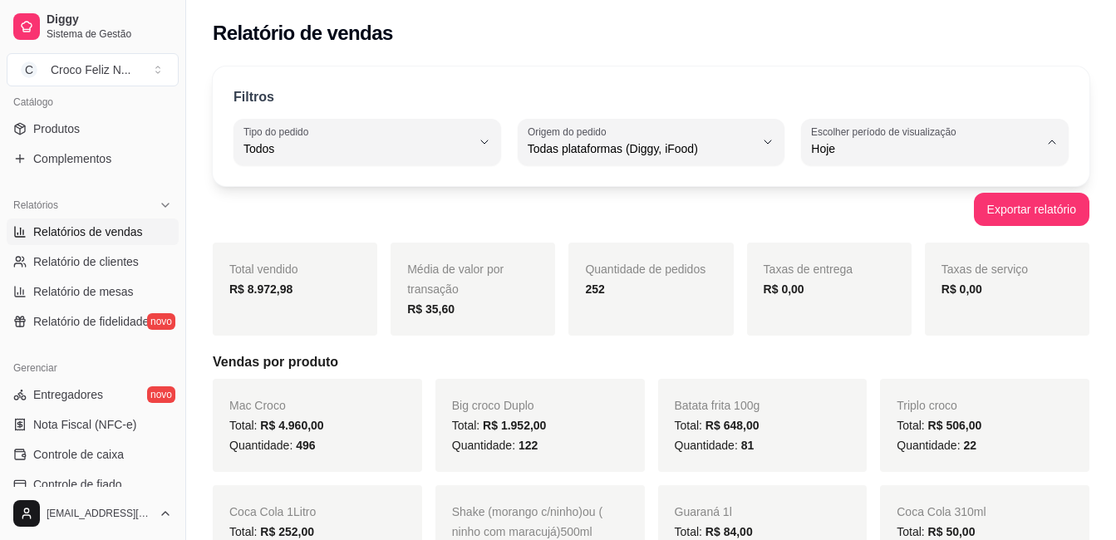
click at [869, 352] on span "Customizado" at bounding box center [926, 351] width 215 height 16
type input "-1"
select select "-1"
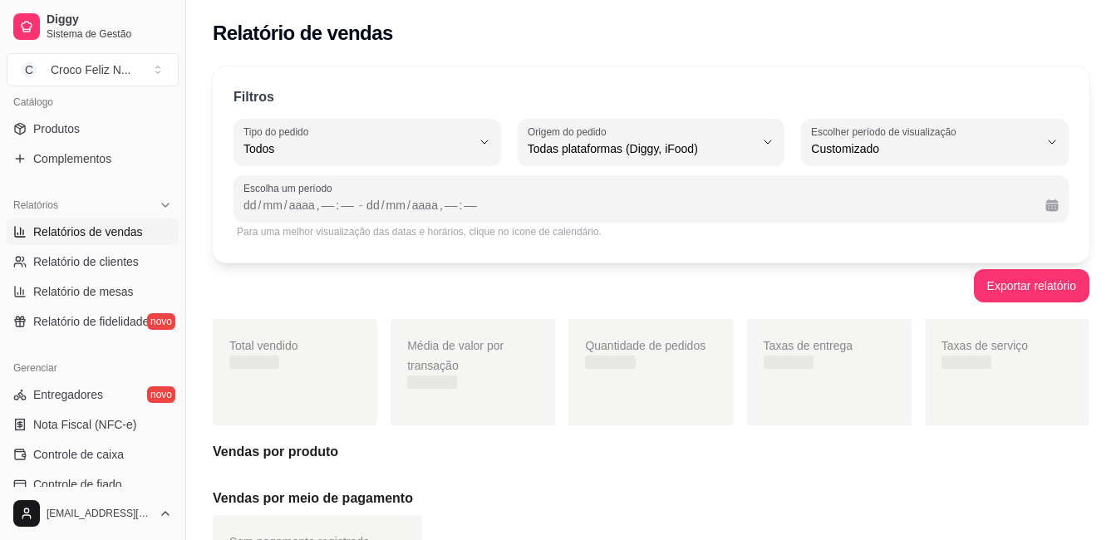
scroll to position [16, 0]
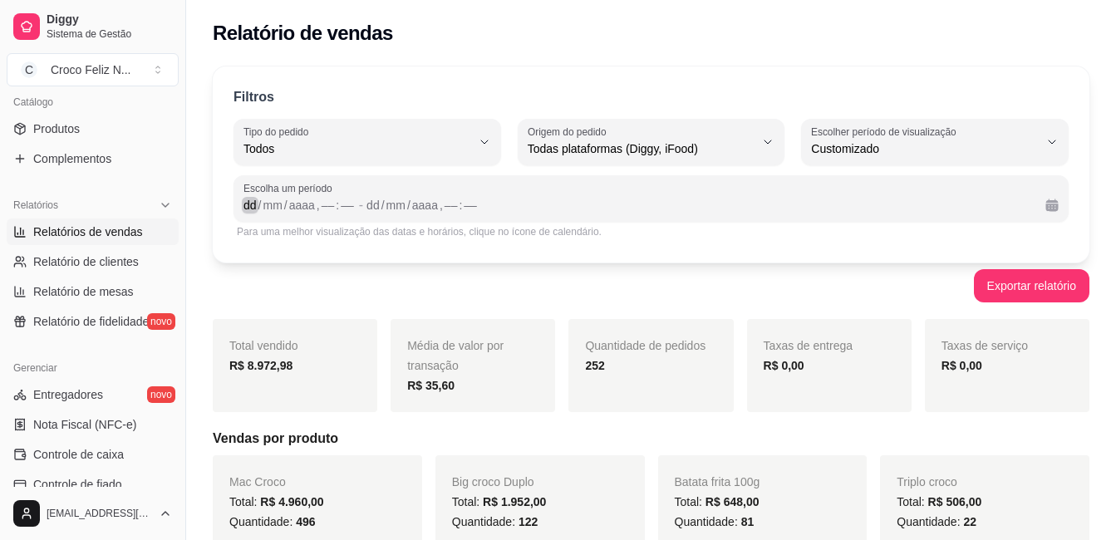
click at [256, 205] on div "dd" at bounding box center [250, 205] width 17 height 17
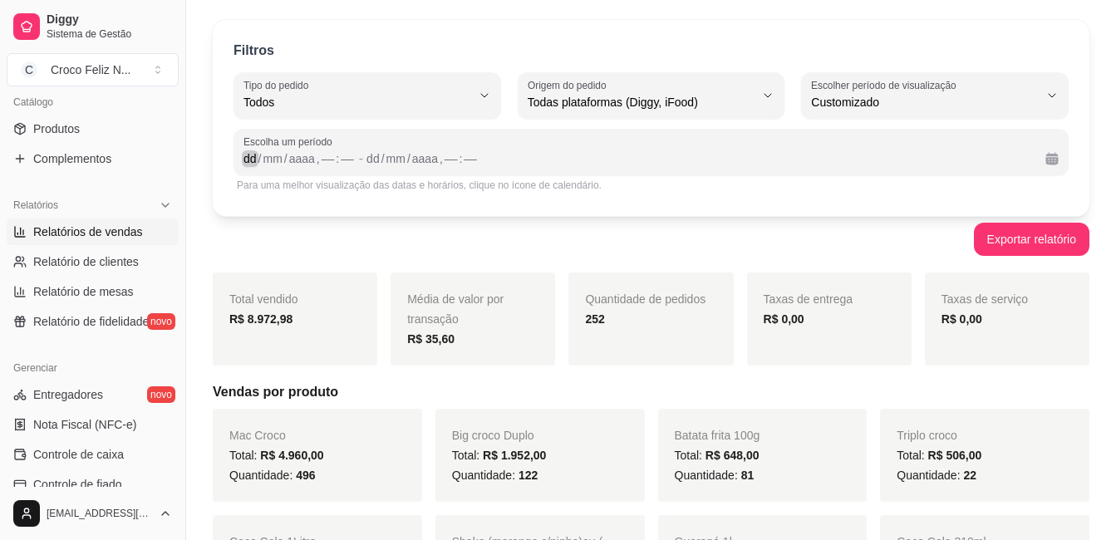
scroll to position [83, 0]
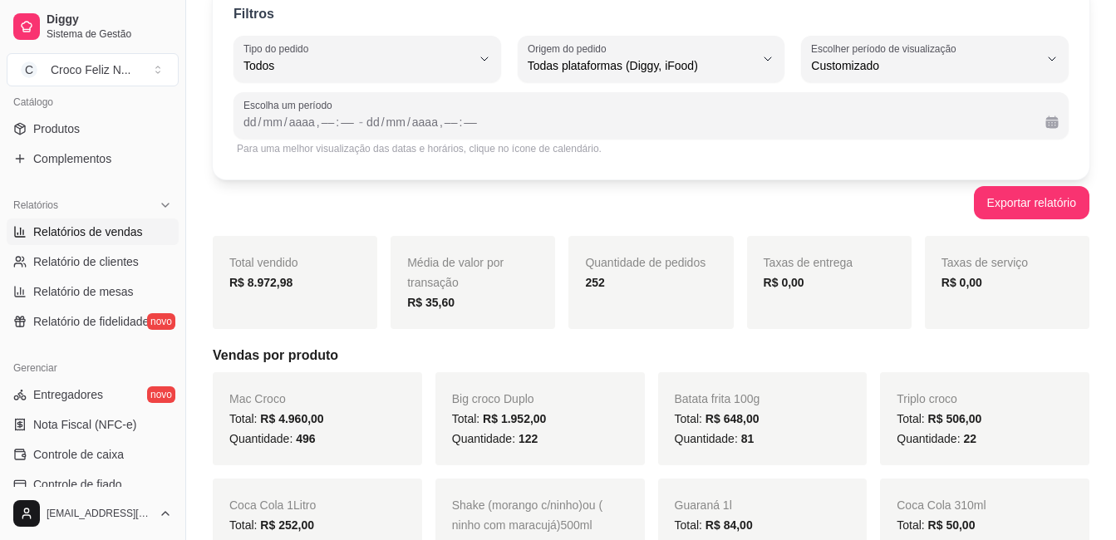
click at [364, 209] on div "Exportar relatório" at bounding box center [651, 202] width 877 height 33
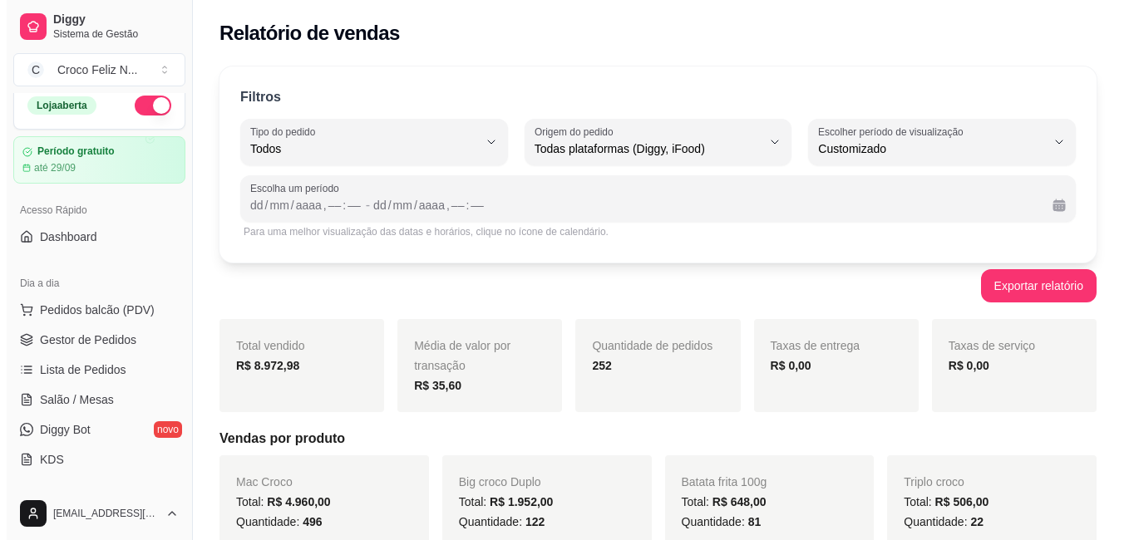
scroll to position [0, 0]
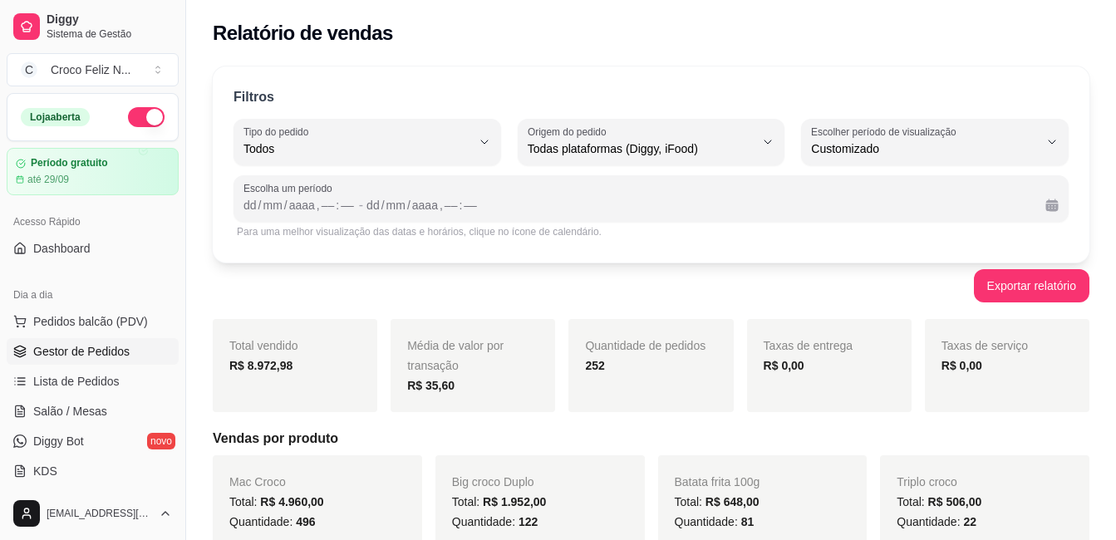
click at [102, 348] on span "Gestor de Pedidos" at bounding box center [81, 351] width 96 height 17
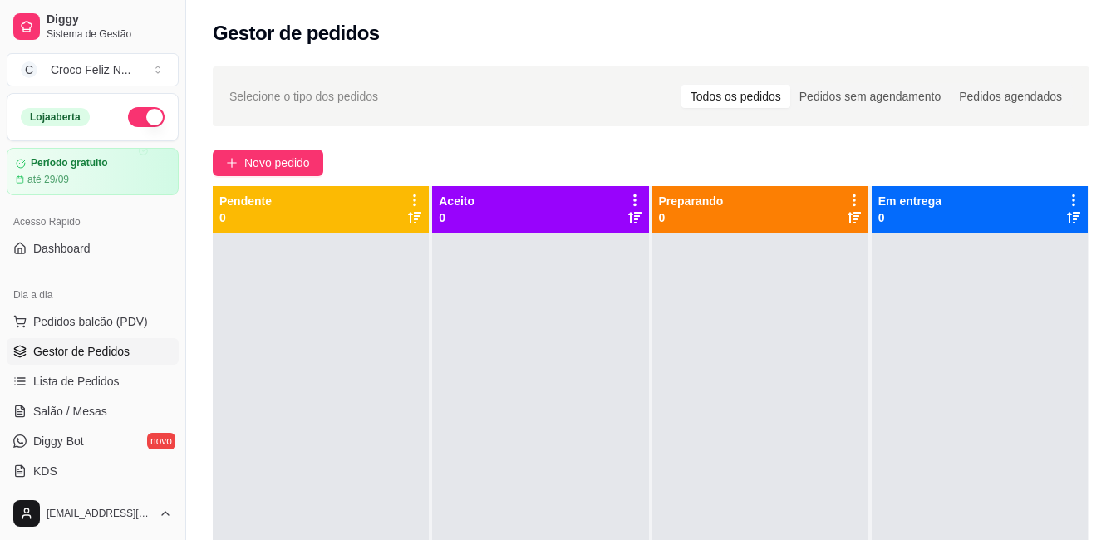
click at [454, 125] on div "Selecione o tipo dos pedidos Todos os pedidos Pedidos sem agendamento Pedidos a…" at bounding box center [651, 96] width 877 height 60
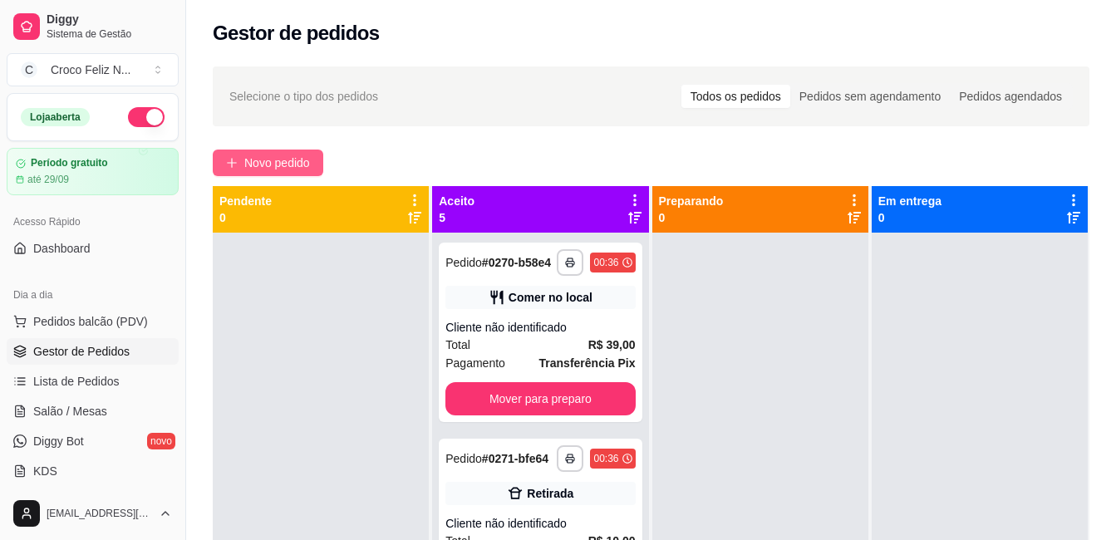
click at [287, 162] on span "Novo pedido" at bounding box center [277, 163] width 66 height 18
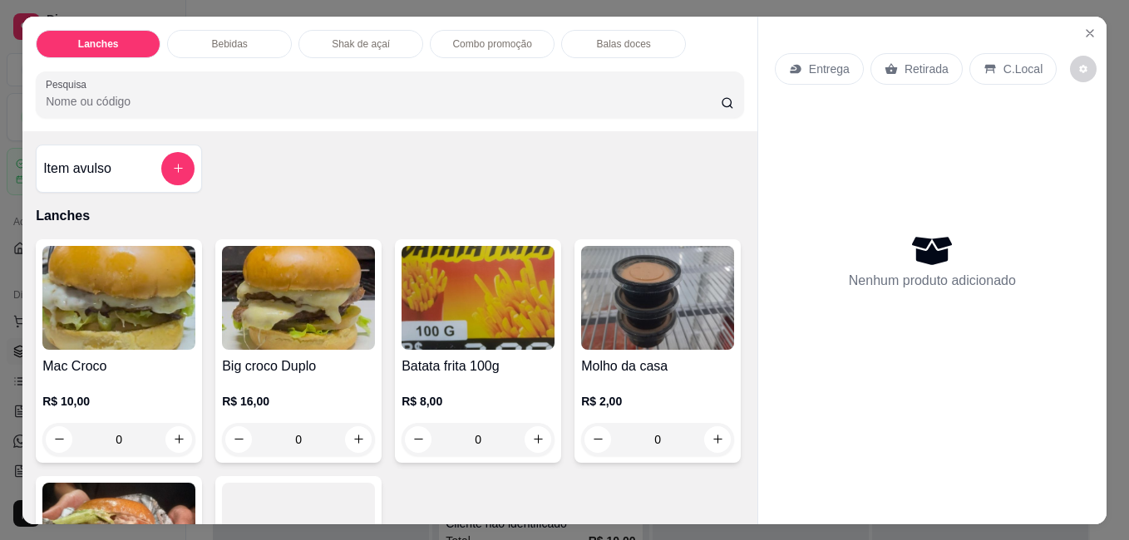
click at [94, 264] on img at bounding box center [118, 298] width 153 height 104
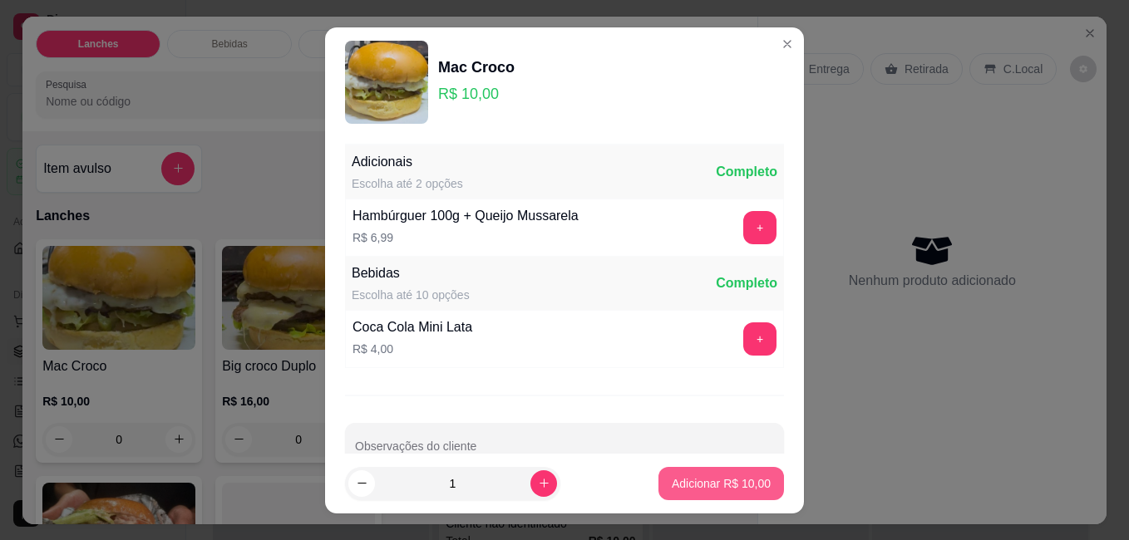
click at [719, 488] on p "Adicionar R$ 10,00" at bounding box center [721, 483] width 99 height 17
type input "1"
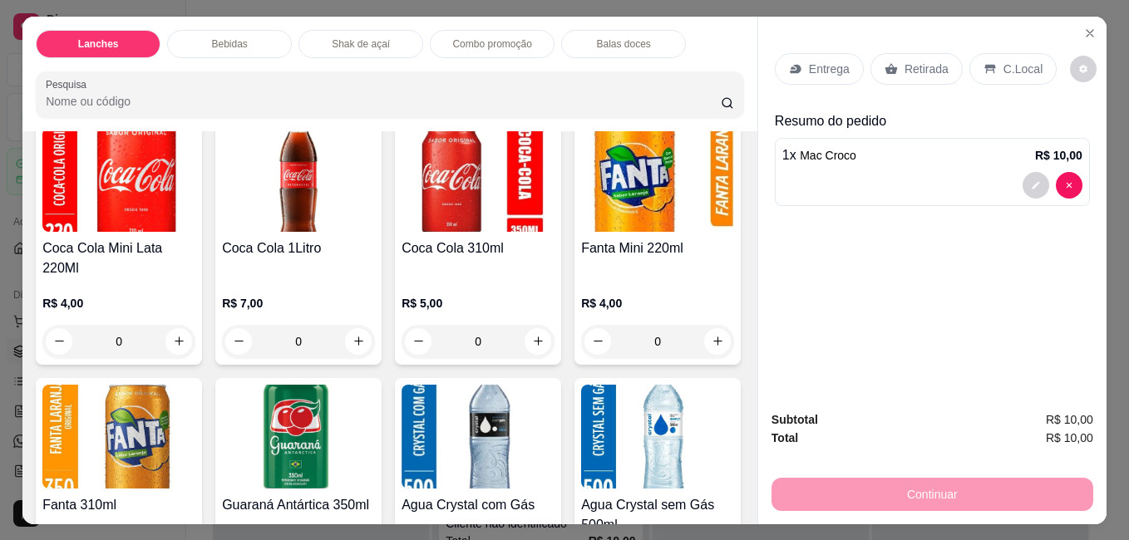
scroll to position [665, 0]
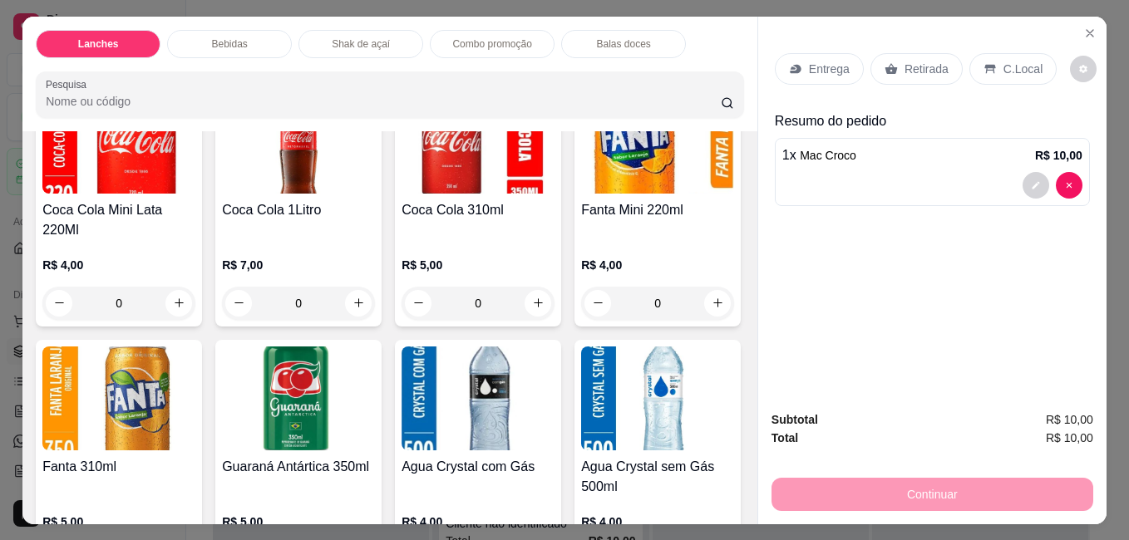
click at [455, 182] on img at bounding box center [477, 142] width 153 height 104
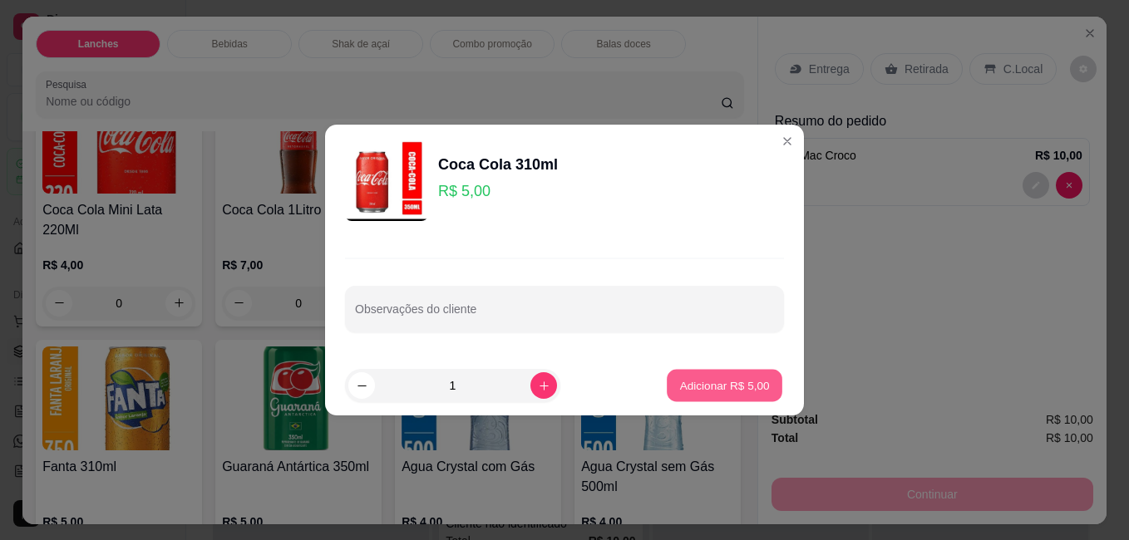
click at [716, 379] on p "Adicionar R$ 5,00" at bounding box center [724, 385] width 90 height 16
type input "1"
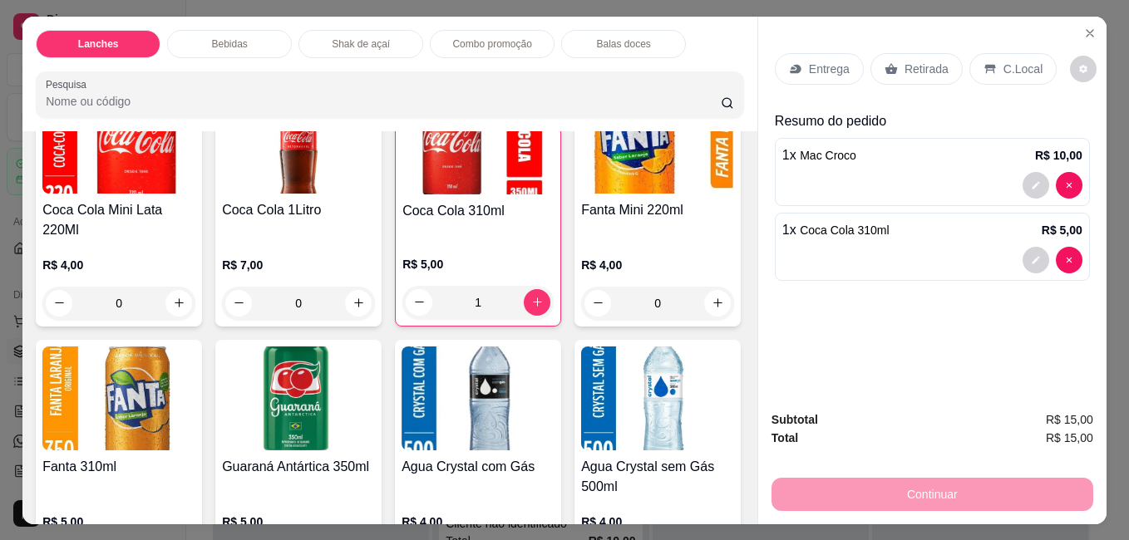
click at [918, 61] on p "Retirada" at bounding box center [926, 69] width 44 height 17
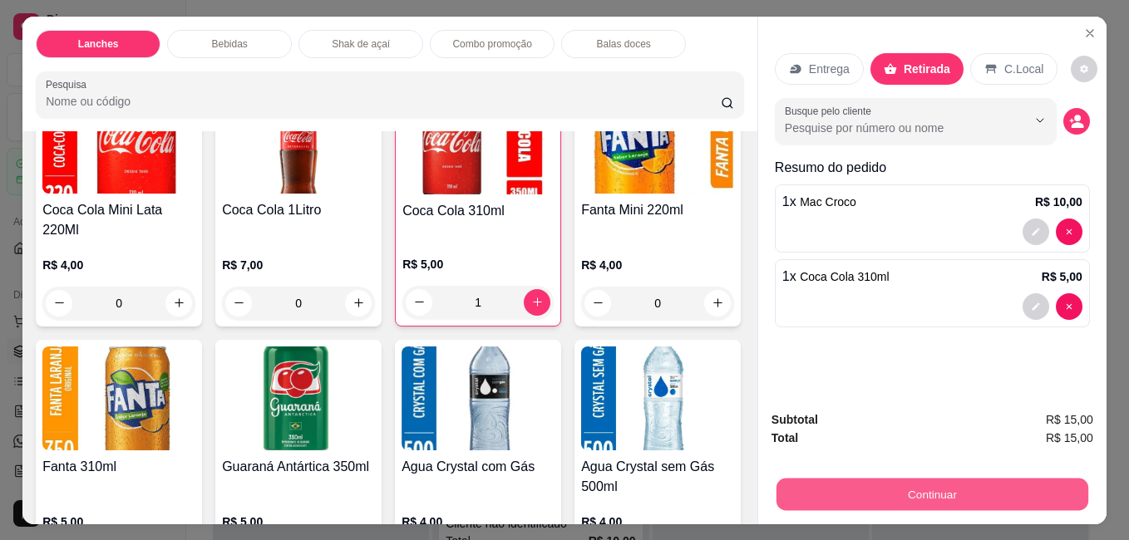
click at [984, 487] on button "Continuar" at bounding box center [932, 494] width 312 height 32
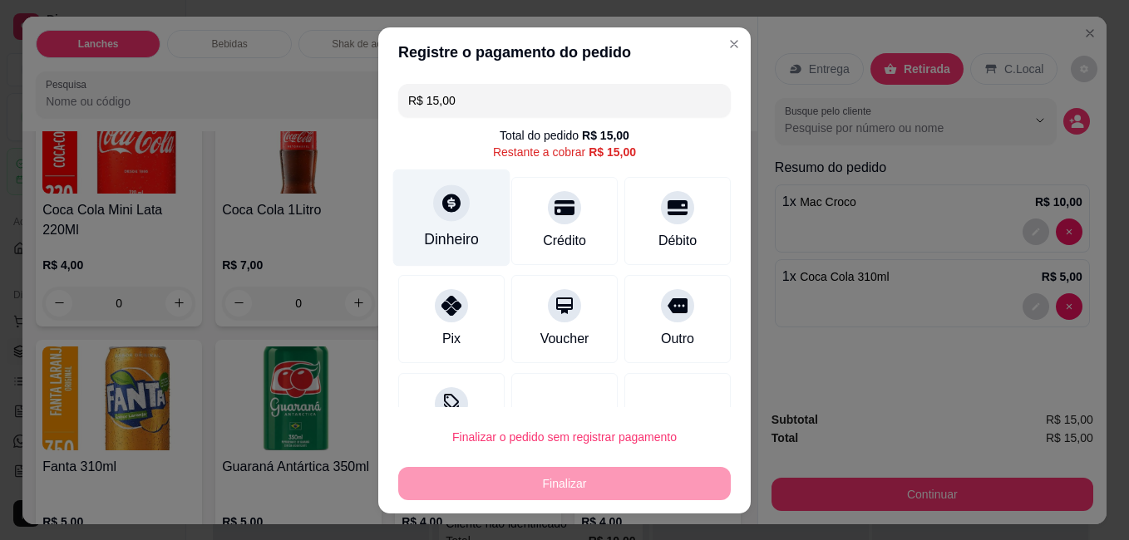
click at [460, 236] on div "Dinheiro" at bounding box center [451, 240] width 55 height 22
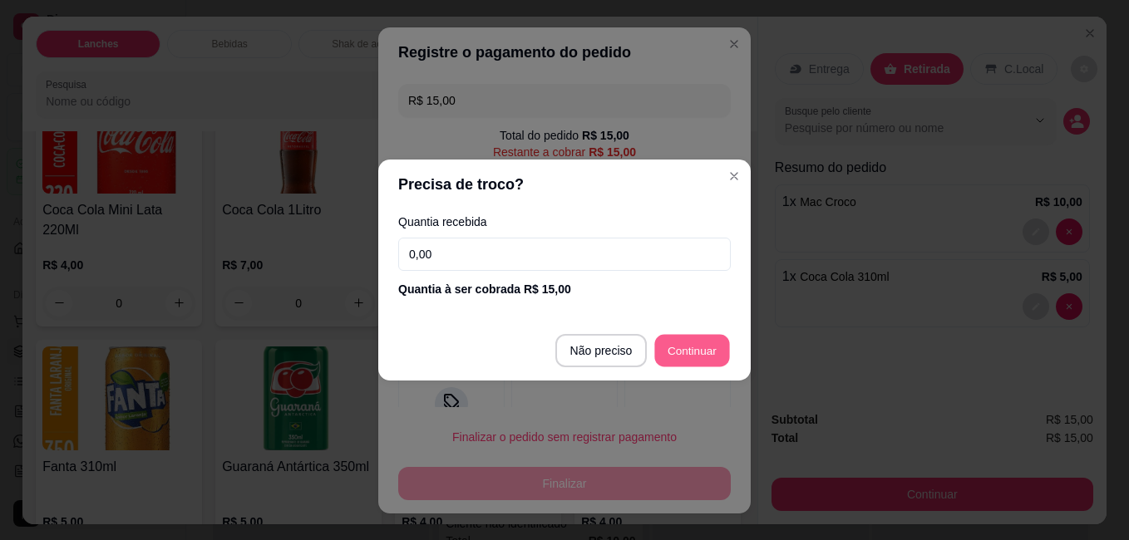
type input "R$ 0,00"
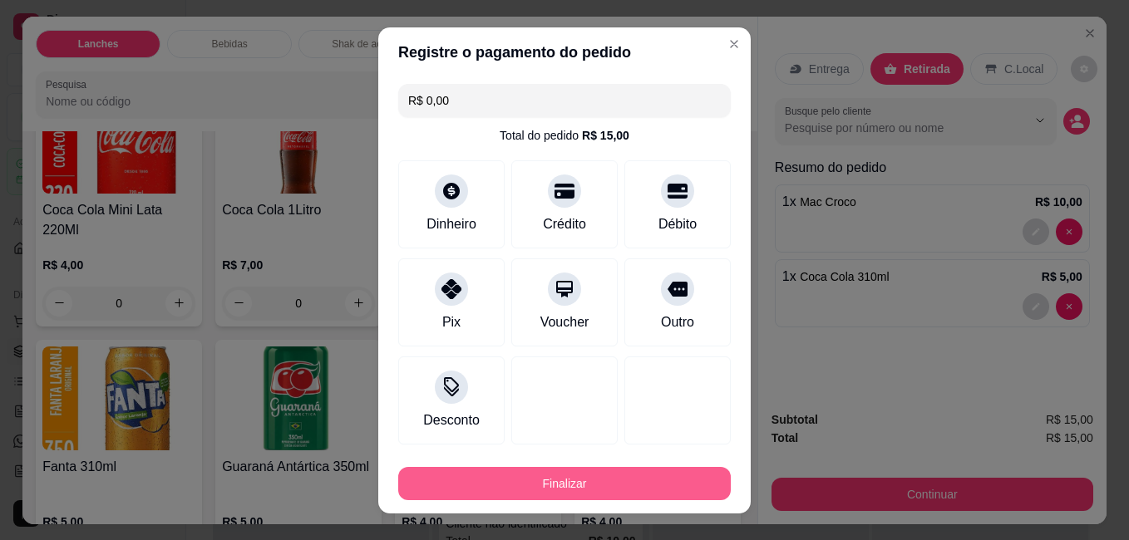
click at [662, 489] on button "Finalizar" at bounding box center [564, 483] width 332 height 33
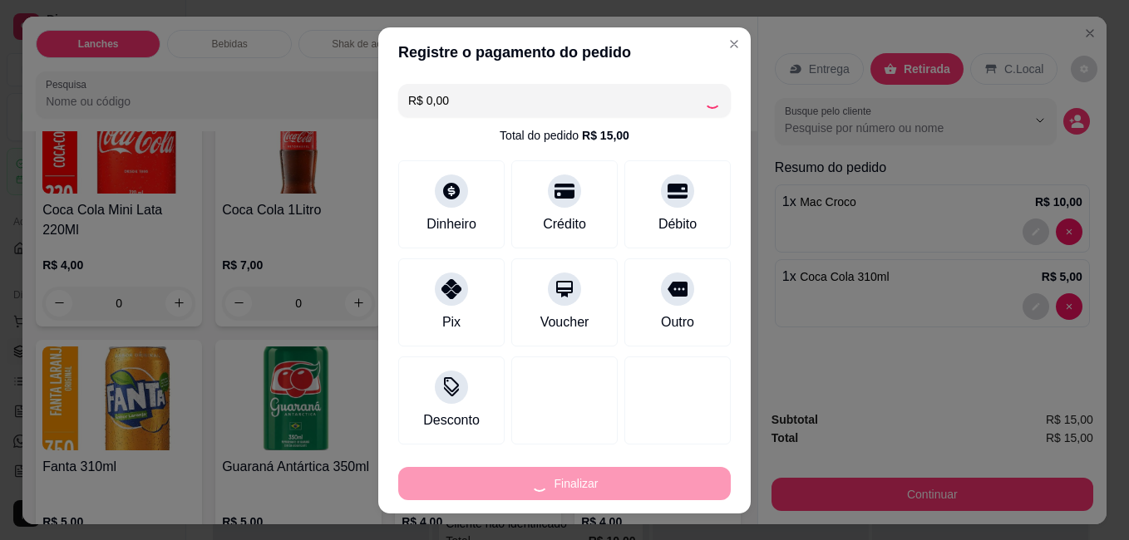
type input "0"
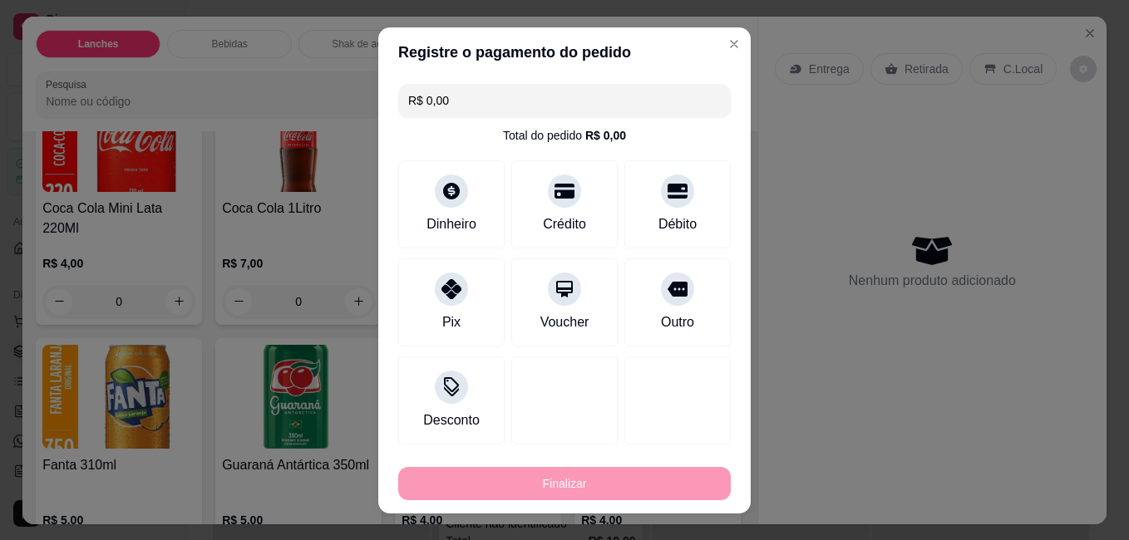
type input "-R$ 15,00"
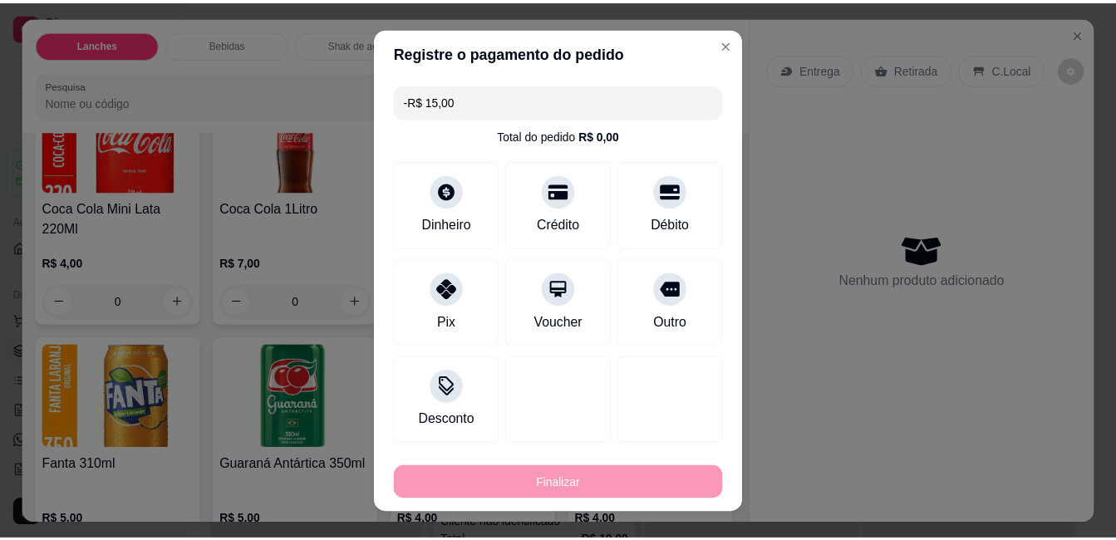
scroll to position [663, 0]
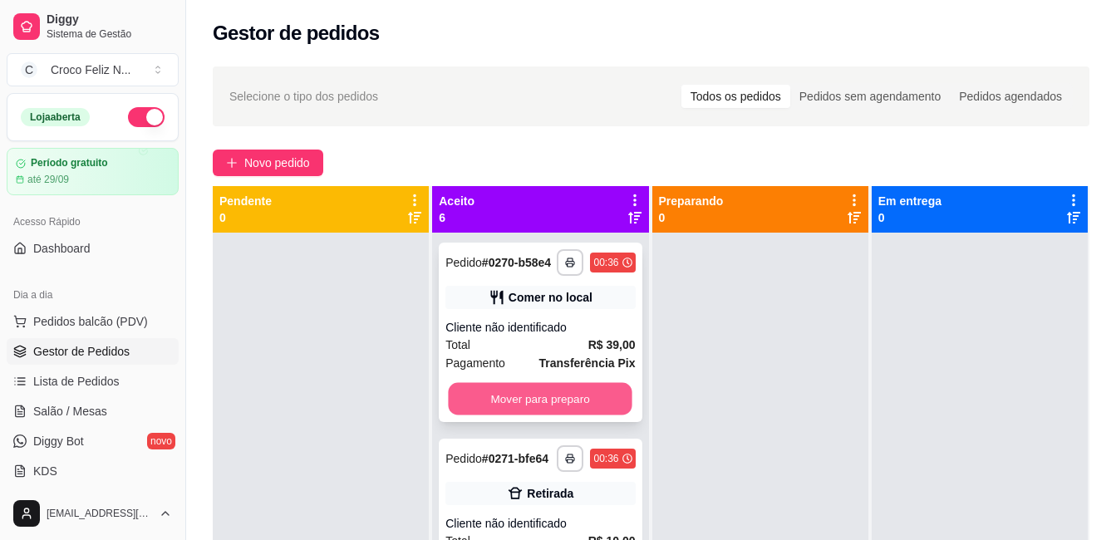
click at [576, 413] on button "Mover para preparo" at bounding box center [541, 399] width 184 height 32
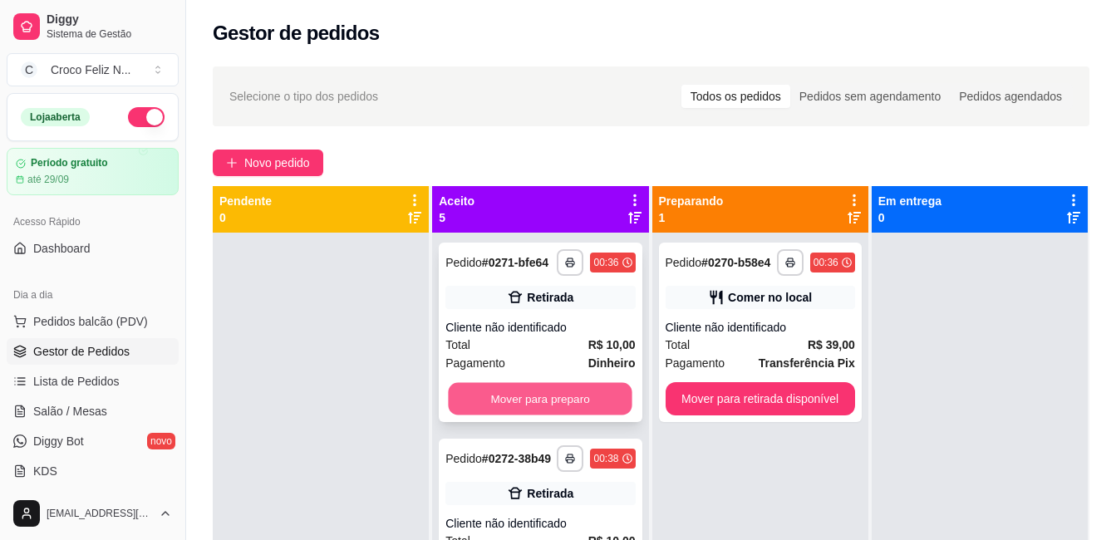
click at [564, 413] on button "Mover para preparo" at bounding box center [541, 399] width 184 height 32
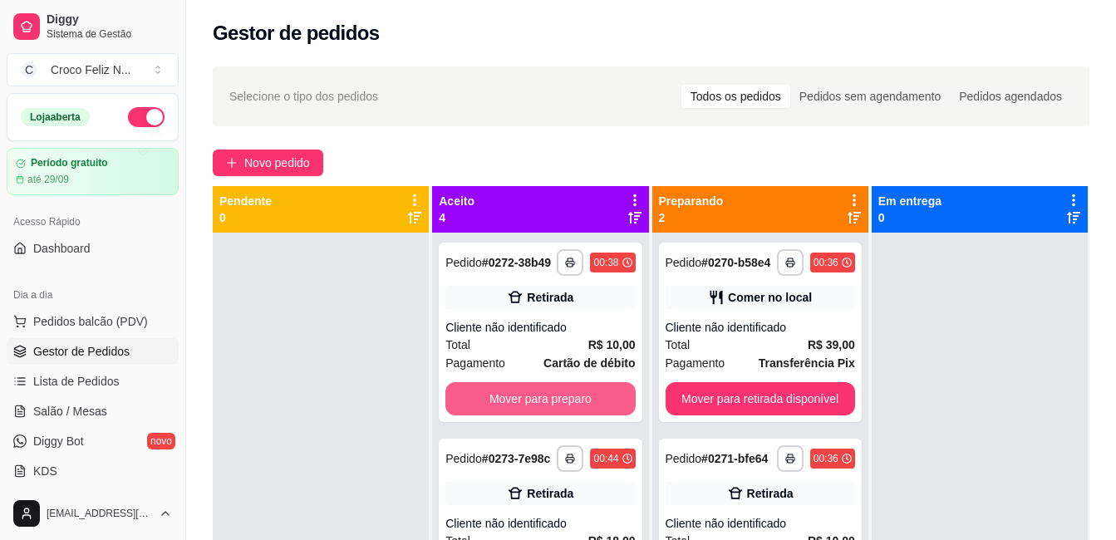
click at [564, 413] on button "Mover para preparo" at bounding box center [539, 398] width 189 height 33
click at [564, 413] on button "Mover para preparo" at bounding box center [541, 399] width 184 height 32
click at [564, 413] on button "Mover para preparo" at bounding box center [539, 398] width 189 height 33
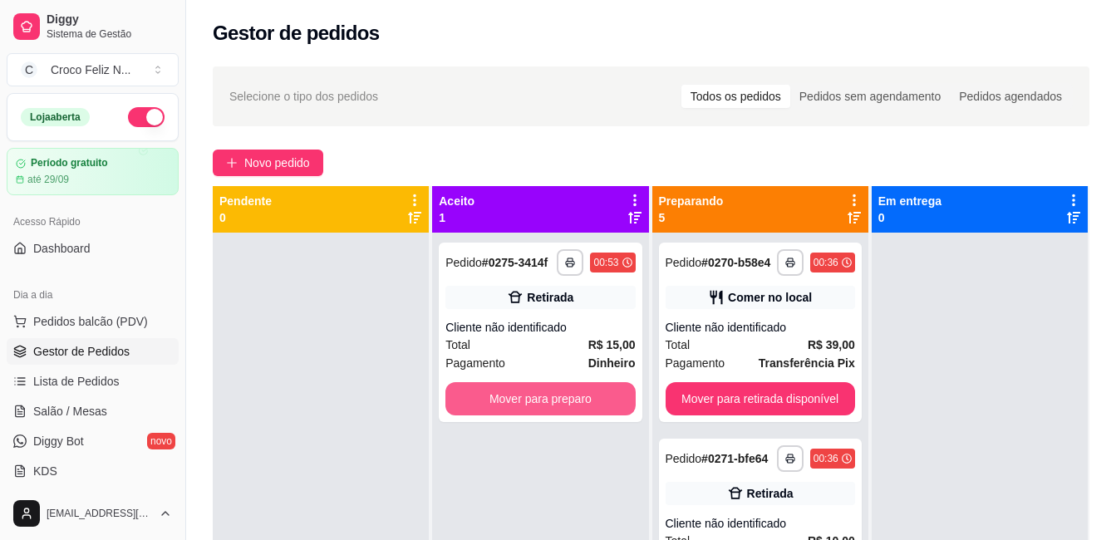
click at [564, 413] on button "Mover para preparo" at bounding box center [539, 398] width 189 height 33
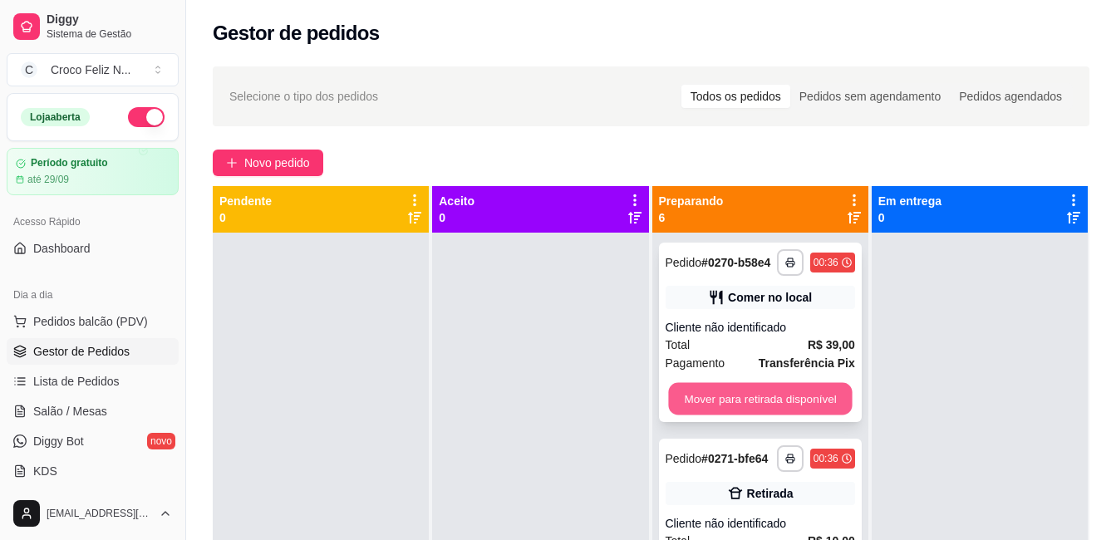
click at [736, 414] on button "Mover para retirada disponível" at bounding box center [760, 399] width 184 height 32
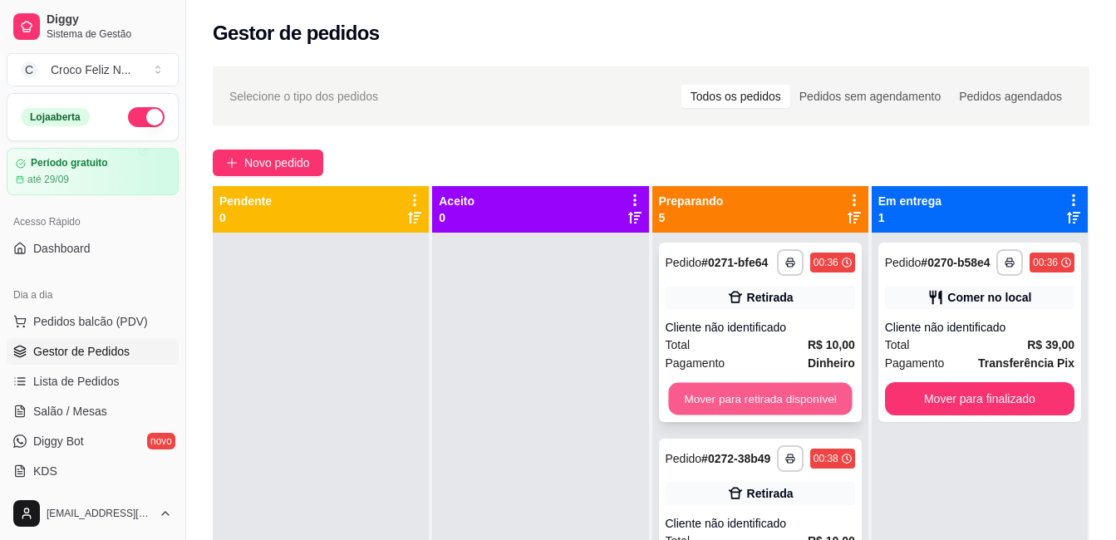
click at [736, 405] on button "Mover para retirada disponível" at bounding box center [760, 399] width 184 height 32
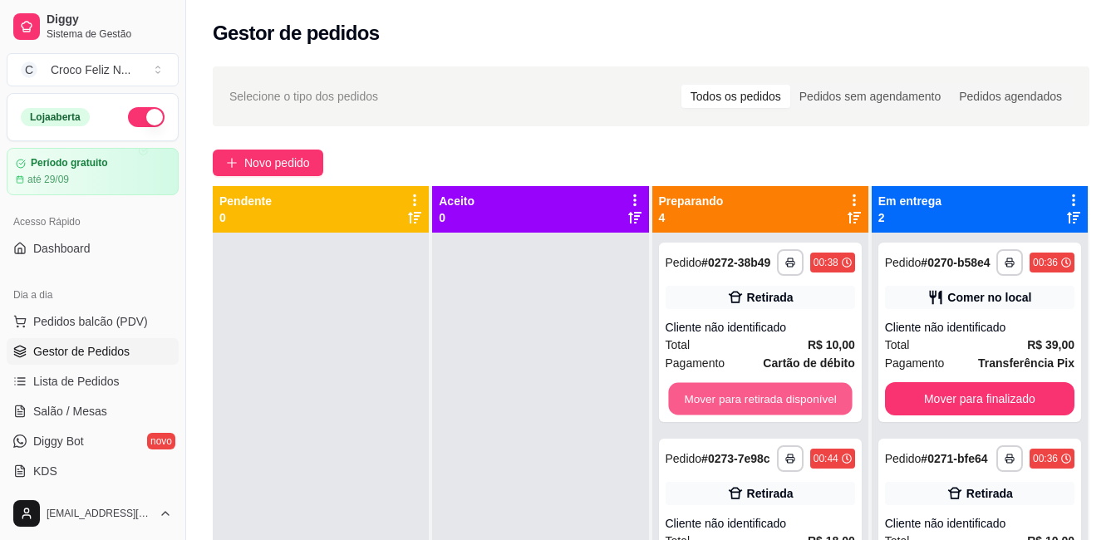
click at [736, 405] on button "Mover para retirada disponível" at bounding box center [760, 399] width 184 height 32
click at [736, 405] on button "Mover para retirada disponível" at bounding box center [760, 398] width 189 height 33
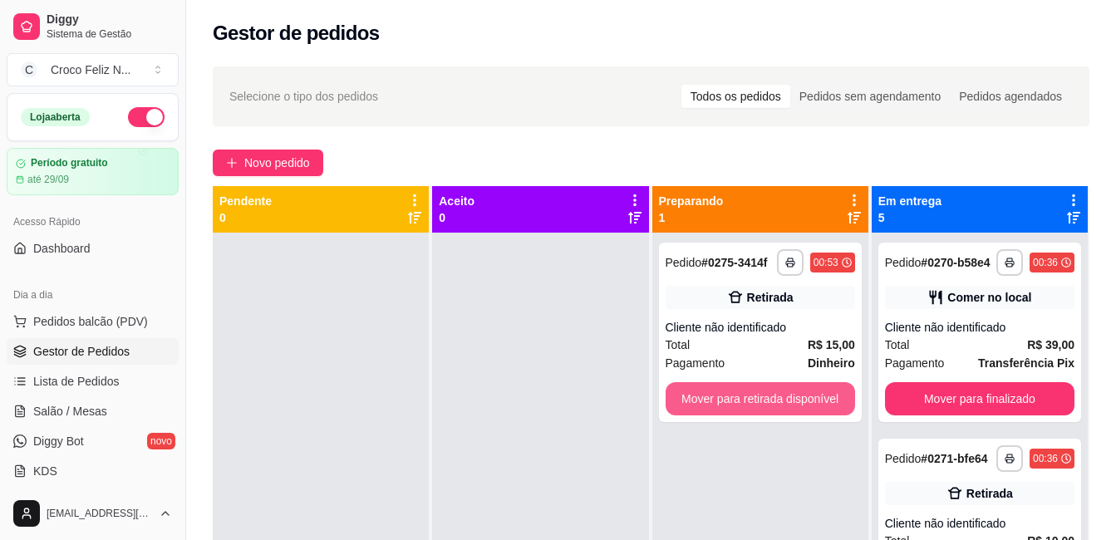
click at [736, 405] on button "Mover para retirada disponível" at bounding box center [760, 398] width 189 height 33
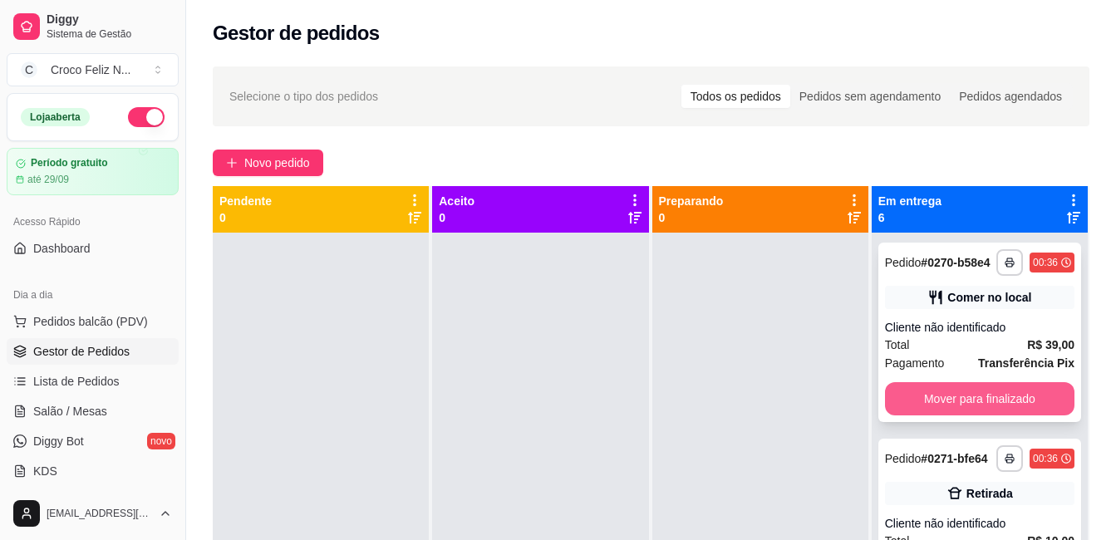
click at [1007, 412] on button "Mover para finalizado" at bounding box center [979, 398] width 189 height 33
click at [1006, 411] on button "Mover para finalizado" at bounding box center [980, 399] width 184 height 32
click at [1006, 411] on button "Mover para finalizado" at bounding box center [979, 398] width 189 height 33
click at [1006, 409] on button "Mover para finalizado" at bounding box center [979, 398] width 189 height 33
click at [1006, 408] on button "Mover para finalizado" at bounding box center [979, 398] width 189 height 33
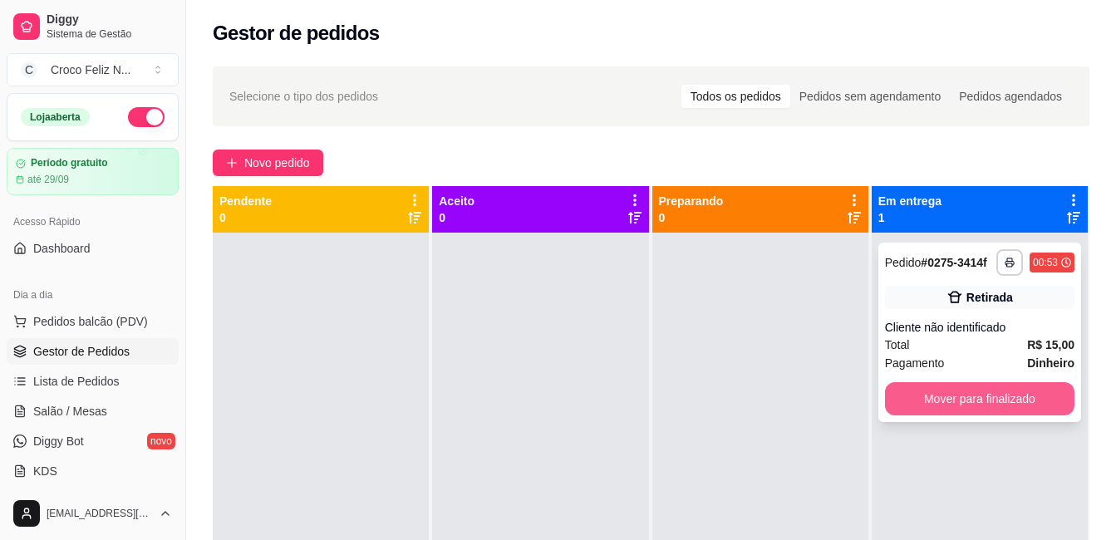
click at [1007, 409] on button "Mover para finalizado" at bounding box center [979, 398] width 189 height 33
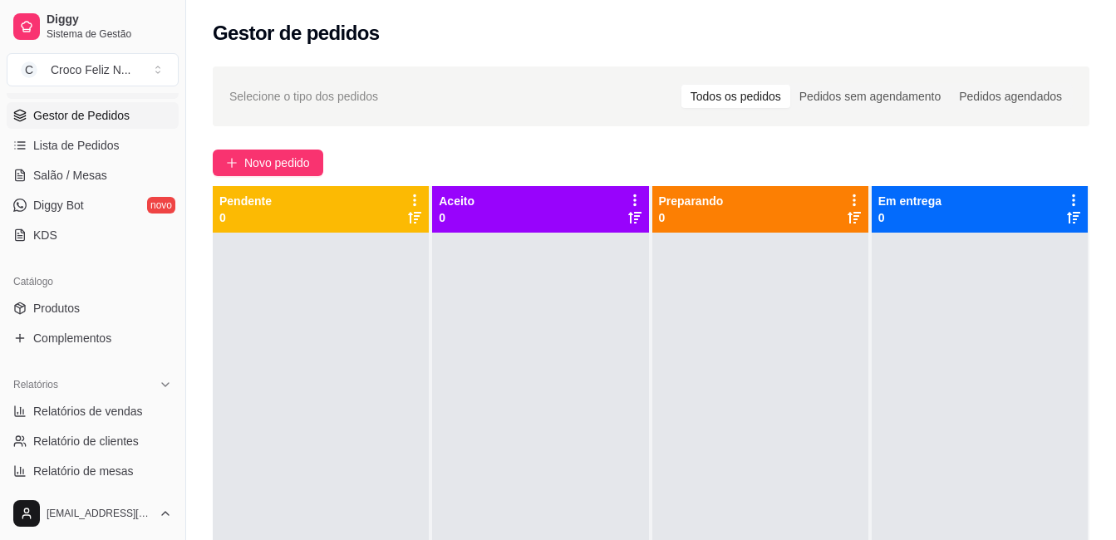
scroll to position [332, 0]
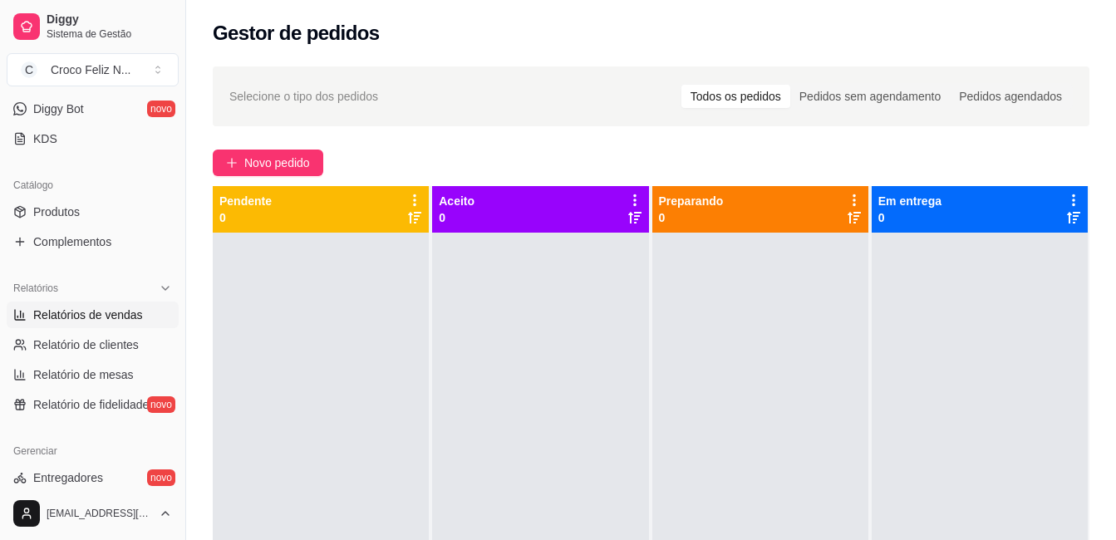
click at [97, 314] on span "Relatórios de vendas" at bounding box center [88, 315] width 110 height 17
select select "ALL"
select select "0"
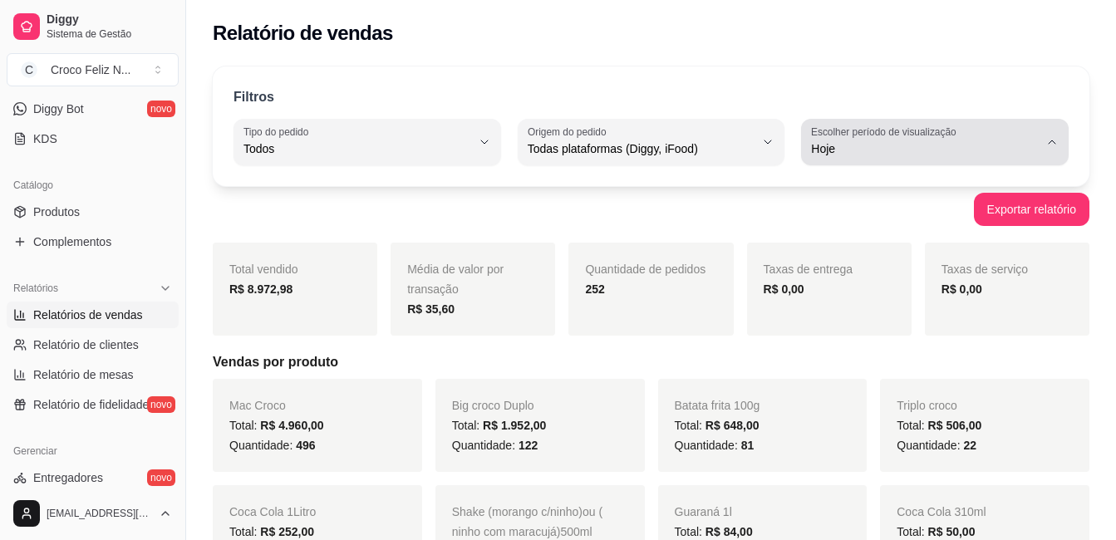
click at [919, 154] on span "Hoje" at bounding box center [925, 148] width 228 height 17
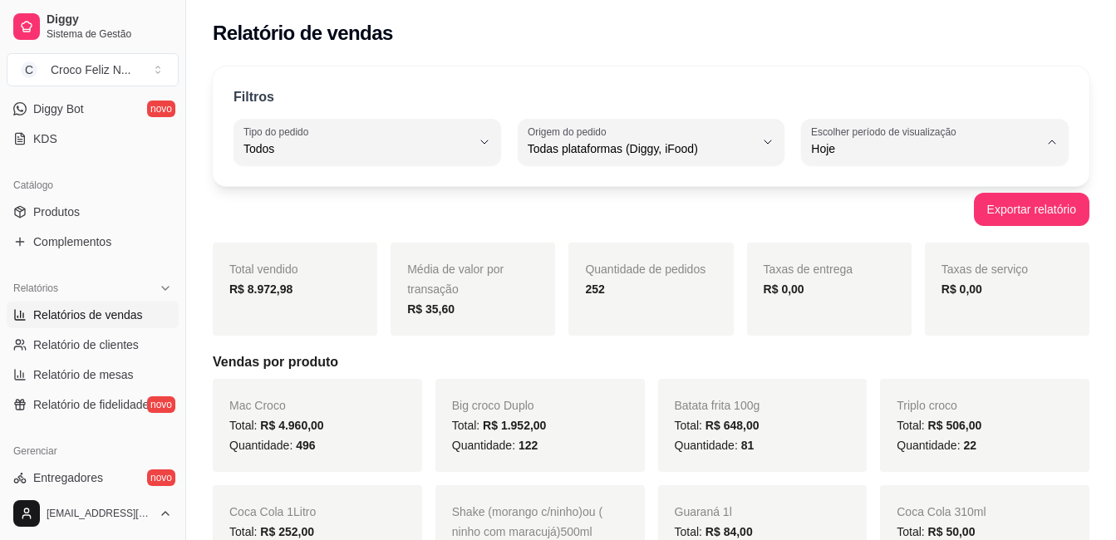
click at [880, 359] on span "Customizado" at bounding box center [926, 351] width 215 height 16
type input "-1"
select select "-1"
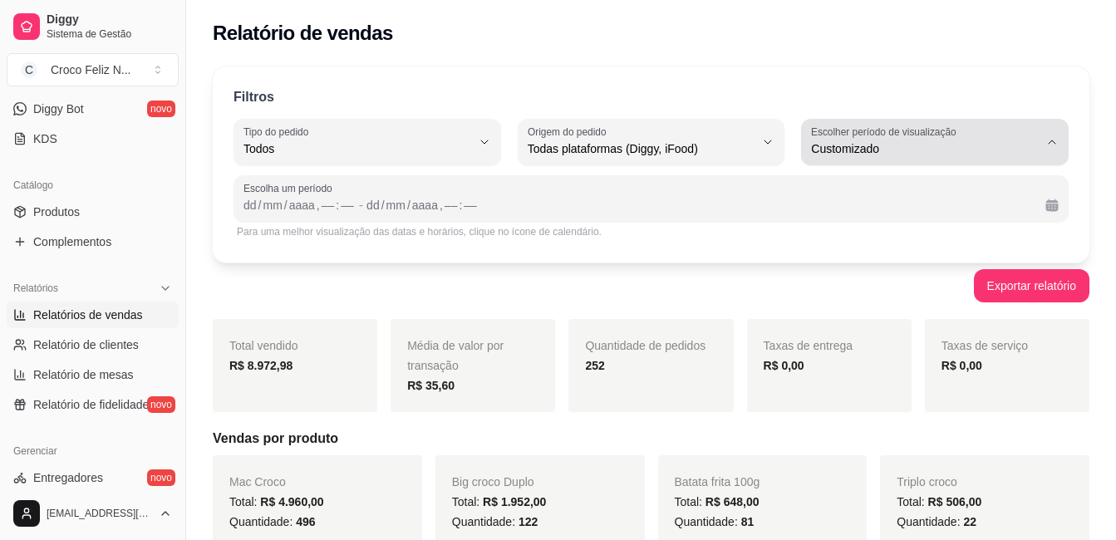
click at [858, 130] on label "Escolher período de visualização" at bounding box center [886, 132] width 150 height 14
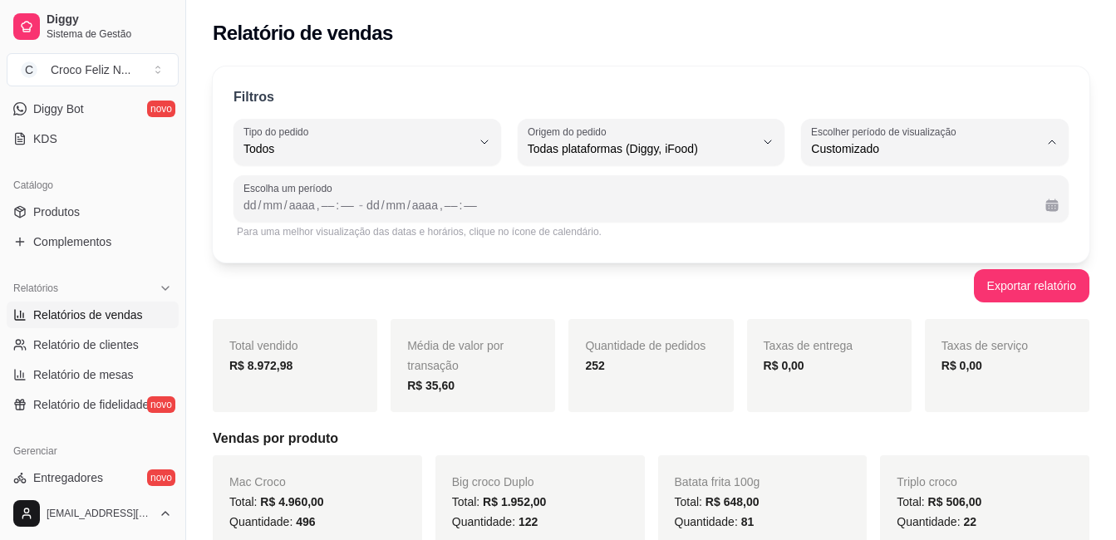
click at [837, 357] on span "Customizado" at bounding box center [926, 351] width 215 height 16
click at [252, 207] on div "dd" at bounding box center [250, 205] width 17 height 17
click at [245, 206] on div "09" at bounding box center [250, 205] width 17 height 17
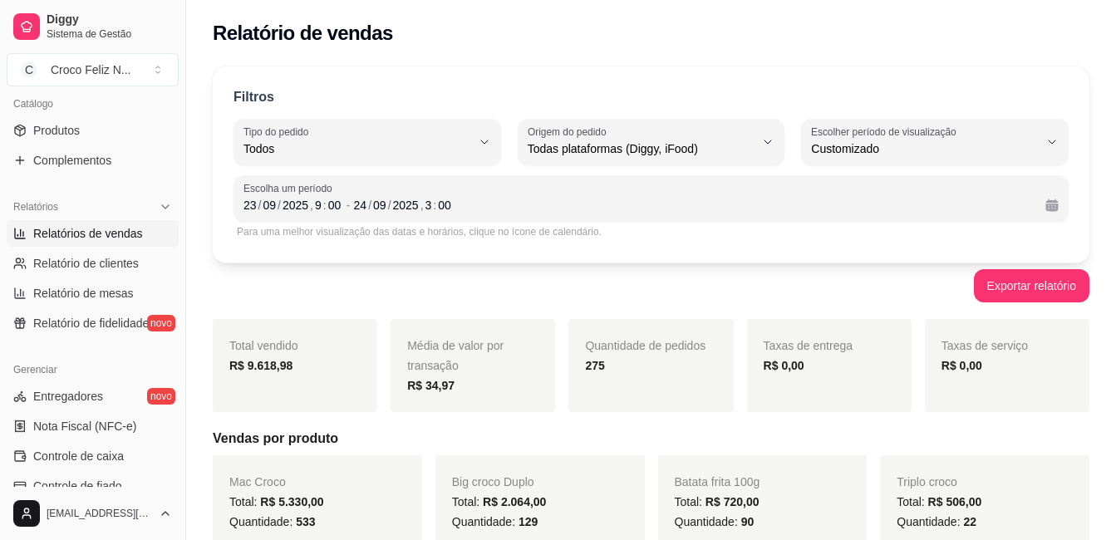
scroll to position [499, 0]
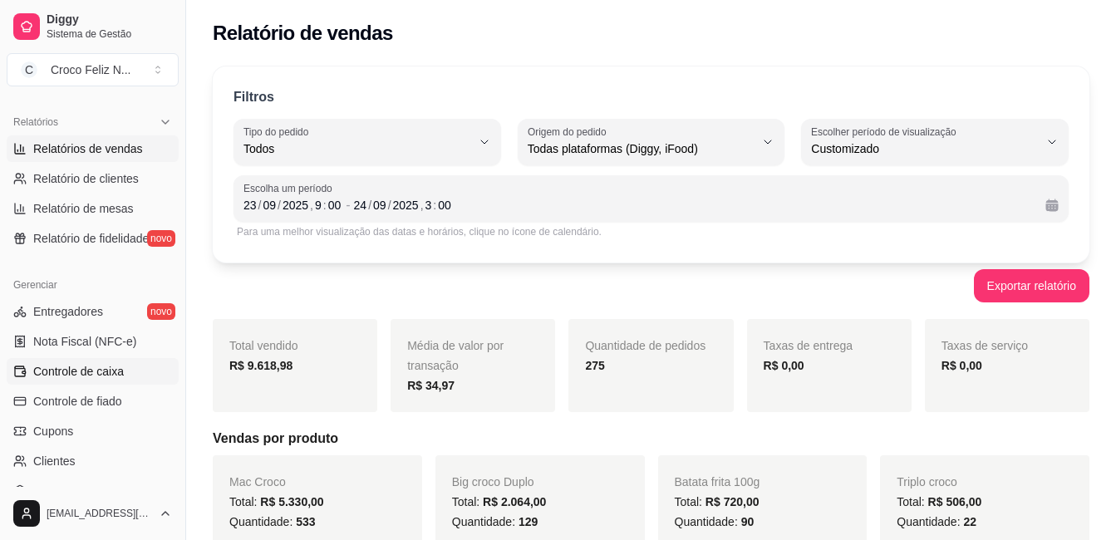
click at [88, 375] on span "Controle de caixa" at bounding box center [78, 371] width 91 height 17
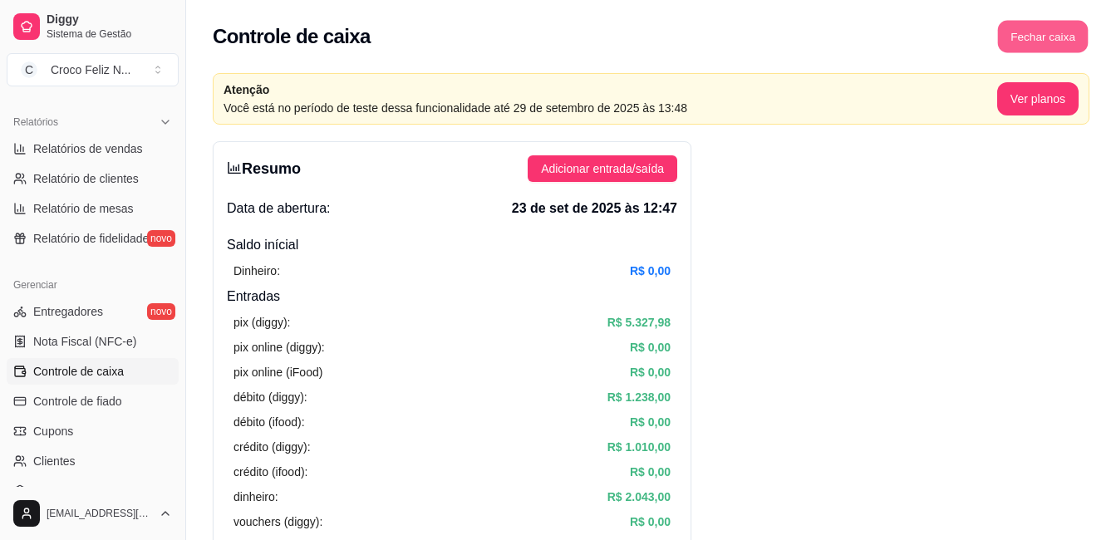
click at [1042, 38] on button "Fechar caixa" at bounding box center [1043, 37] width 91 height 32
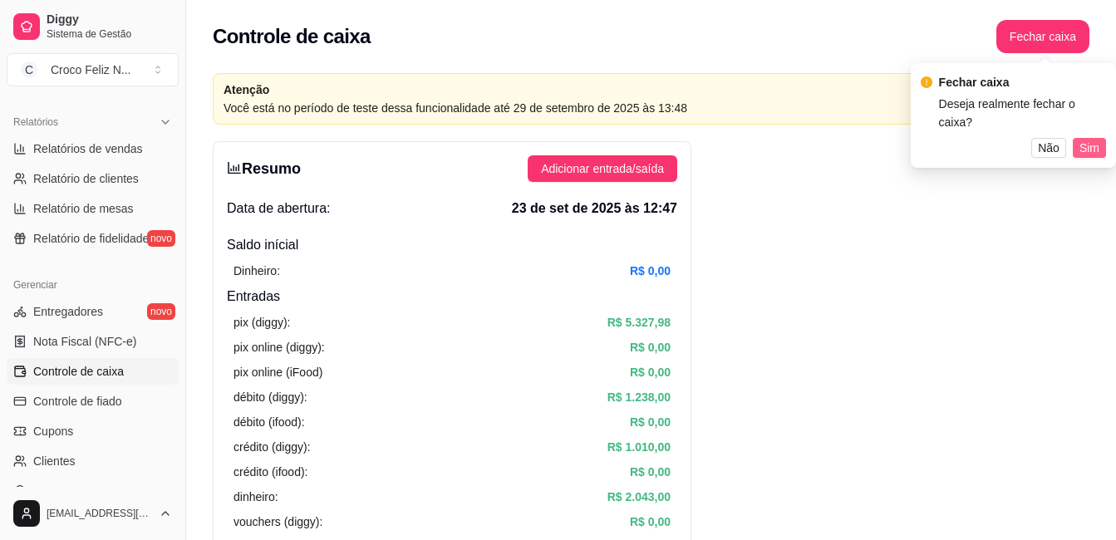
click at [1096, 139] on span "Sim" at bounding box center [1090, 148] width 20 height 18
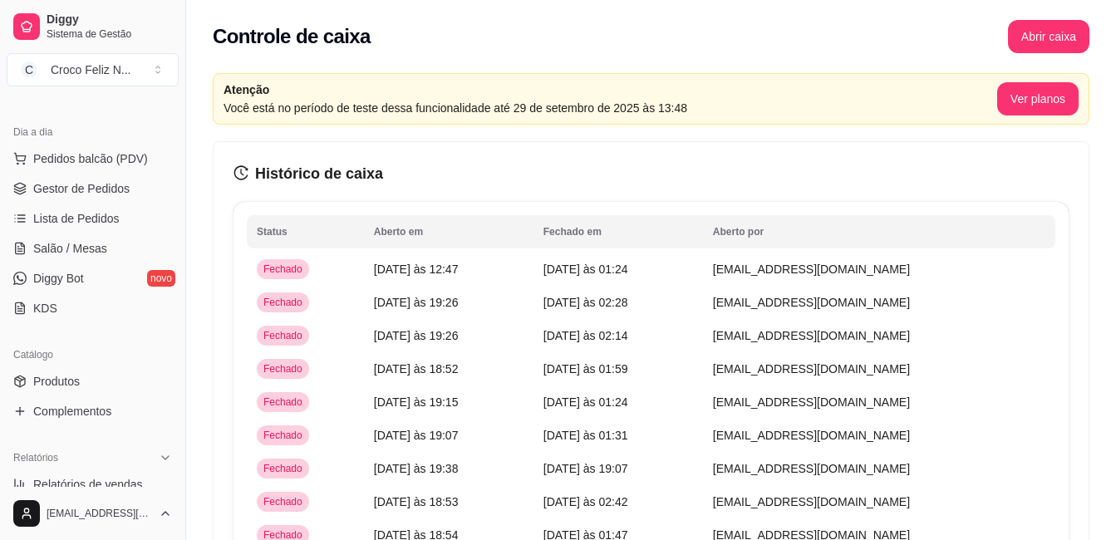
scroll to position [157, 0]
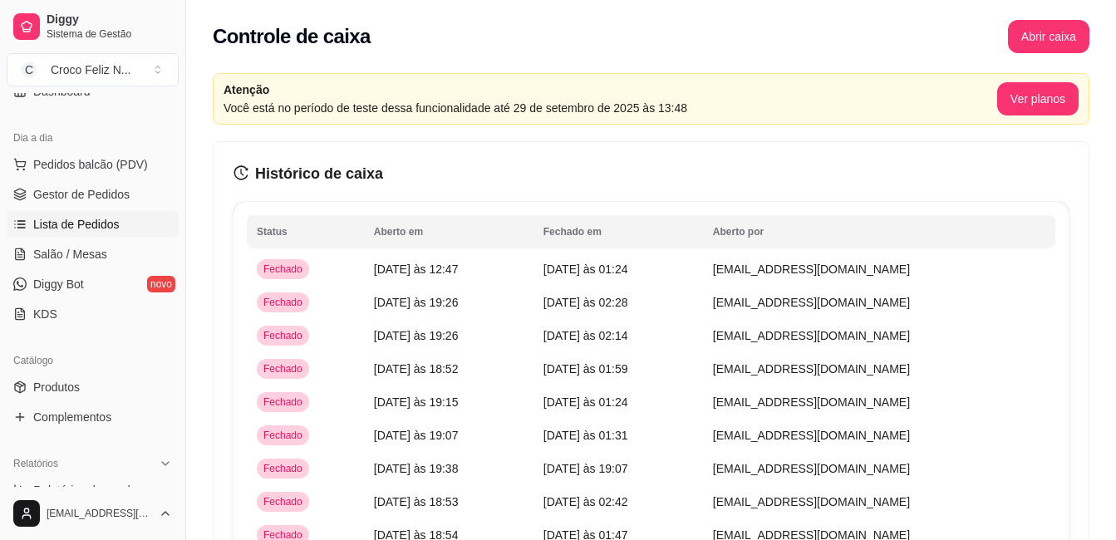
click at [57, 224] on span "Lista de Pedidos" at bounding box center [76, 224] width 86 height 17
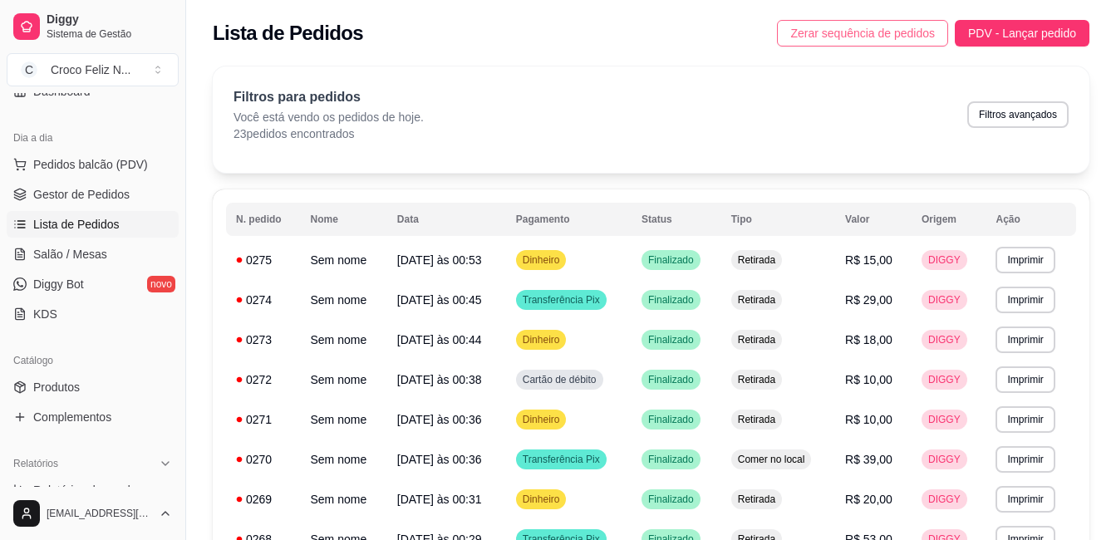
click at [847, 37] on span "Zerar sequência de pedidos" at bounding box center [862, 33] width 145 height 18
